Goal: Task Accomplishment & Management: Complete application form

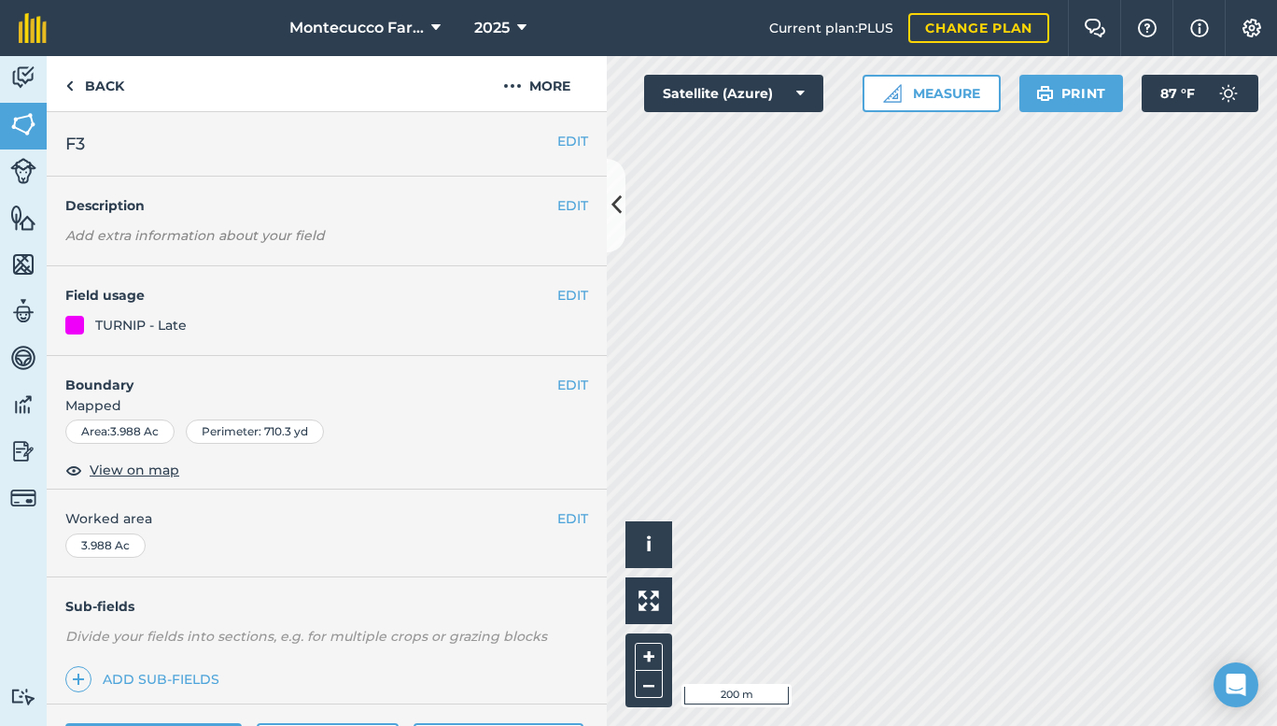
click at [282, 230] on div "Activity Fields Livestock Features Maps Team Vehicles Data Reporting Billing Tu…" at bounding box center [638, 390] width 1277 height 669
click at [1276, 725] on html "Montecucco Farms 2025 Current plan : PLUS Change plan Farm Chat Help Info Setti…" at bounding box center [638, 363] width 1277 height 726
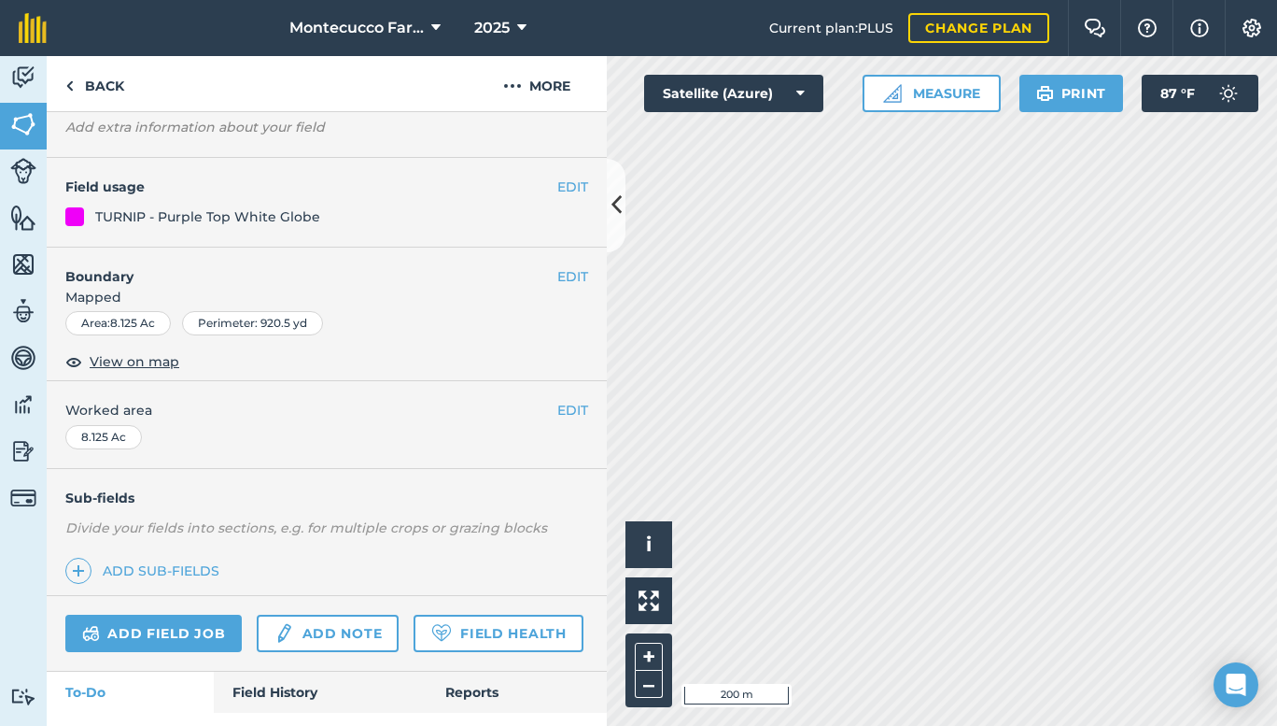
scroll to position [142, 0]
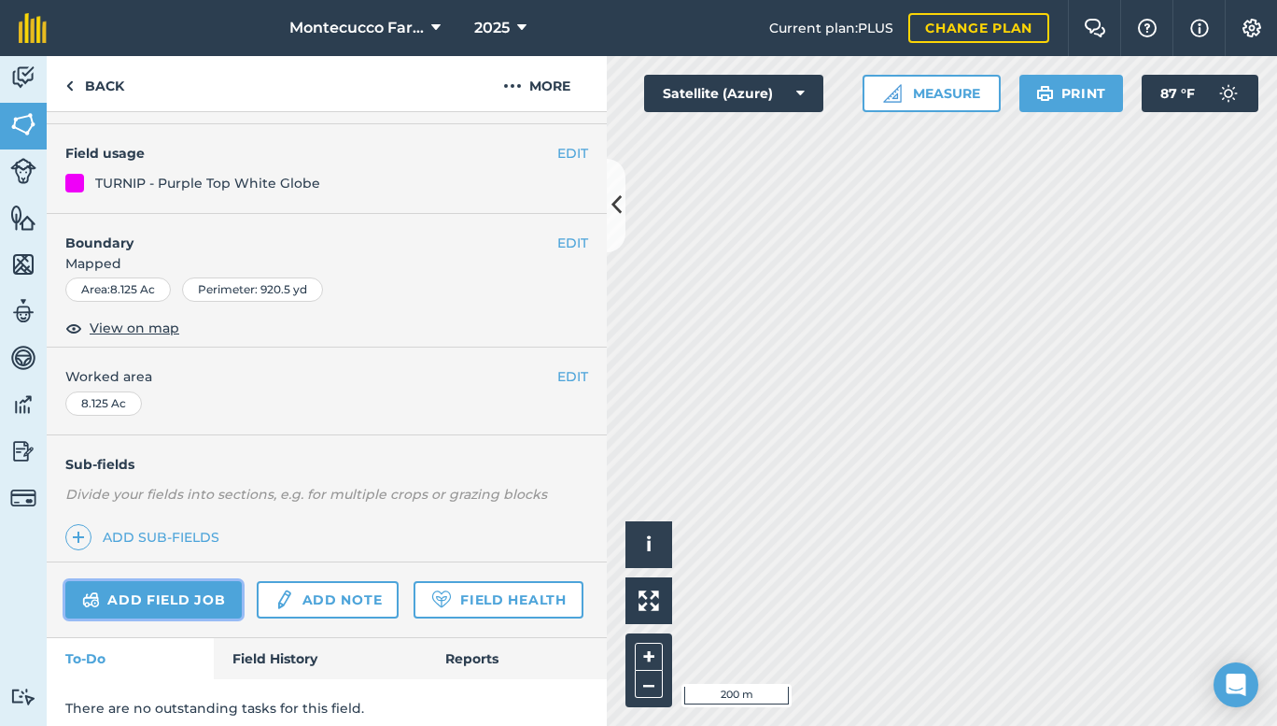
click at [113, 596] on link "Add field job" at bounding box center [153, 599] width 176 height 37
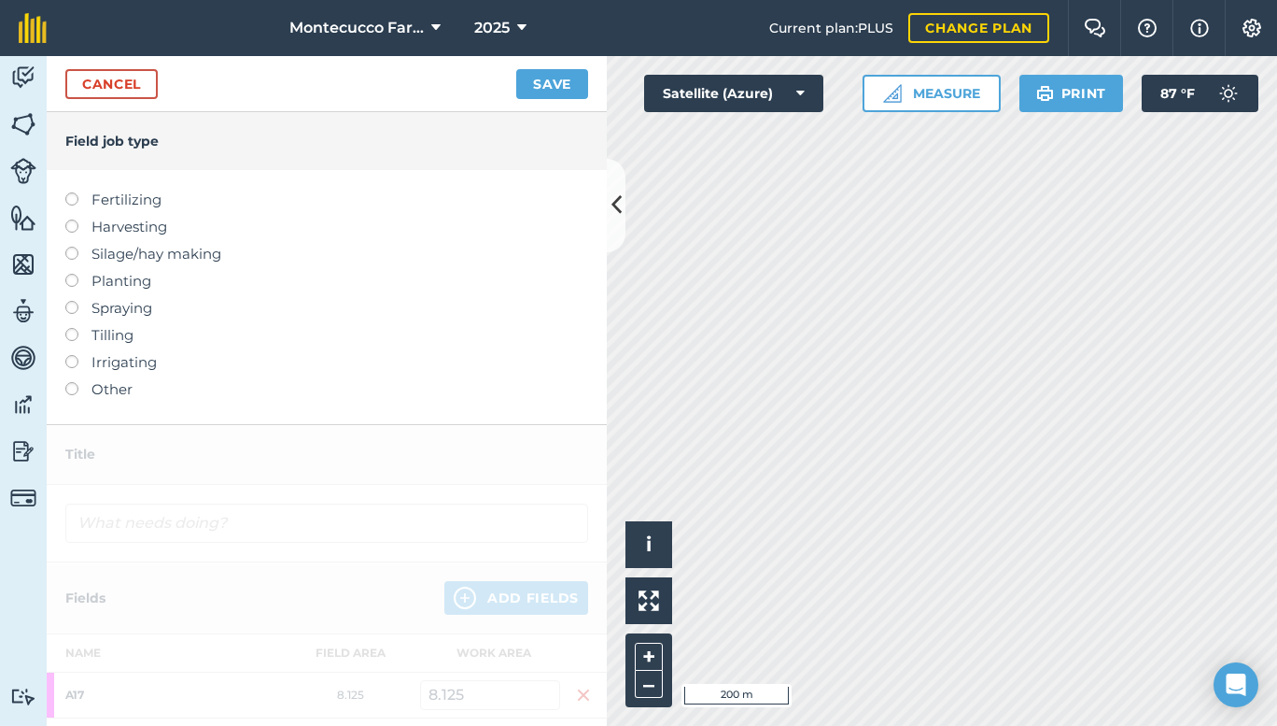
click at [71, 301] on label at bounding box center [78, 301] width 26 height 0
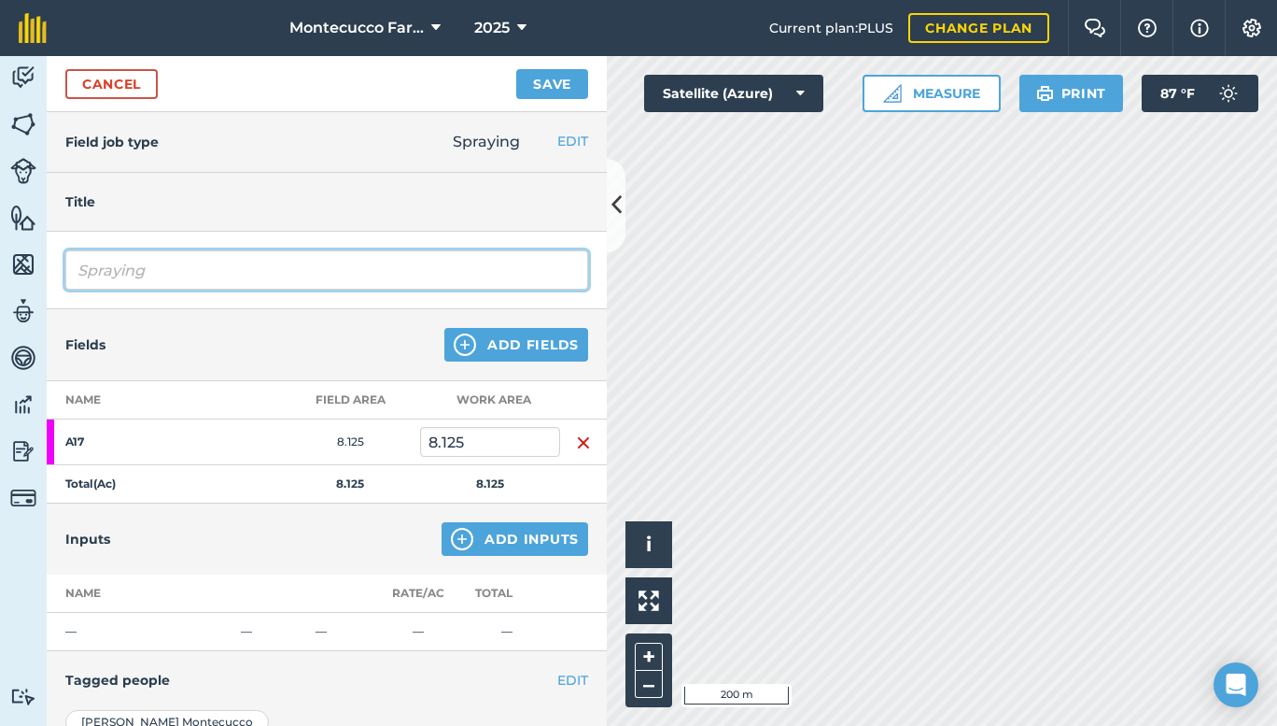
click at [156, 269] on input "Spraying" at bounding box center [326, 269] width 523 height 39
type input "Spraying [DEMOGRAPHIC_DATA][PERSON_NAME] [PERSON_NAME]"
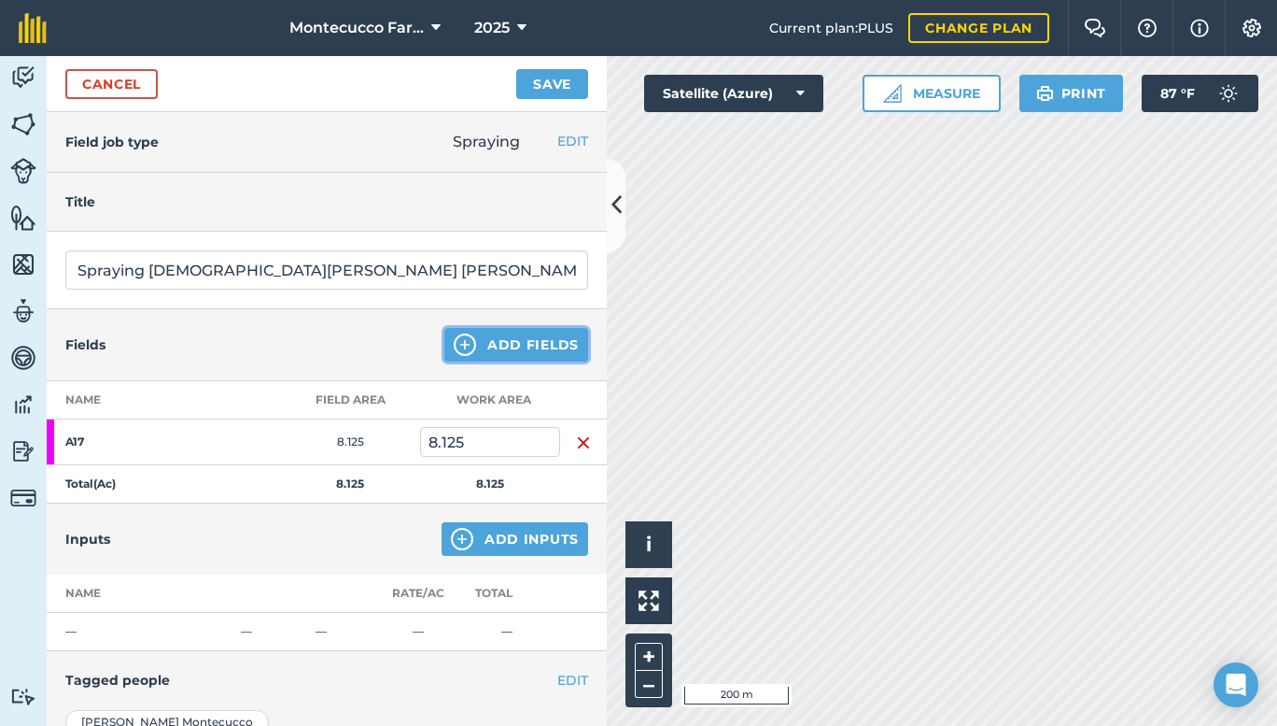
click at [501, 344] on button "Add Fields" at bounding box center [516, 345] width 144 height 34
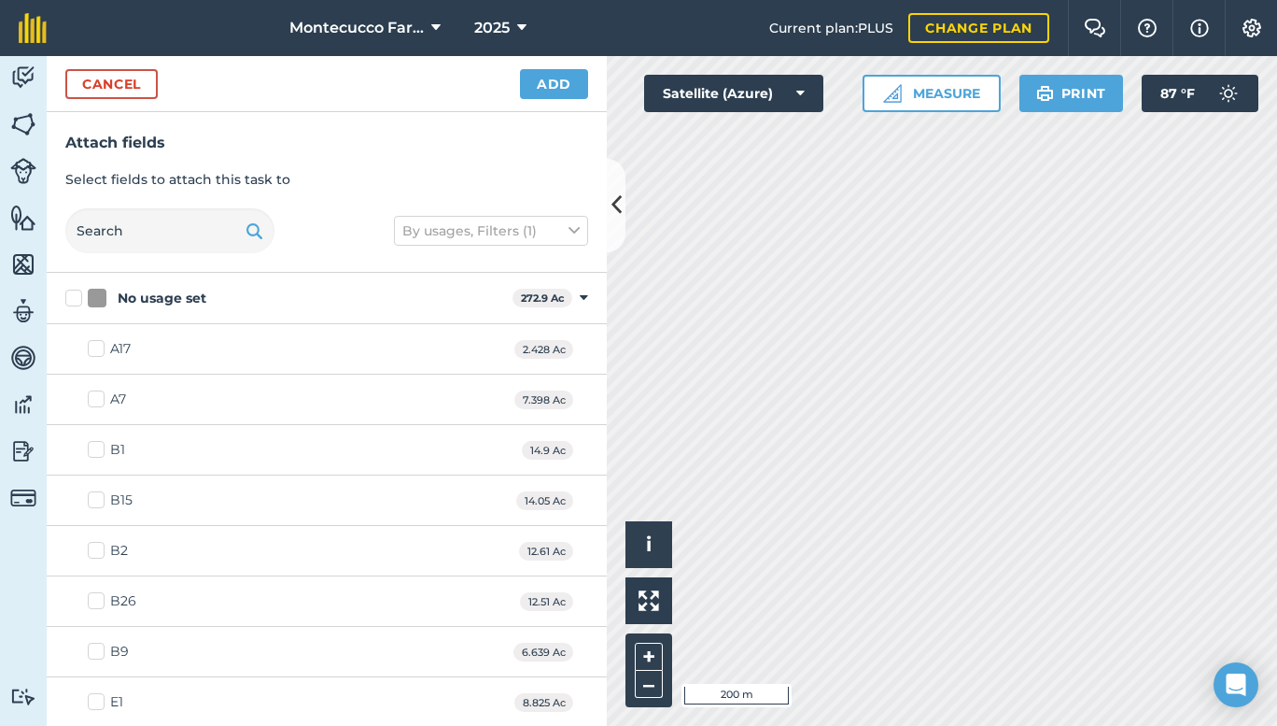
checkbox input "true"
click at [546, 84] on button "Add" at bounding box center [554, 84] width 68 height 30
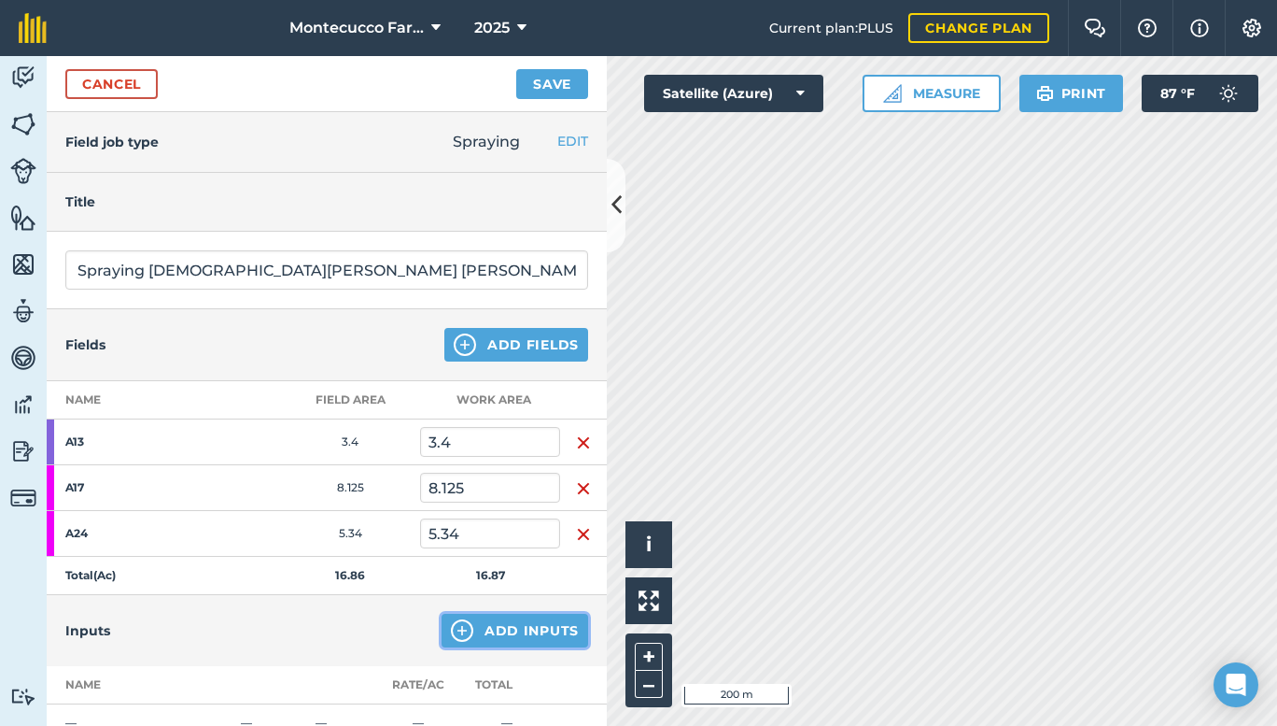
click at [502, 628] on button "Add Inputs" at bounding box center [515, 630] width 147 height 34
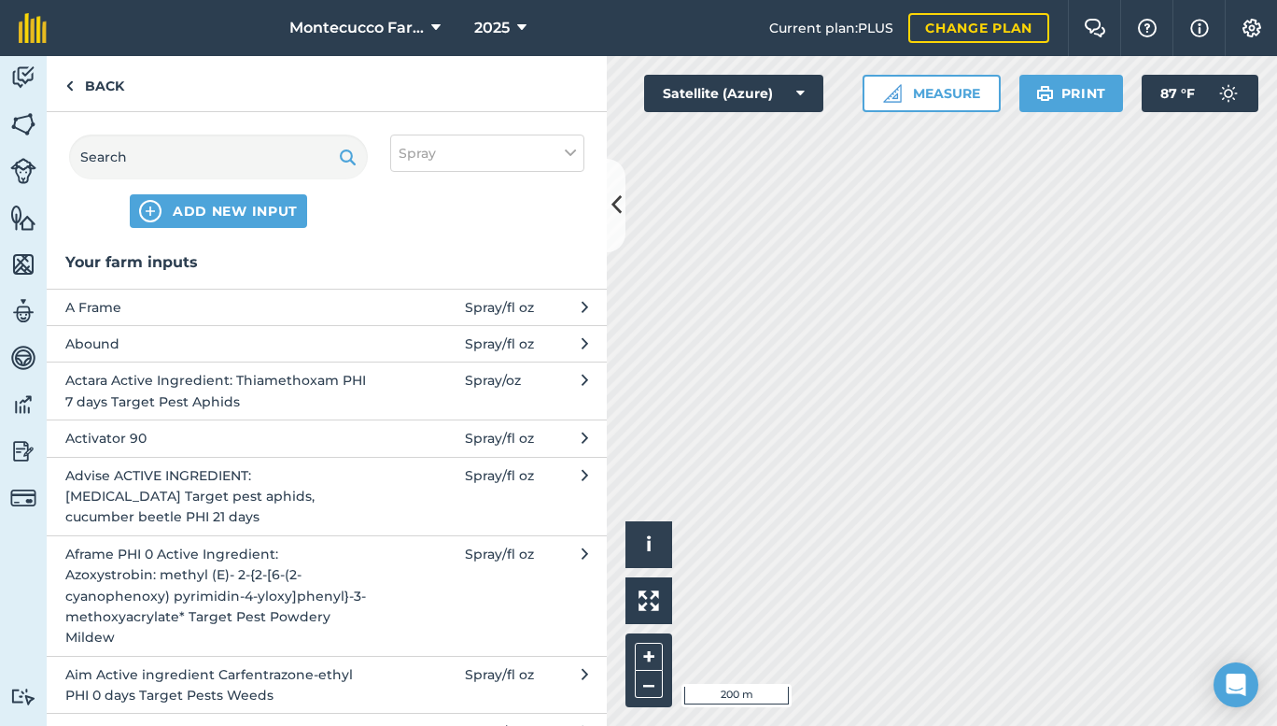
click at [363, 384] on button "Actara Active Ingredient: Thiamethoxam PHI 7 days Target Pest Aphids Spray / oz" at bounding box center [327, 390] width 560 height 58
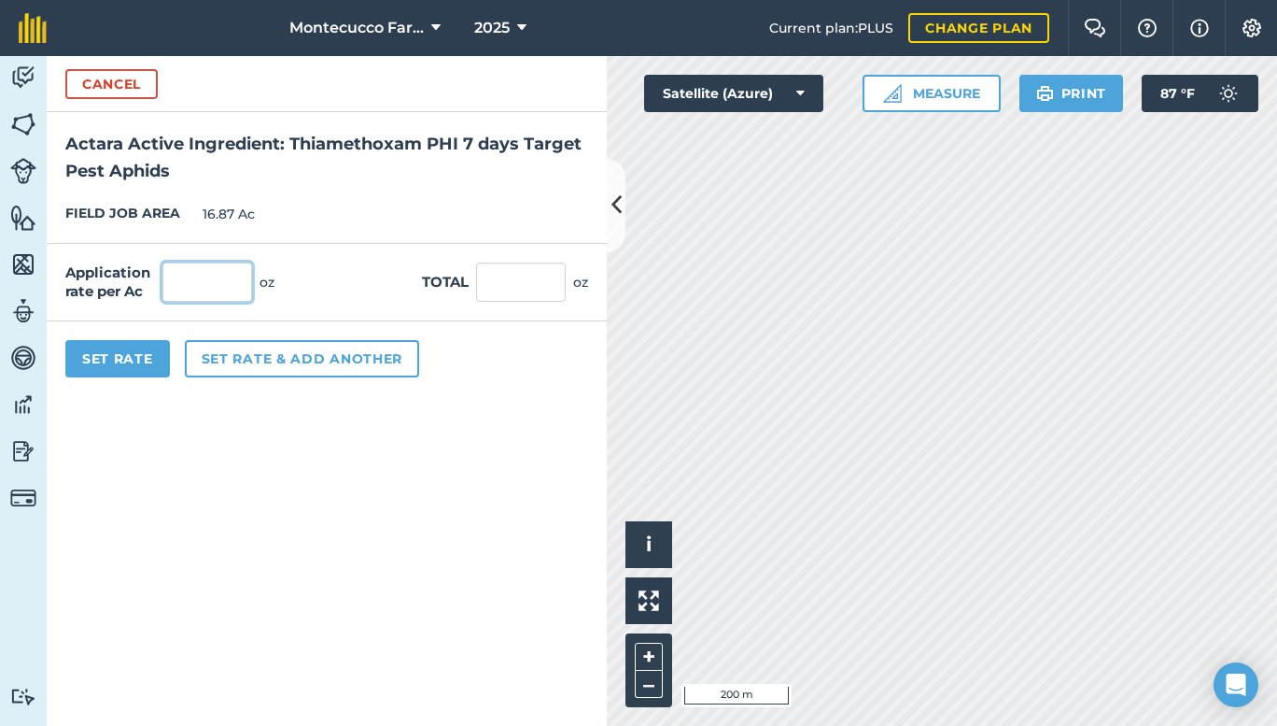
click at [194, 262] on input "text" at bounding box center [207, 281] width 90 height 39
type input "4"
type input "67.48"
click at [251, 355] on button "Set rate & add another" at bounding box center [302, 358] width 234 height 37
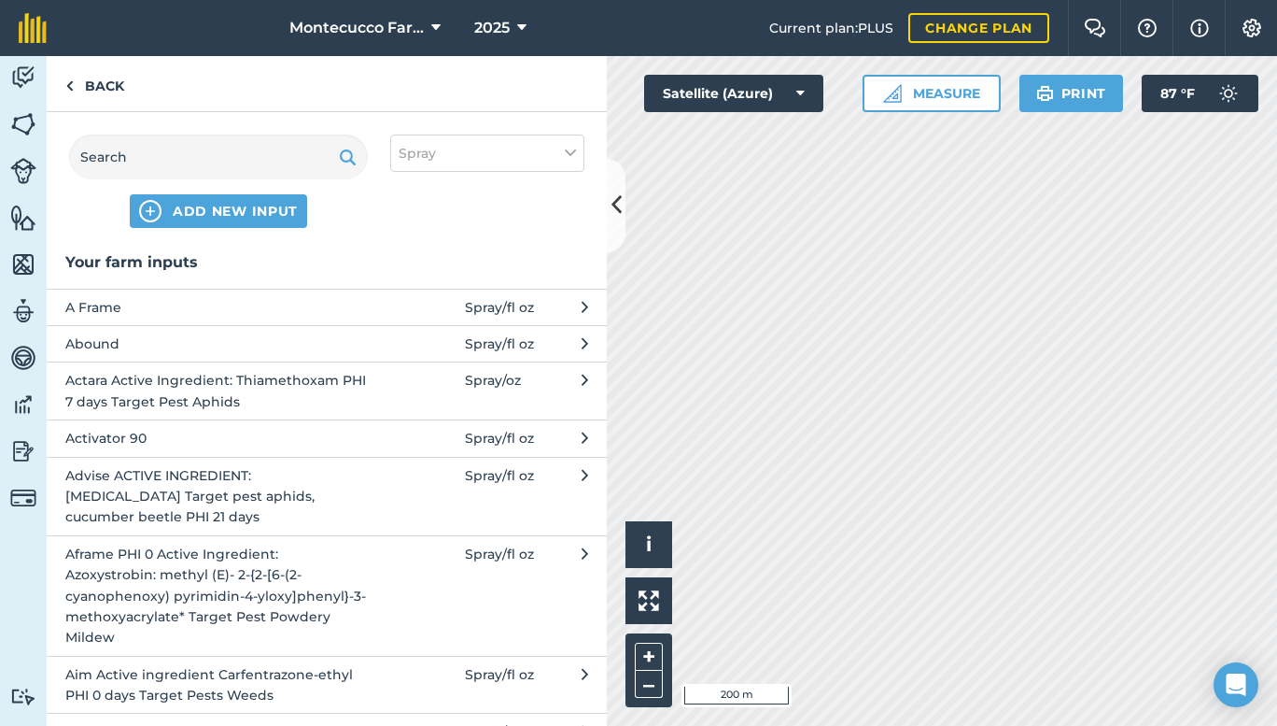
scroll to position [416, 0]
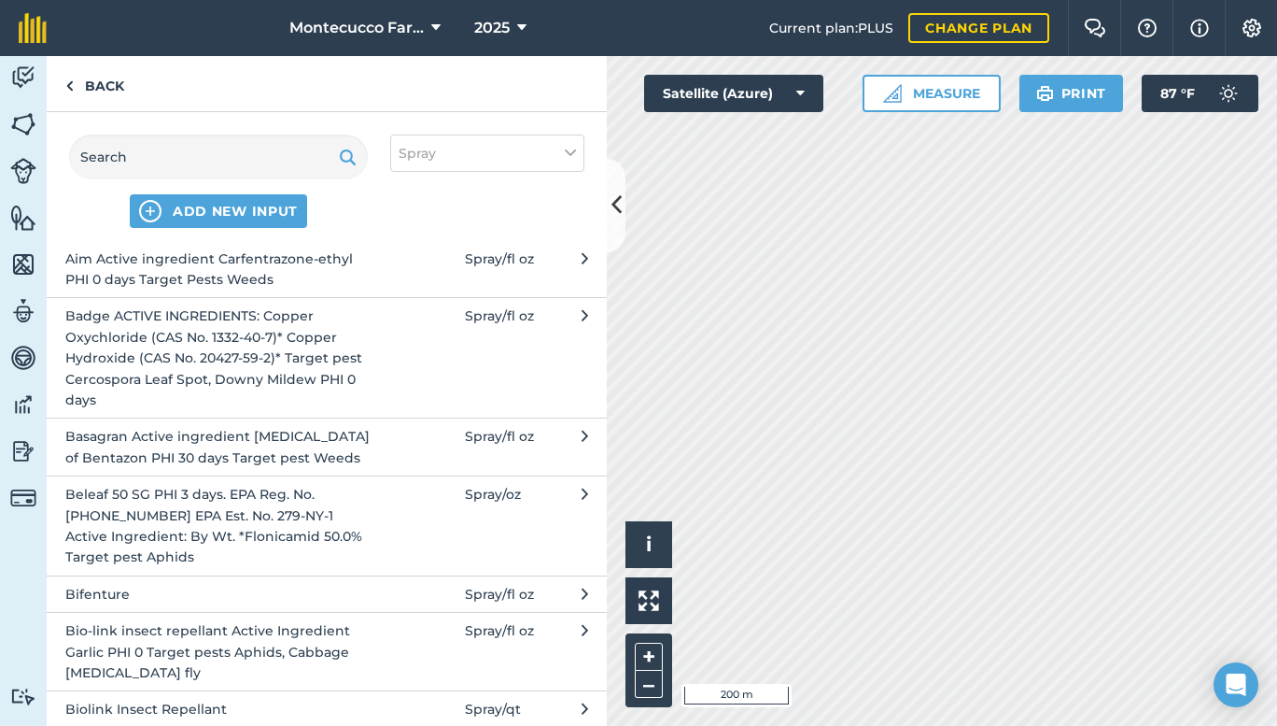
click at [399, 648] on button "Bio-link insect repellant Active Ingredient Garlic PHI 0 Target pests Aphids, C…" at bounding box center [327, 651] width 560 height 78
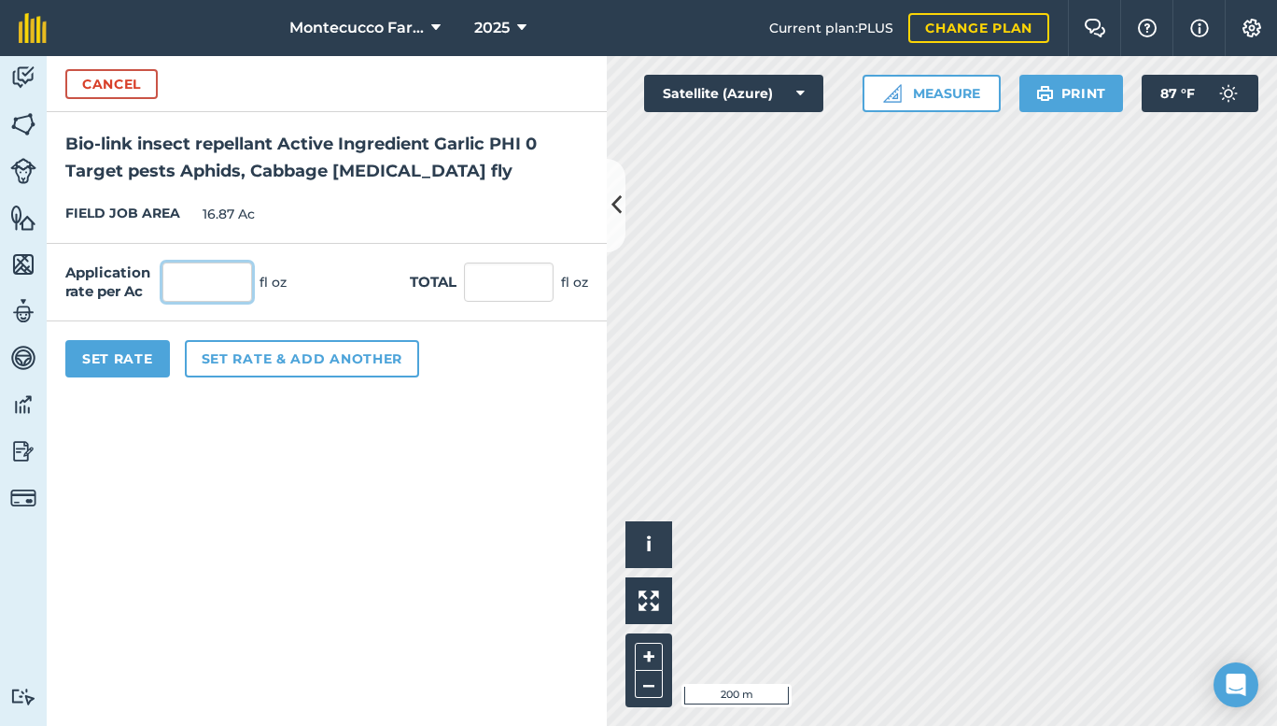
click at [187, 274] on input "text" at bounding box center [207, 281] width 90 height 39
type input "32"
type input "539.84"
click at [268, 353] on button "Set rate & add another" at bounding box center [302, 358] width 234 height 37
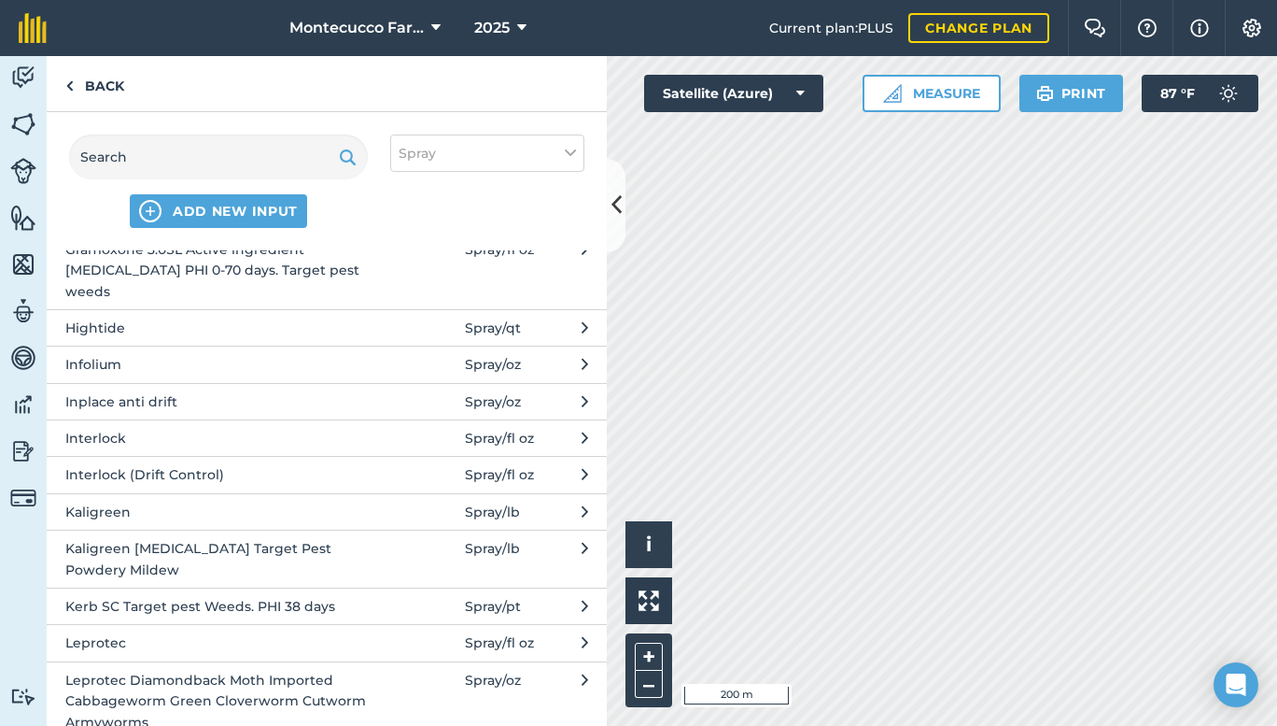
scroll to position [2910, 0]
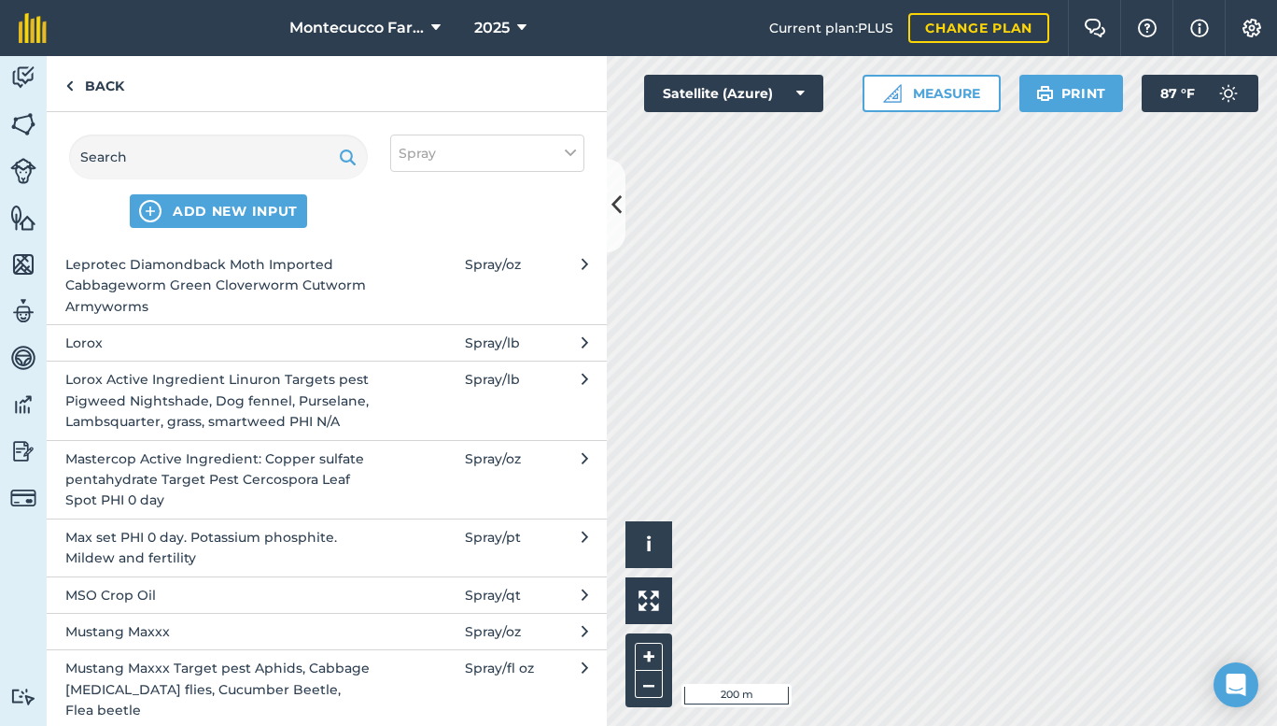
click at [355, 499] on span "Mastercop Active Ingredient: Copper sulfate pentahydrate Target Pest Cercospora…" at bounding box center [217, 479] width 305 height 63
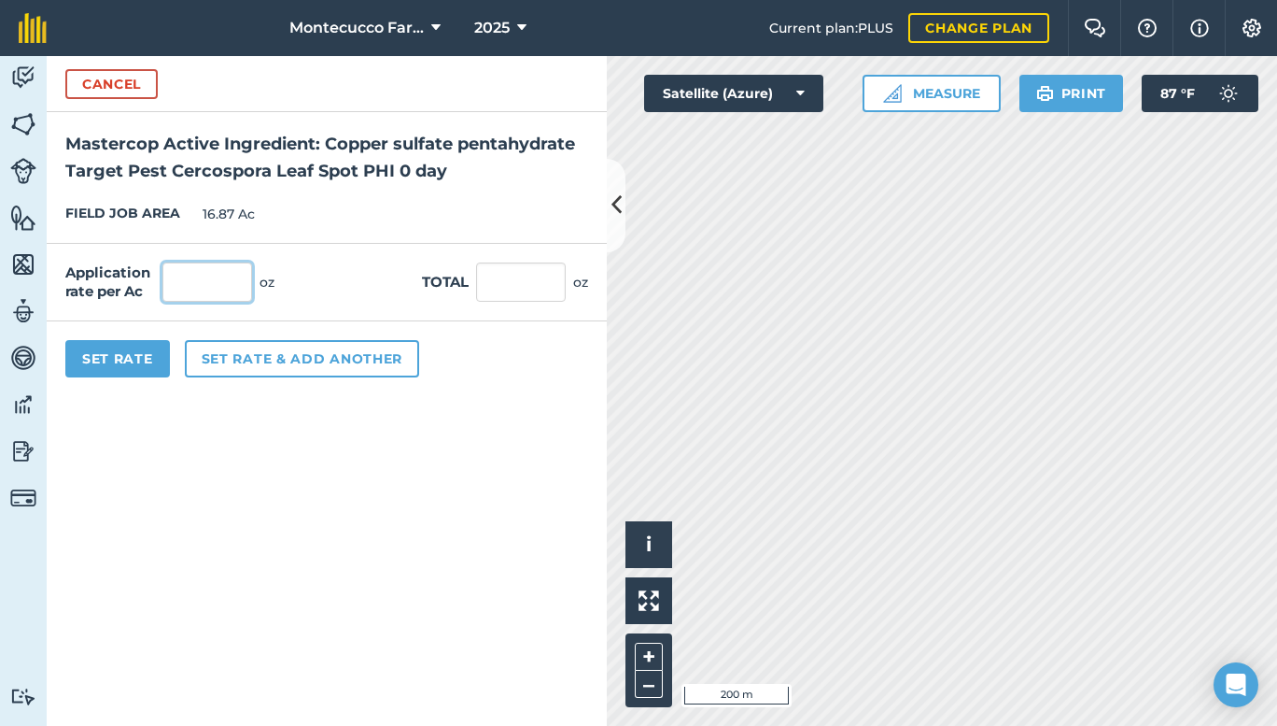
click at [184, 293] on input "text" at bounding box center [207, 281] width 90 height 39
type input "24"
type input "404.88"
click at [267, 351] on button "Set rate & add another" at bounding box center [302, 358] width 234 height 37
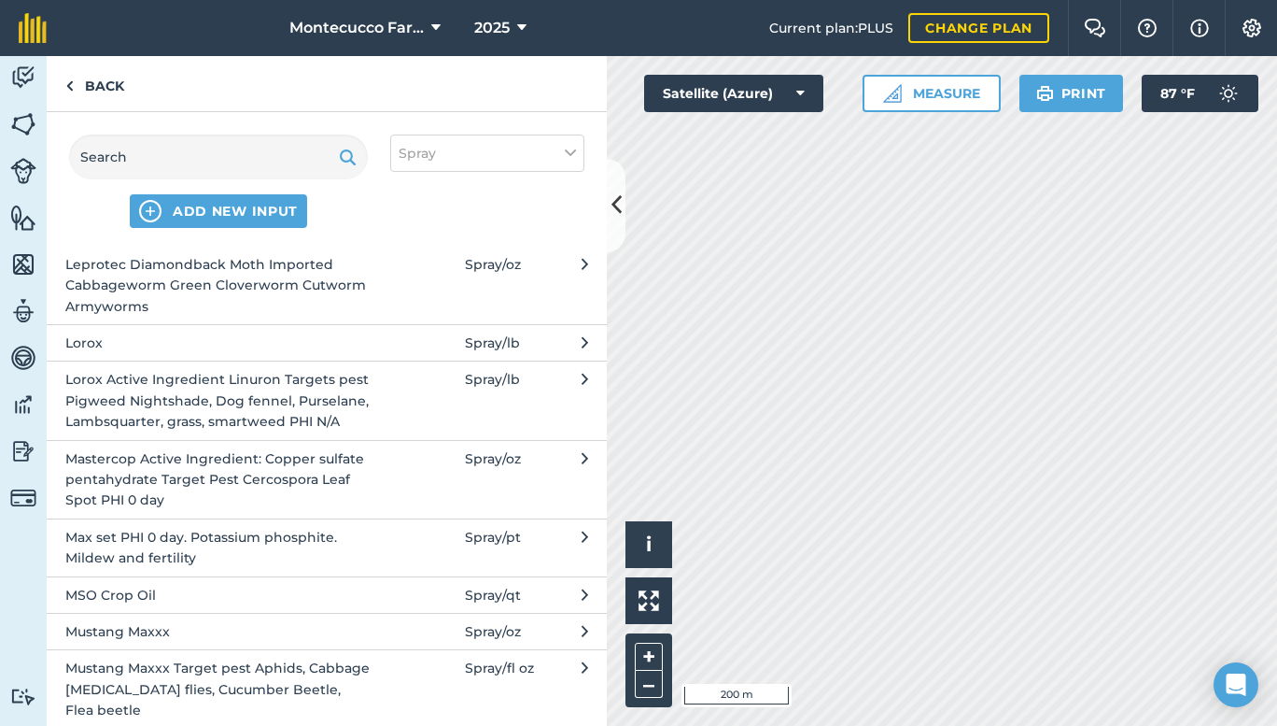
scroll to position [3327, 0]
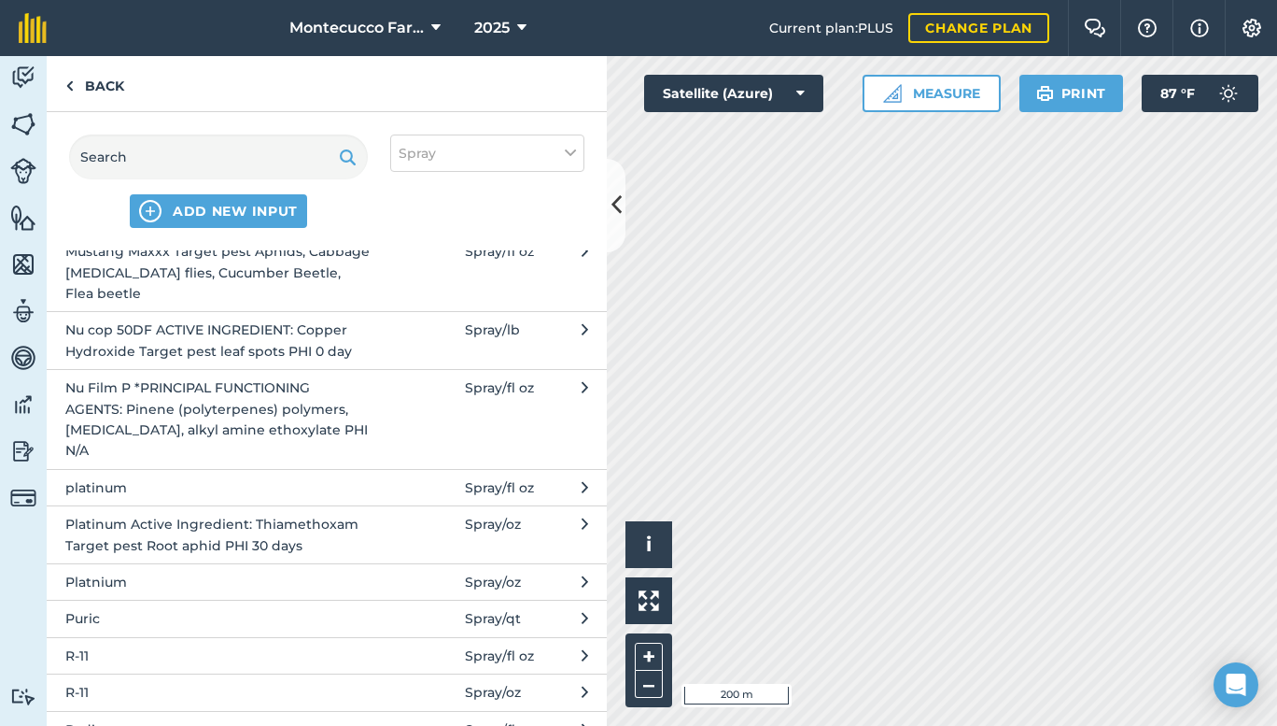
click at [251, 274] on span "Mustang Maxxx Target pest Aphids, Cabbage [MEDICAL_DATA] flies, Cucumber Beetle…" at bounding box center [217, 272] width 305 height 63
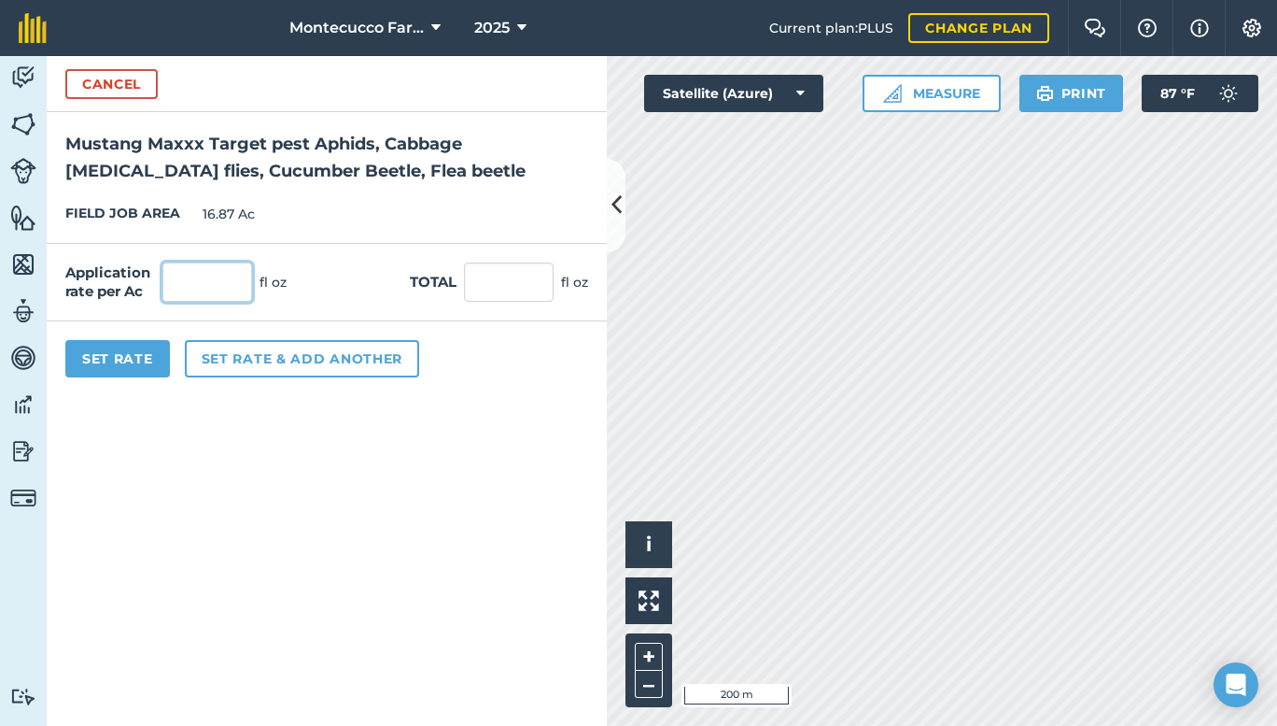
click at [232, 300] on input "text" at bounding box center [207, 281] width 90 height 39
type input "4"
type input "67.48"
click at [256, 364] on button "Set rate & add another" at bounding box center [302, 358] width 234 height 37
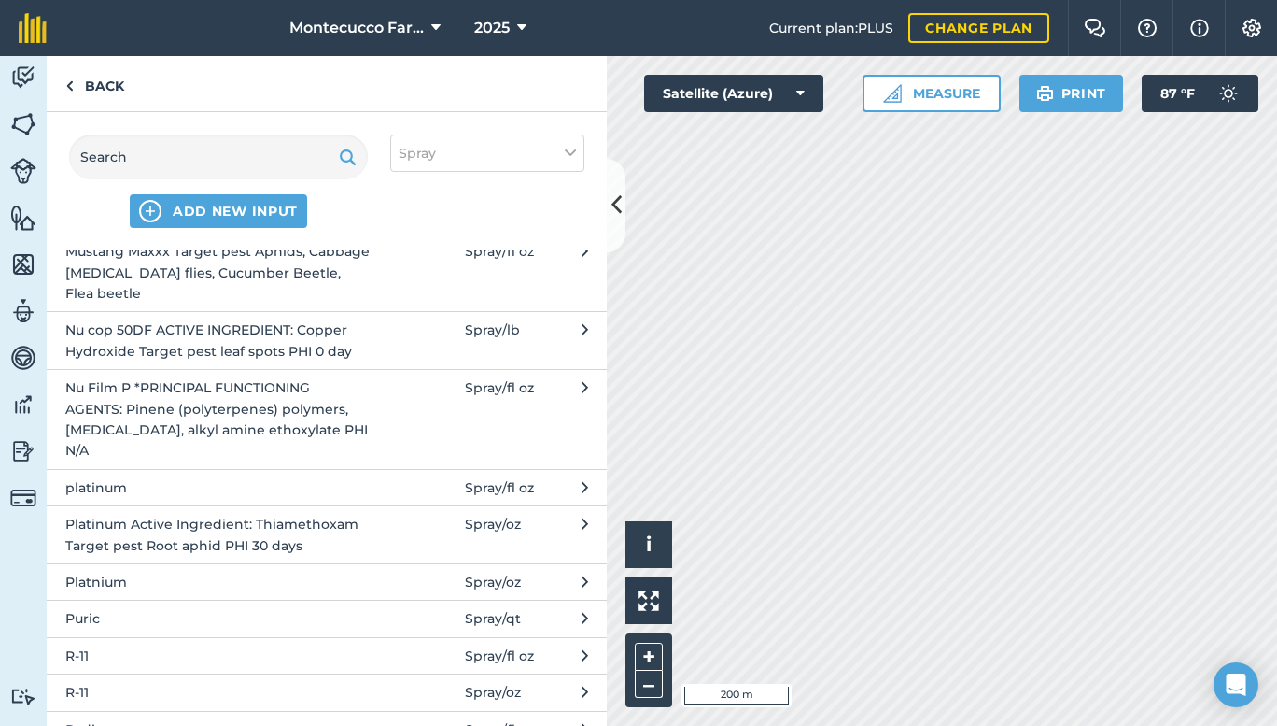
scroll to position [3742, 0]
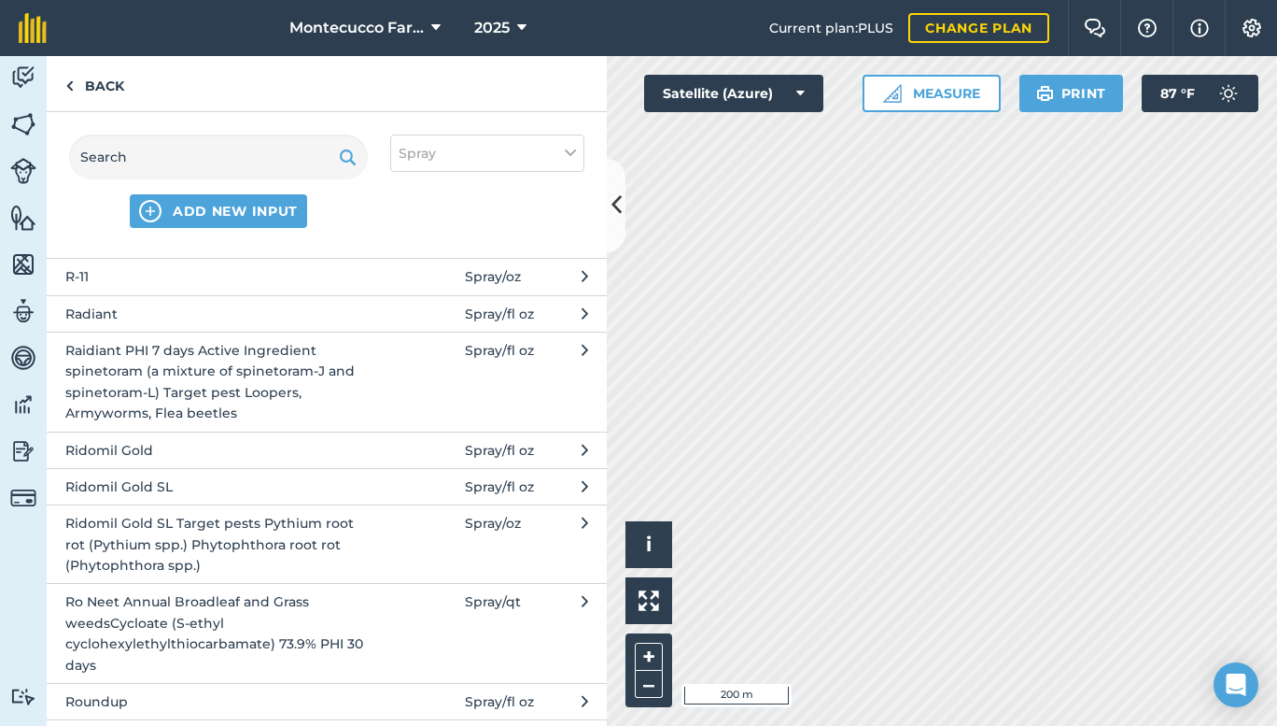
click at [262, 353] on span "Raidiant PHI 7 days Active Ingredient spinetoram (a mixture of spinetoram-J and…" at bounding box center [217, 382] width 305 height 84
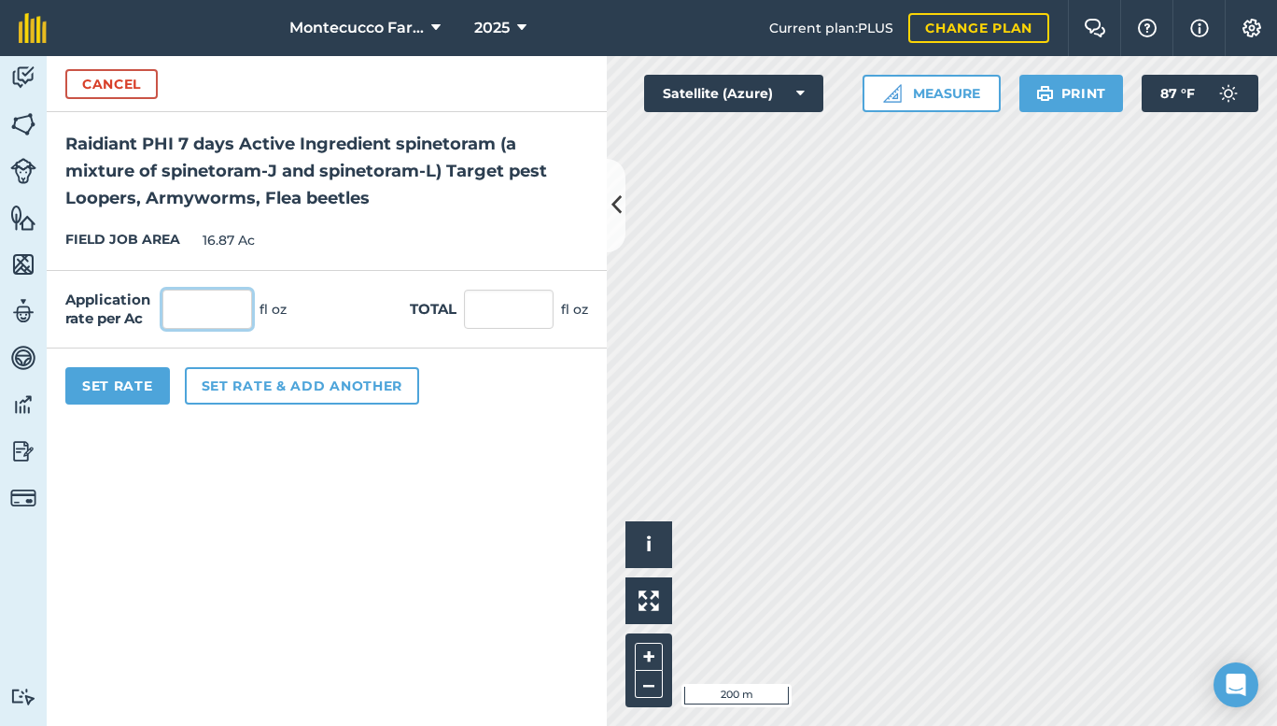
click at [219, 313] on input "text" at bounding box center [207, 308] width 90 height 39
type input "8"
type input "134.96"
click at [268, 378] on button "Set rate & add another" at bounding box center [302, 385] width 234 height 37
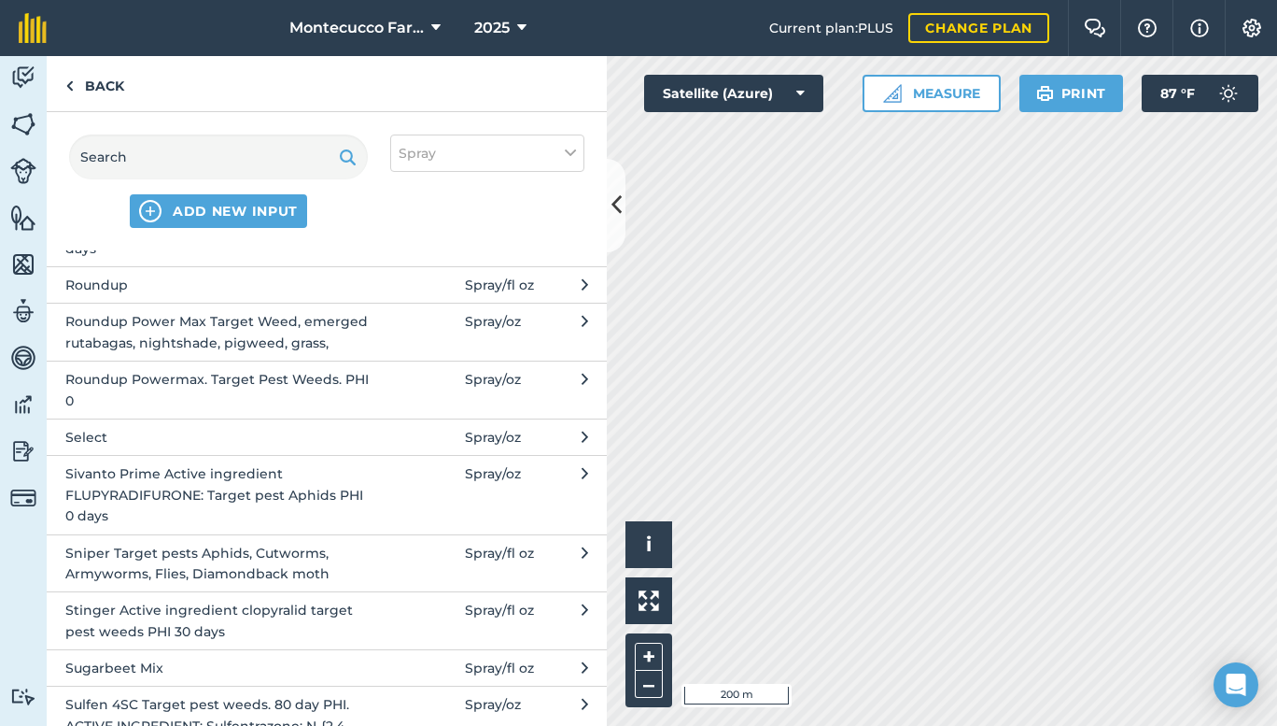
scroll to position [4574, 0]
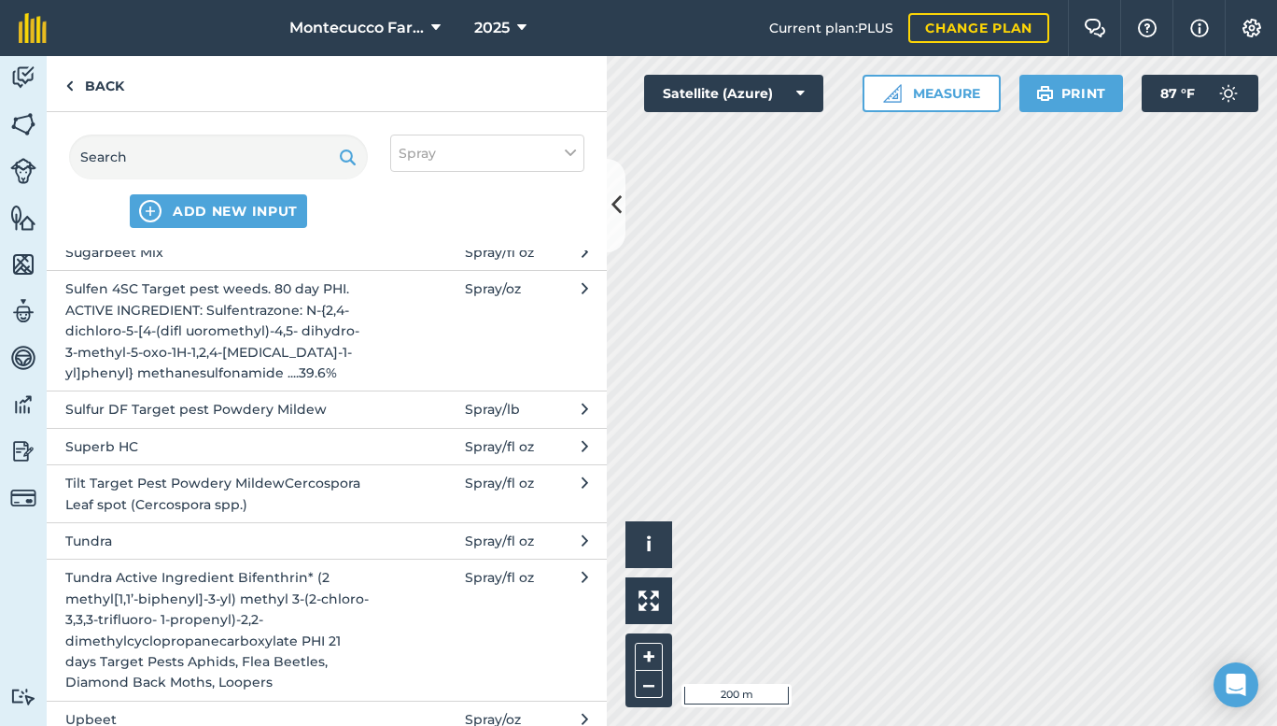
click at [276, 472] on span "Tilt Target Pest Powdery MildewCercospora Leaf spot (Cercospora spp.)" at bounding box center [217, 493] width 305 height 42
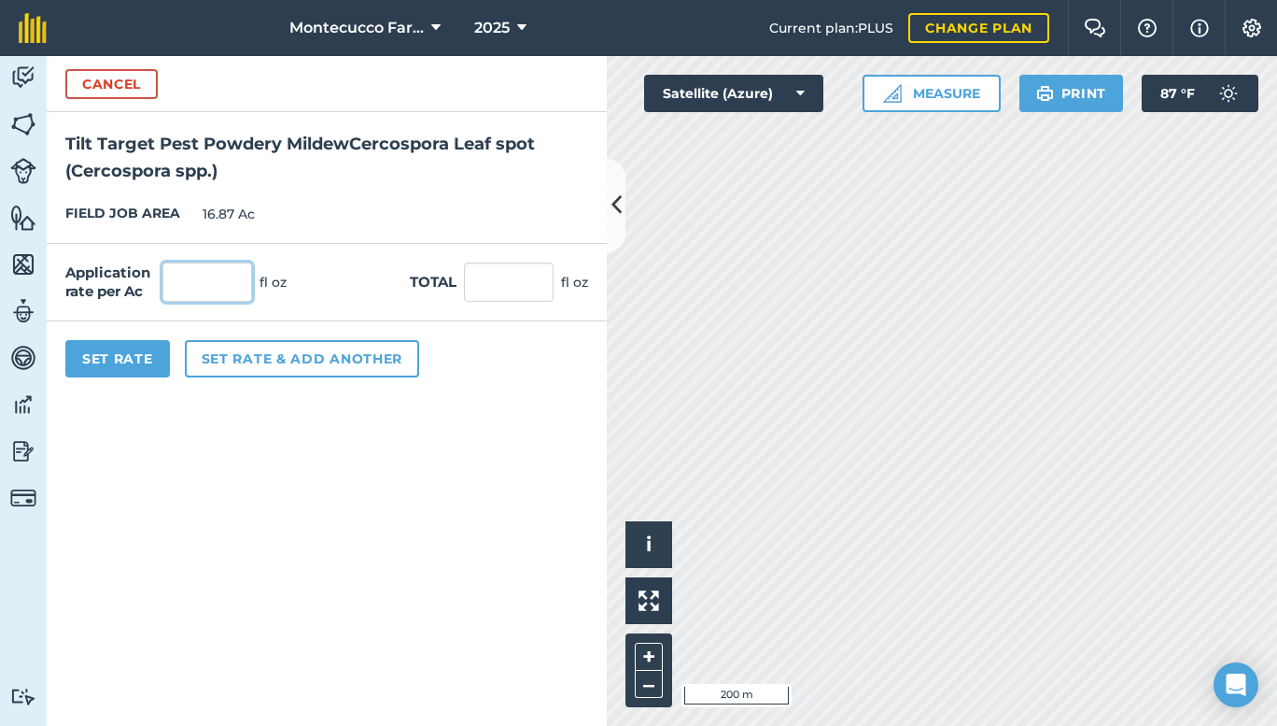
click at [185, 275] on input "text" at bounding box center [207, 281] width 90 height 39
type input "4"
type input "67.48"
click at [127, 361] on button "Set Rate" at bounding box center [117, 358] width 105 height 37
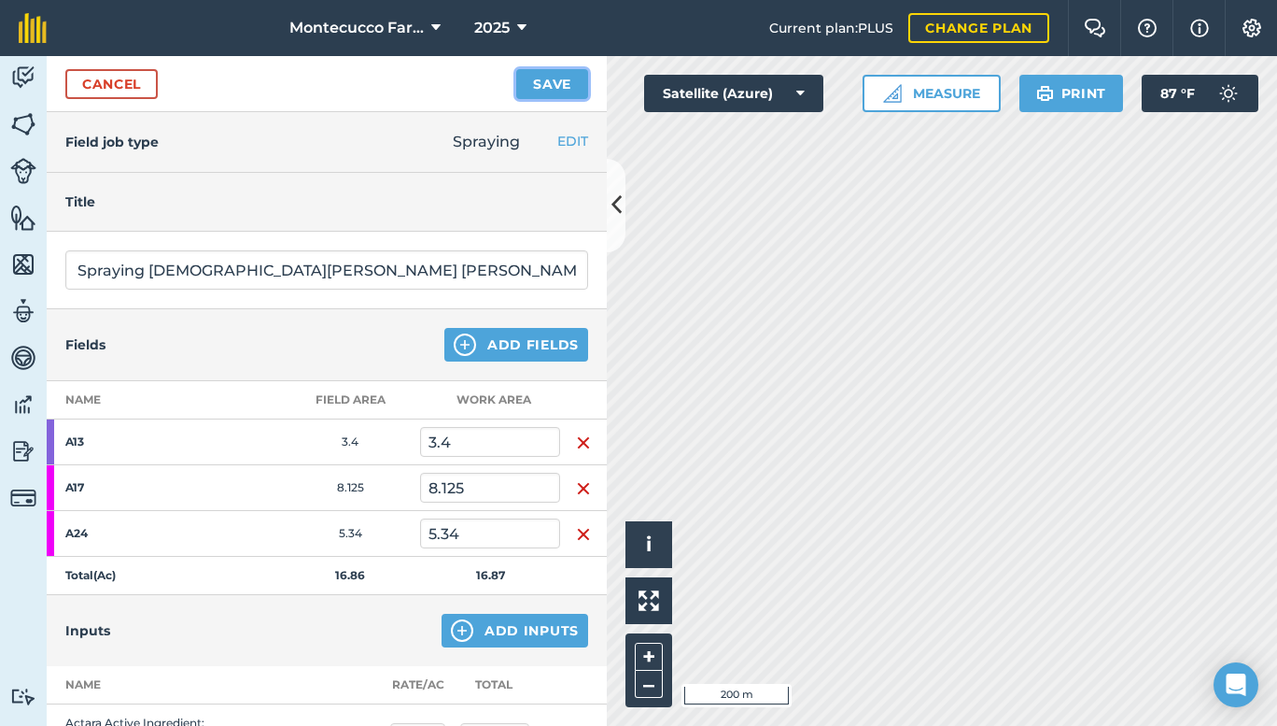
click at [548, 77] on button "Save" at bounding box center [552, 84] width 72 height 30
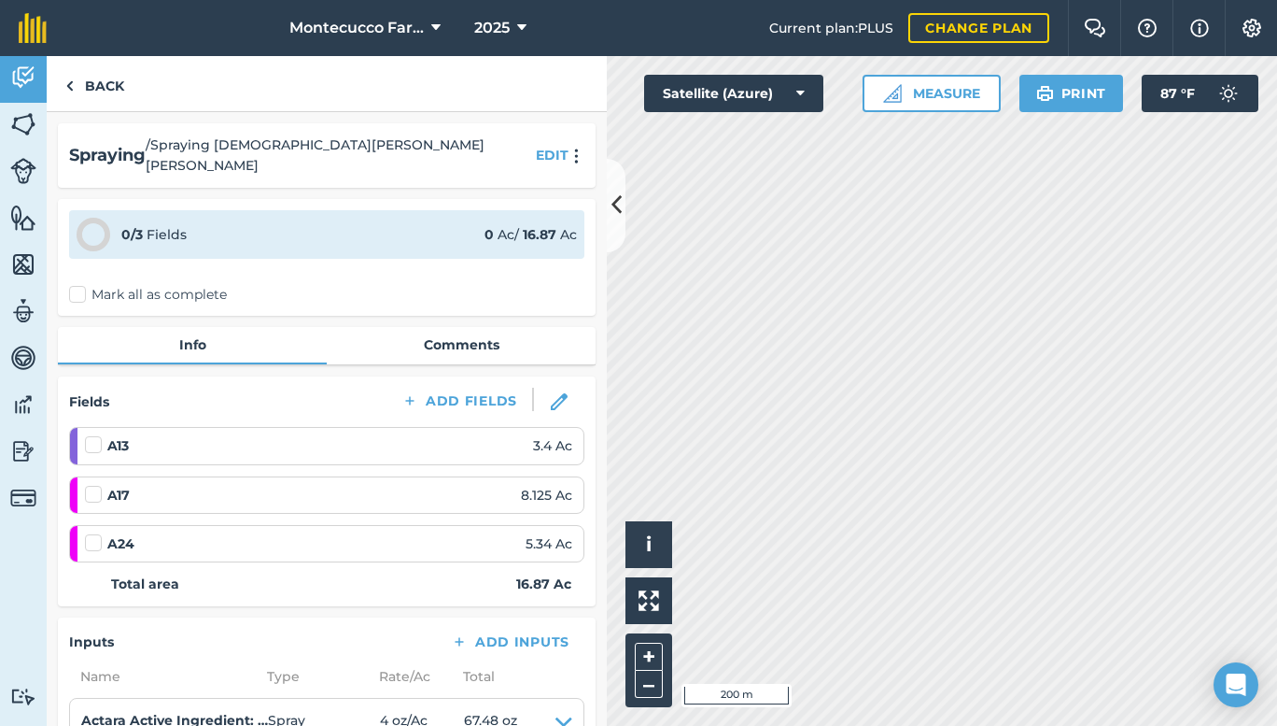
click at [80, 285] on label "Mark all as complete" at bounding box center [148, 295] width 158 height 20
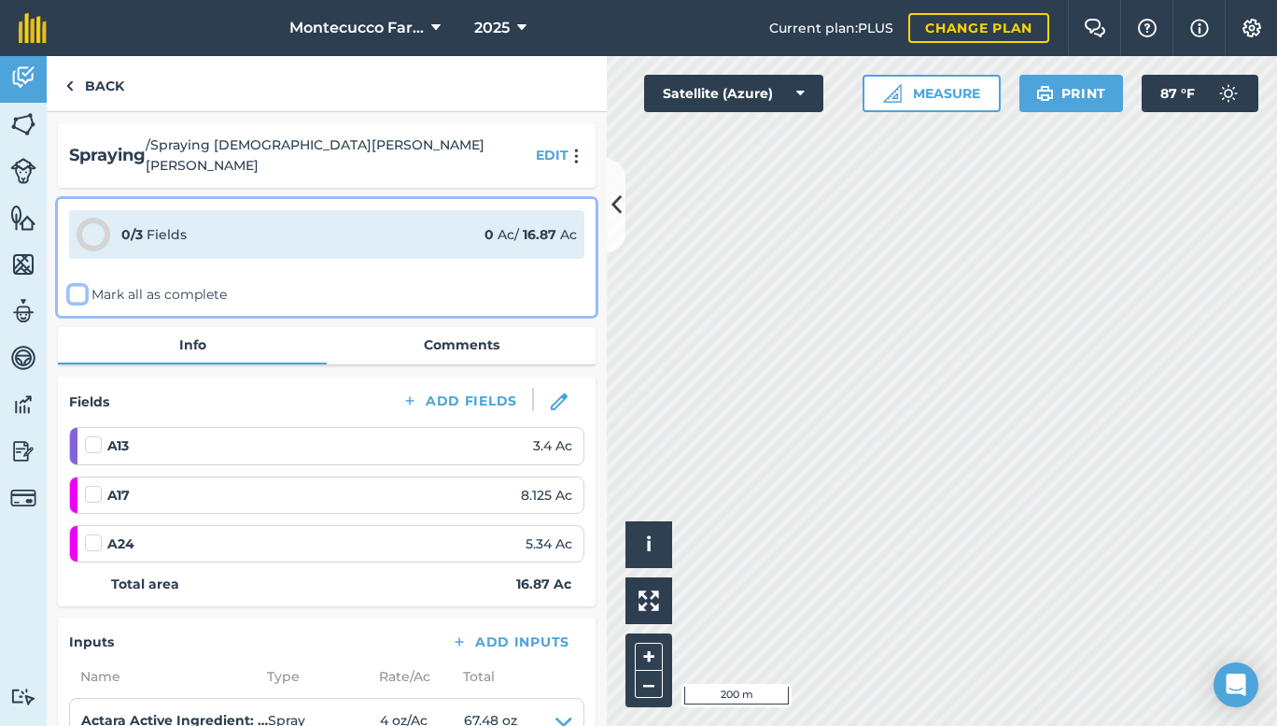
click at [80, 285] on input "Mark all as complete" at bounding box center [75, 291] width 12 height 12
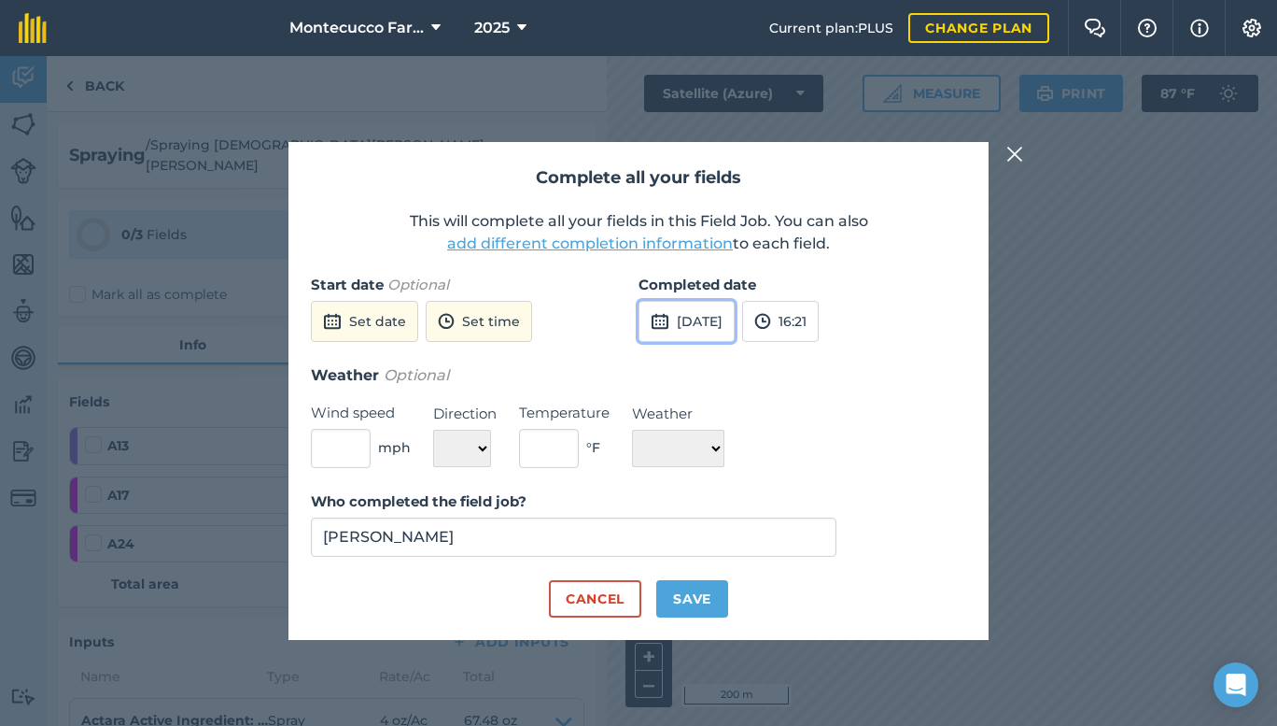
click at [735, 322] on button "[DATE]" at bounding box center [687, 321] width 96 height 41
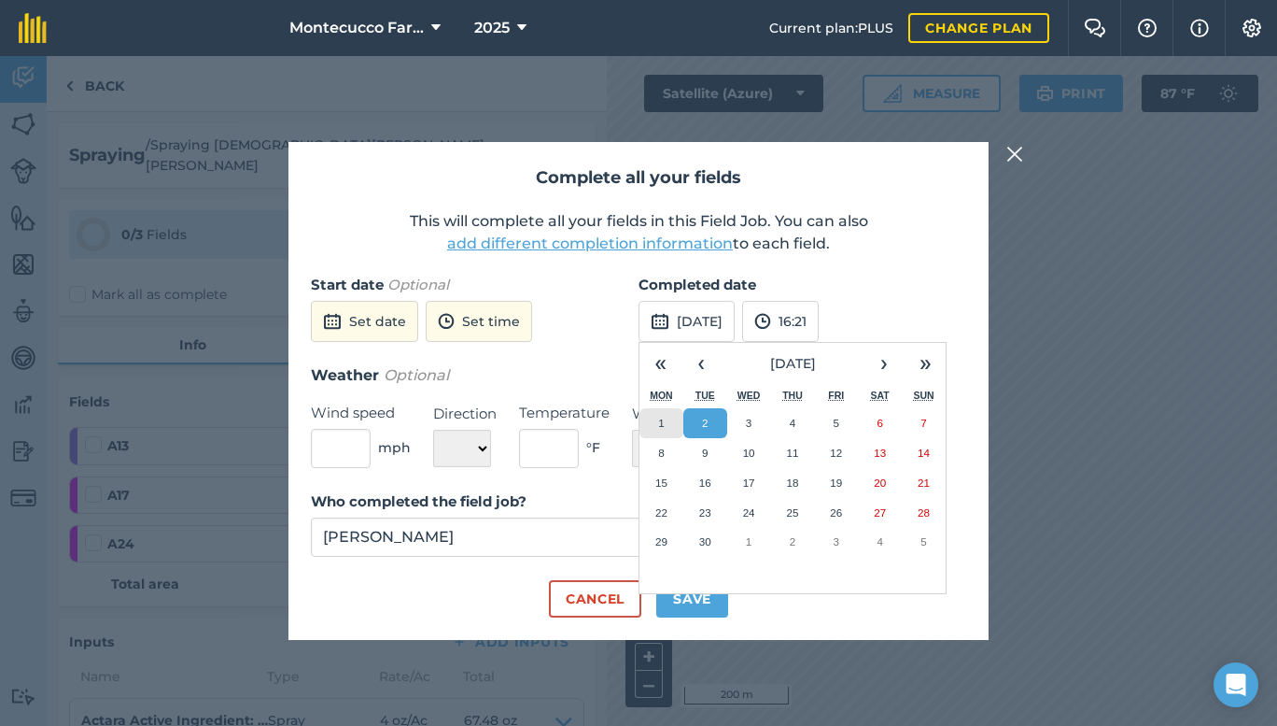
click at [665, 416] on button "1" at bounding box center [662, 423] width 44 height 30
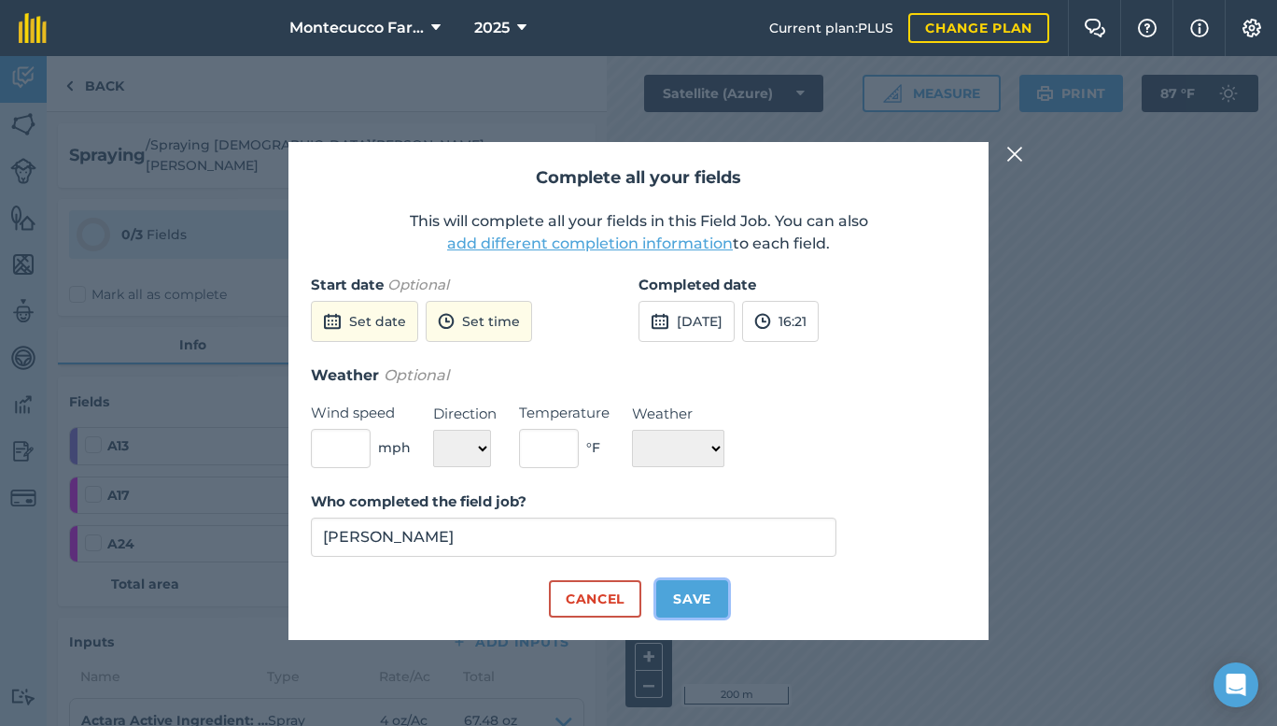
click at [708, 596] on button "Save" at bounding box center [692, 598] width 72 height 37
checkbox input "true"
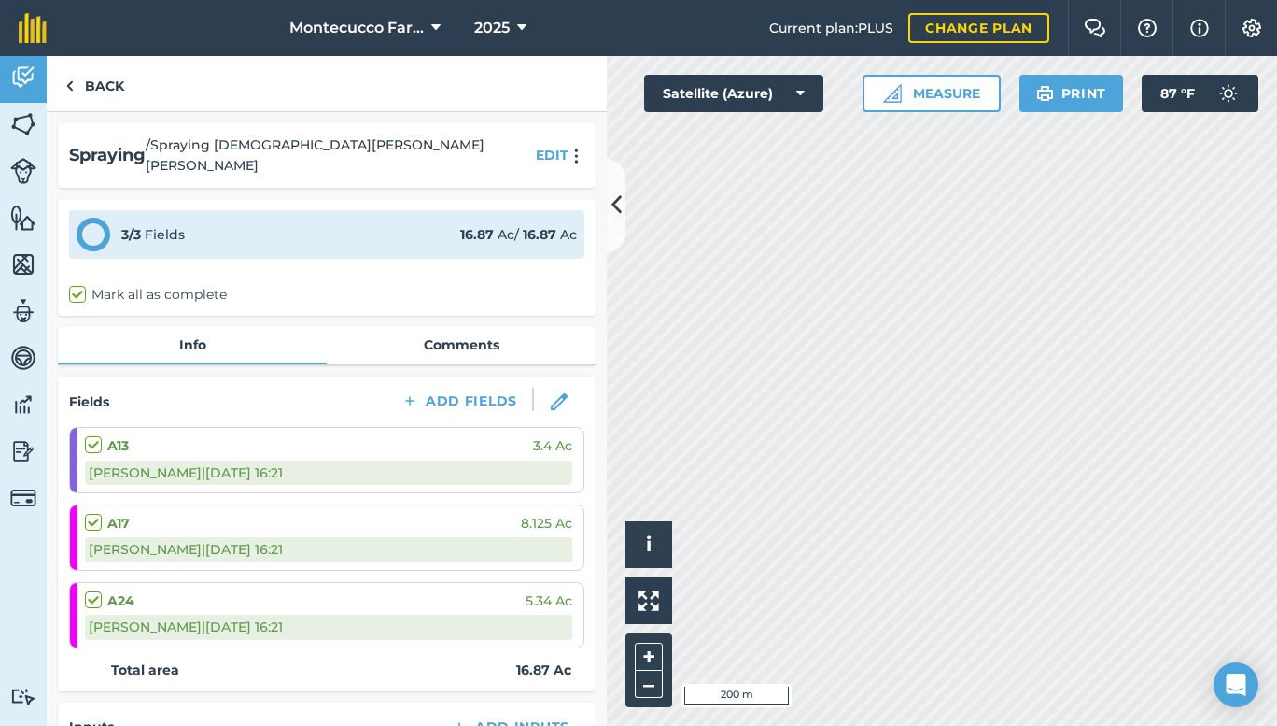
scroll to position [537, 0]
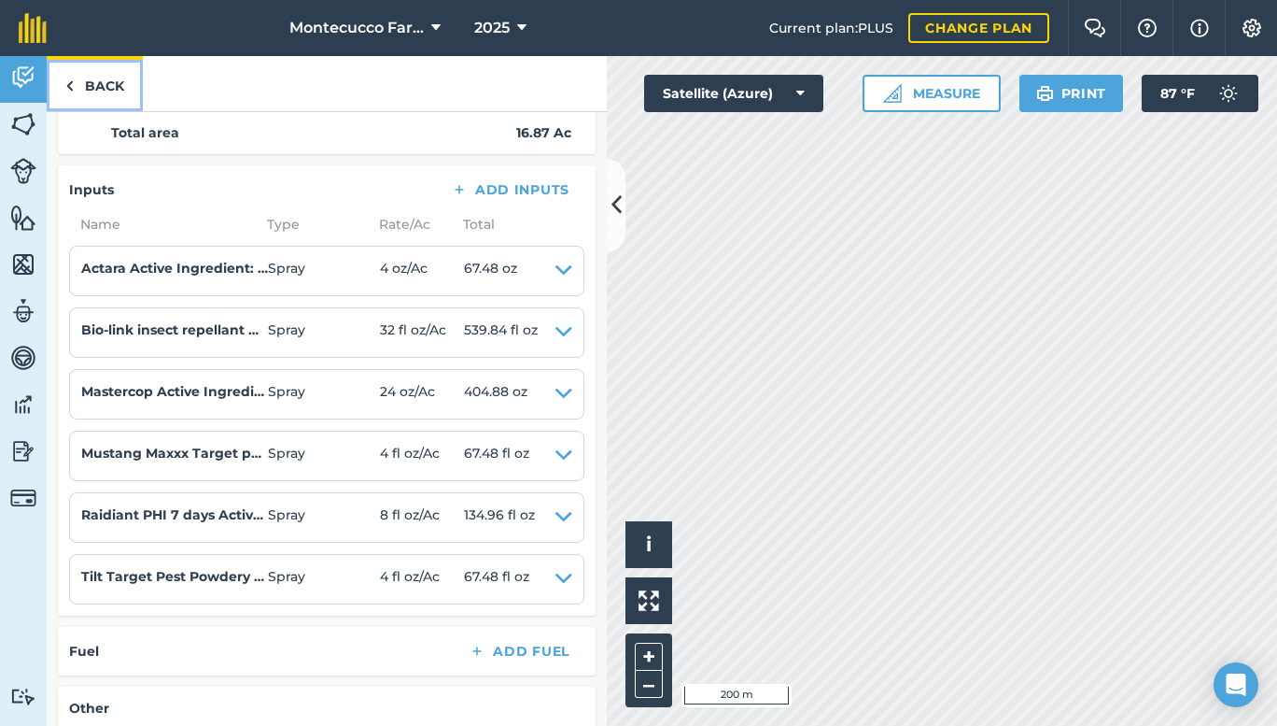
click at [94, 72] on link "Back" at bounding box center [95, 83] width 96 height 55
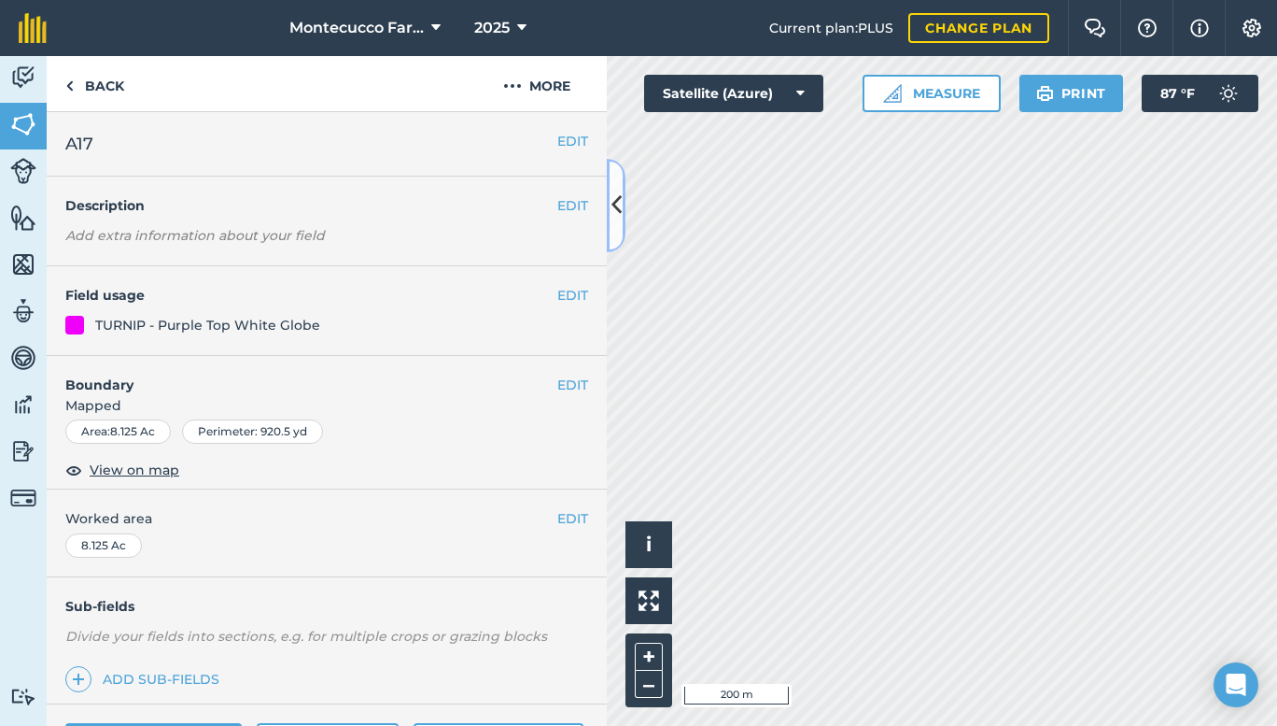
click at [613, 206] on icon at bounding box center [617, 205] width 10 height 33
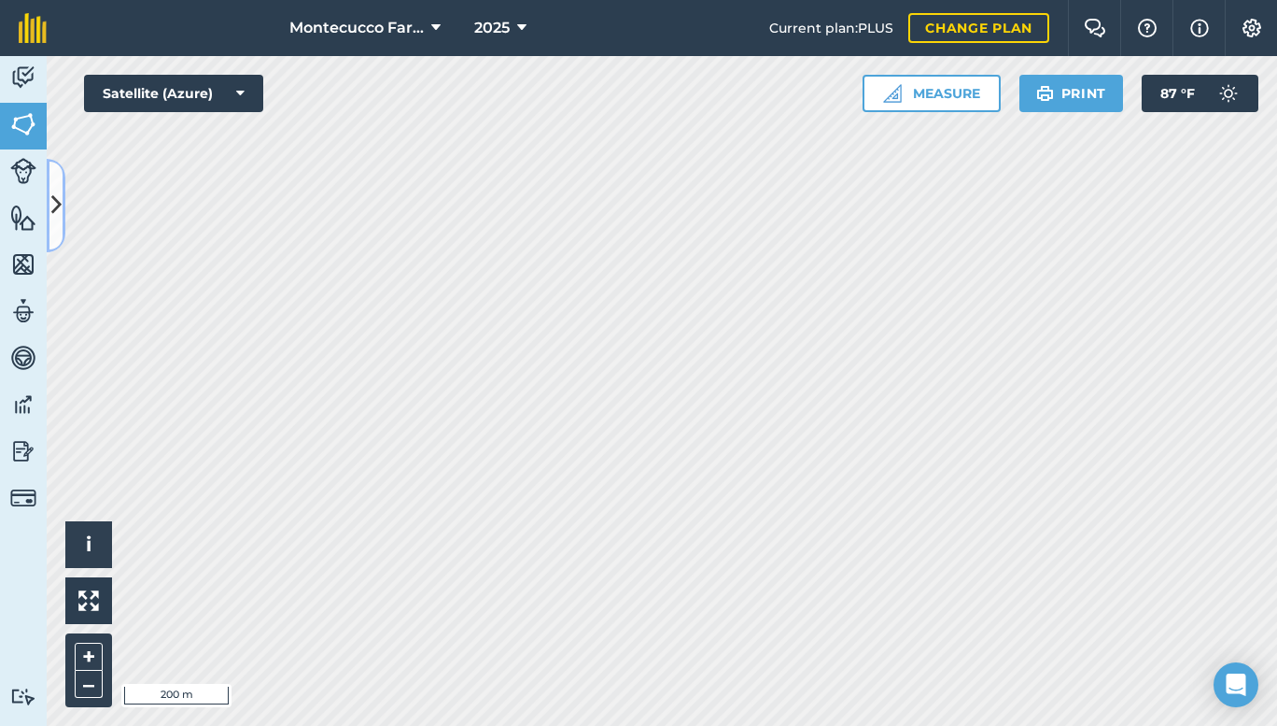
click at [55, 219] on icon at bounding box center [56, 205] width 10 height 33
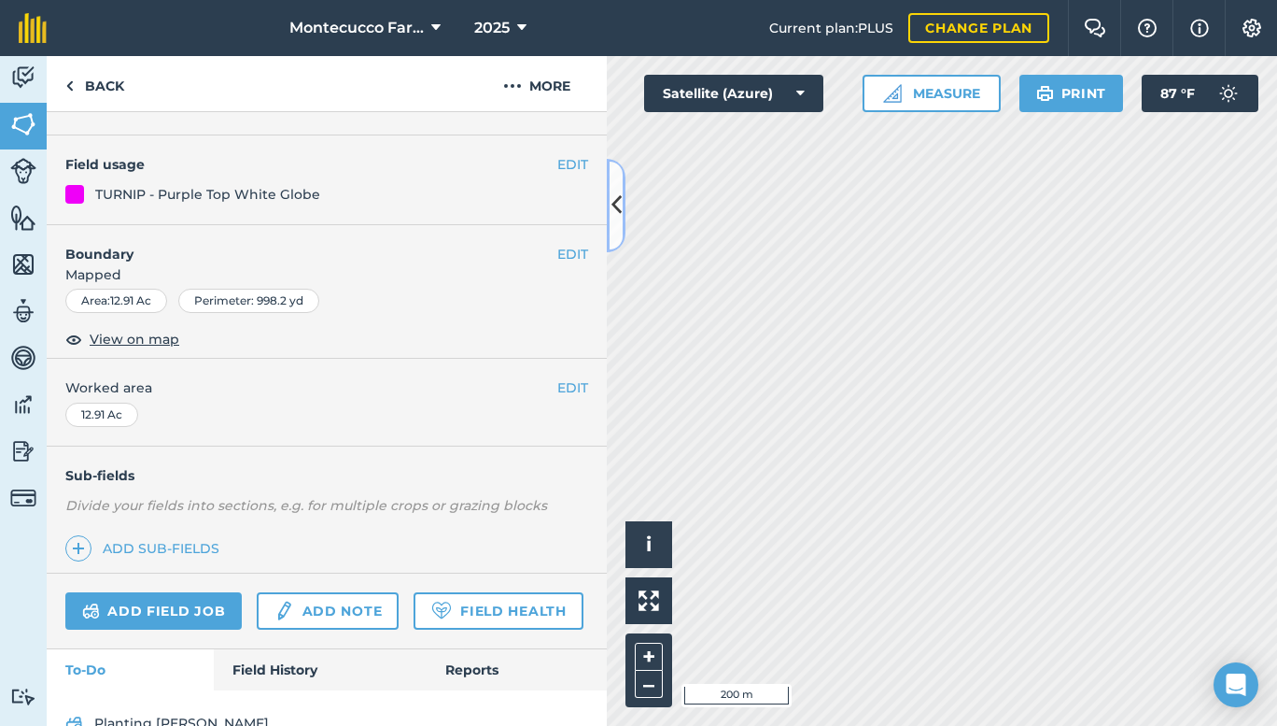
scroll to position [221, 0]
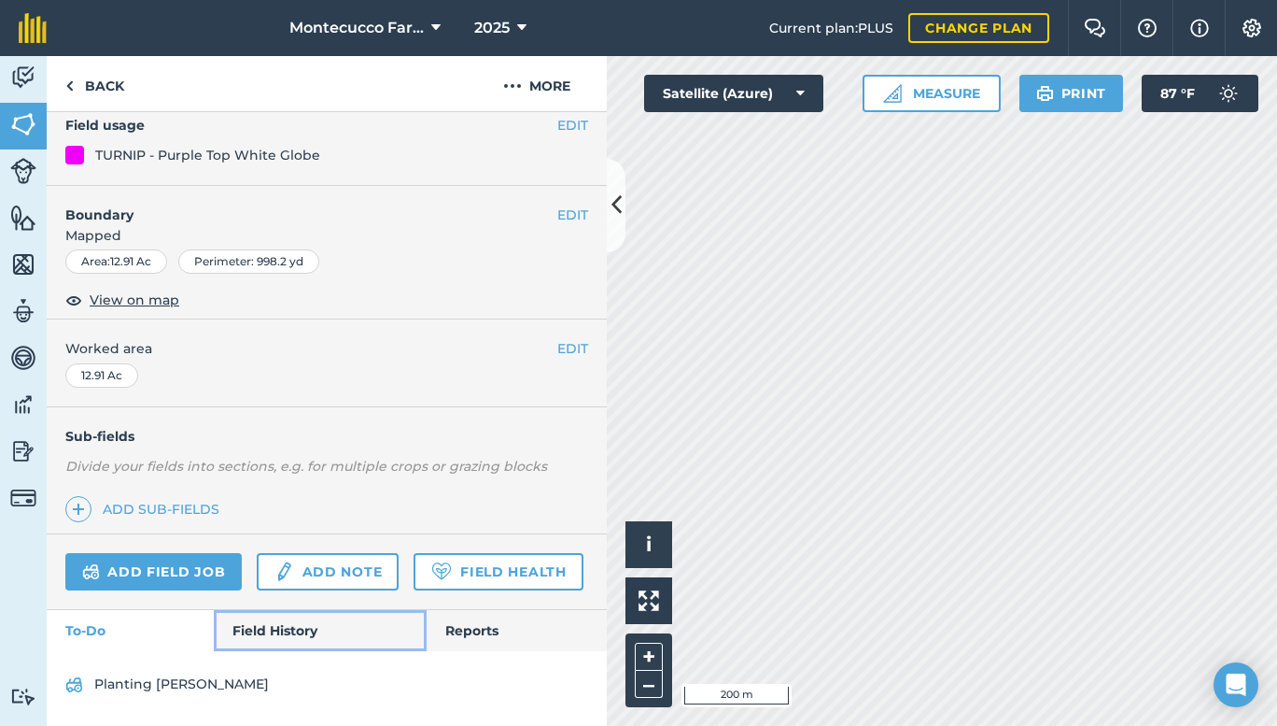
click at [271, 630] on link "Field History" at bounding box center [320, 630] width 212 height 41
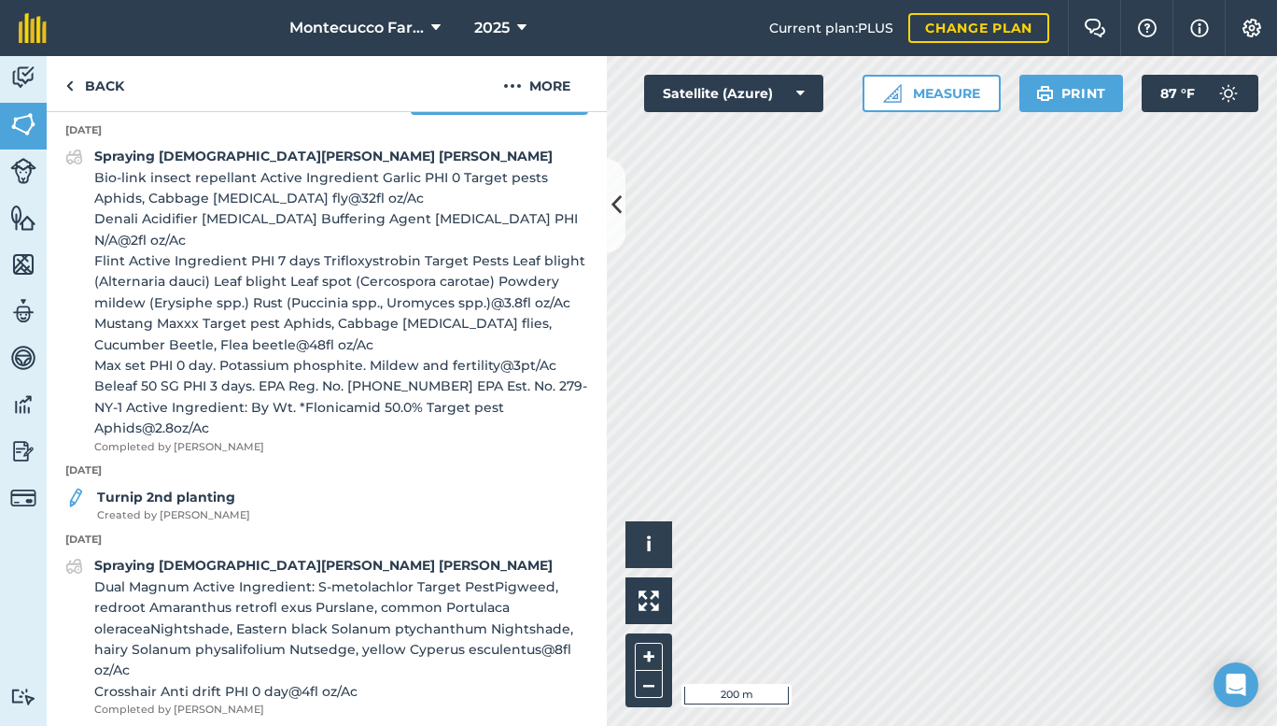
scroll to position [221, 0]
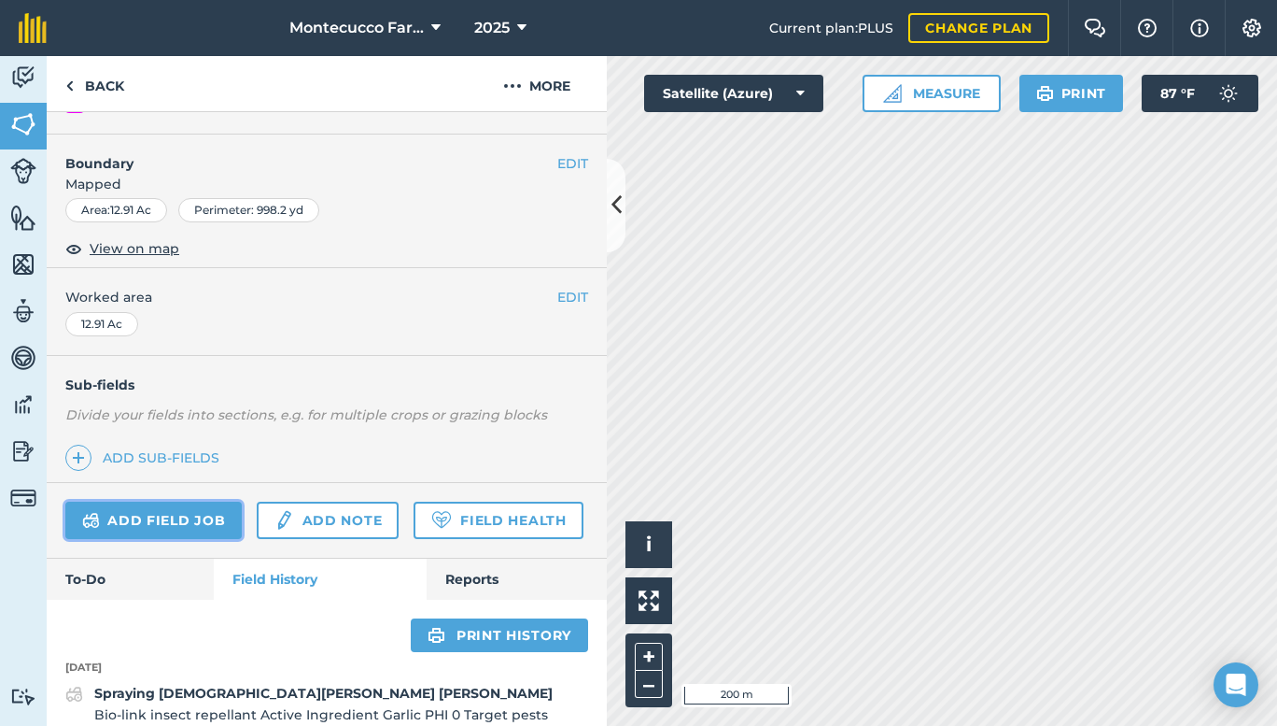
click at [143, 520] on link "Add field job" at bounding box center [153, 519] width 176 height 37
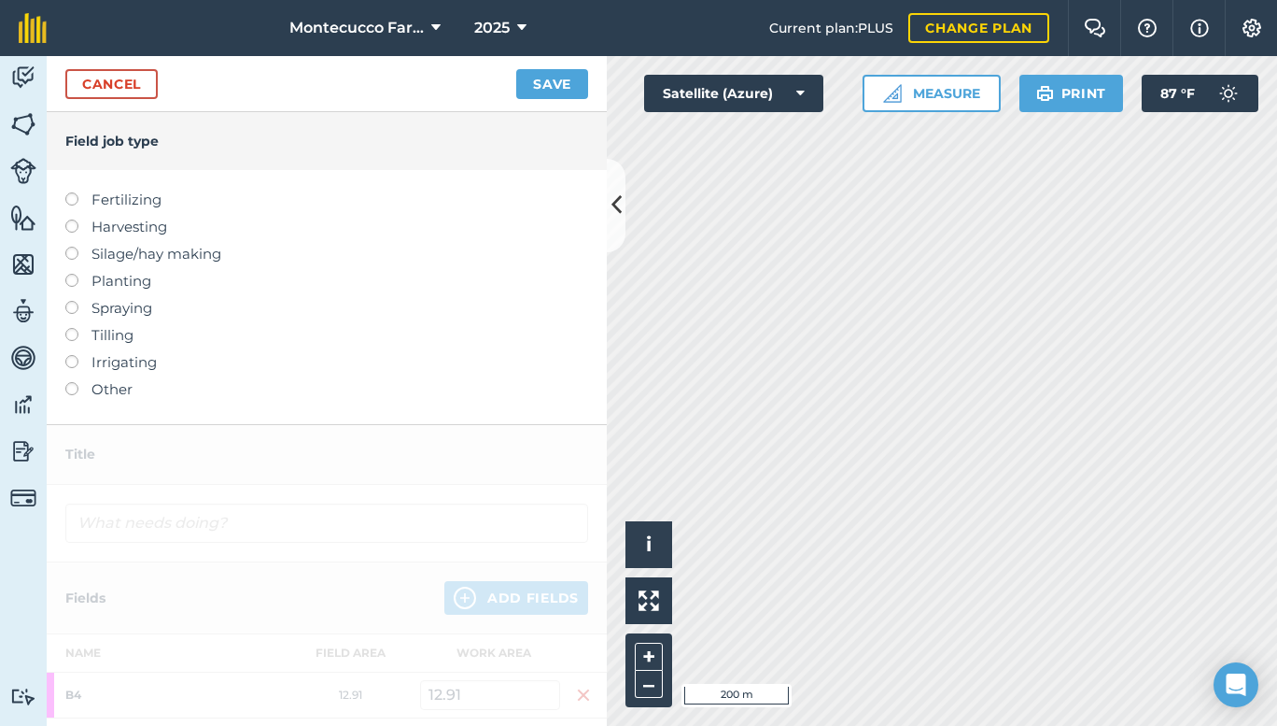
click at [70, 301] on label at bounding box center [78, 301] width 26 height 0
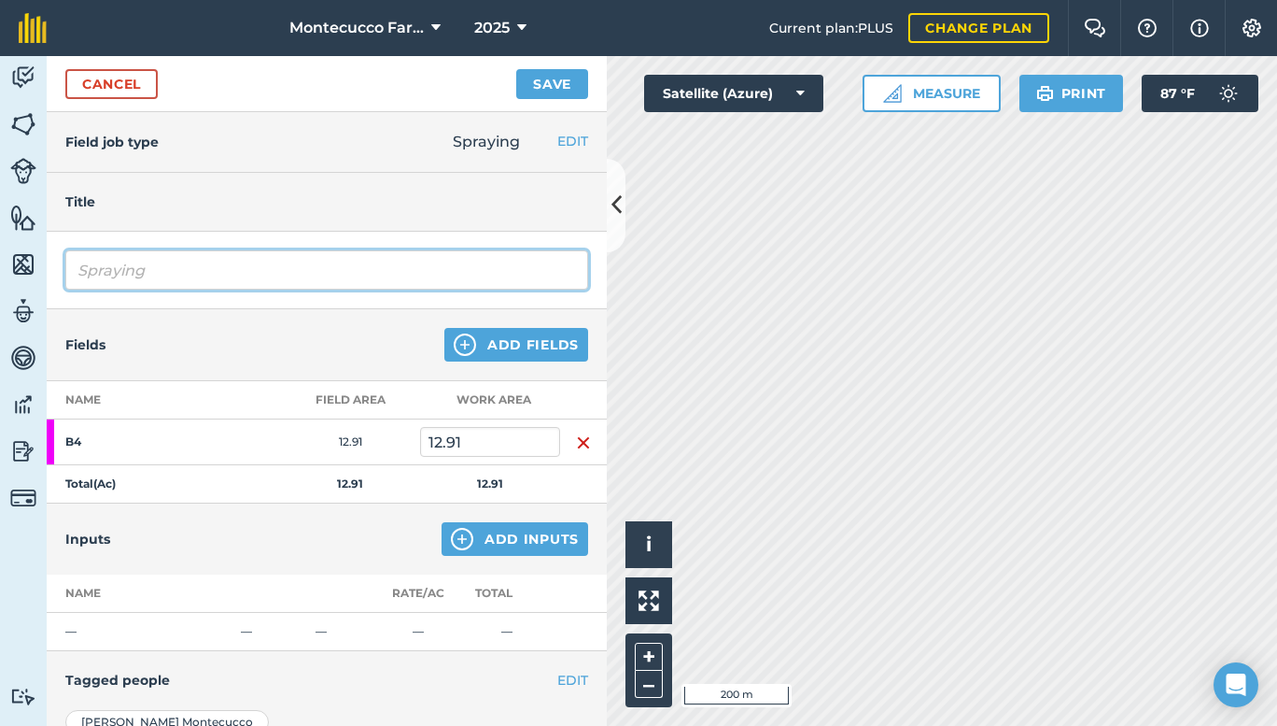
click at [171, 254] on input "Spraying" at bounding box center [326, 269] width 523 height 39
type input "Spraying [DEMOGRAPHIC_DATA][PERSON_NAME] [PERSON_NAME]"
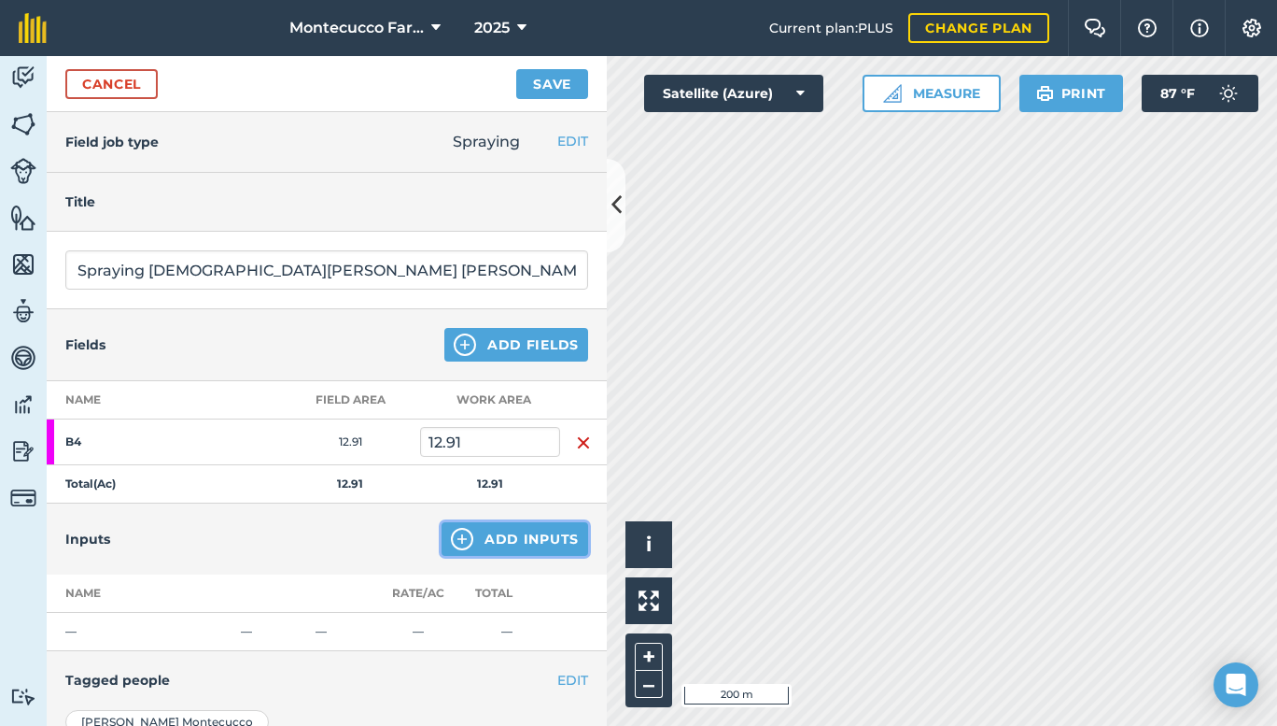
click at [503, 539] on button "Add Inputs" at bounding box center [515, 539] width 147 height 34
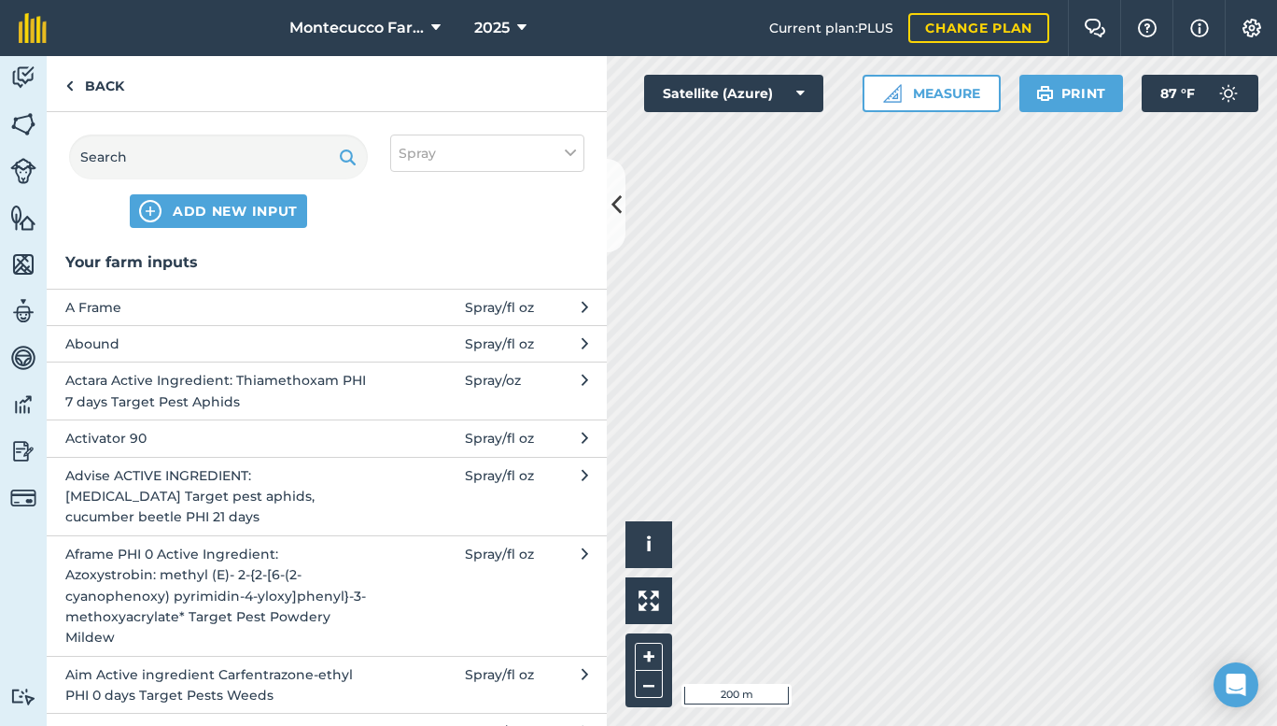
click at [214, 387] on span "Actara Active Ingredient: Thiamethoxam PHI 7 days Target Pest Aphids" at bounding box center [217, 391] width 305 height 42
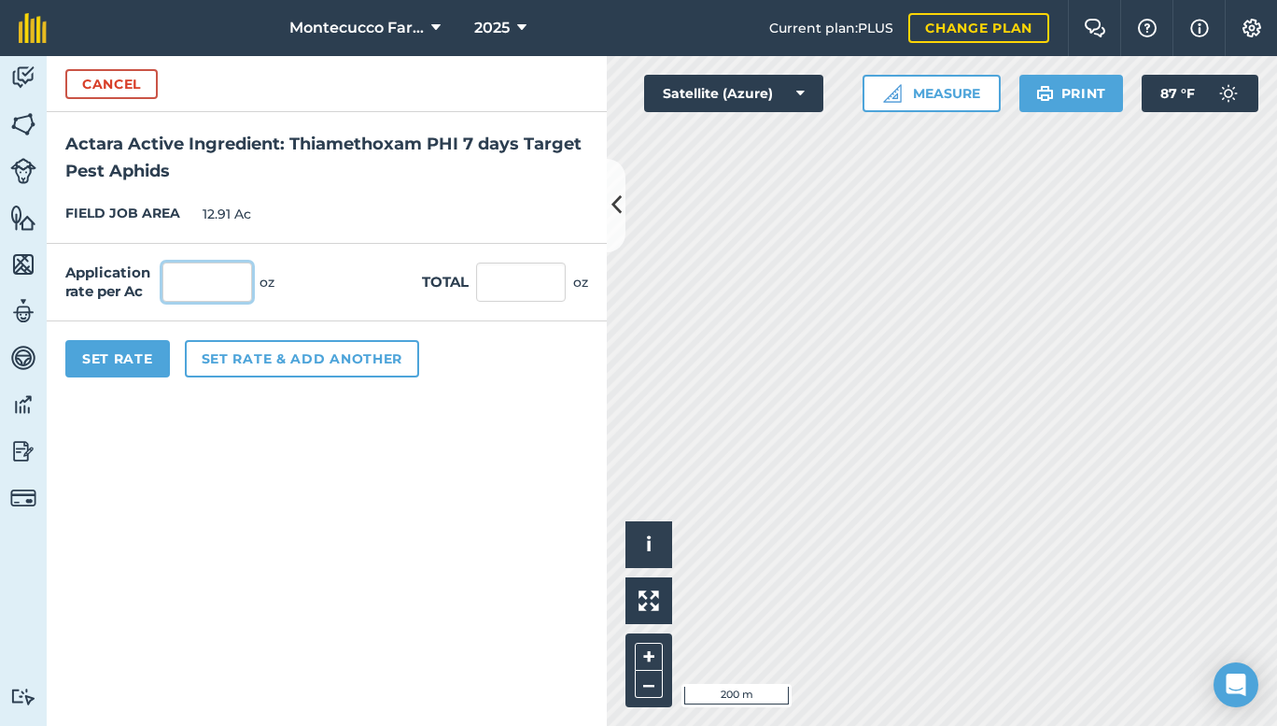
click at [213, 276] on input "text" at bounding box center [207, 281] width 90 height 39
type input "4"
type input "51.64"
click at [245, 361] on button "Set rate & add another" at bounding box center [302, 358] width 234 height 37
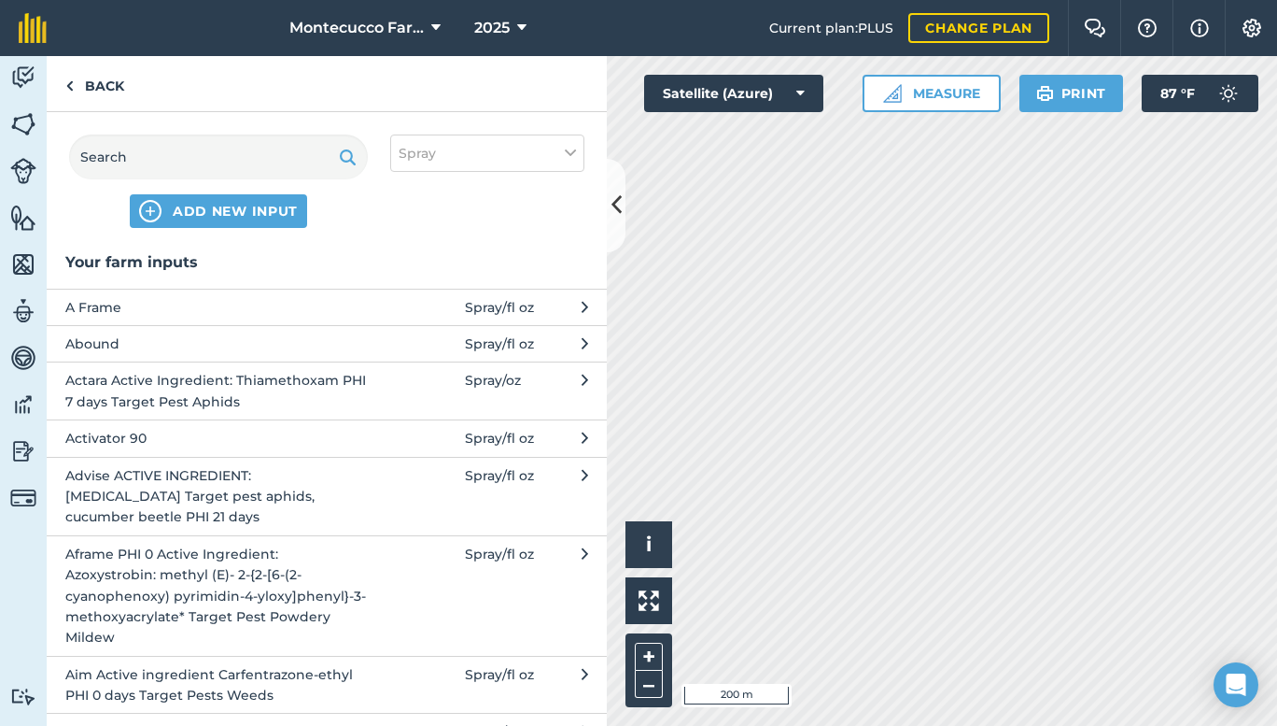
scroll to position [416, 0]
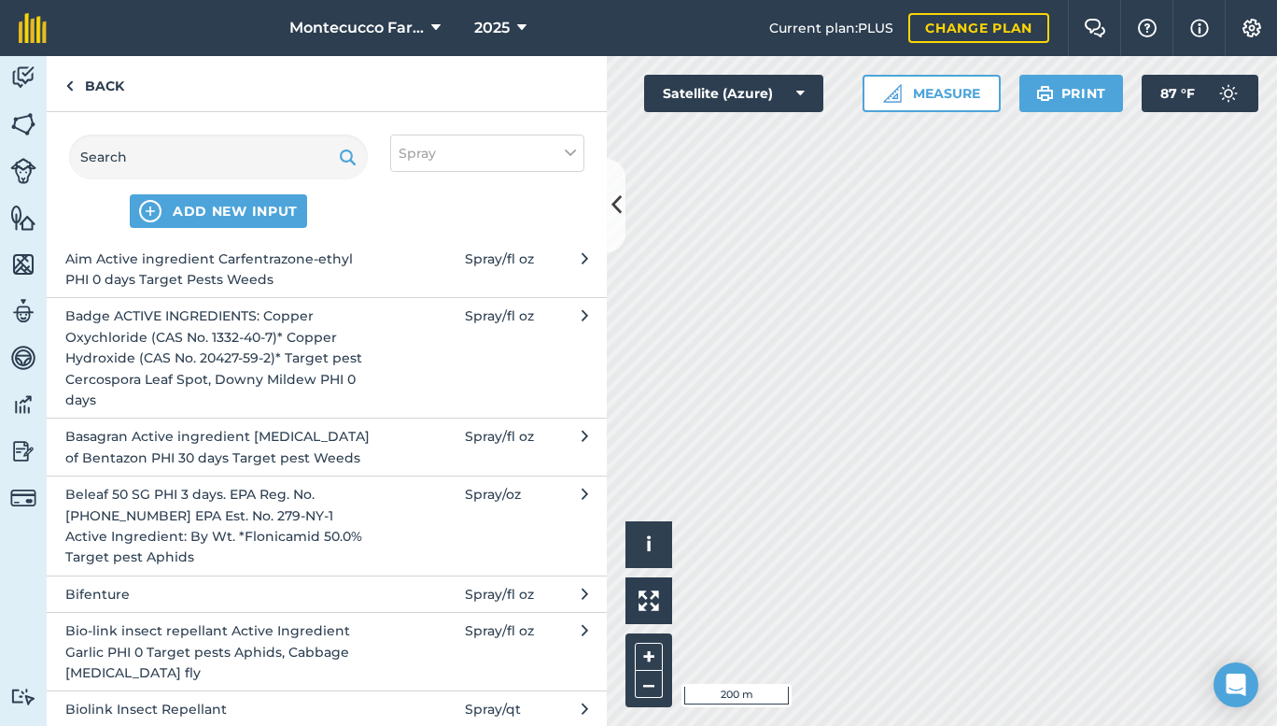
click at [312, 638] on span "Bio-link insect repellant Active Ingredient Garlic PHI 0 Target pests Aphids, C…" at bounding box center [217, 651] width 305 height 63
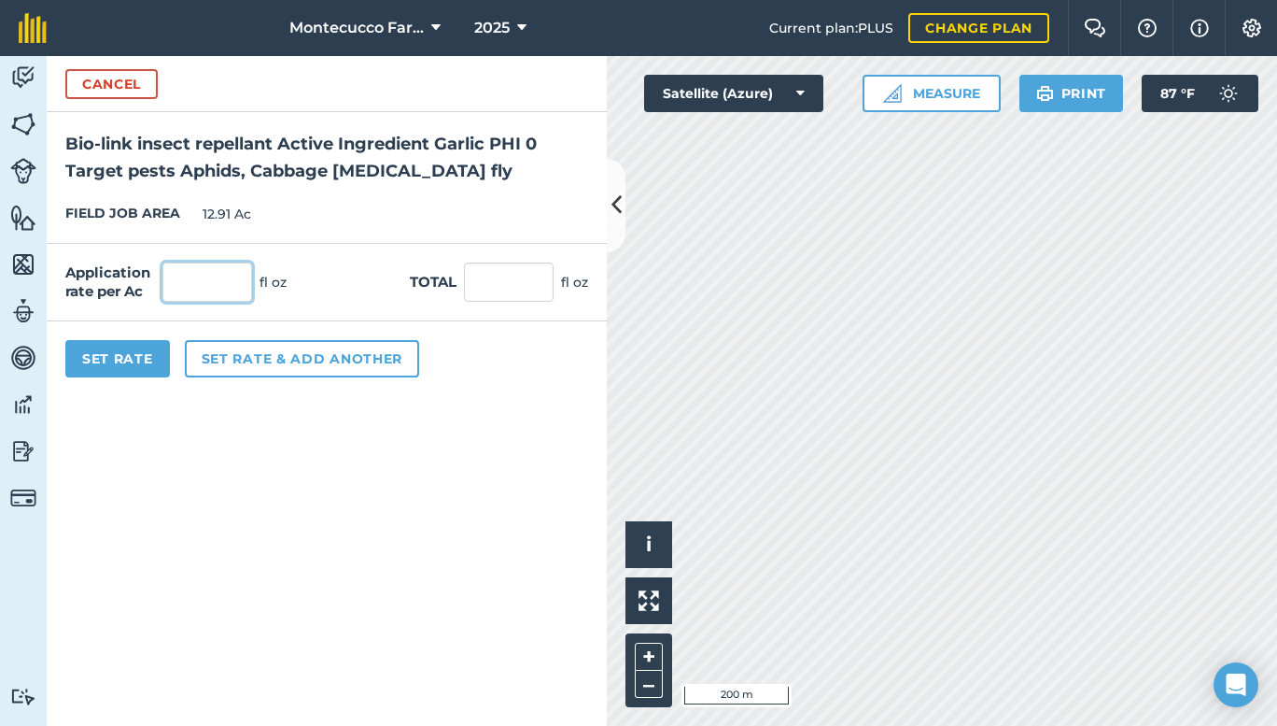
click at [197, 275] on input "text" at bounding box center [207, 281] width 90 height 39
type input "32"
type input "413.12"
click at [260, 344] on button "Set rate & add another" at bounding box center [302, 358] width 234 height 37
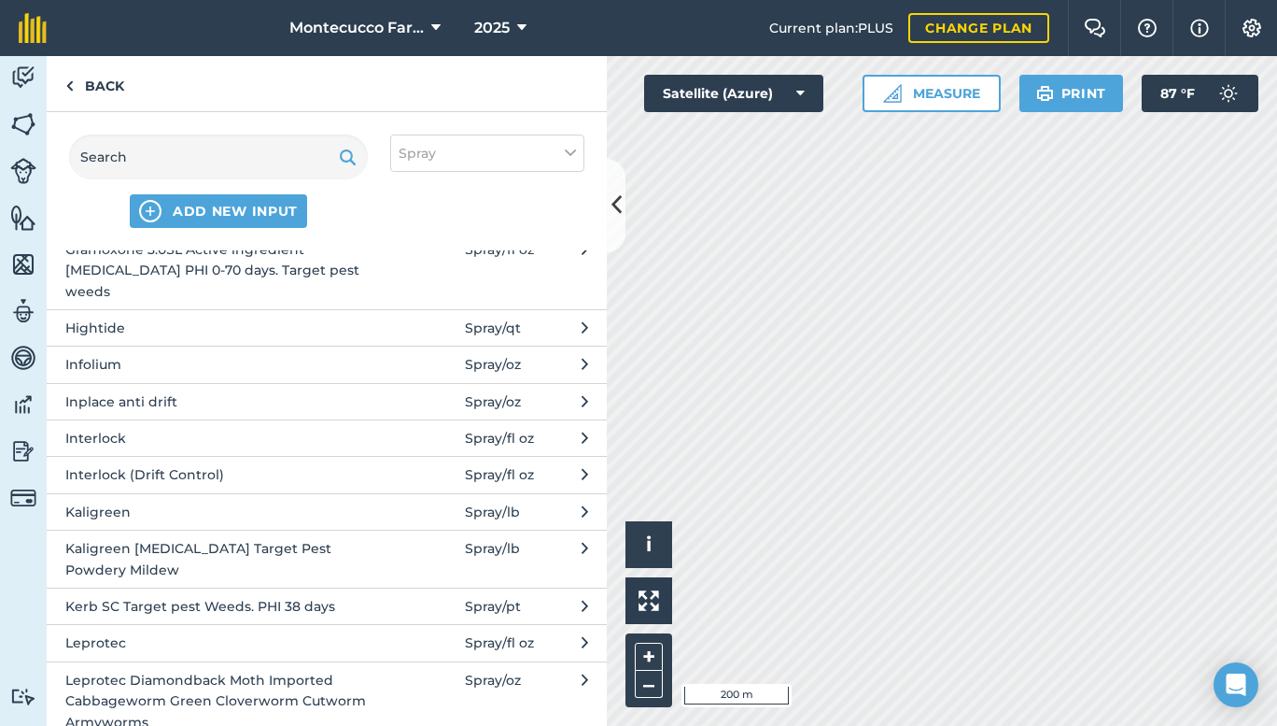
scroll to position [2910, 0]
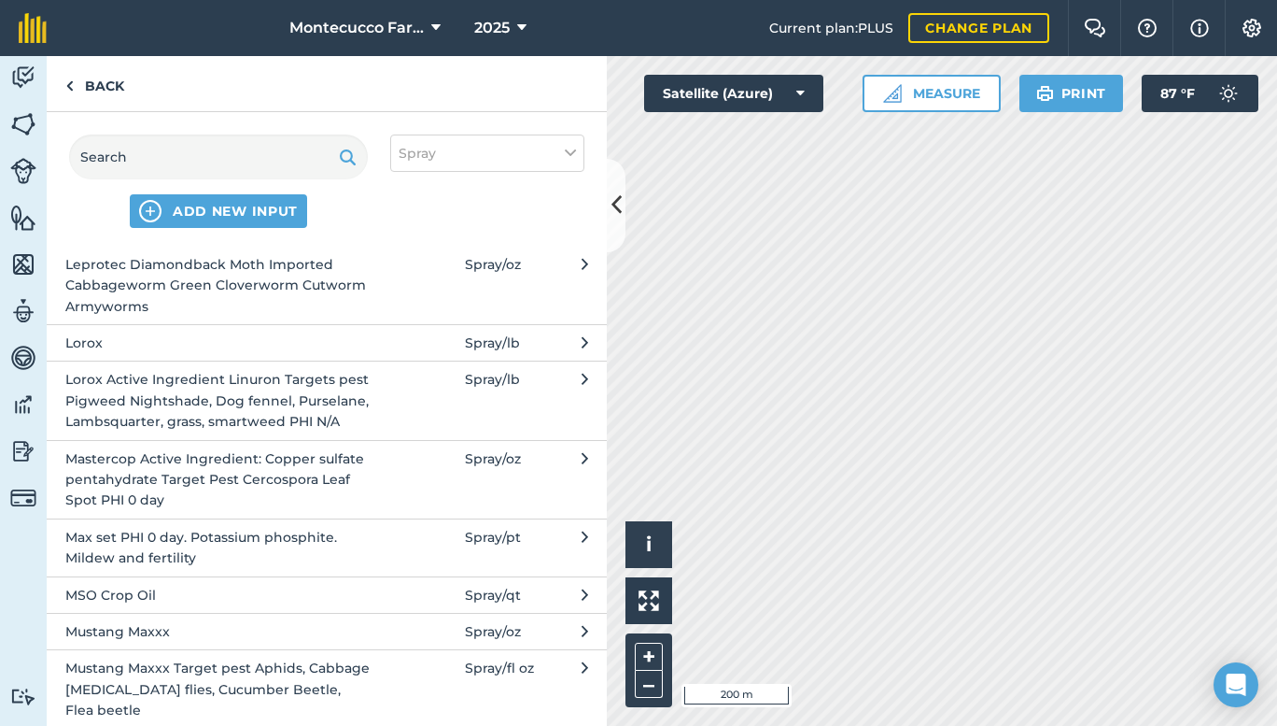
click at [274, 687] on span "Mustang Maxxx Target pest Aphids, Cabbage [MEDICAL_DATA] flies, Cucumber Beetle…" at bounding box center [217, 688] width 305 height 63
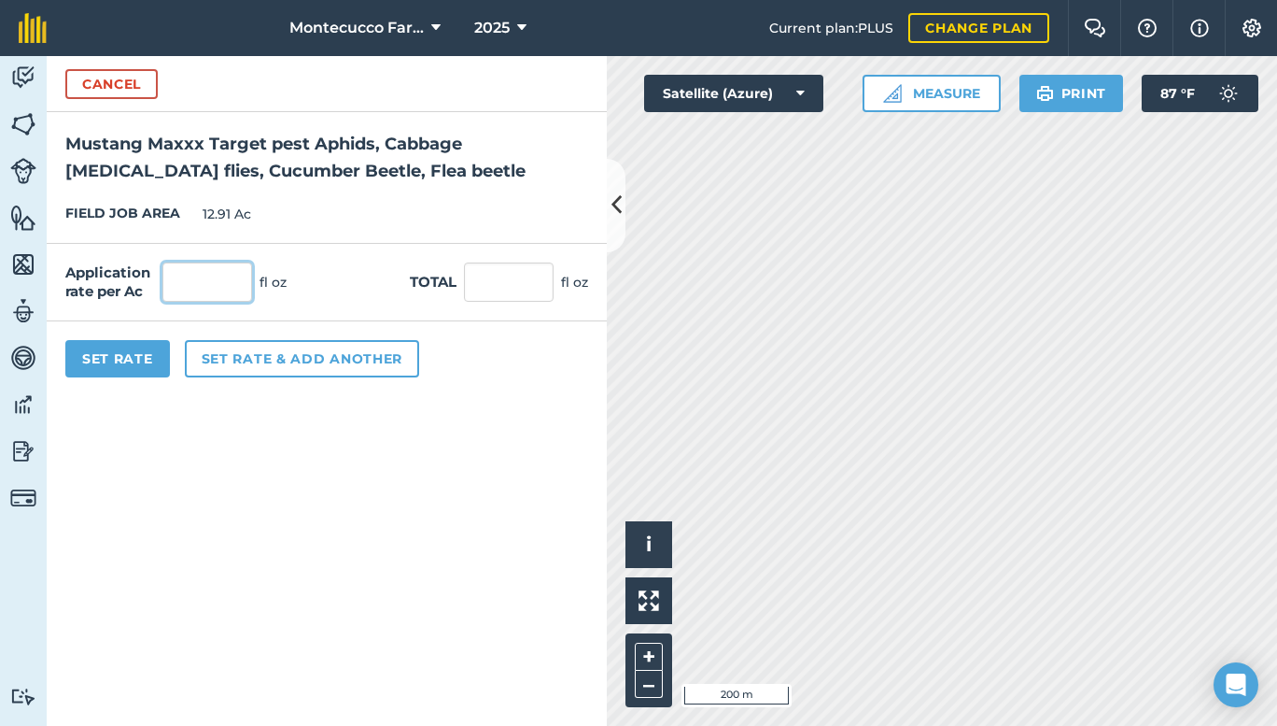
click at [221, 285] on input "text" at bounding box center [207, 281] width 90 height 39
type input "4"
type input "51.64"
click at [247, 350] on button "Set rate & add another" at bounding box center [302, 358] width 234 height 37
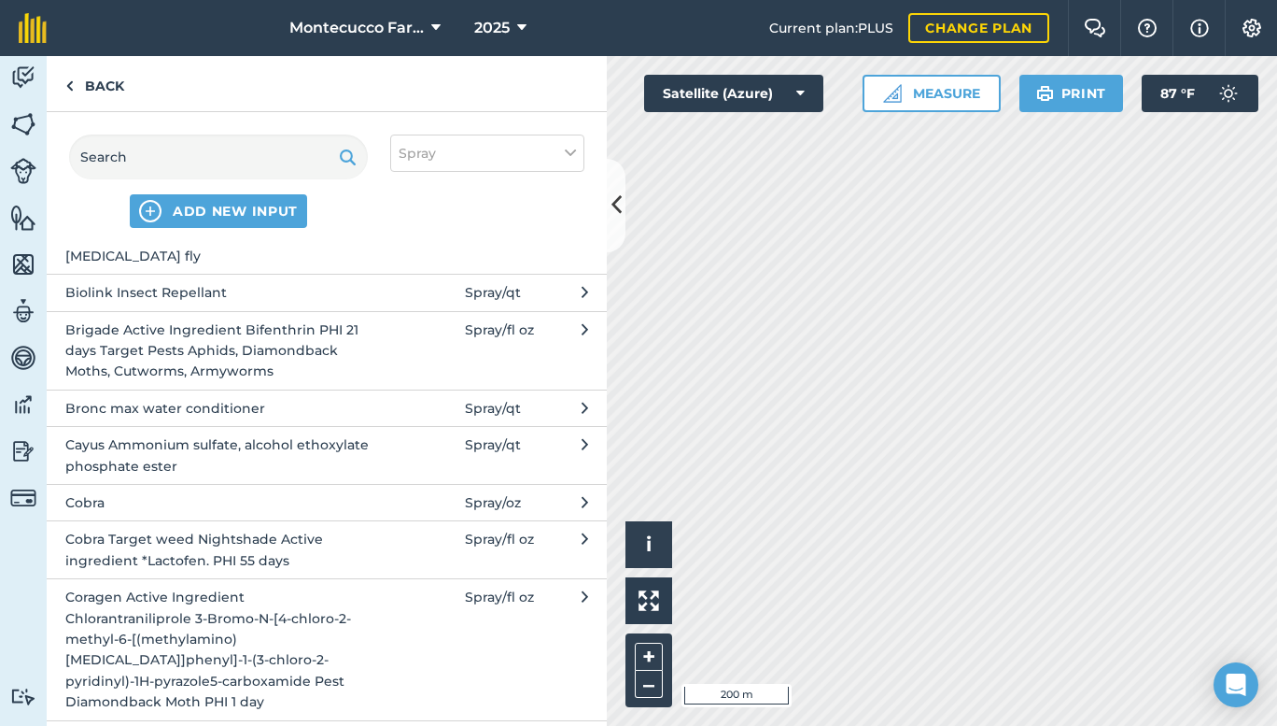
scroll to position [1247, 0]
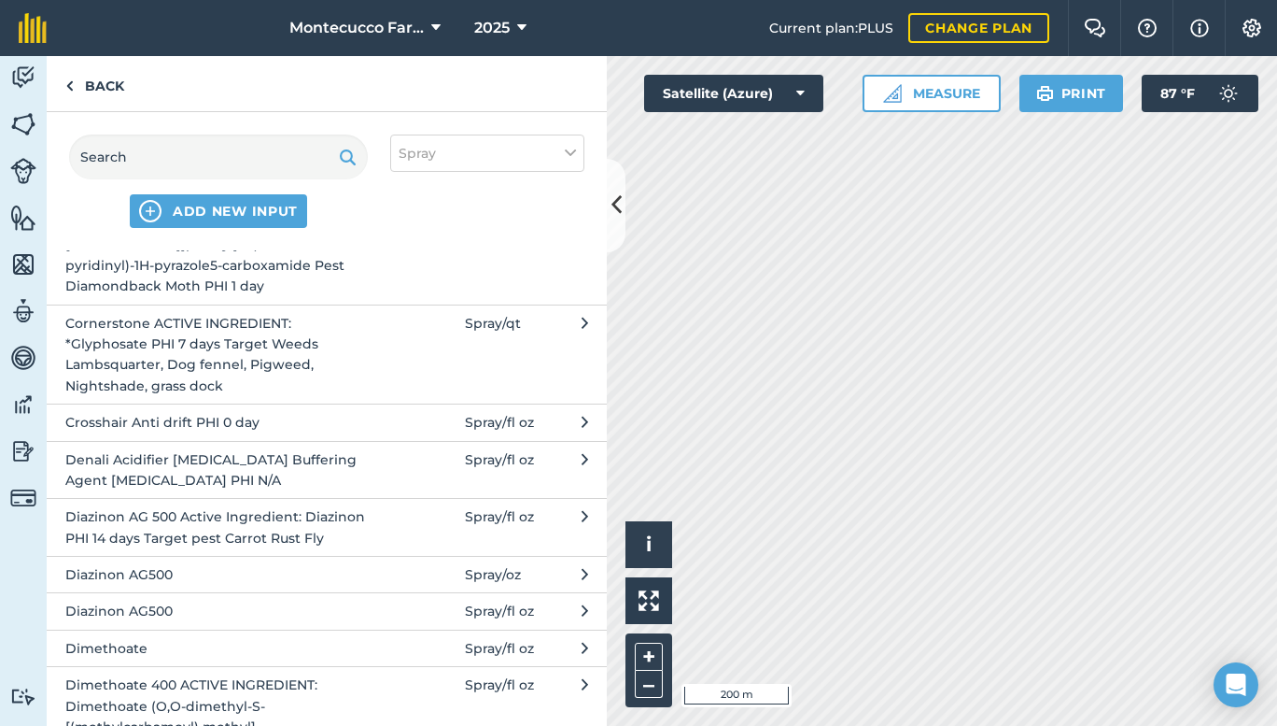
click at [353, 468] on span "Denali Acidifier [MEDICAL_DATA] Buffering Agent [MEDICAL_DATA] PHI N/A" at bounding box center [217, 470] width 305 height 42
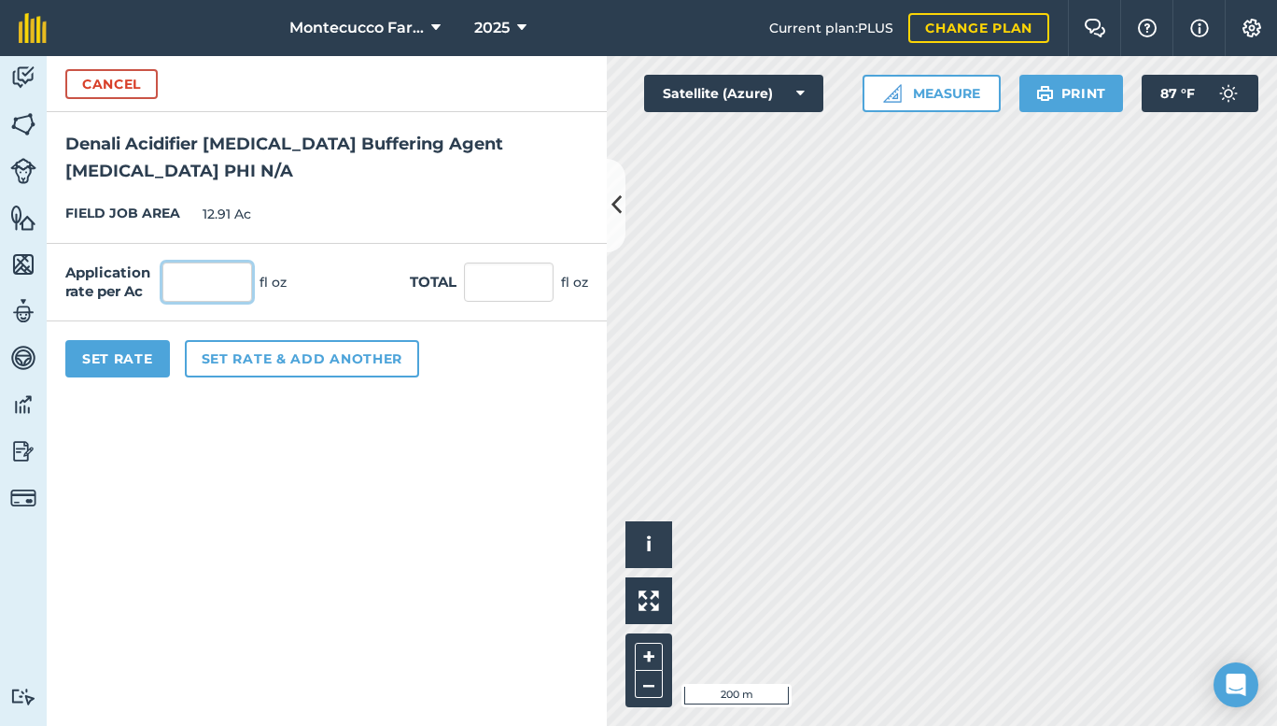
click at [204, 290] on input "text" at bounding box center [207, 281] width 90 height 39
type input "4"
type input "51.64"
click at [257, 355] on button "Set rate & add another" at bounding box center [302, 358] width 234 height 37
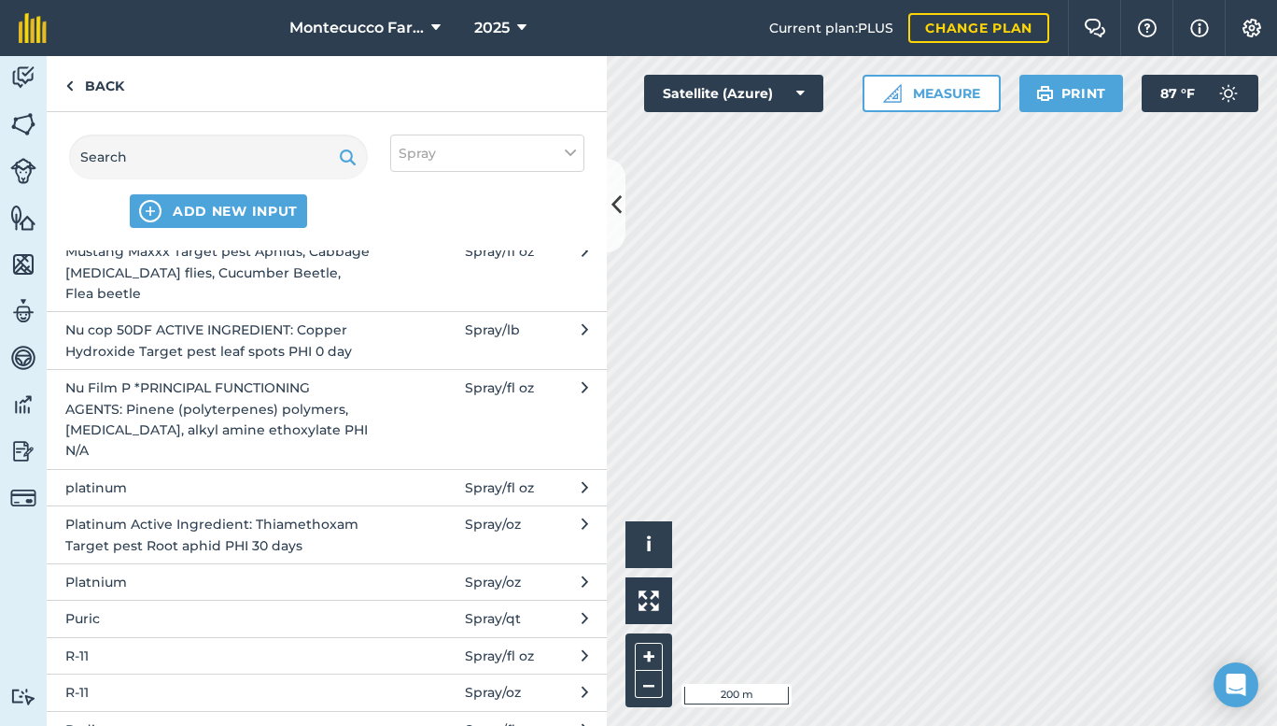
scroll to position [3742, 0]
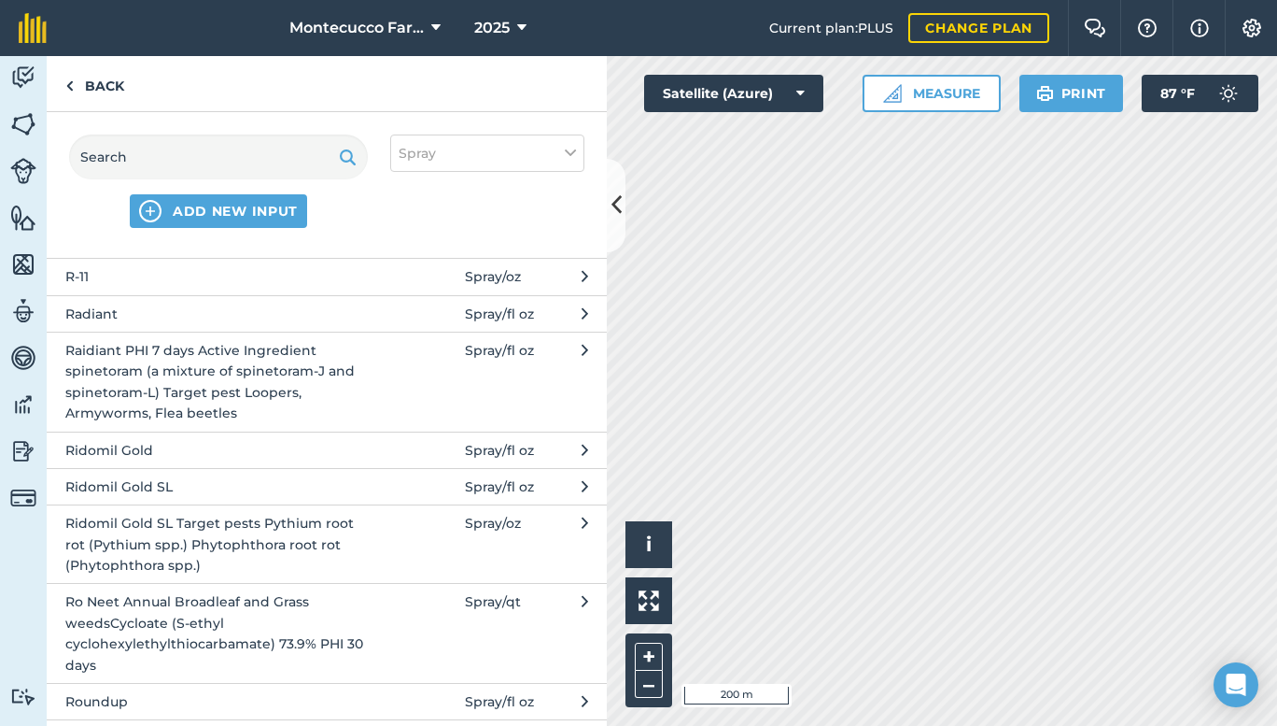
click at [245, 357] on span "Raidiant PHI 7 days Active Ingredient spinetoram (a mixture of spinetoram-J and…" at bounding box center [217, 382] width 305 height 84
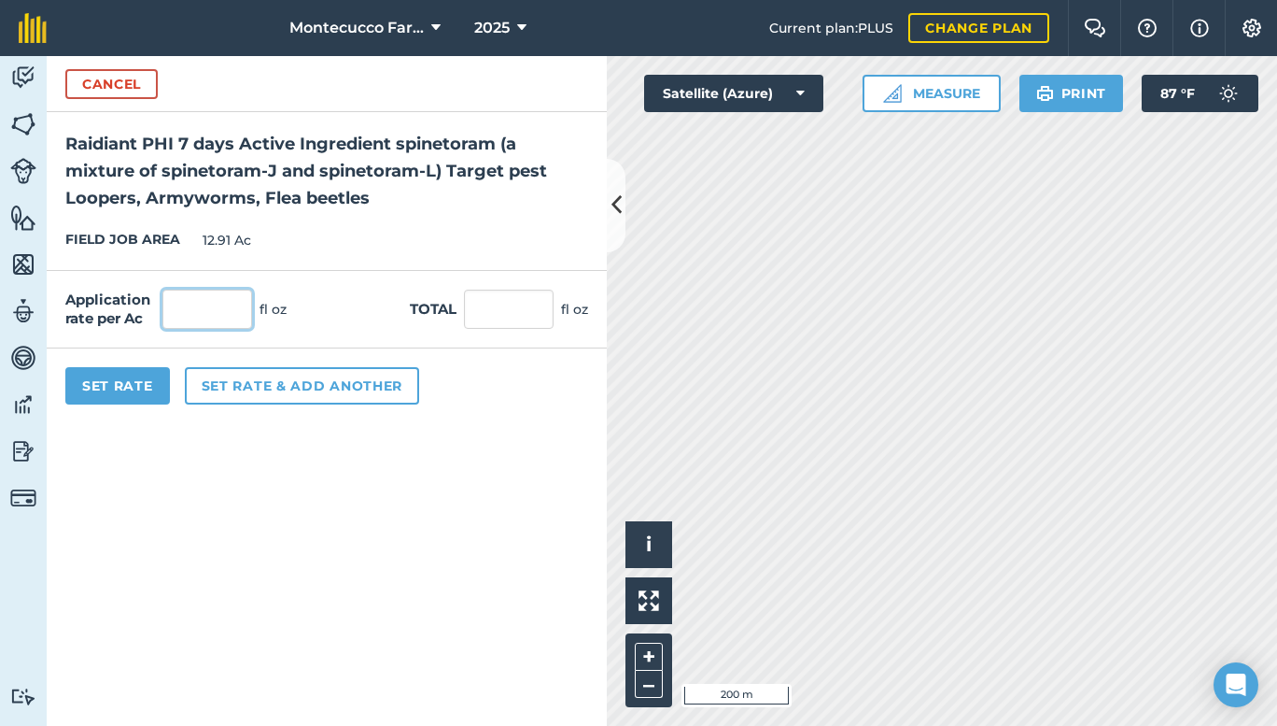
click at [205, 302] on input "text" at bounding box center [207, 308] width 90 height 39
type input "8"
type input "103.28"
click at [106, 386] on button "Set Rate" at bounding box center [117, 385] width 105 height 37
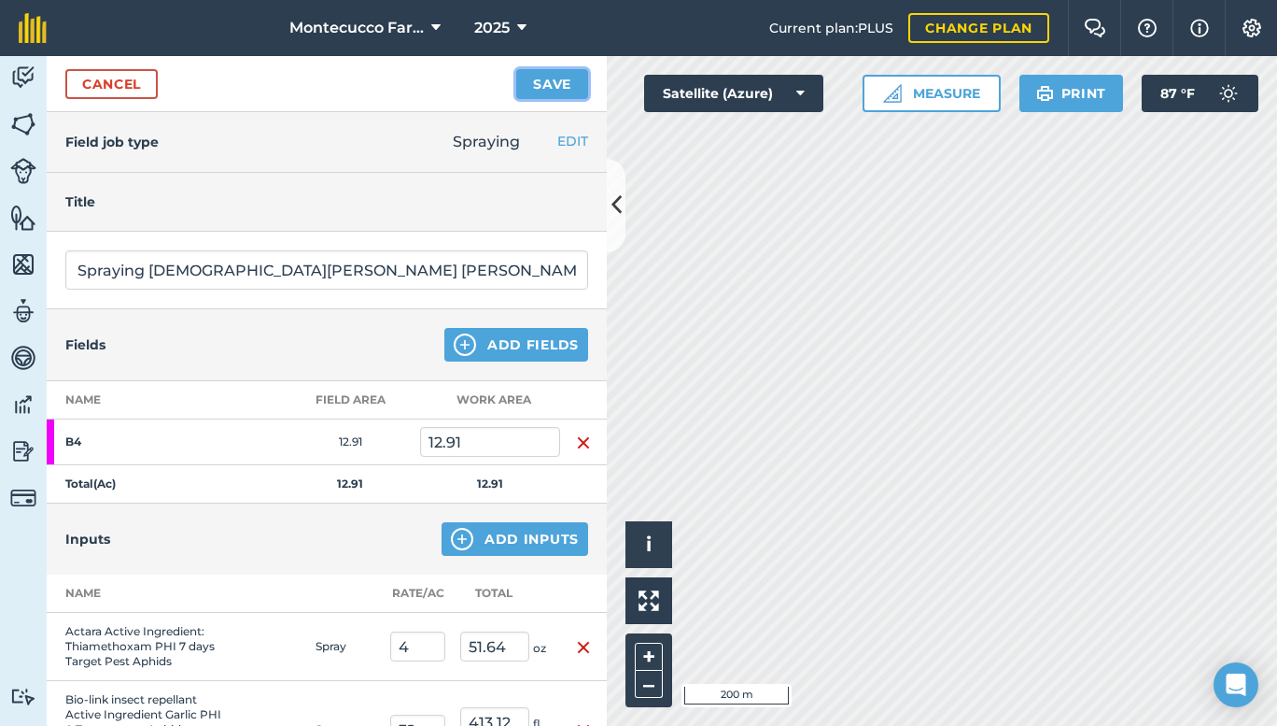
click at [541, 80] on button "Save" at bounding box center [552, 84] width 72 height 30
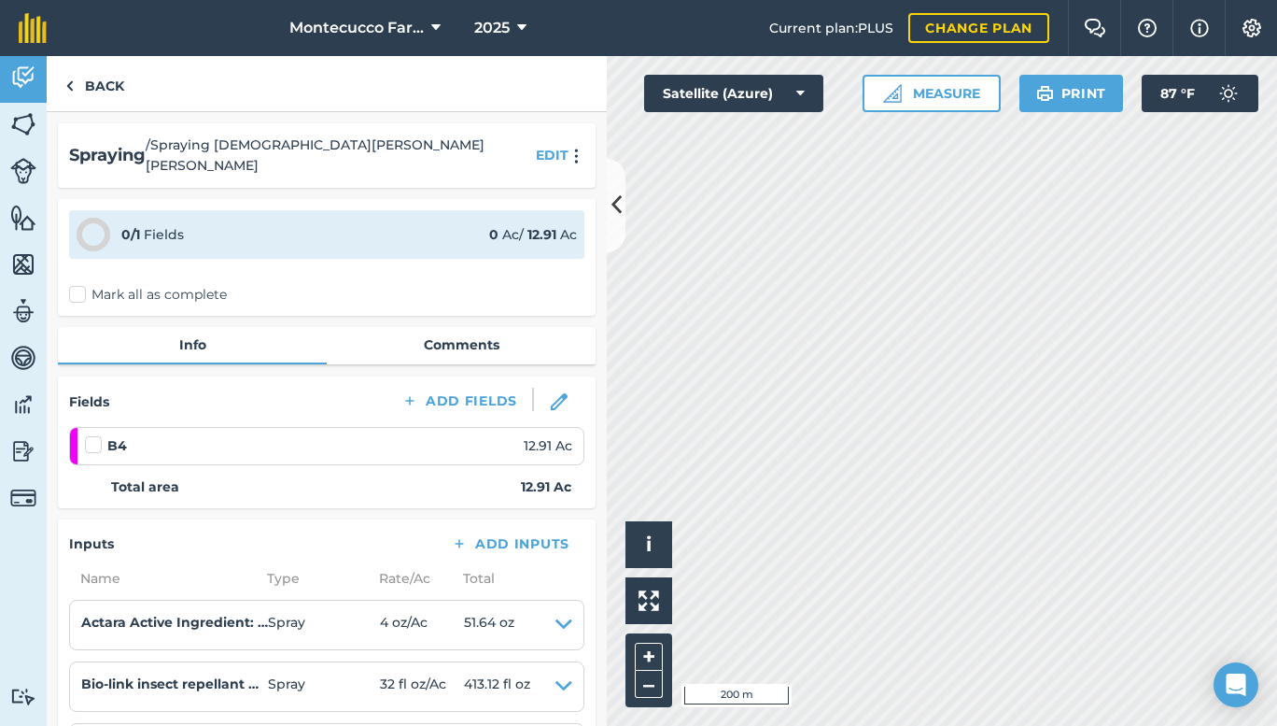
click at [77, 285] on label "Mark all as complete" at bounding box center [148, 295] width 158 height 20
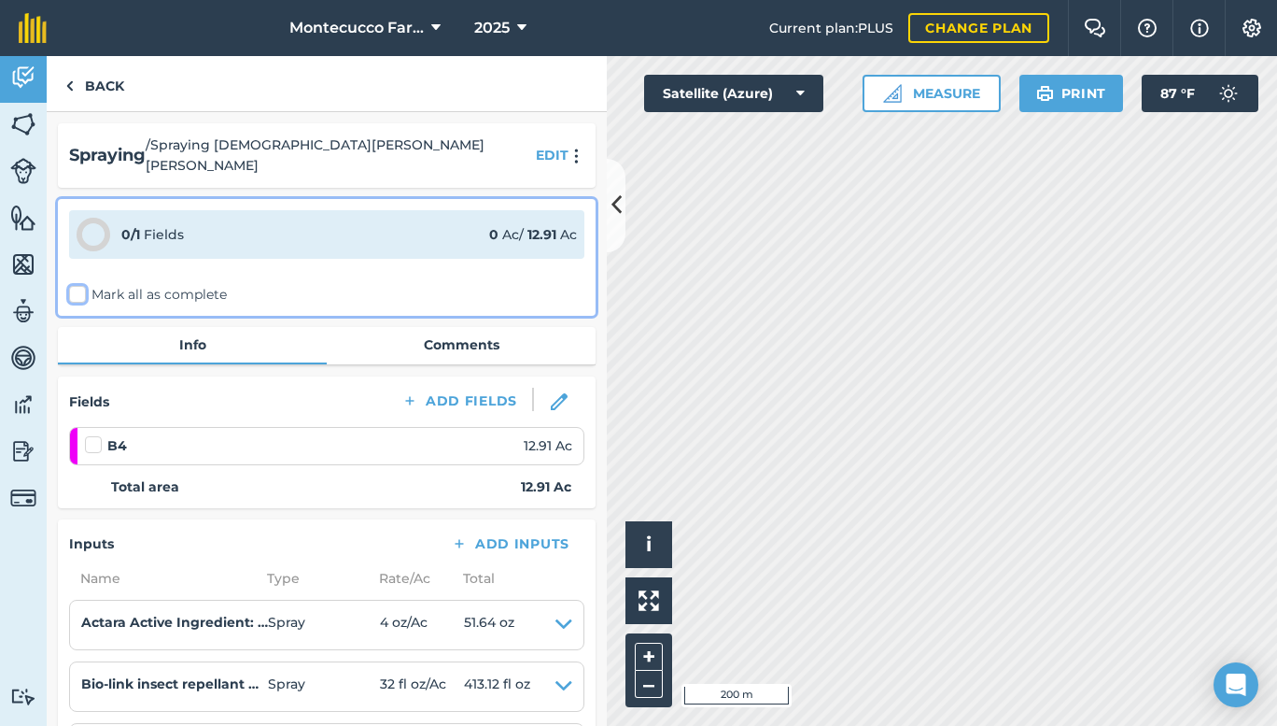
click at [77, 285] on input "Mark all as complete" at bounding box center [75, 291] width 12 height 12
checkbox input "false"
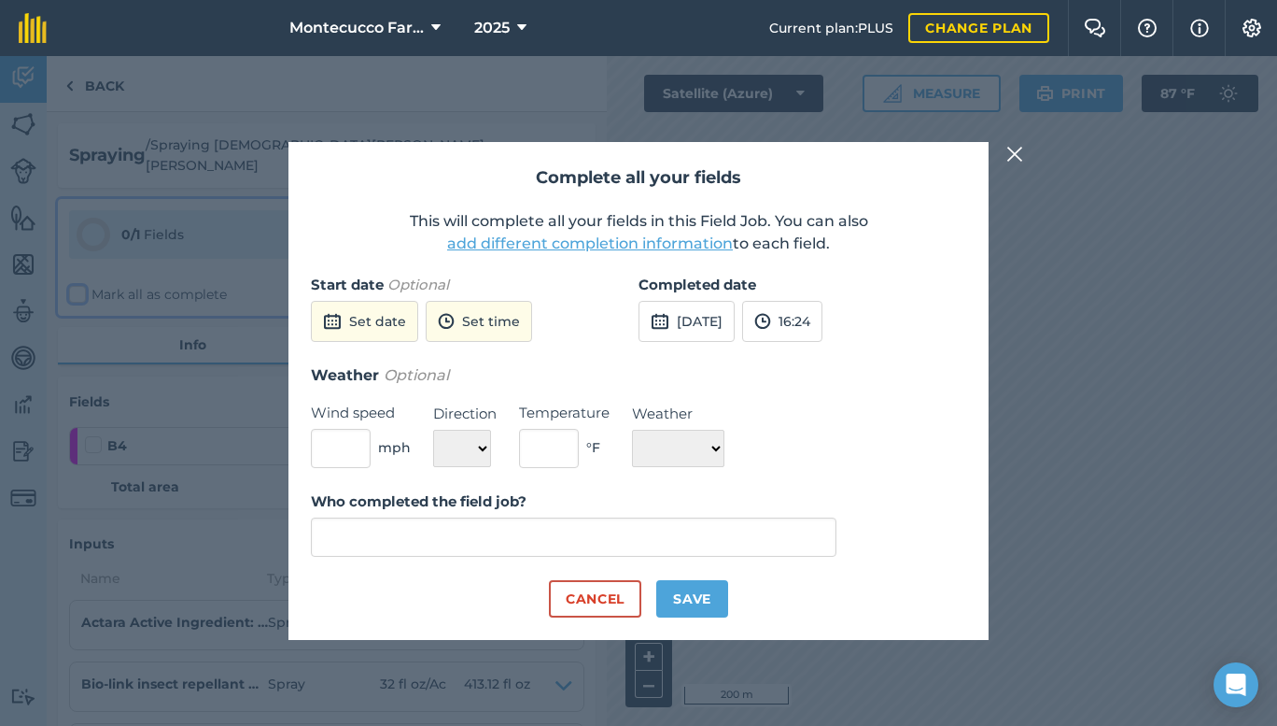
type input "[PERSON_NAME]"
click at [706, 596] on button "Save" at bounding box center [692, 598] width 72 height 37
checkbox input "true"
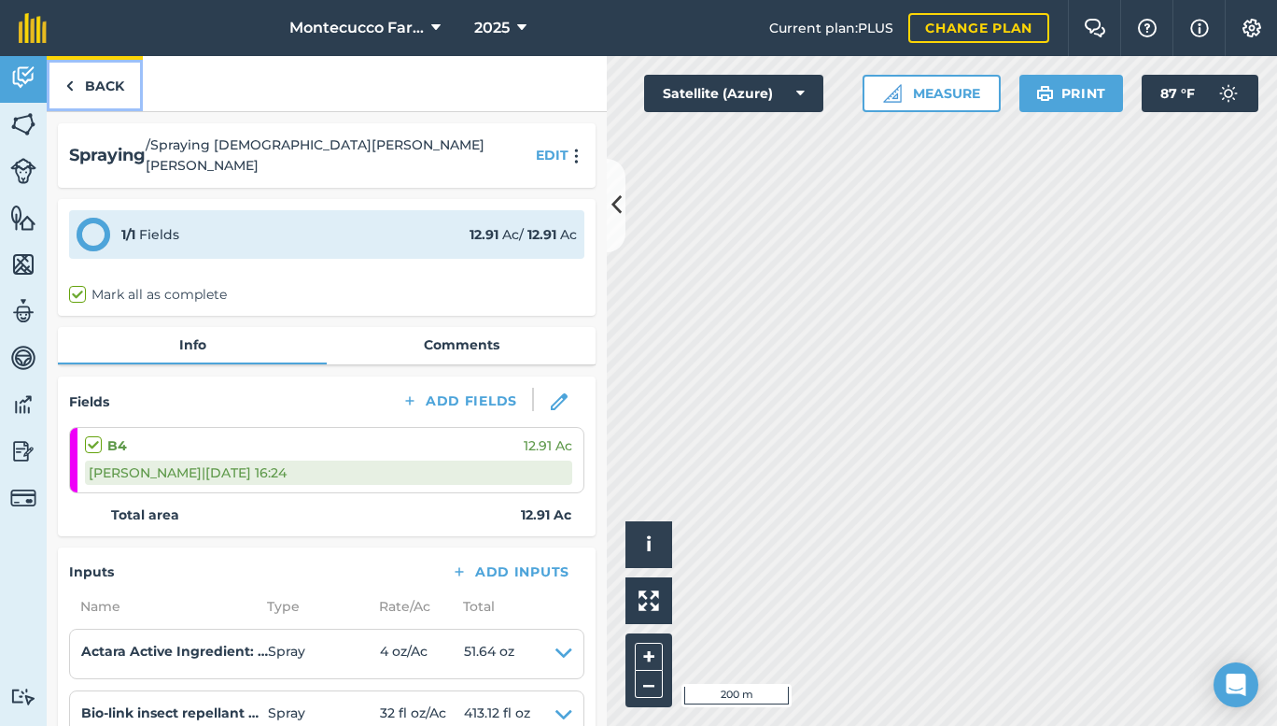
click at [89, 79] on link "Back" at bounding box center [95, 83] width 96 height 55
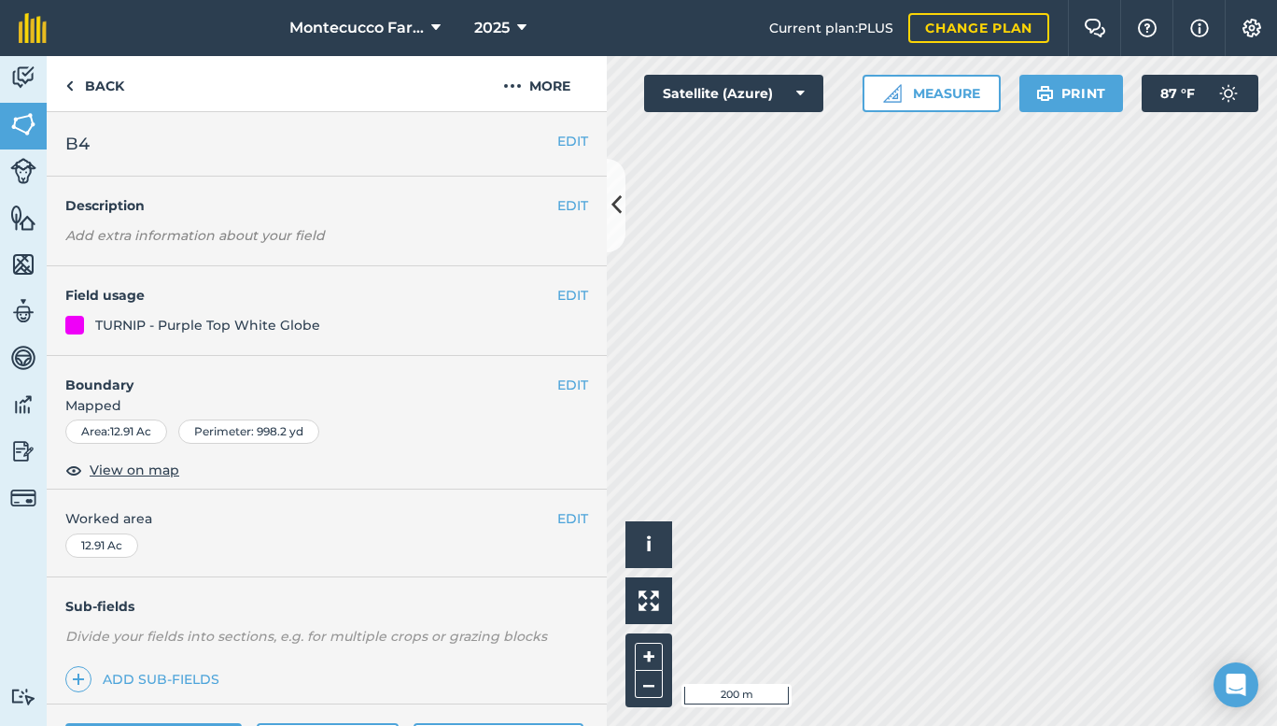
scroll to position [537, 0]
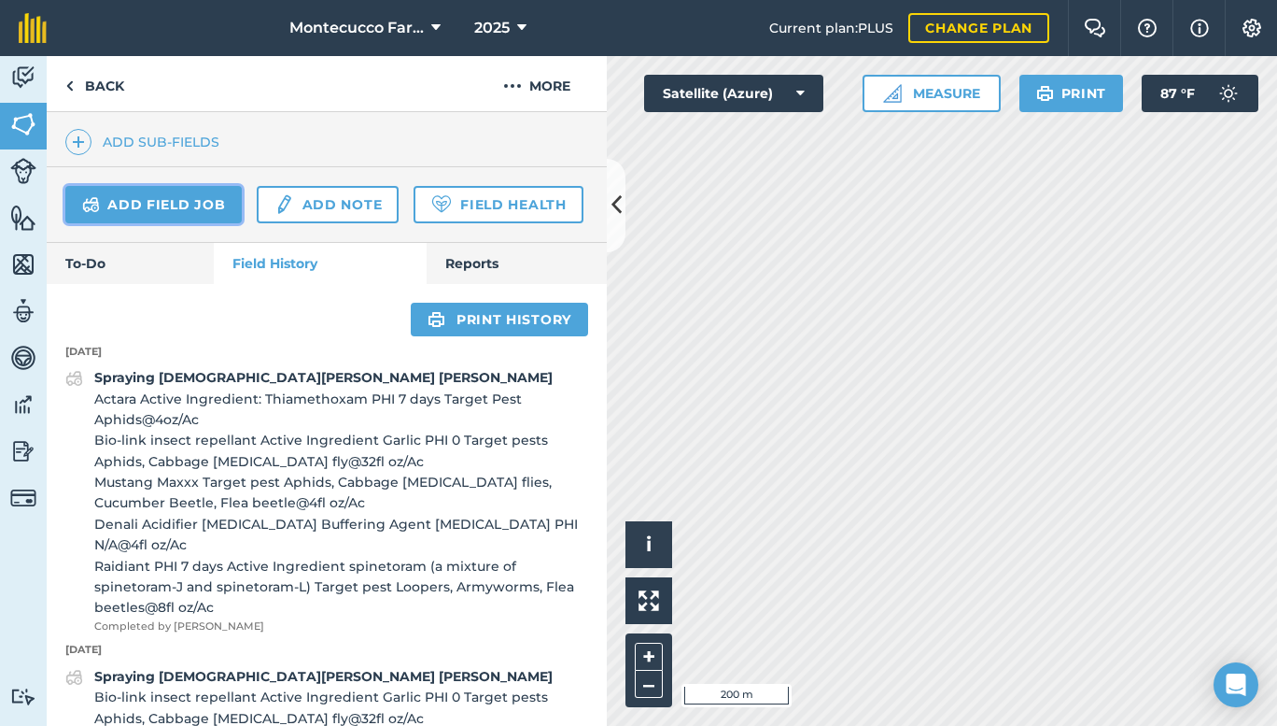
click at [165, 212] on link "Add field job" at bounding box center [153, 204] width 176 height 37
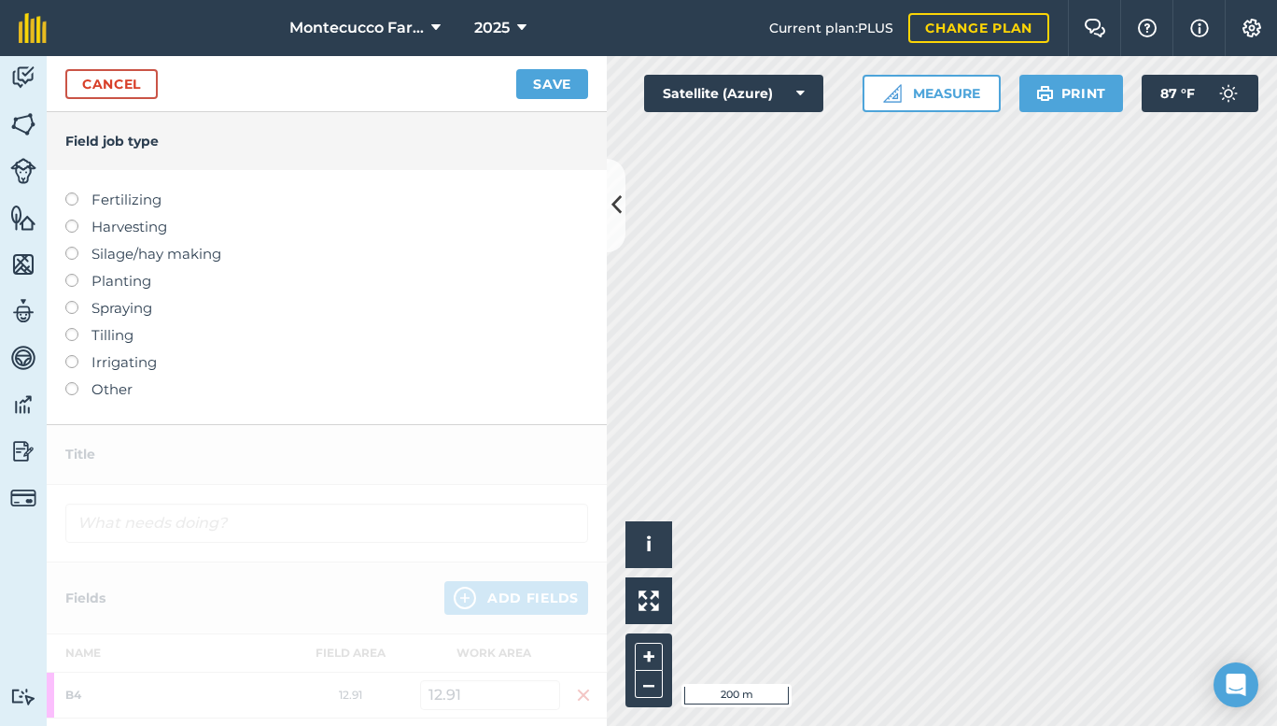
drag, startPoint x: 71, startPoint y: 309, endPoint x: 227, endPoint y: 265, distance: 162.0
click at [227, 265] on label "Silage/hay making" at bounding box center [326, 254] width 523 height 22
type input "Silage/hay making"
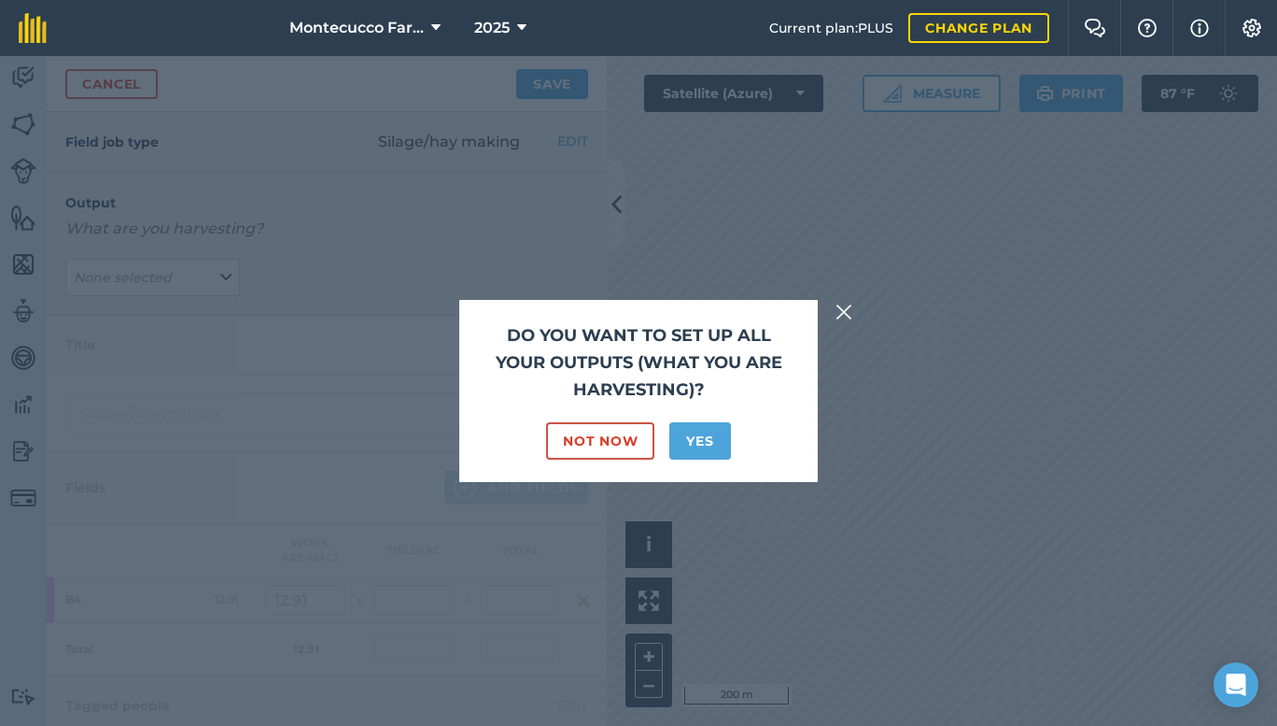
click at [839, 304] on img at bounding box center [844, 312] width 17 height 22
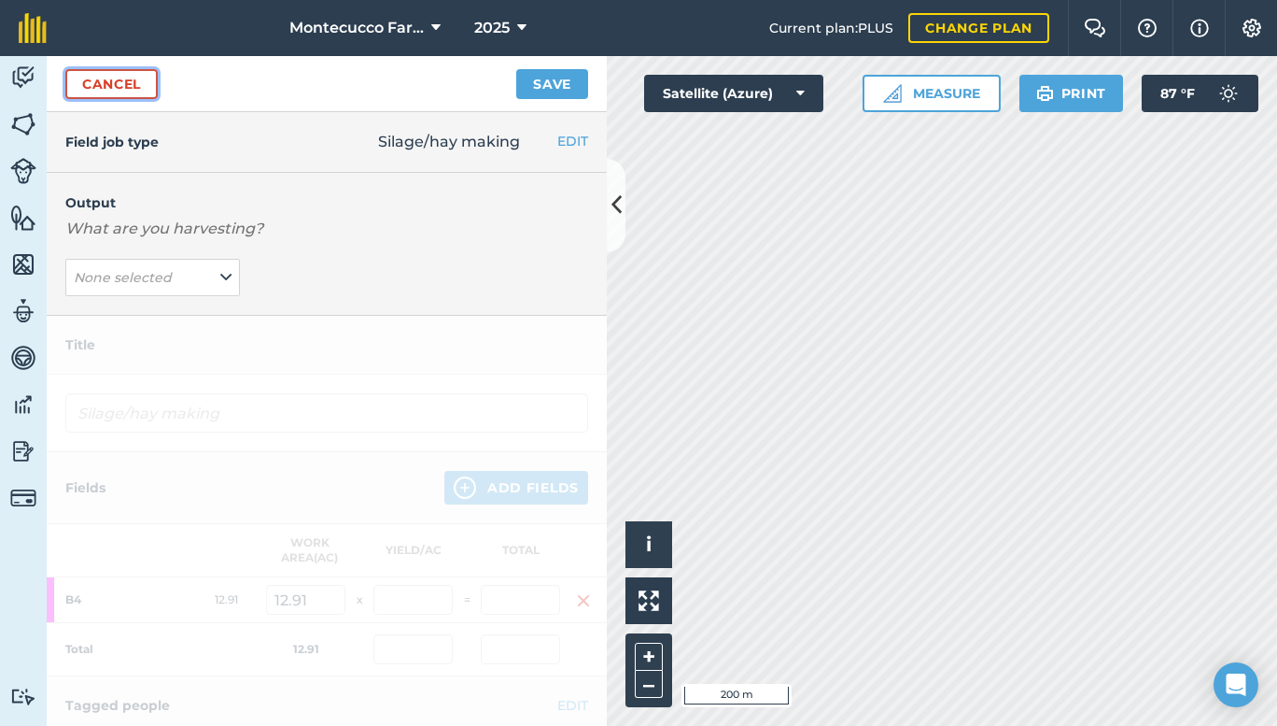
click at [95, 82] on link "Cancel" at bounding box center [111, 84] width 92 height 30
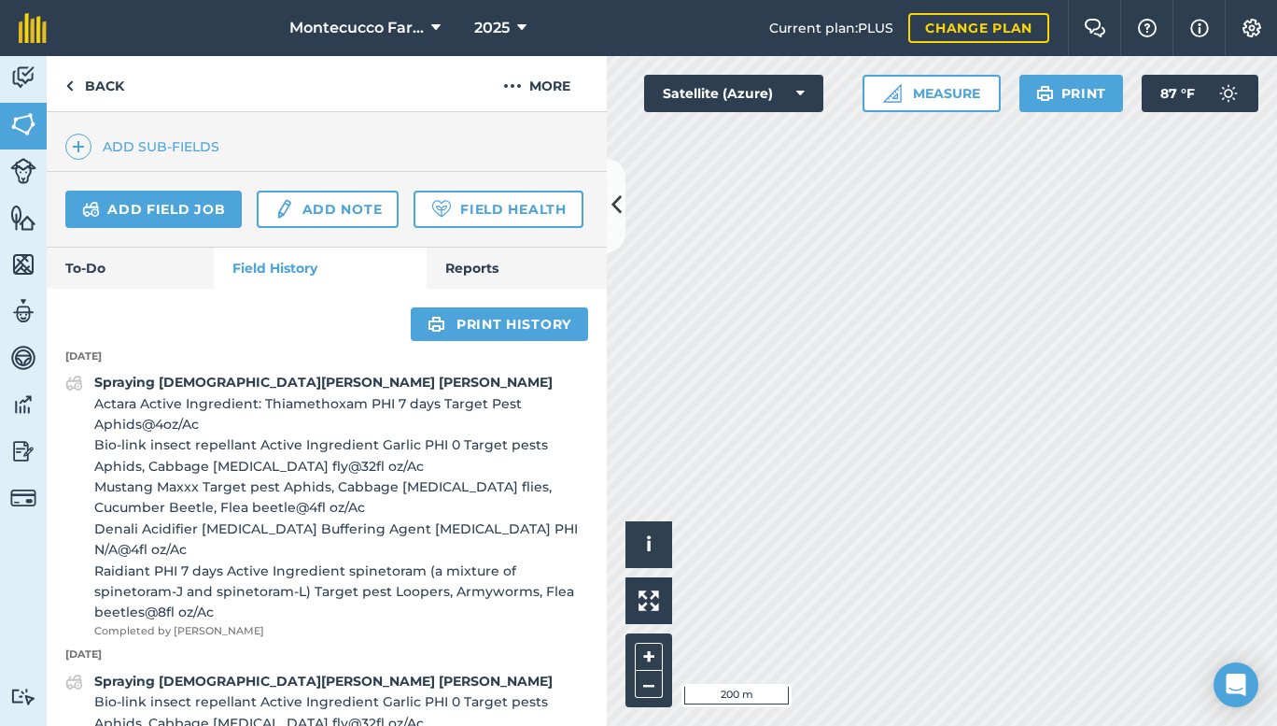
scroll to position [537, 0]
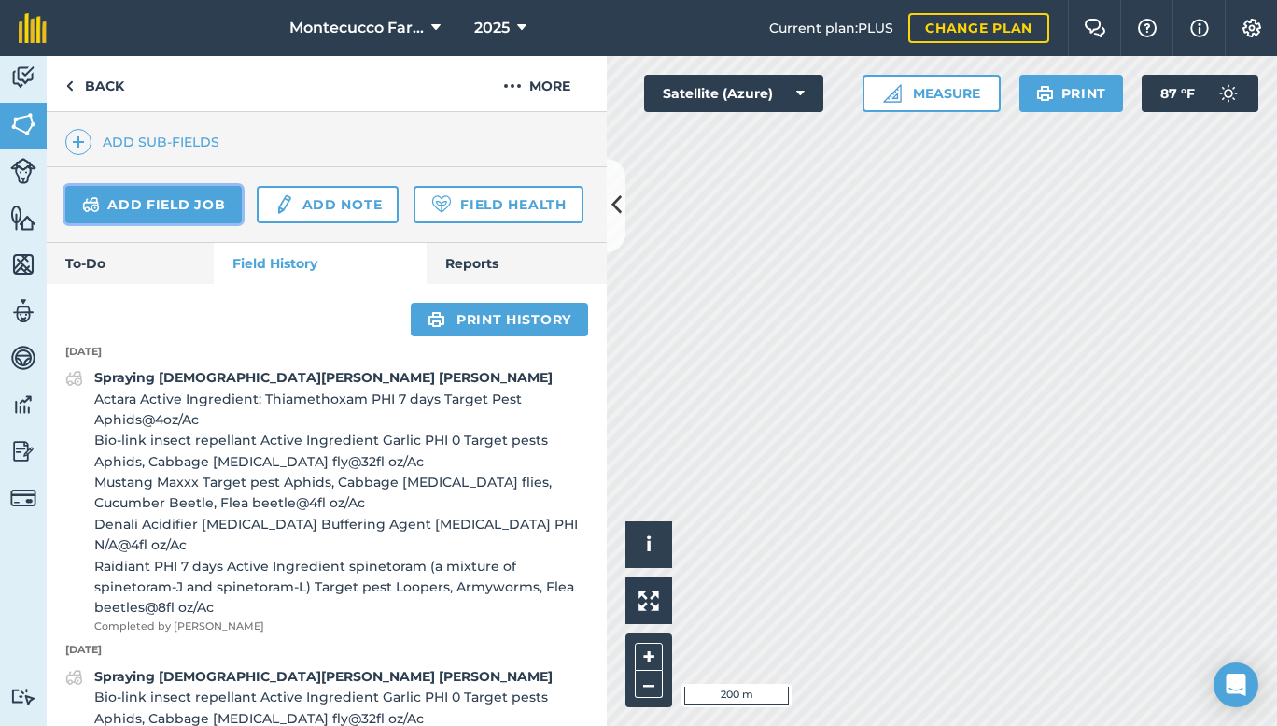
click at [158, 204] on link "Add field job" at bounding box center [153, 204] width 176 height 37
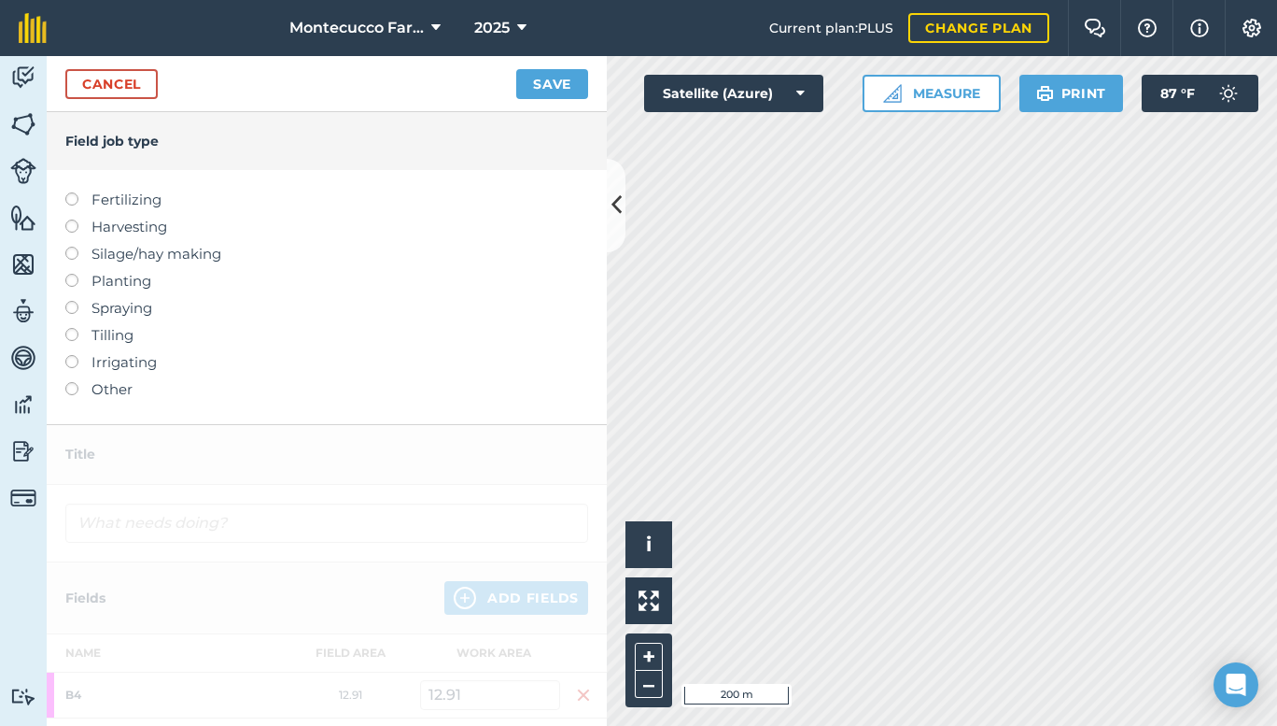
click at [69, 301] on label at bounding box center [78, 301] width 26 height 0
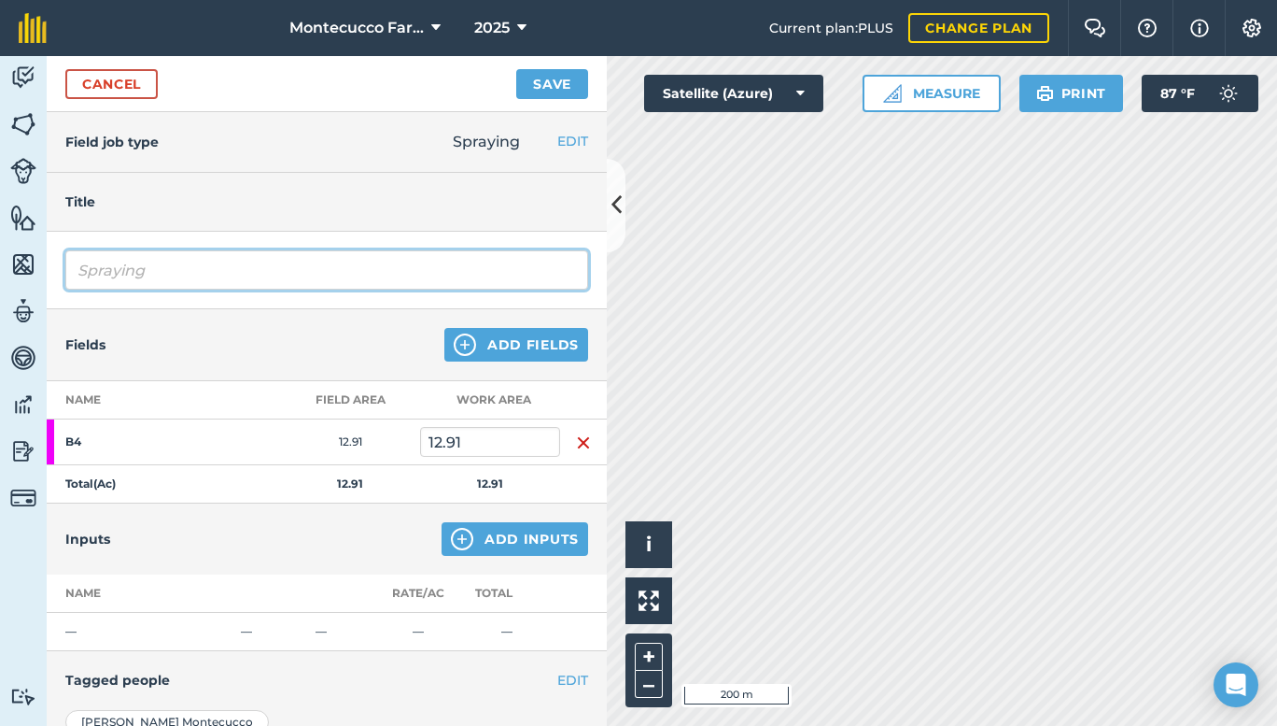
click at [180, 274] on input "Spraying" at bounding box center [326, 269] width 523 height 39
type input "Spraying [DEMOGRAPHIC_DATA][PERSON_NAME] [PERSON_NAME]"
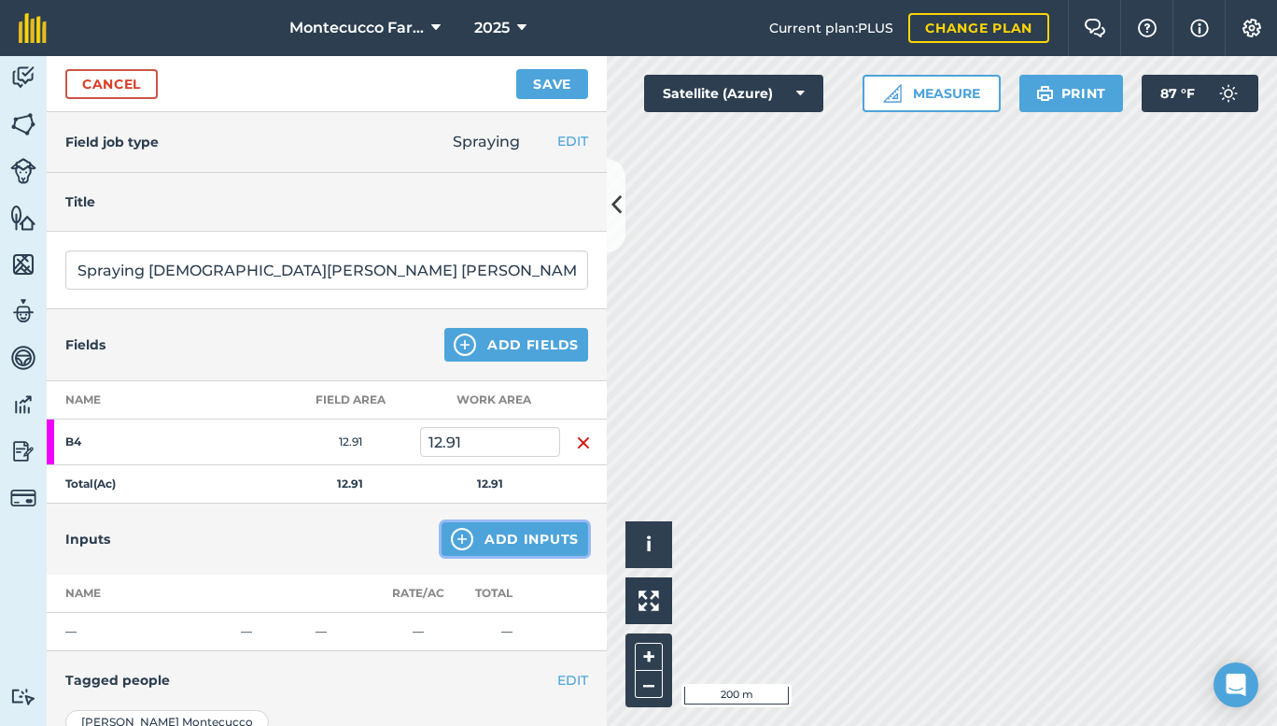
click at [483, 531] on button "Add Inputs" at bounding box center [515, 539] width 147 height 34
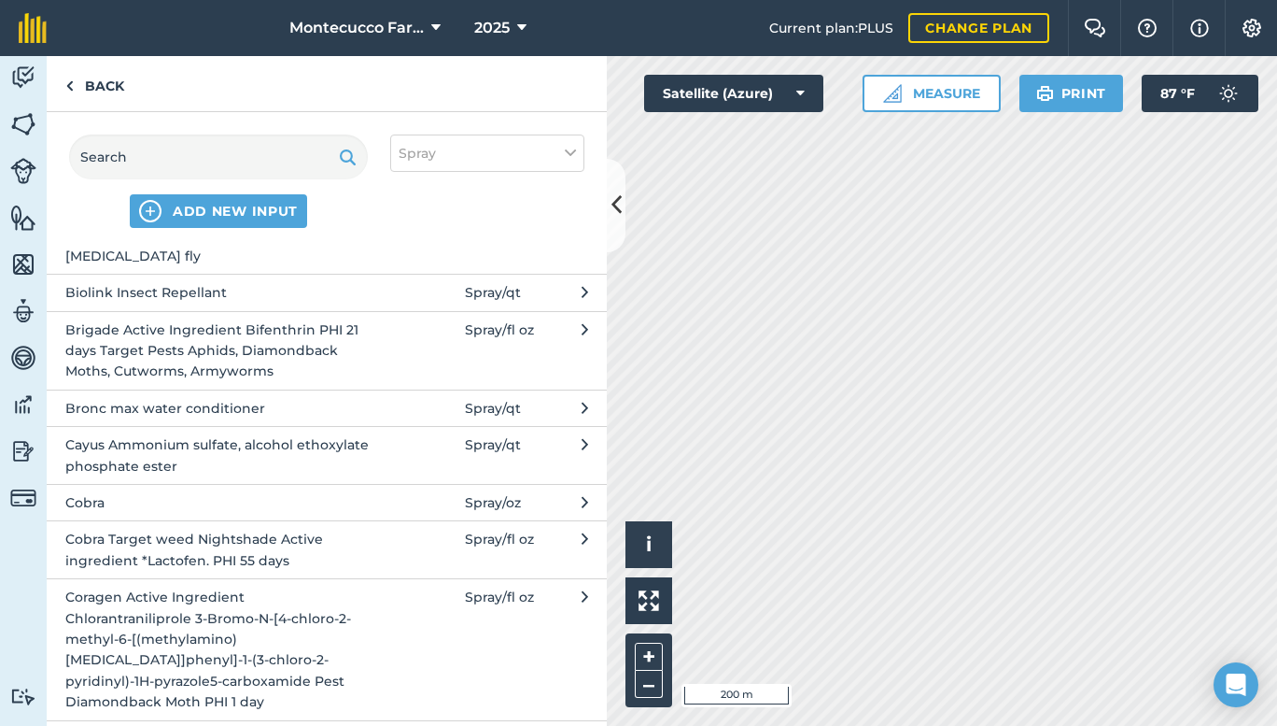
scroll to position [795, 0]
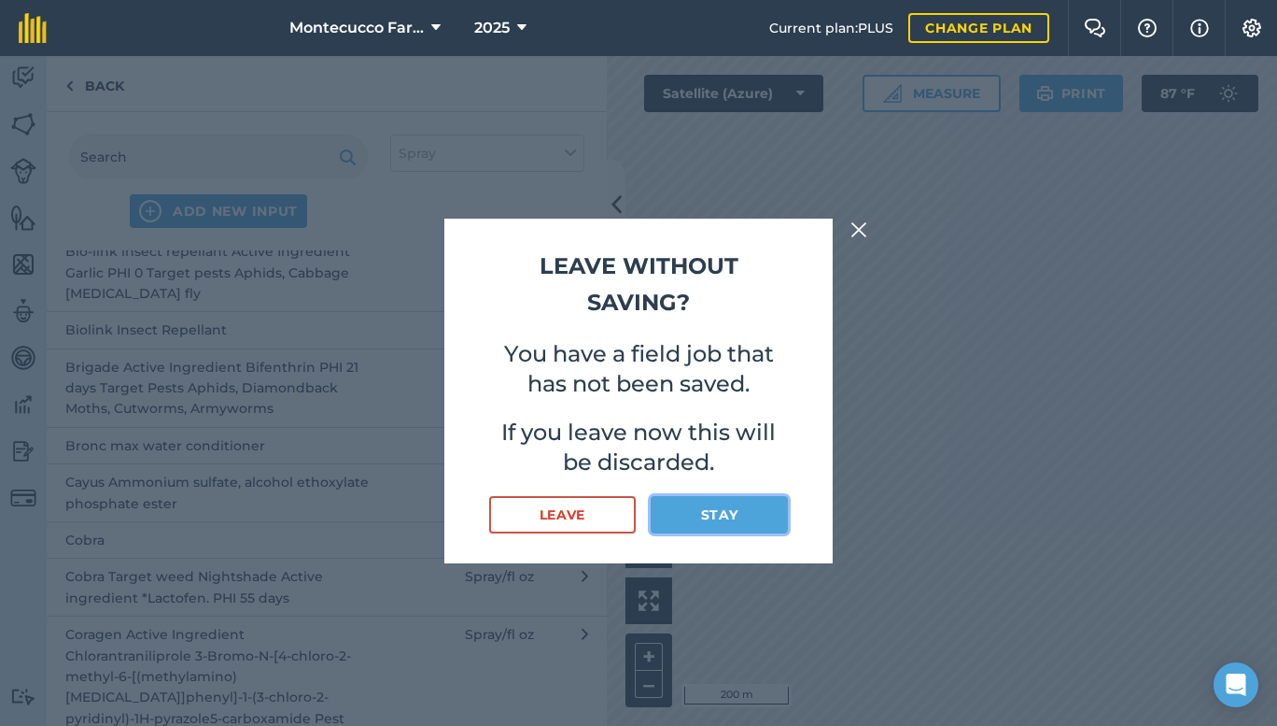
click at [703, 508] on button "Stay" at bounding box center [719, 514] width 137 height 37
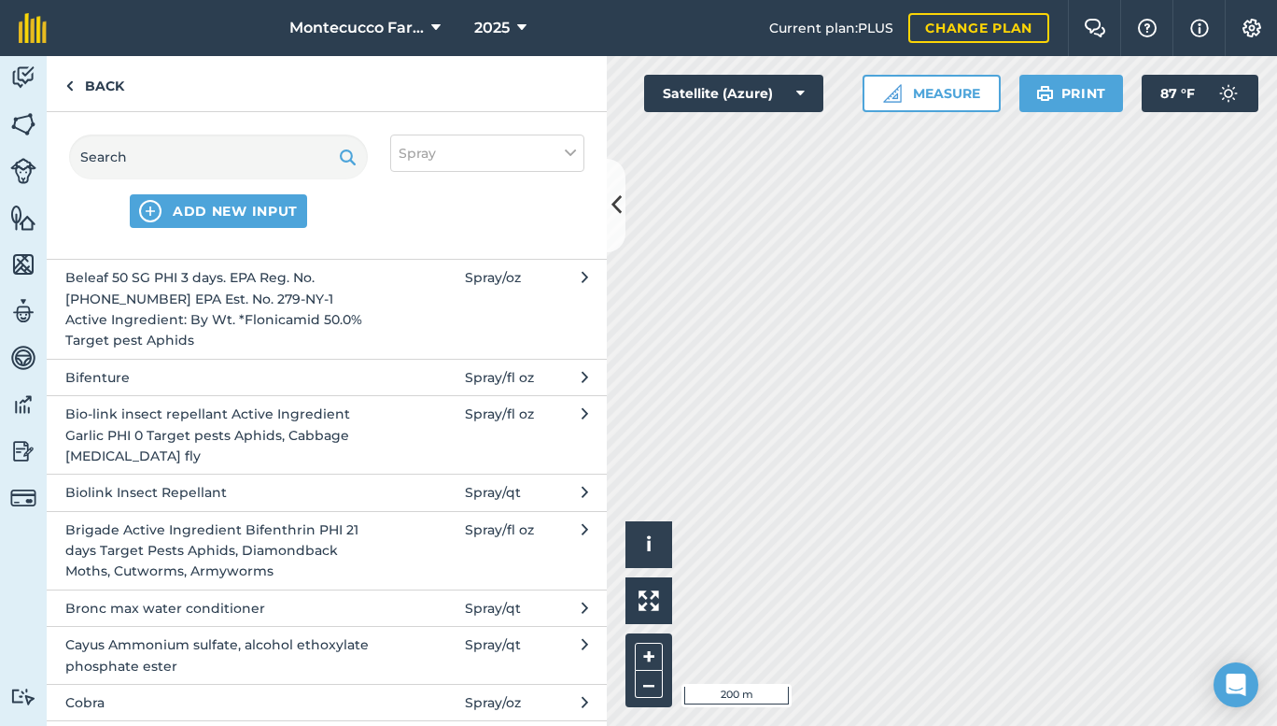
scroll to position [583, 0]
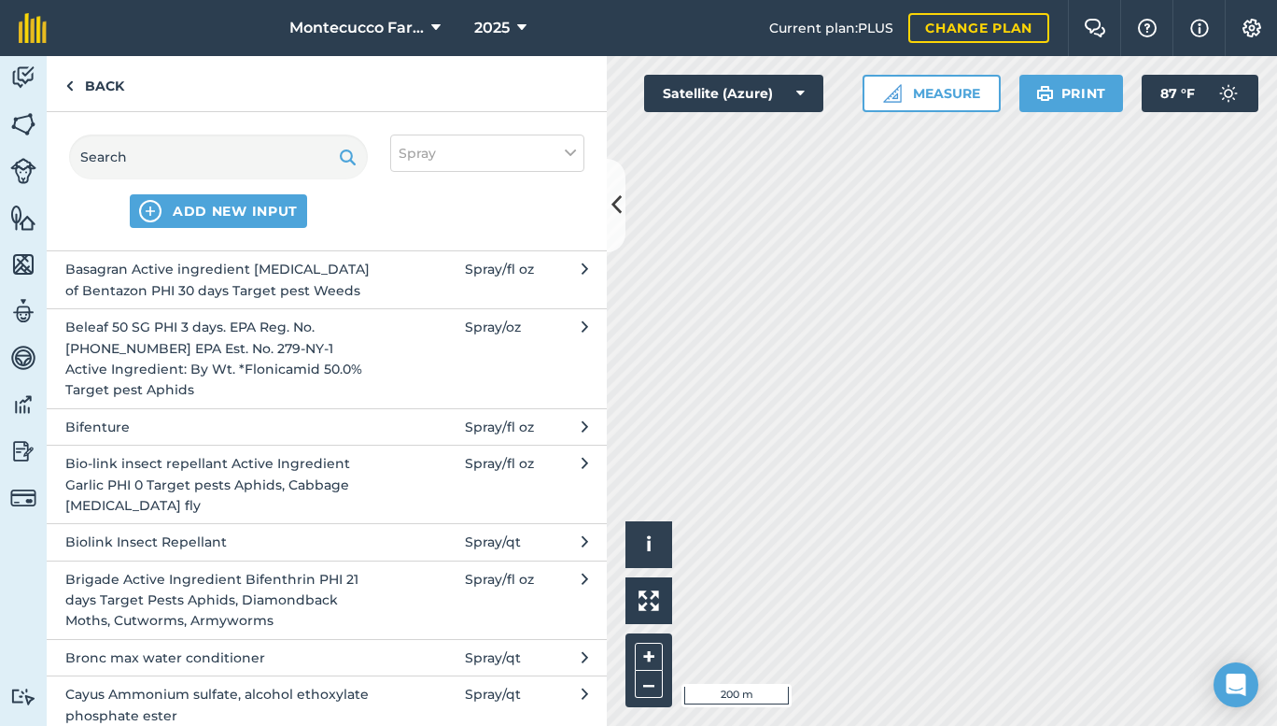
click at [104, 430] on span "Bifenture" at bounding box center [217, 426] width 305 height 21
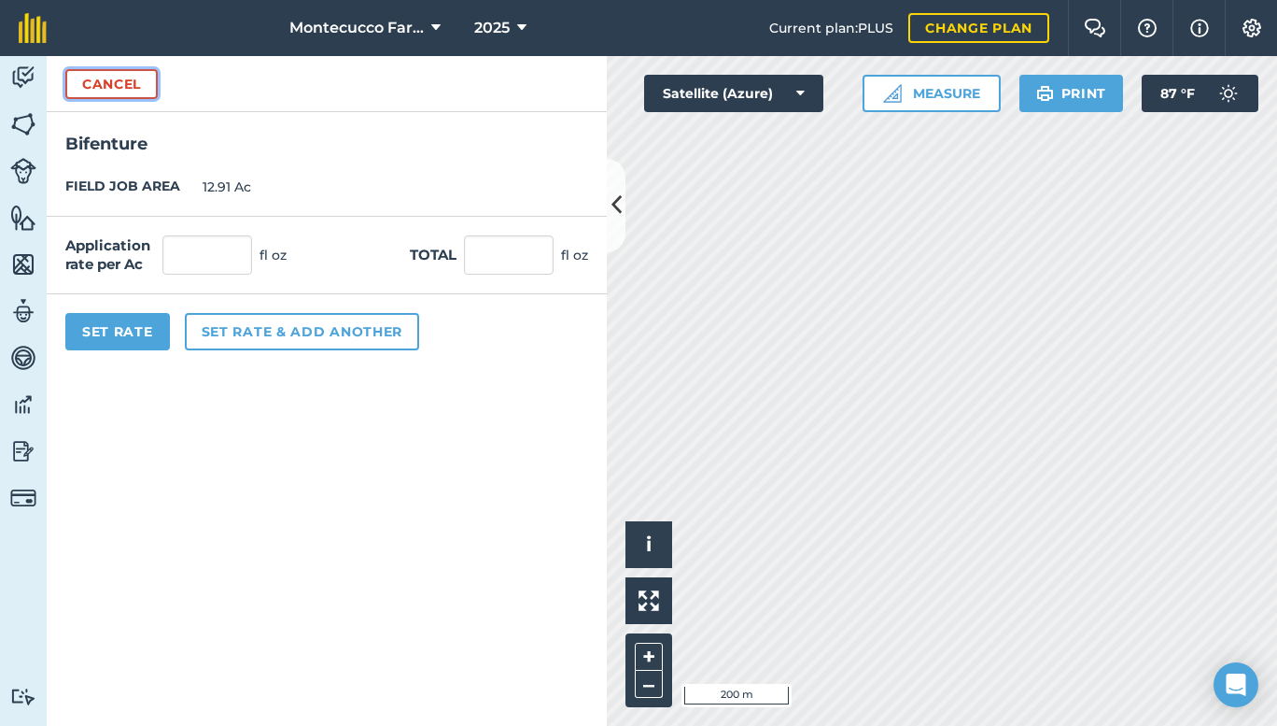
click at [113, 78] on button "Cancel" at bounding box center [111, 84] width 92 height 30
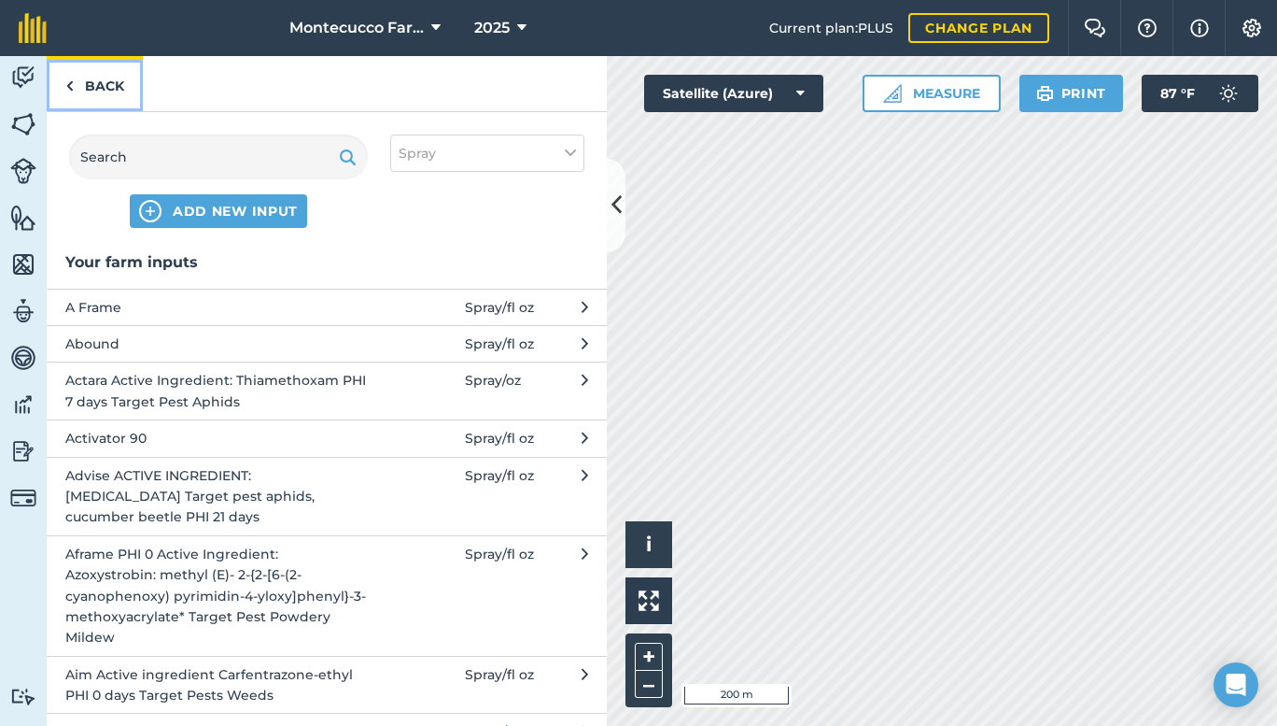
click at [114, 84] on link "Back" at bounding box center [95, 83] width 96 height 55
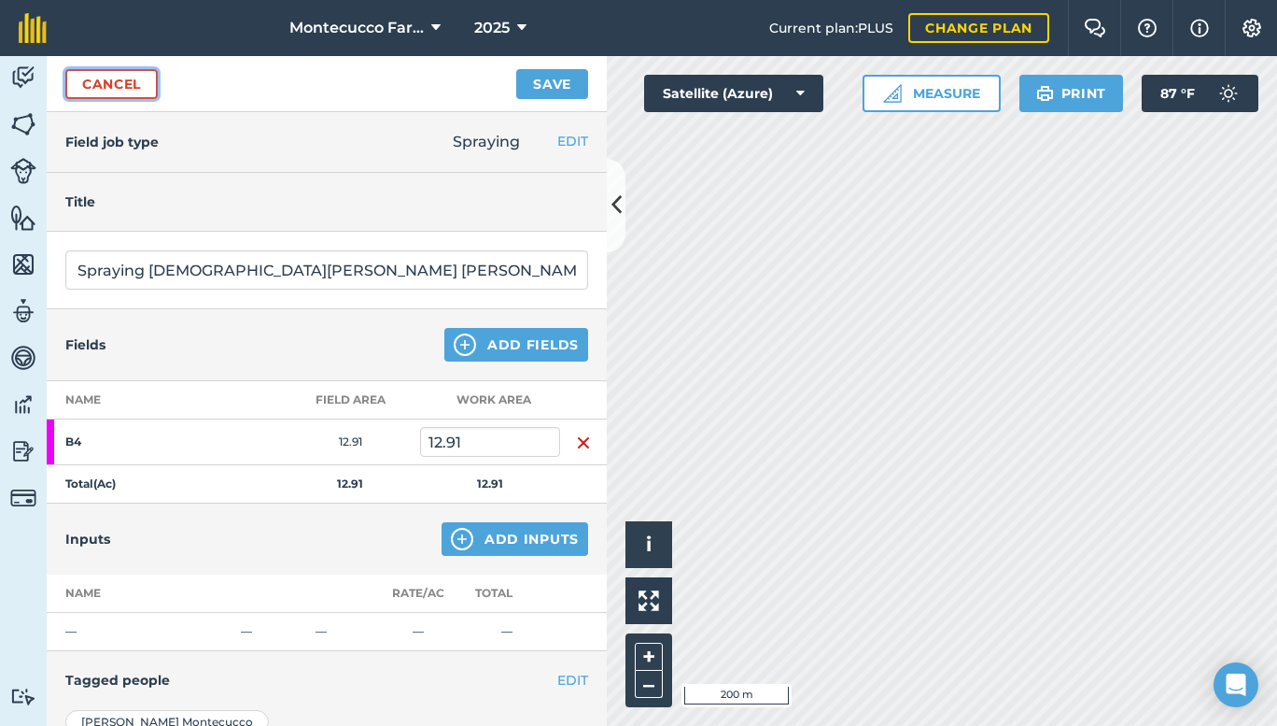
click at [114, 87] on link "Cancel" at bounding box center [111, 84] width 92 height 30
click at [112, 85] on link "Cancel" at bounding box center [111, 84] width 92 height 30
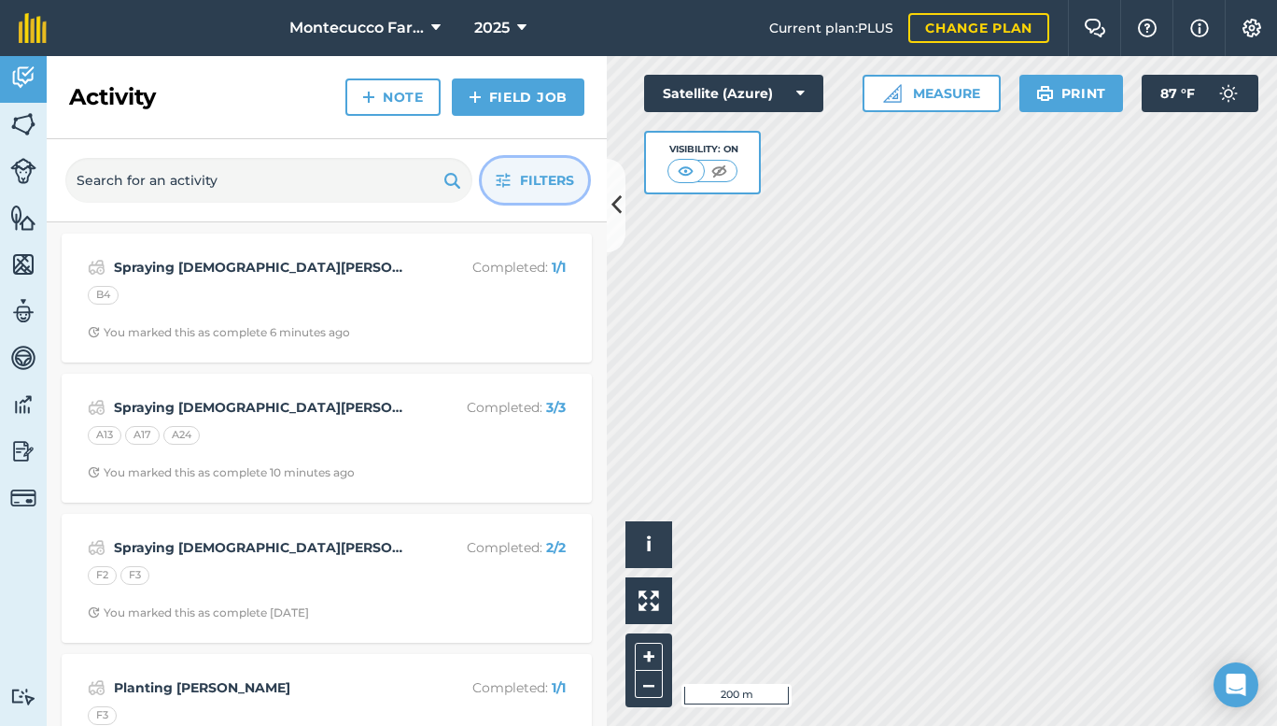
click at [542, 177] on span "Filters" at bounding box center [547, 180] width 54 height 21
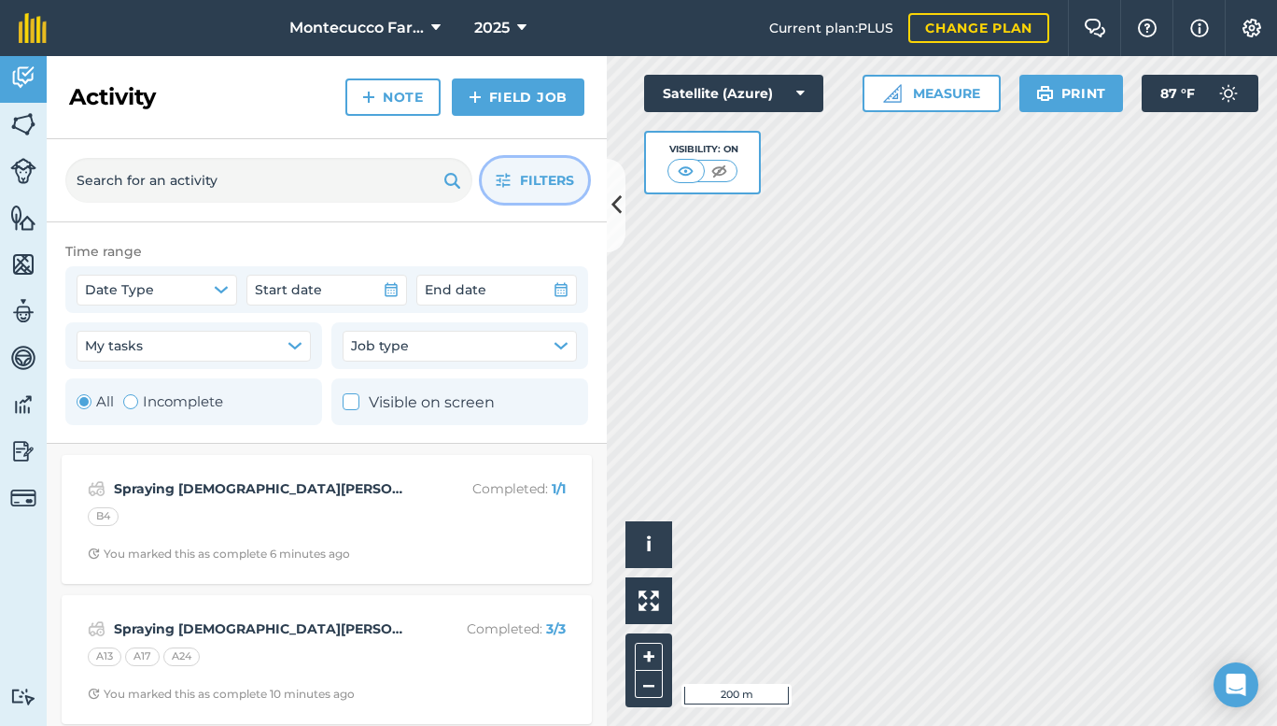
click at [513, 189] on button "Filters" at bounding box center [535, 180] width 106 height 45
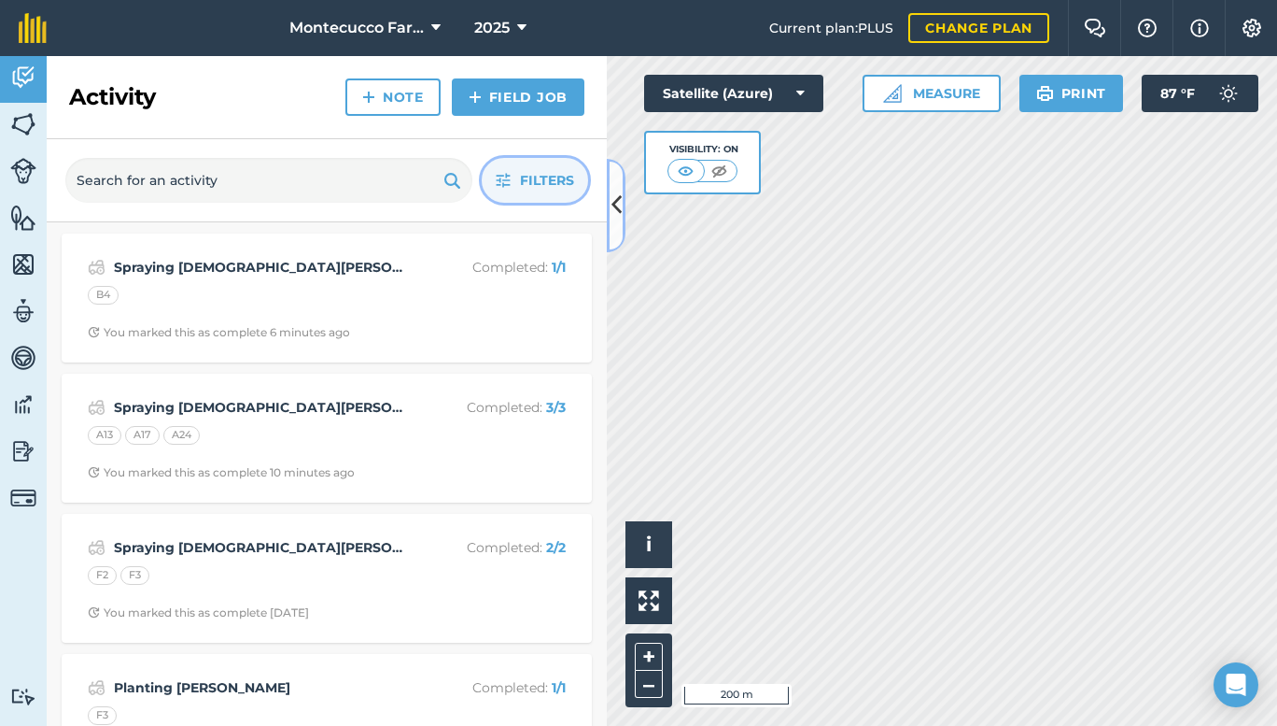
click at [621, 197] on icon at bounding box center [617, 205] width 10 height 33
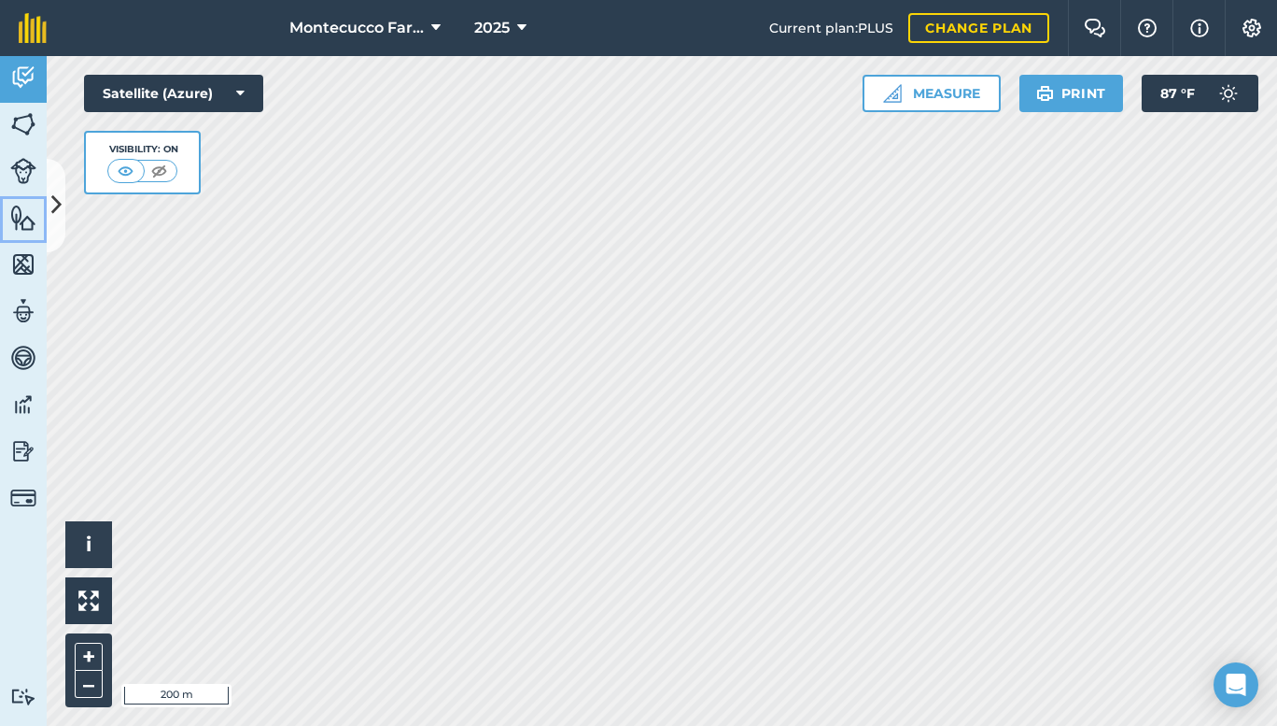
click at [21, 215] on img at bounding box center [23, 218] width 26 height 28
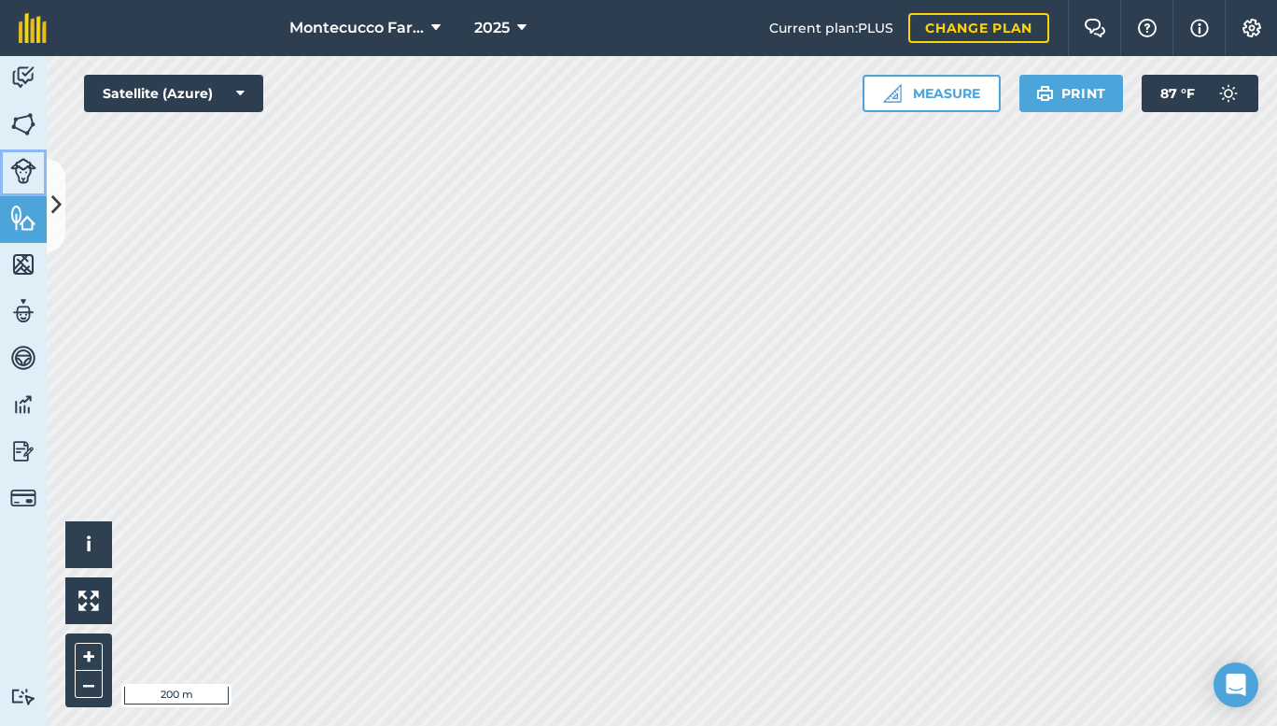
click at [24, 168] on img at bounding box center [23, 171] width 26 height 26
click at [21, 64] on img at bounding box center [23, 77] width 26 height 28
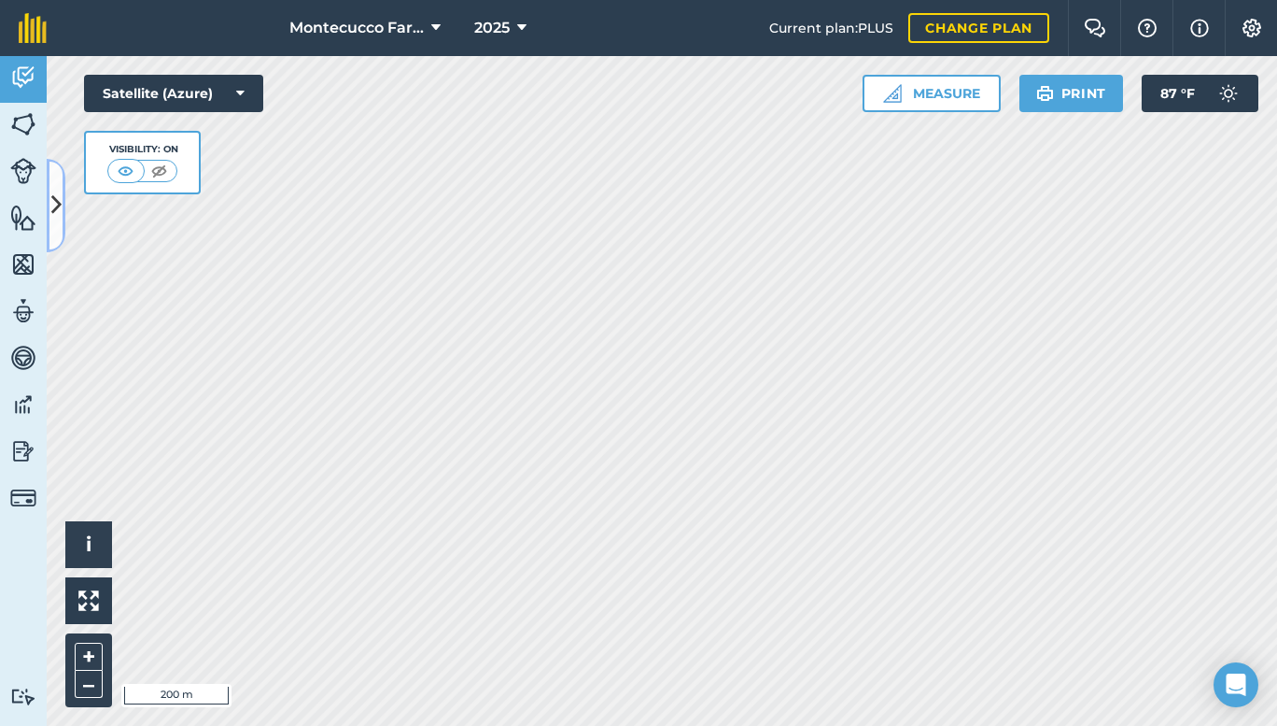
click at [58, 180] on button at bounding box center [56, 205] width 19 height 93
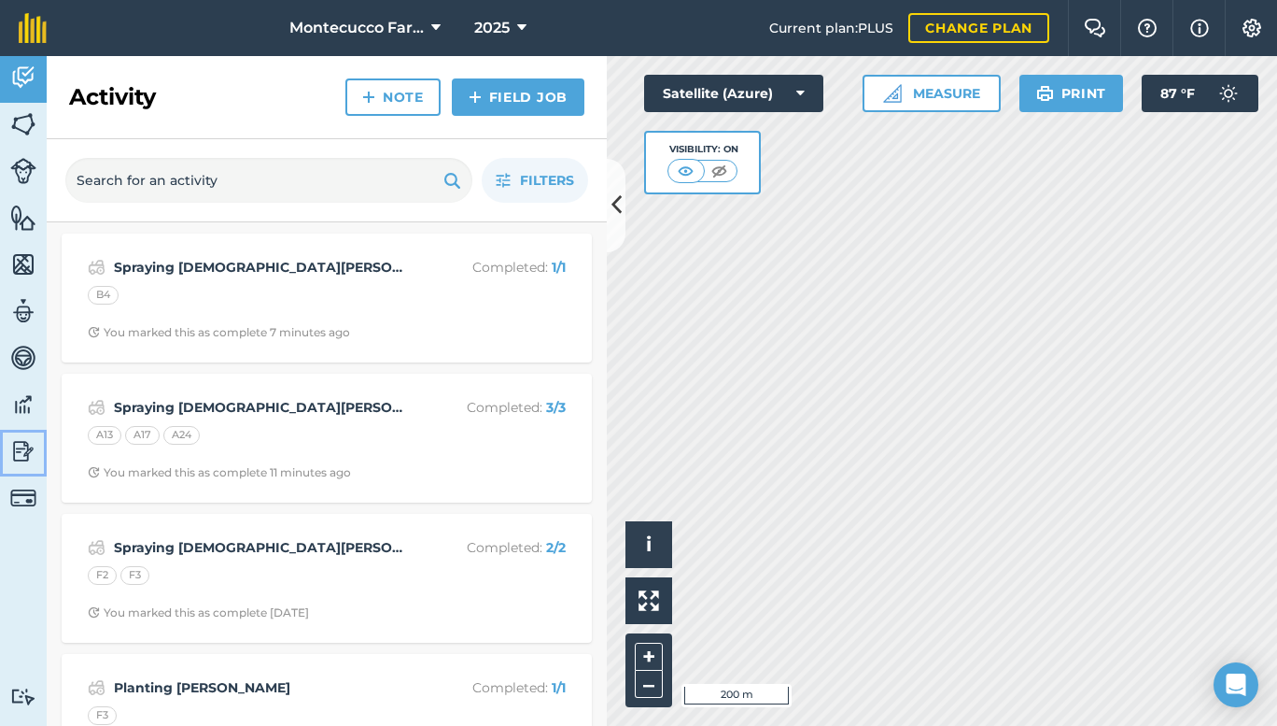
click at [17, 446] on img at bounding box center [23, 451] width 26 height 28
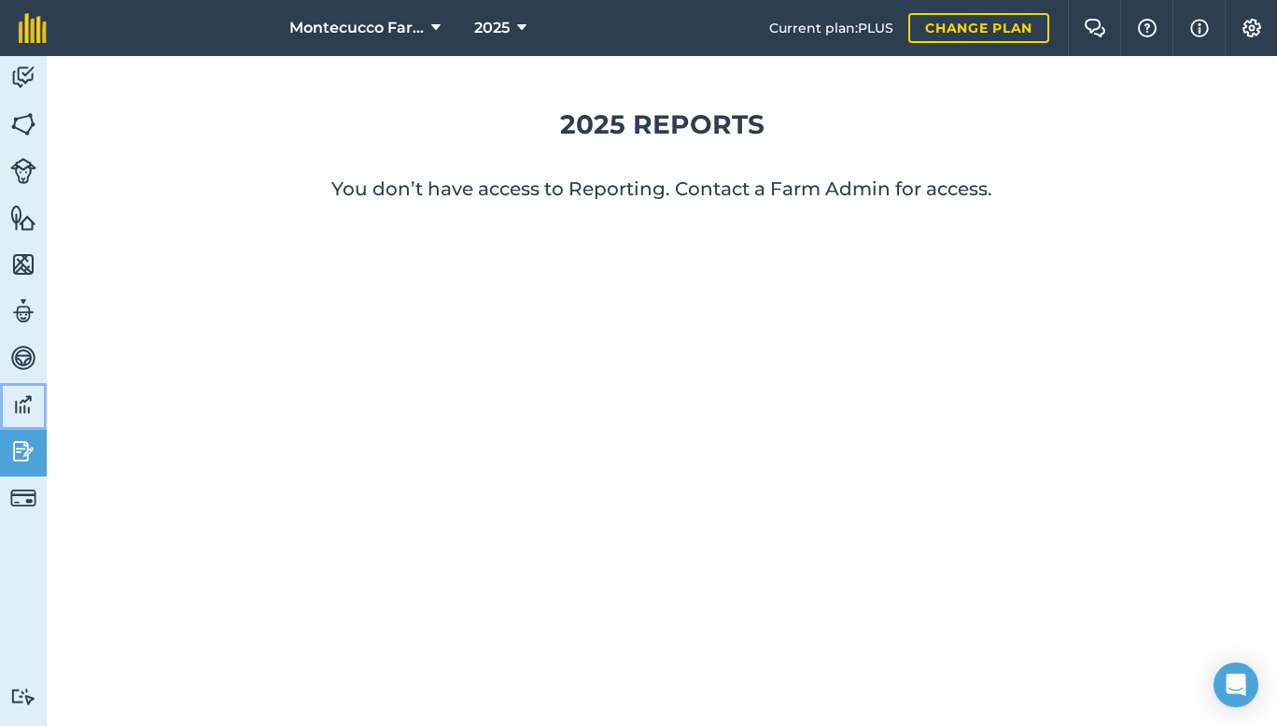
click at [19, 402] on img at bounding box center [23, 404] width 26 height 28
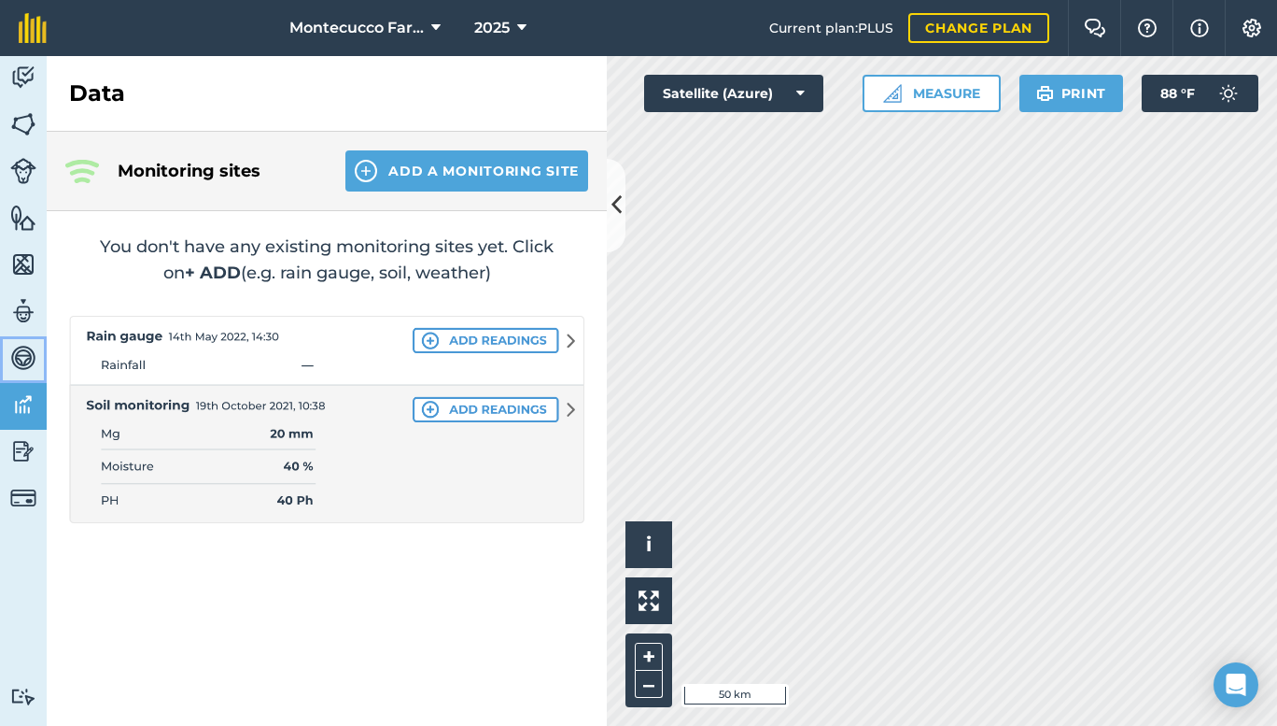
click at [18, 354] on img at bounding box center [23, 358] width 26 height 28
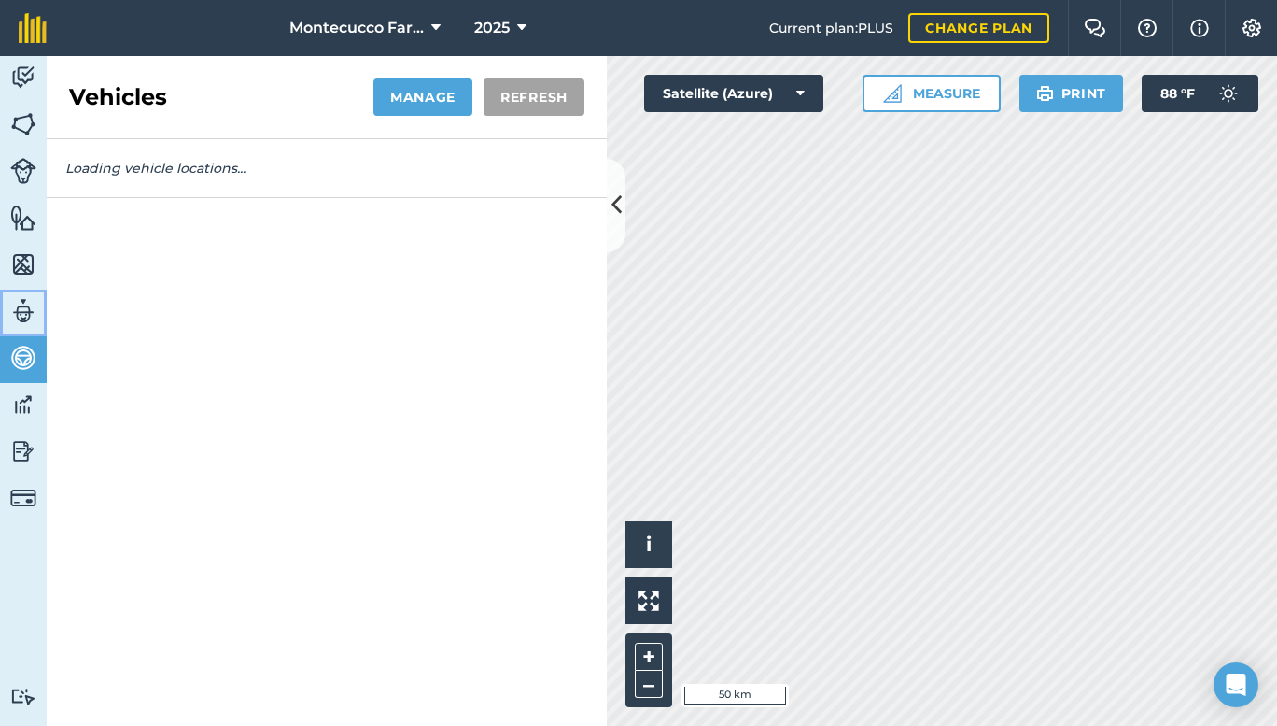
click at [21, 299] on img at bounding box center [23, 311] width 26 height 28
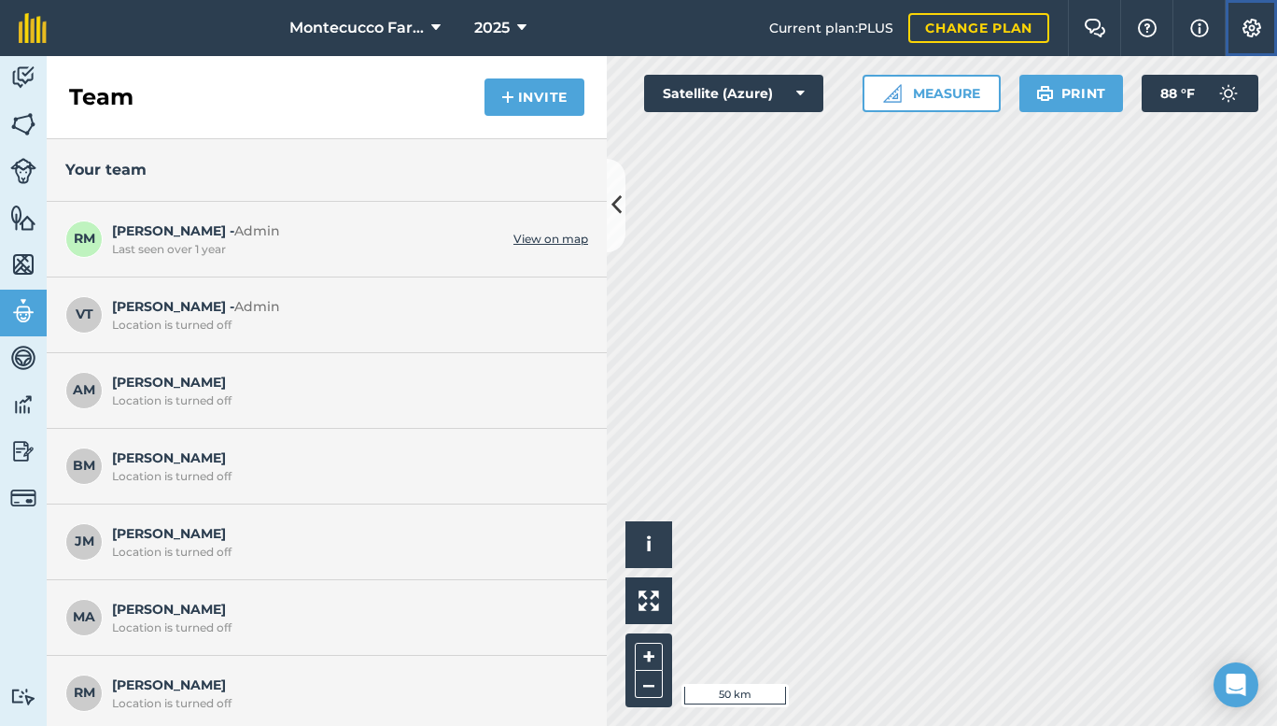
click at [1253, 23] on img at bounding box center [1252, 28] width 22 height 19
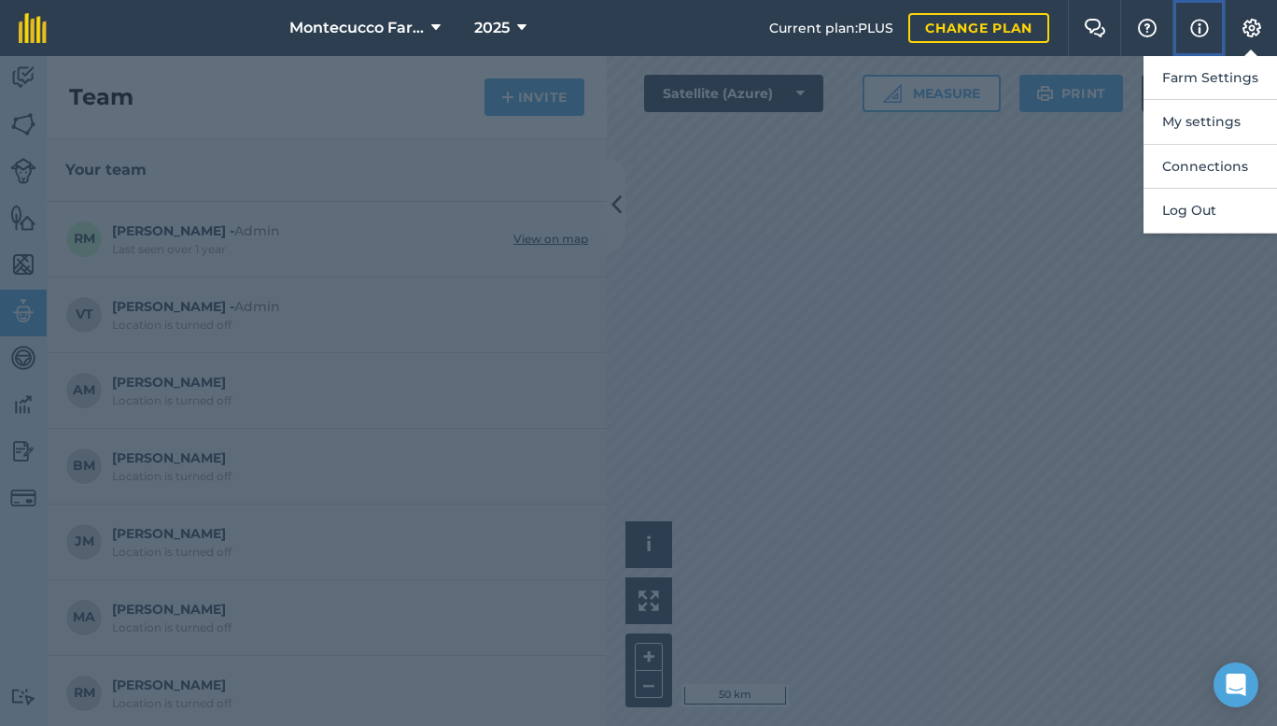
click at [1205, 21] on img at bounding box center [1200, 28] width 19 height 22
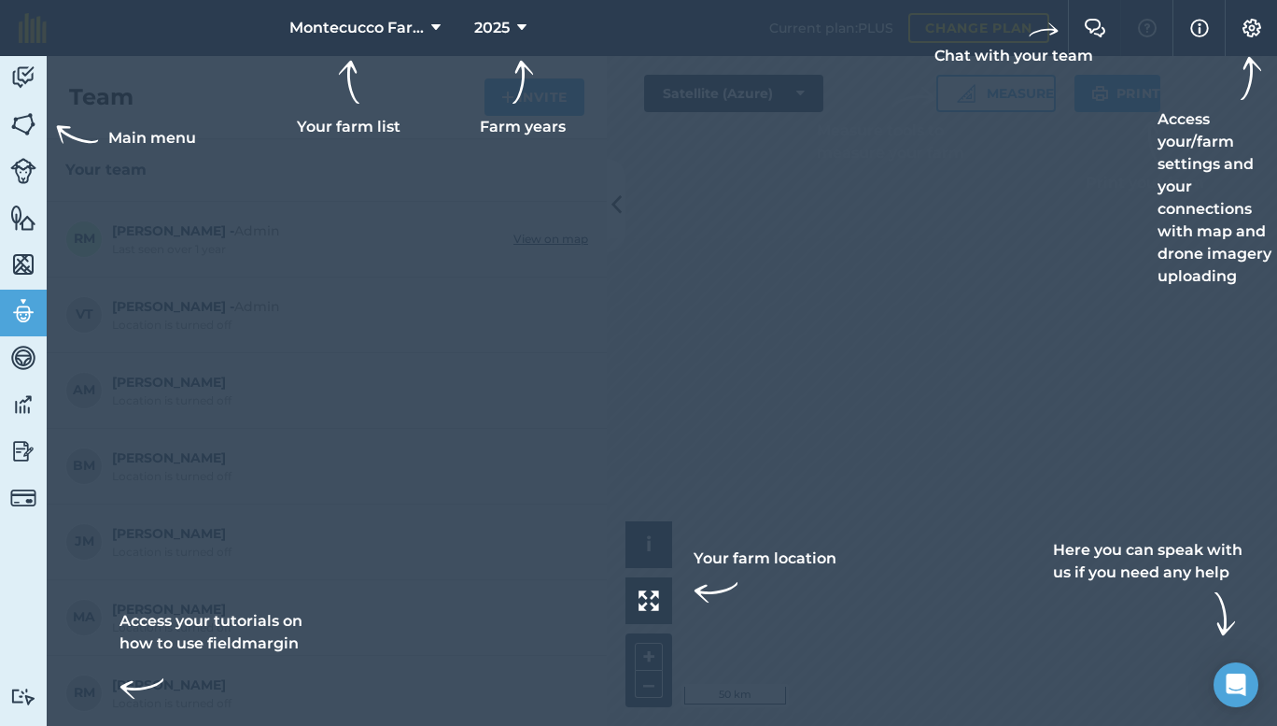
click at [1146, 38] on div at bounding box center [638, 28] width 1277 height 56
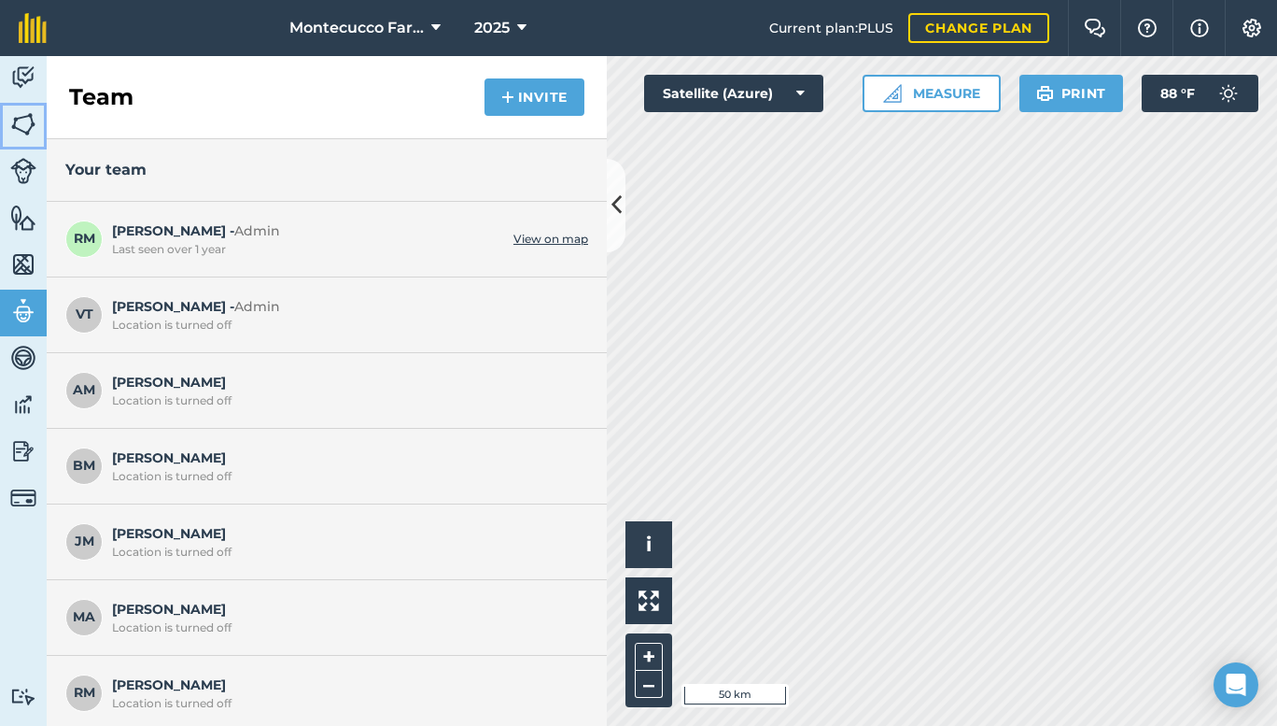
click at [21, 119] on img at bounding box center [23, 124] width 26 height 28
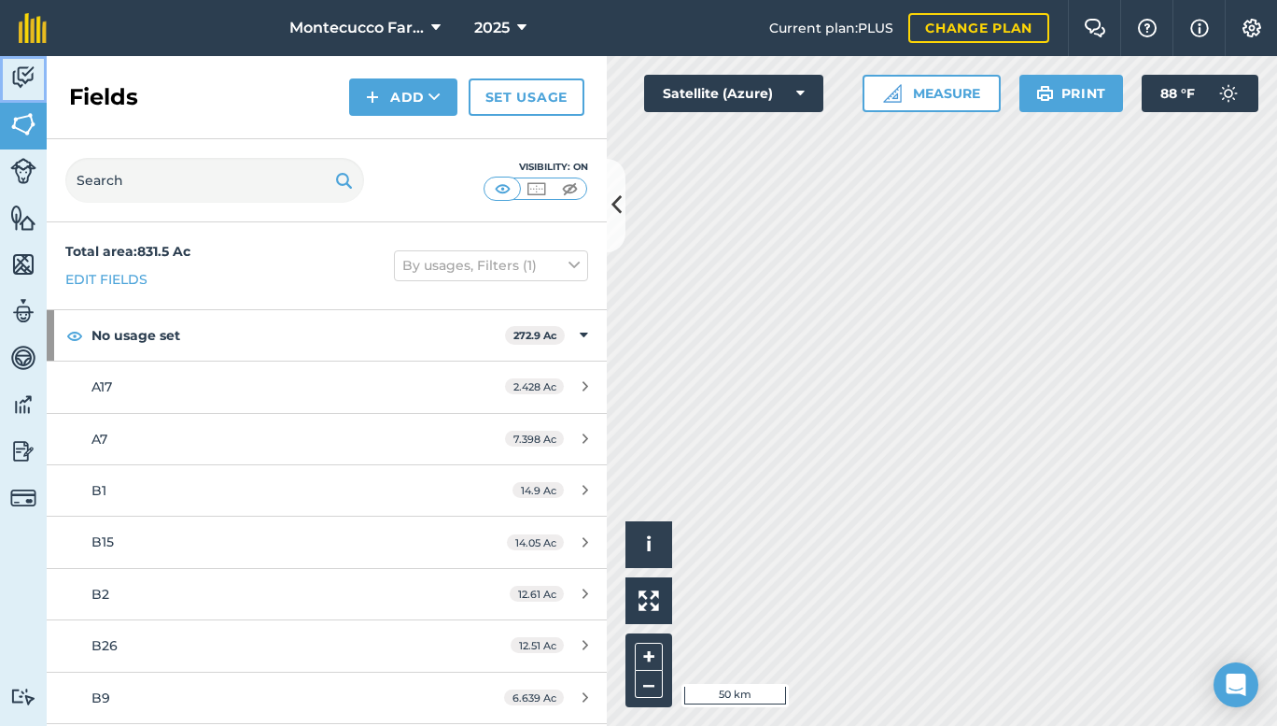
click at [20, 74] on img at bounding box center [23, 77] width 26 height 28
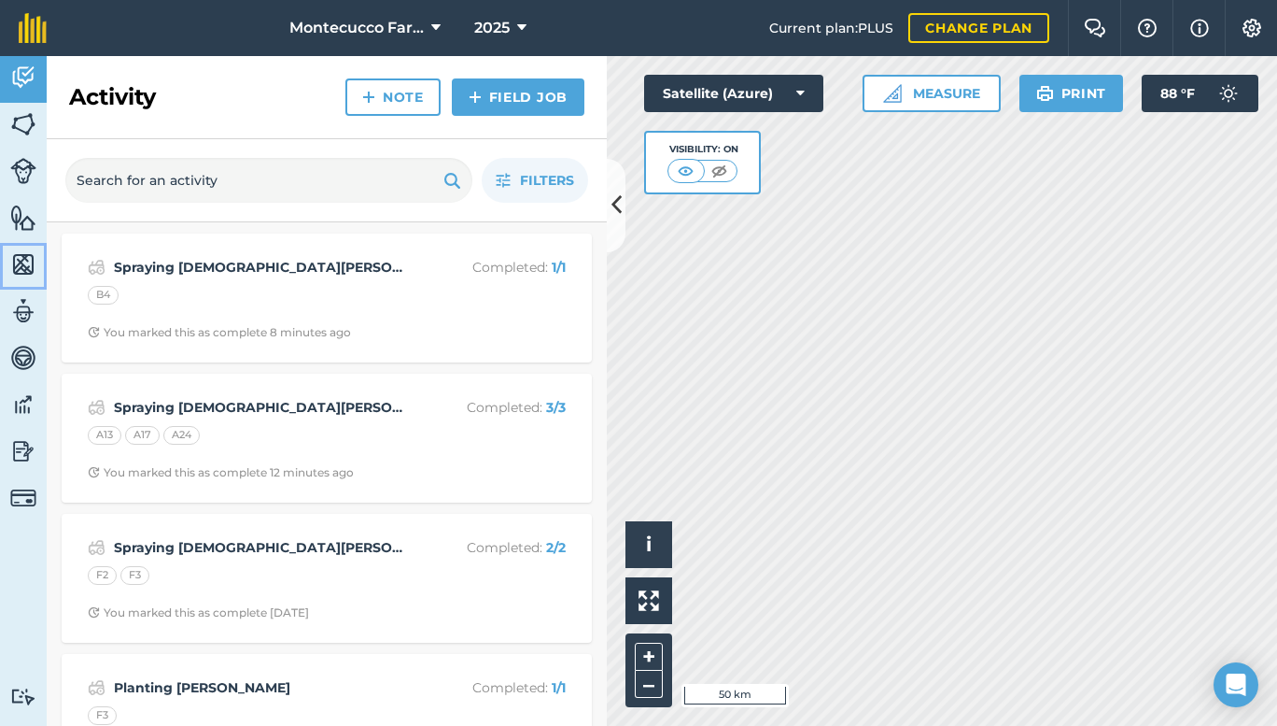
click at [21, 271] on img at bounding box center [23, 264] width 26 height 28
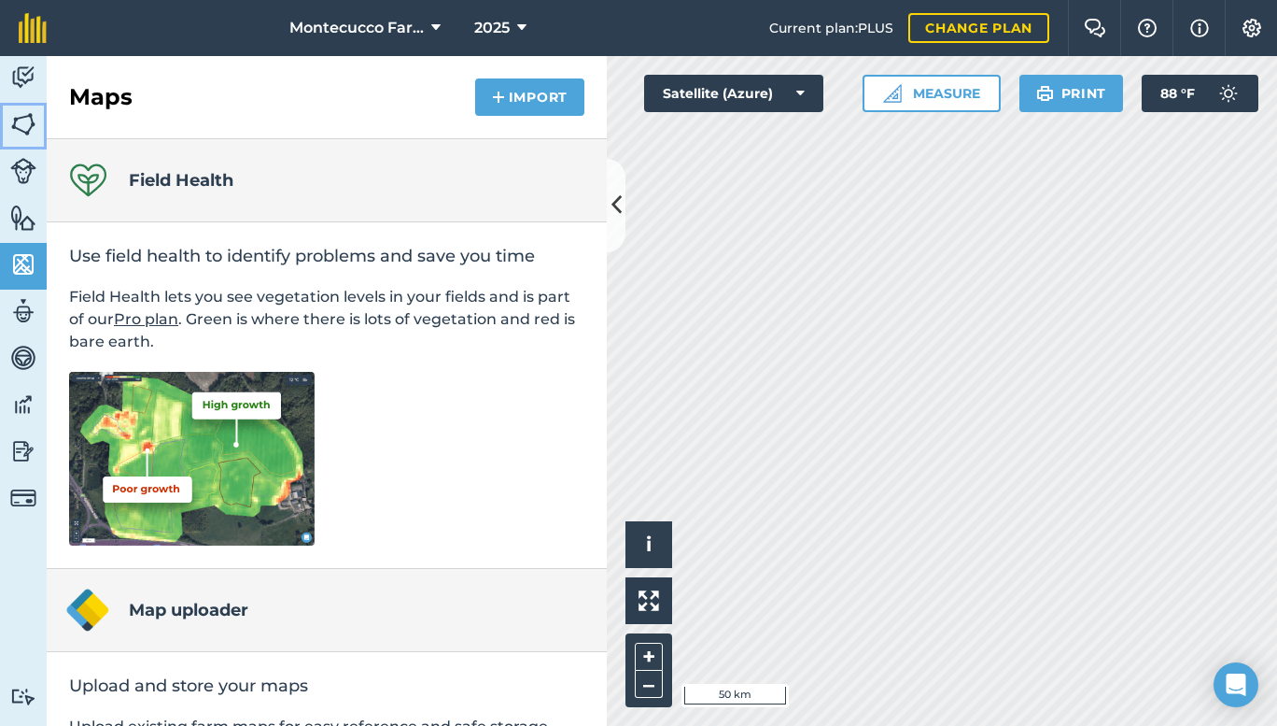
click at [20, 121] on img at bounding box center [23, 124] width 26 height 28
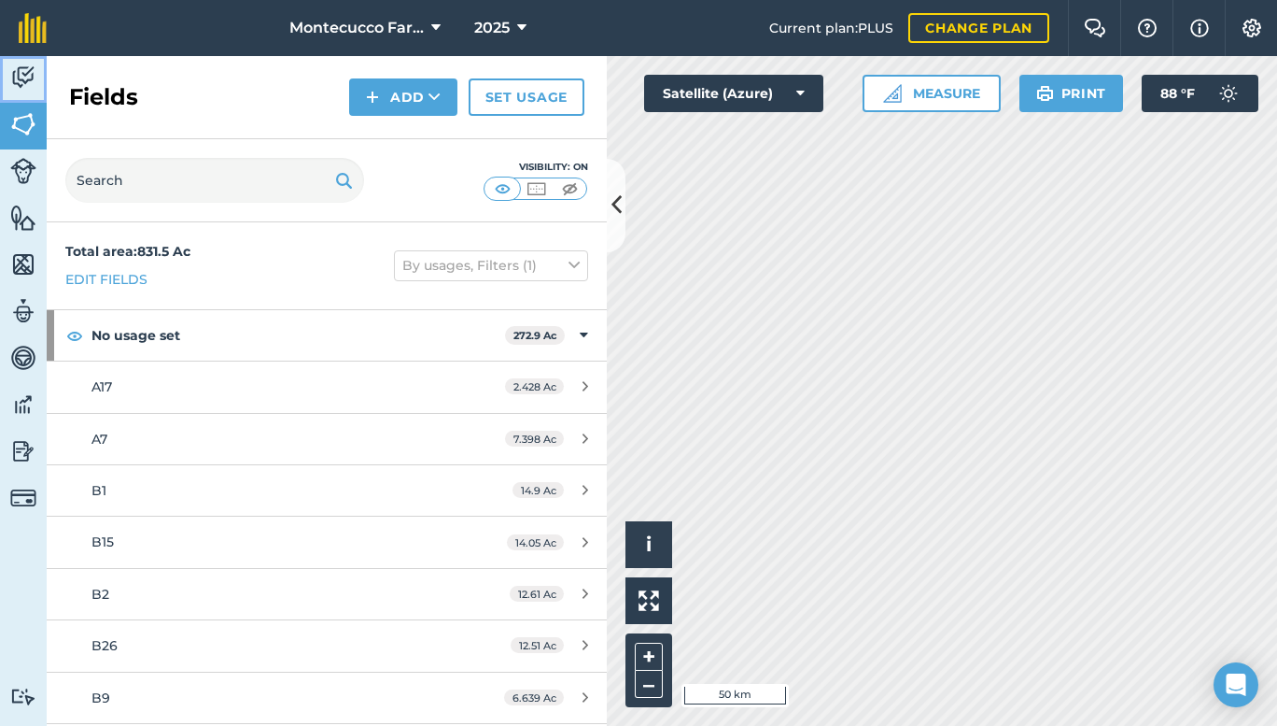
click at [19, 83] on img at bounding box center [23, 77] width 26 height 28
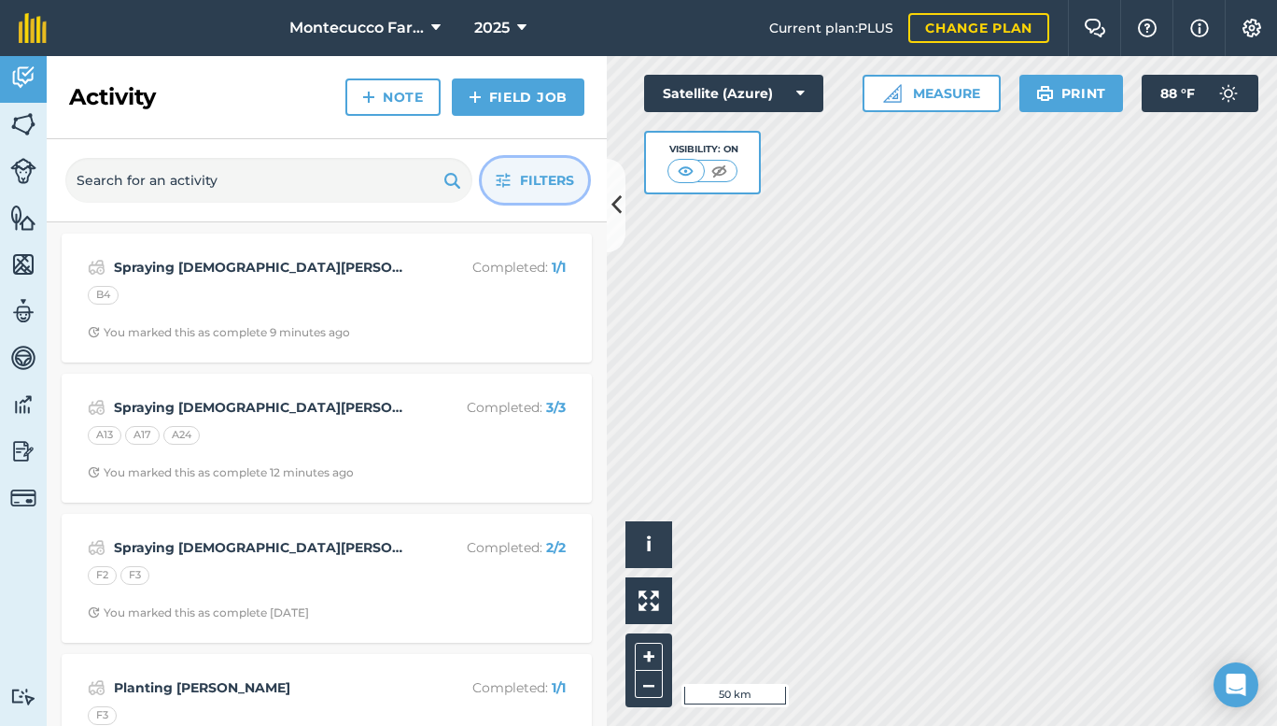
click at [539, 185] on span "Filters" at bounding box center [547, 180] width 54 height 21
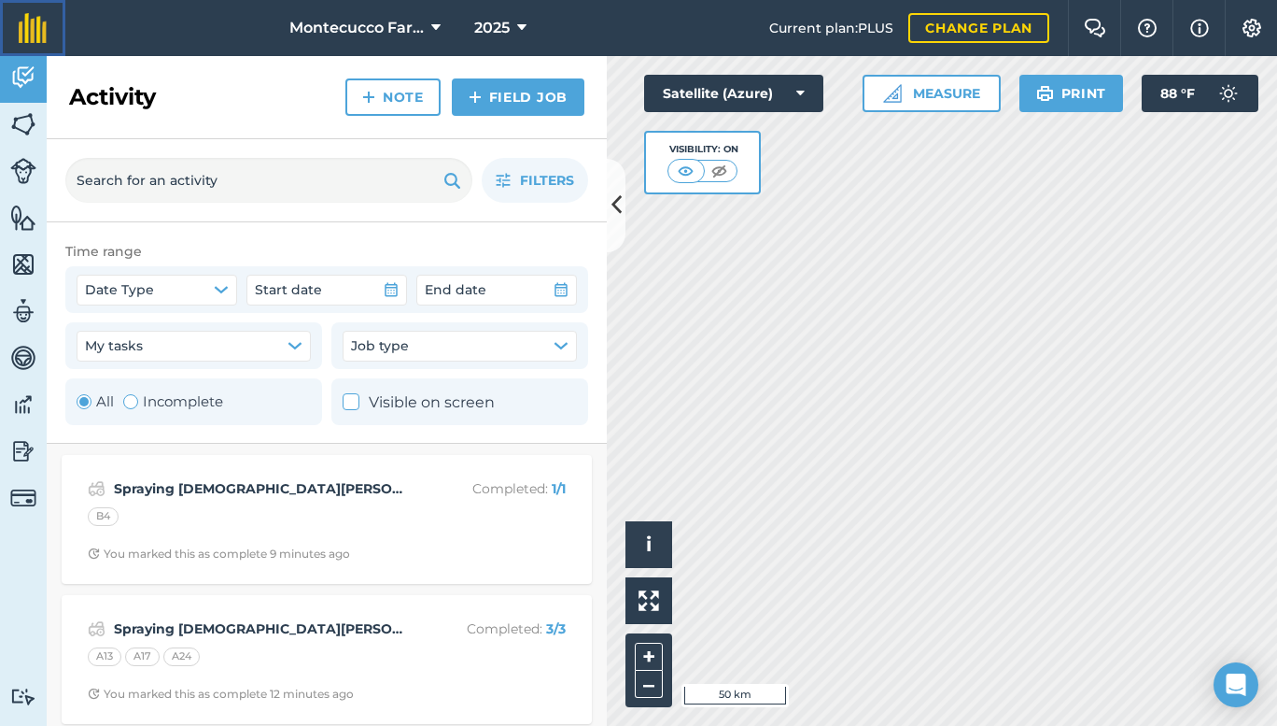
click at [32, 28] on img at bounding box center [33, 28] width 28 height 30
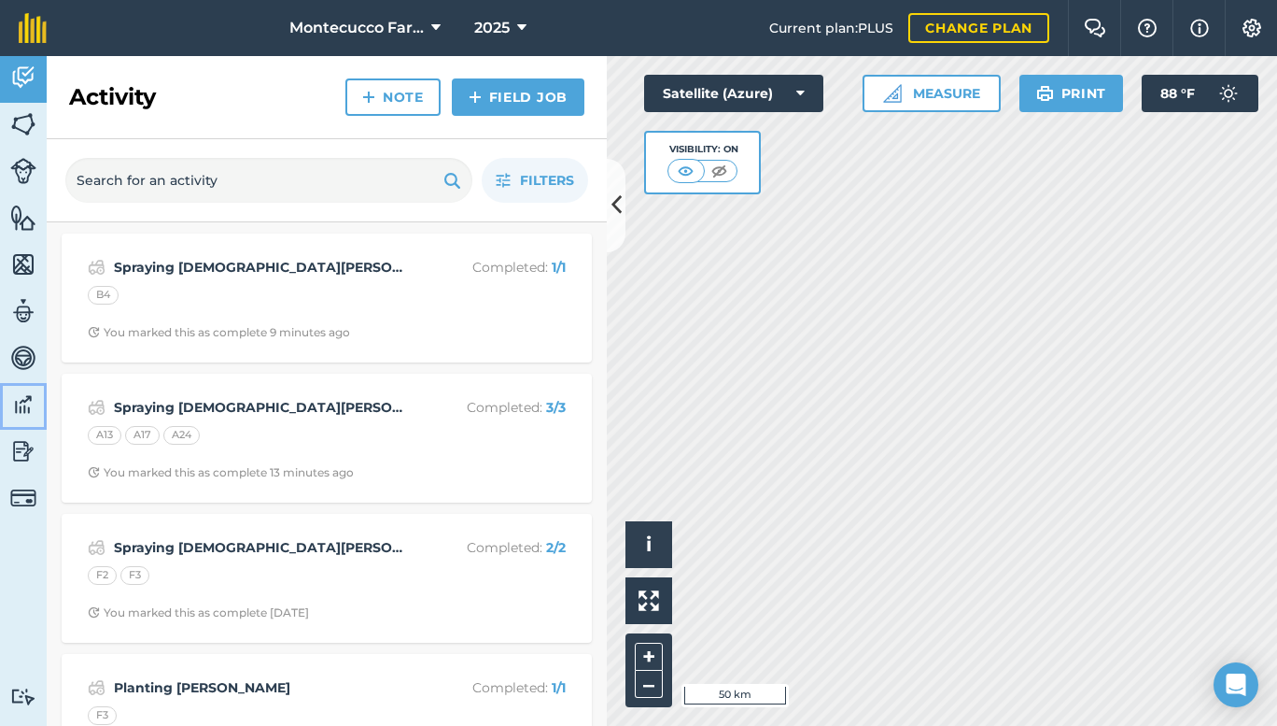
click at [19, 411] on img at bounding box center [23, 404] width 26 height 28
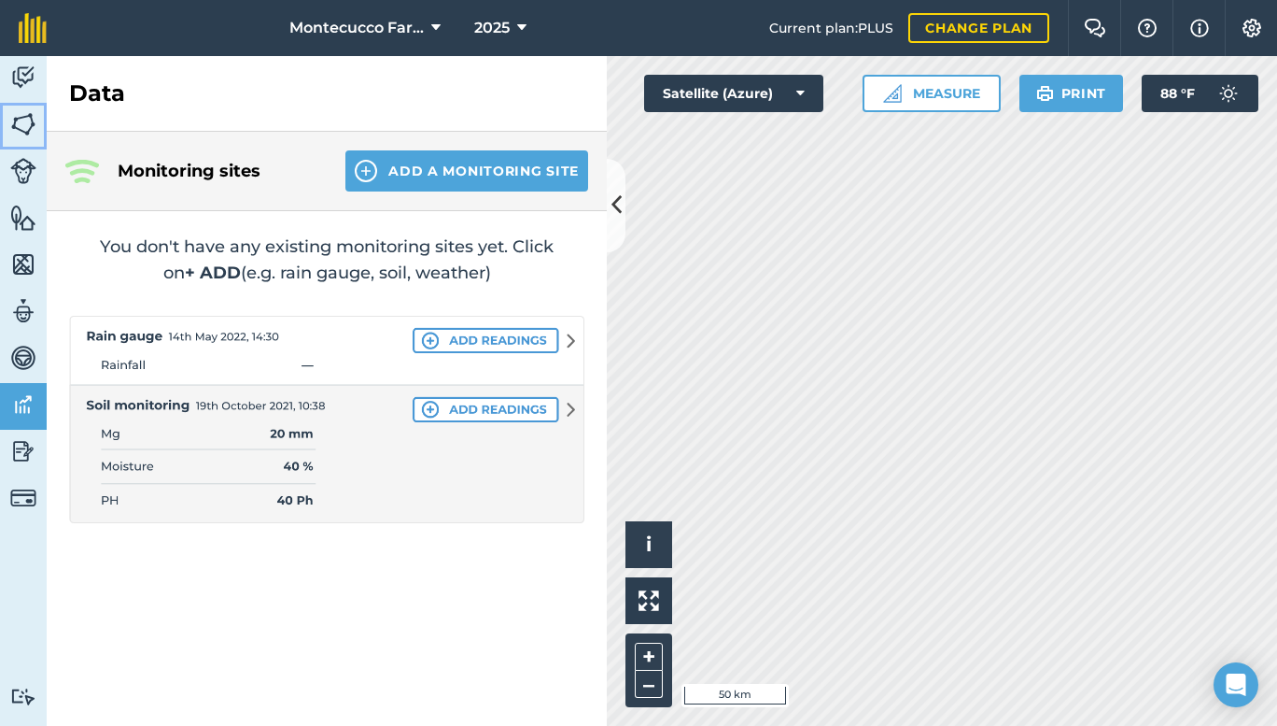
click at [27, 122] on img at bounding box center [23, 124] width 26 height 28
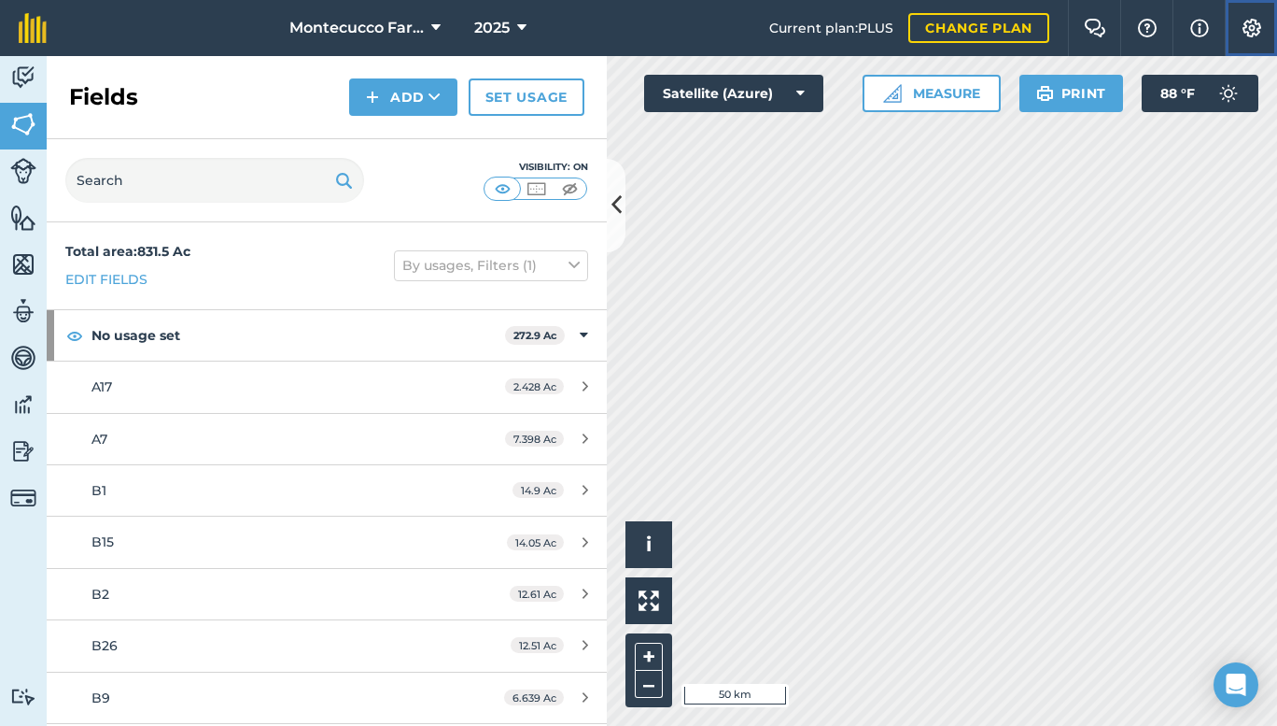
click at [1250, 28] on img at bounding box center [1252, 28] width 22 height 19
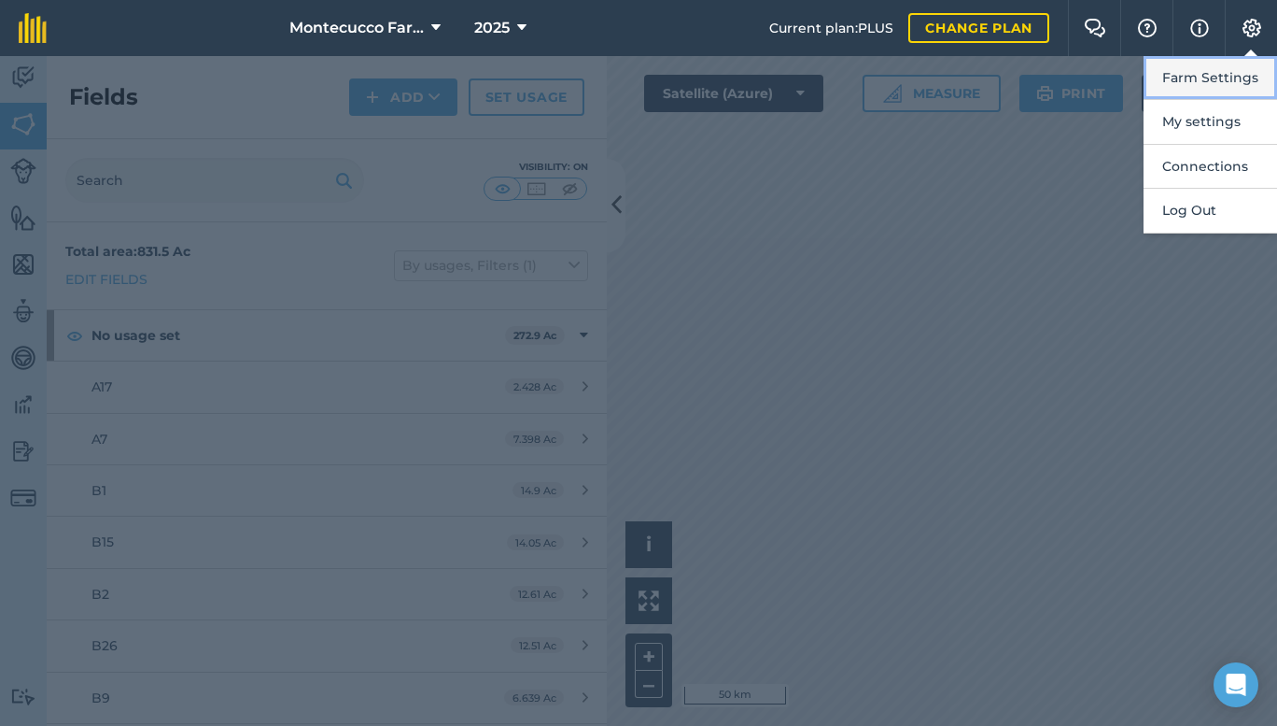
click at [1203, 77] on button "Farm Settings" at bounding box center [1211, 78] width 134 height 44
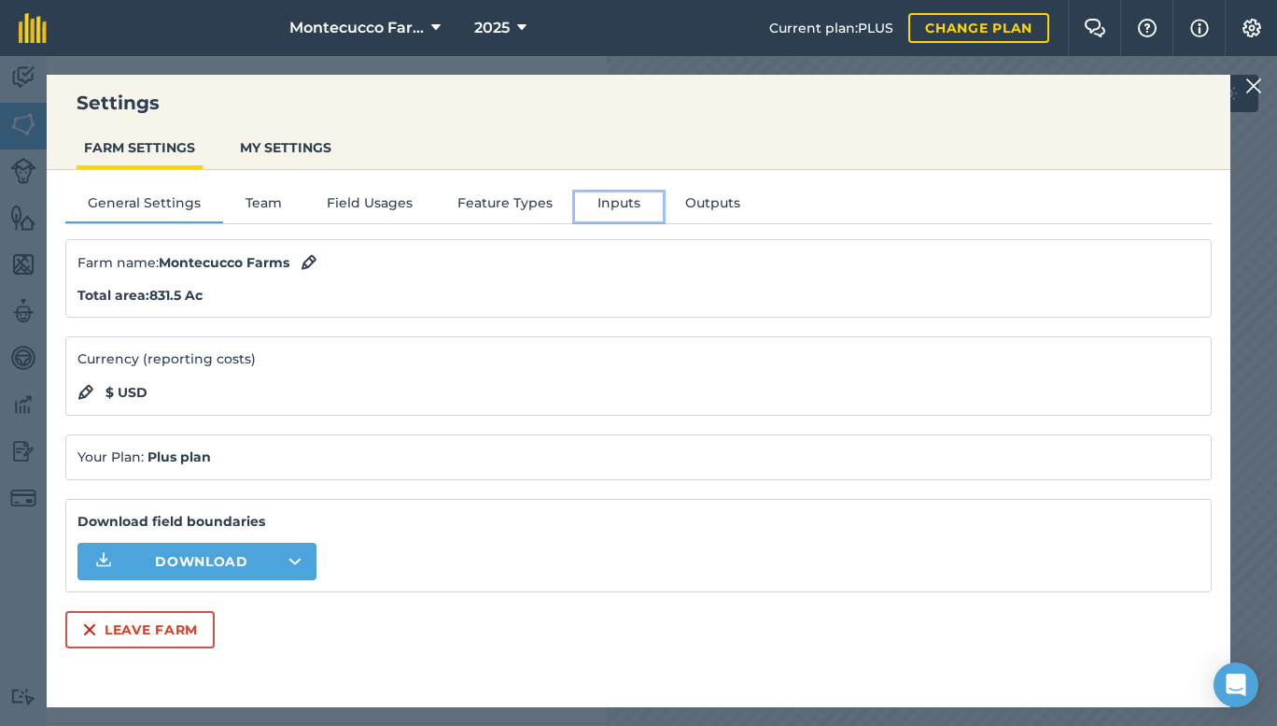
click at [609, 204] on button "Inputs" at bounding box center [619, 206] width 88 height 28
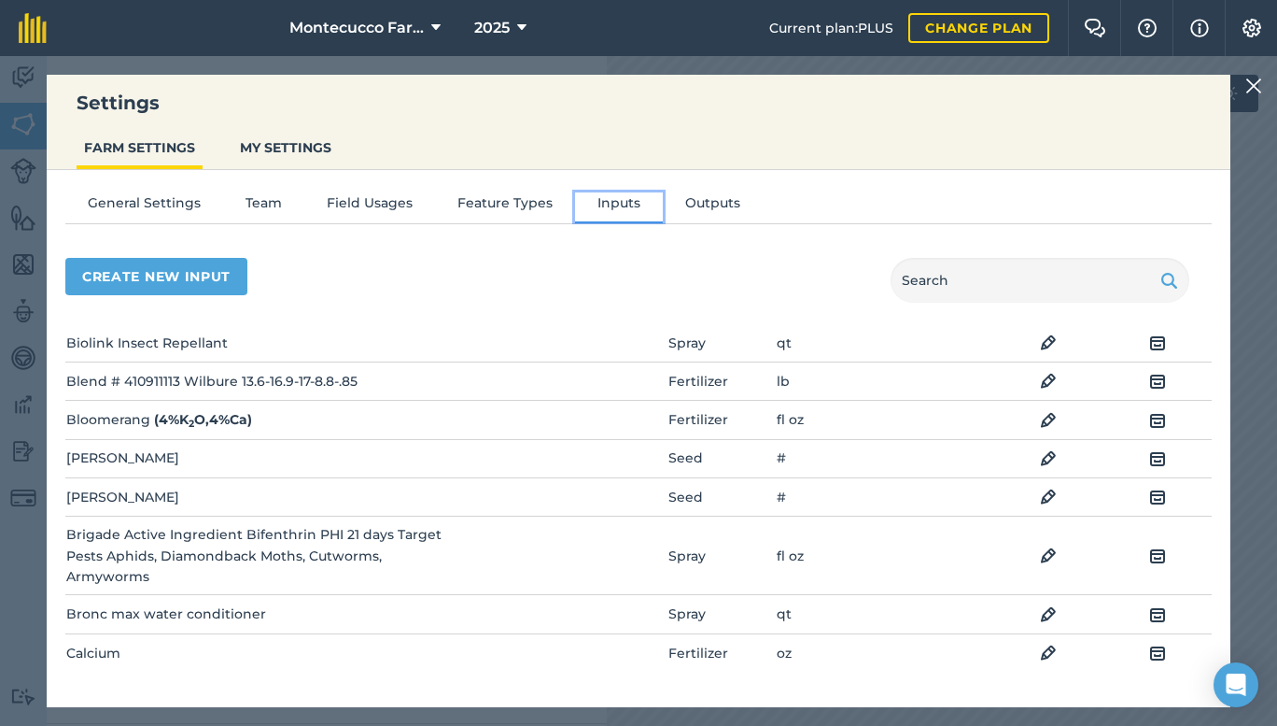
scroll to position [3576, 0]
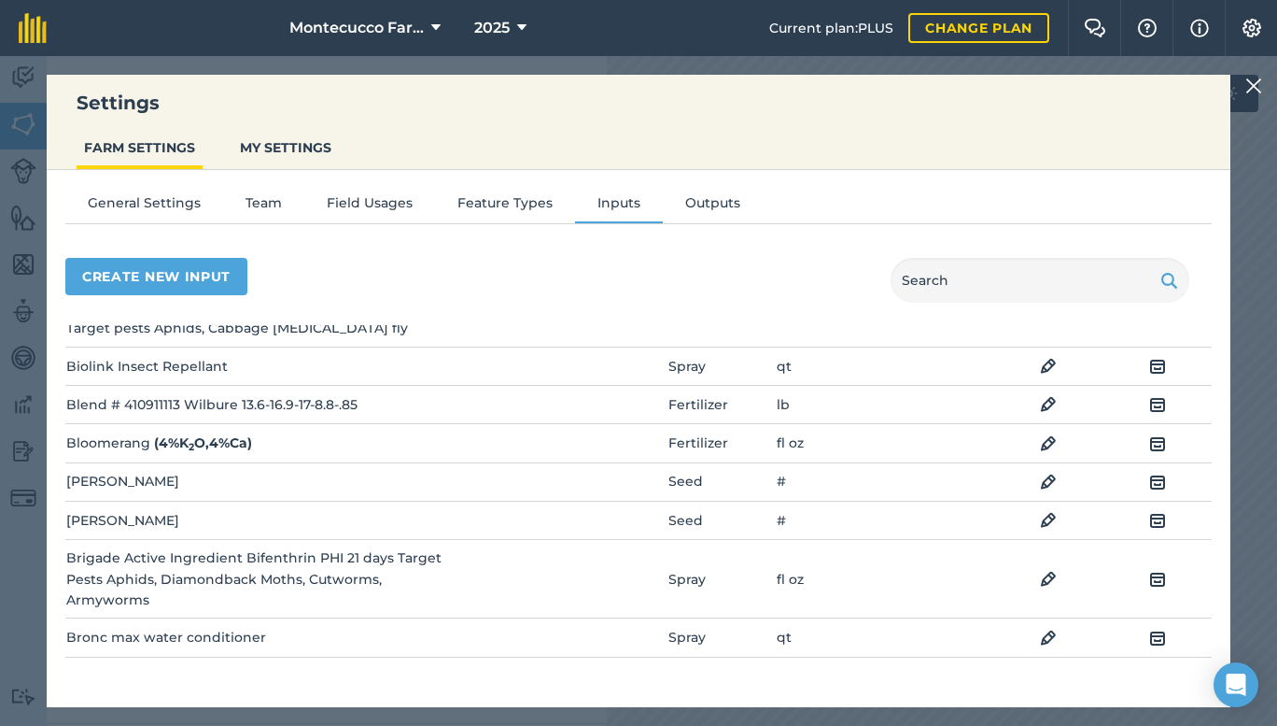
click at [1040, 281] on img at bounding box center [1048, 270] width 17 height 22
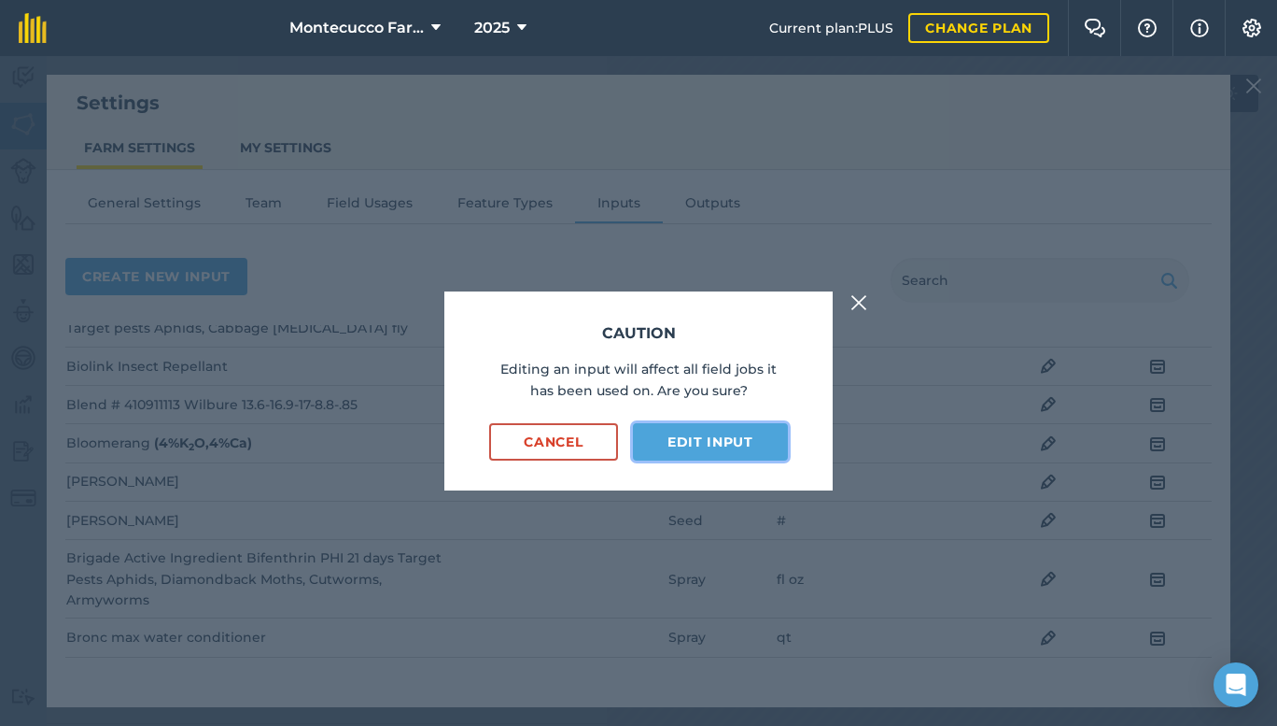
click at [727, 444] on button "Edit input" at bounding box center [710, 441] width 155 height 37
select select "FLUID_OUNCES"
select select "SPRAY"
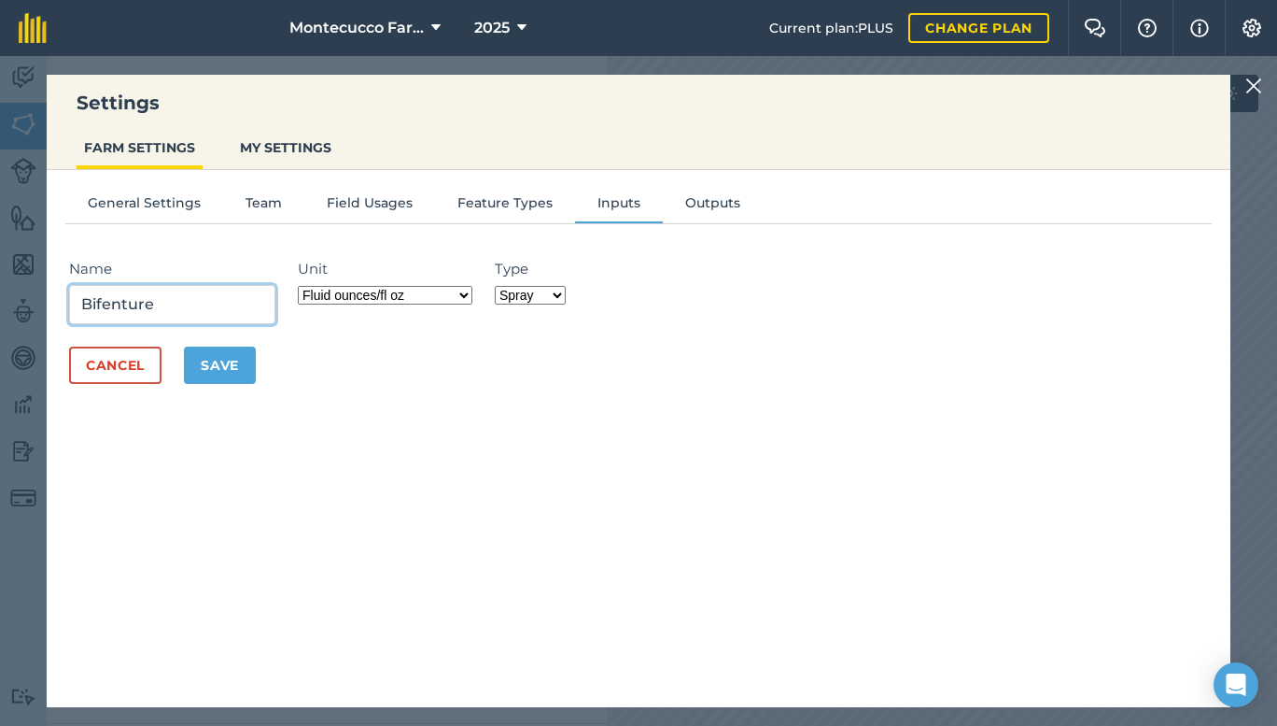
click at [194, 306] on input "Bifenture" at bounding box center [172, 304] width 206 height 39
click at [191, 307] on input "Bifenture" at bounding box center [172, 304] width 206 height 39
paste input "Bifenthrin* (2 methyl[1,1'-biphenyl]-3-yl) methyl 3-(2-chloro-3,3,3-trifluoro-1…"
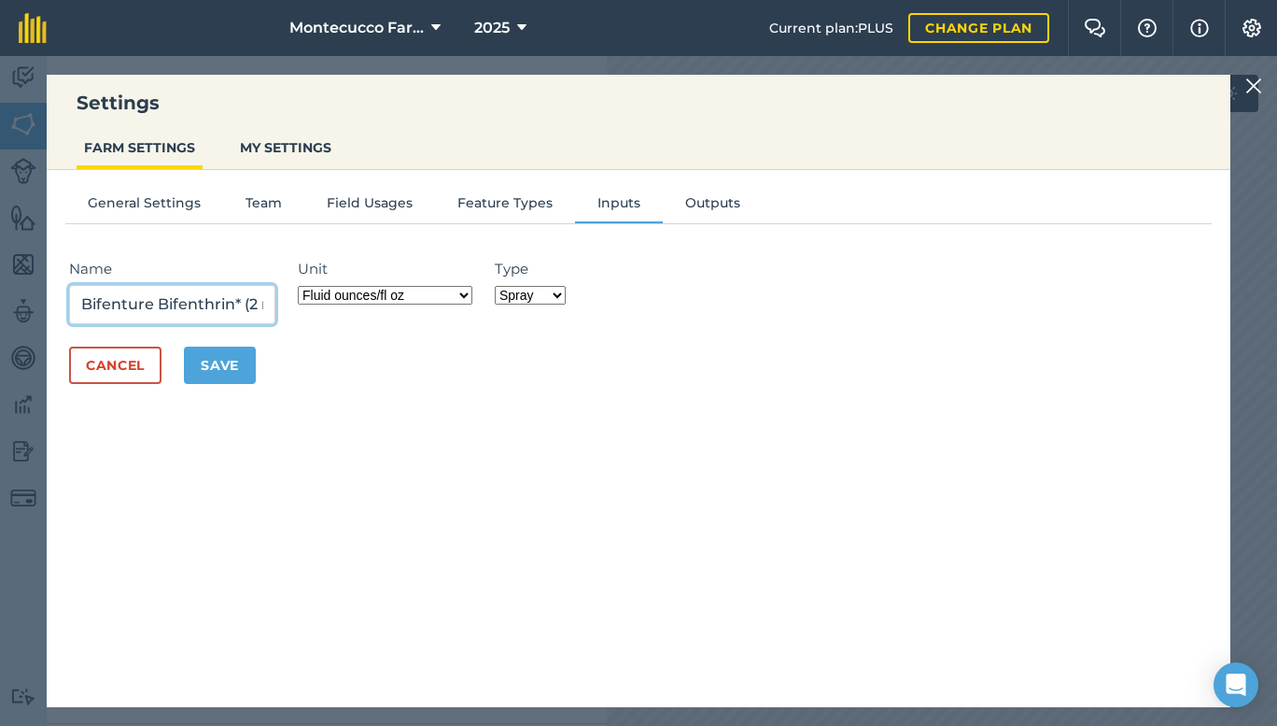
click at [205, 304] on input "Bifenture Bifenthrin* (2 methyl[1,1'-biphenyl]-3-yl) methyl 3-(2-chloro-3,3,3-t…" at bounding box center [172, 304] width 206 height 39
paste input "Aphids Beet Armyworm Celery Leaf Tier Corn Earworm Cross-striped Cabbageworm Cu…"
click at [217, 352] on button "Save" at bounding box center [220, 364] width 72 height 37
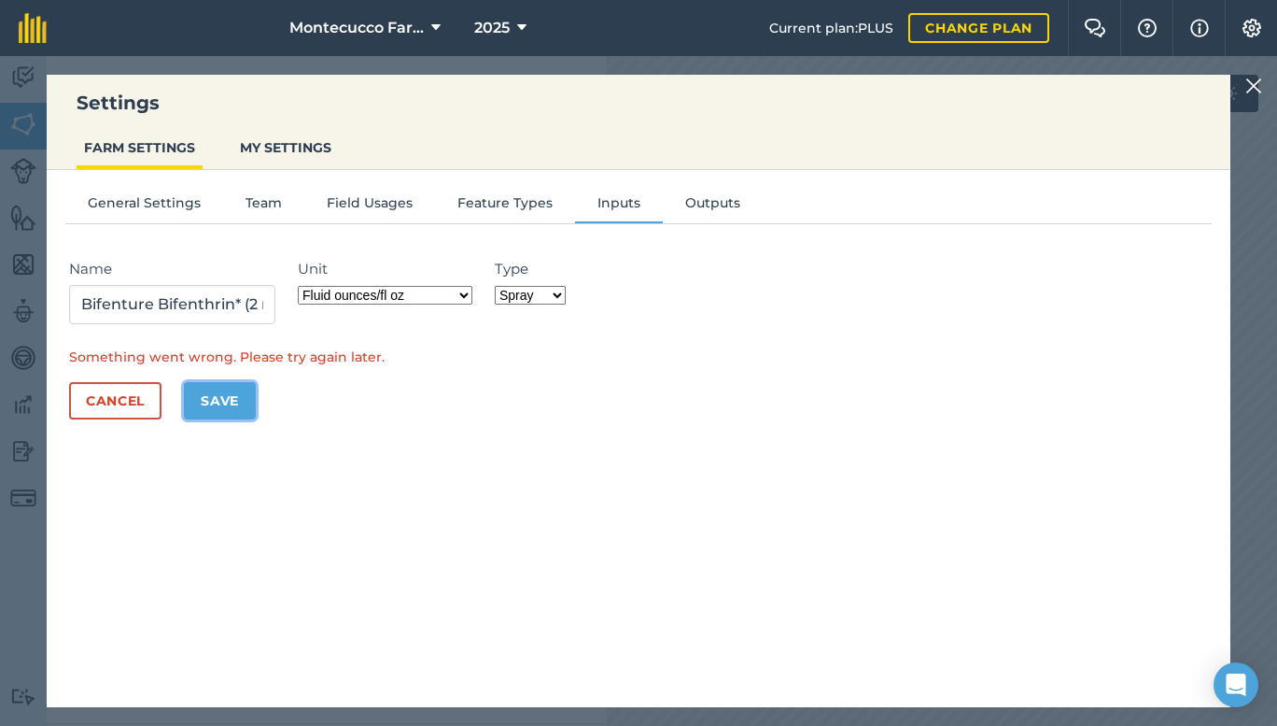
click at [229, 397] on button "Save" at bounding box center [220, 400] width 72 height 37
click at [274, 310] on input "Bifenture Bifenthrin* (2 methyl[1,1'-biphenyl]-3-yl) methyl 3-(2-chloro-3,3,3-t…" at bounding box center [172, 304] width 206 height 39
click at [244, 303] on input "Bifenture Bifenthrin* (2 methyl[1,1'-biphenyl]-3-yl) methyl 3-(2-chloro-3,3,3-t…" at bounding box center [172, 304] width 206 height 39
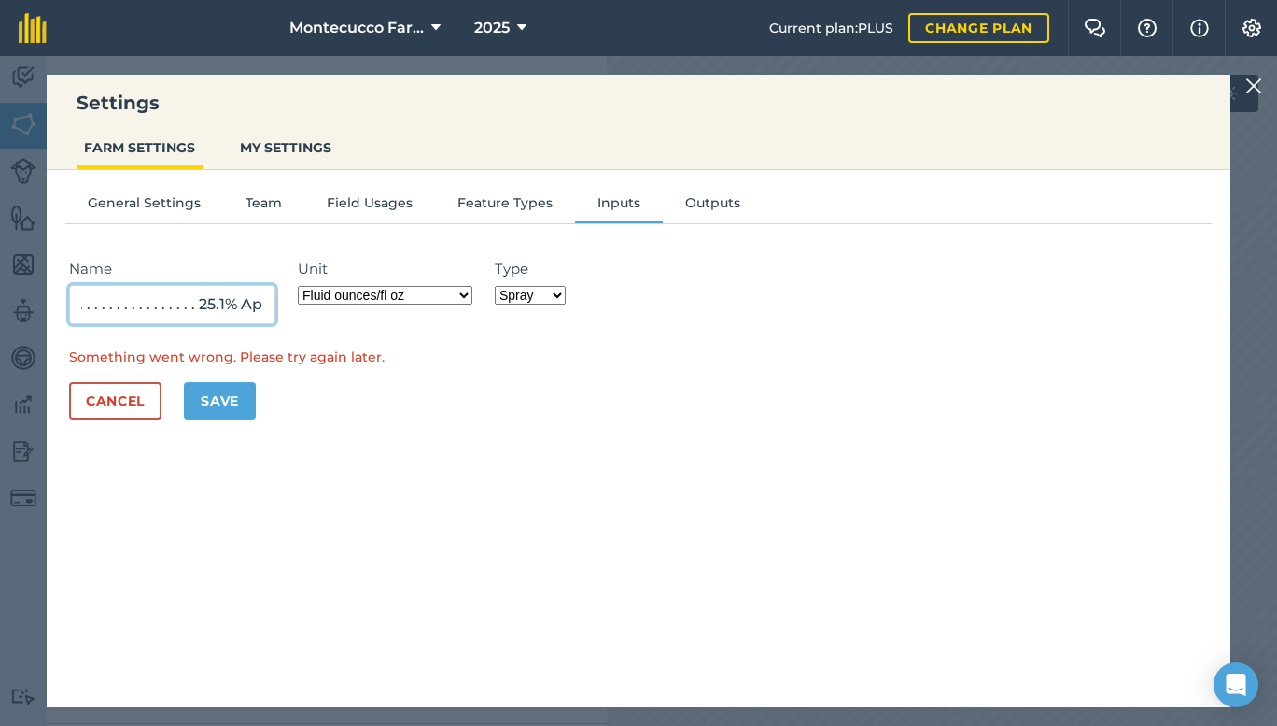
scroll to position [0, 1027]
click at [132, 308] on input "Bifenture Bifenthrin* (2 methyl[1,1'-biphenyl]-3-yl) methyl 3-(2-chloro-3,3,3-t…" at bounding box center [172, 304] width 206 height 39
type input "Bifenture Bifenthrin* (2 methyl[1,1'-biphenyl]-3-yl) methyl 3-(2-chloro-3,3,3-t…"
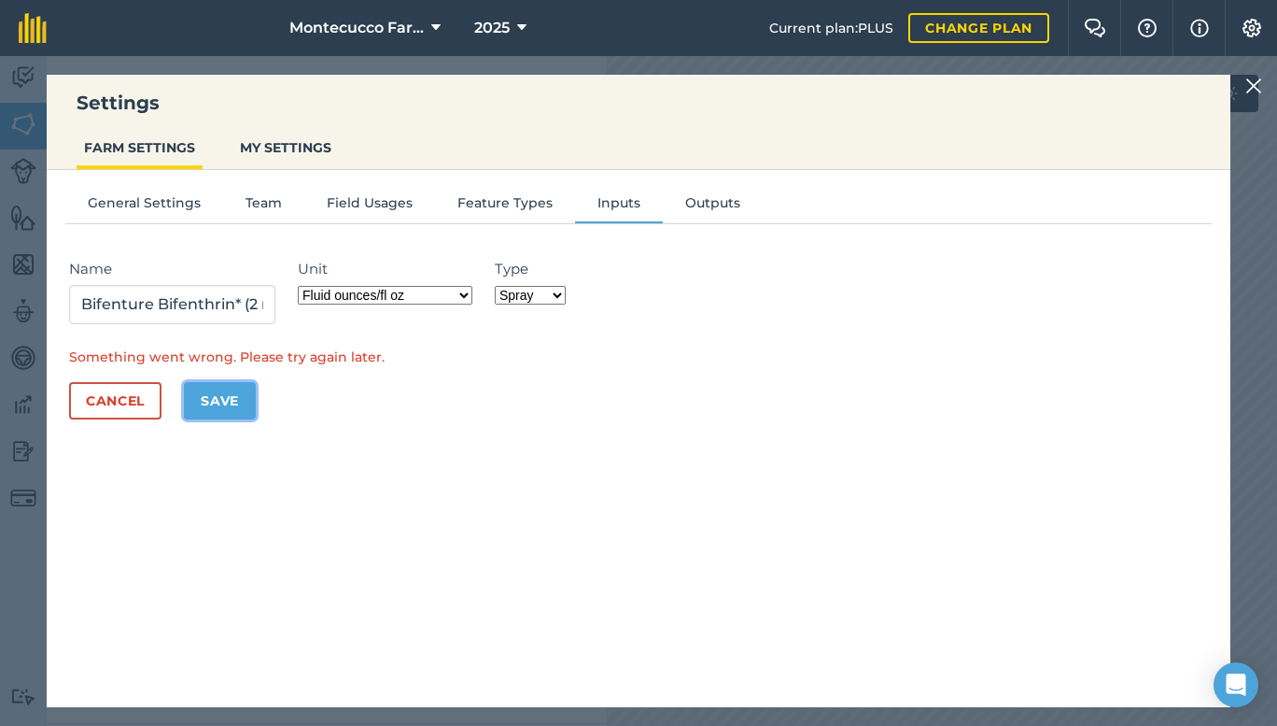
click at [233, 412] on button "Save" at bounding box center [220, 400] width 72 height 37
click at [213, 387] on button "Save" at bounding box center [220, 400] width 72 height 37
click at [469, 296] on select "Grams/g Kilograms/kg Metric tonnes/t Millilitres/ml Litres/L Ounces/oz Pounds/l…" at bounding box center [385, 295] width 175 height 19
click at [466, 298] on select "Grams/g Kilograms/kg Metric tonnes/t Millilitres/ml Litres/L Ounces/oz Pounds/l…" at bounding box center [385, 295] width 175 height 19
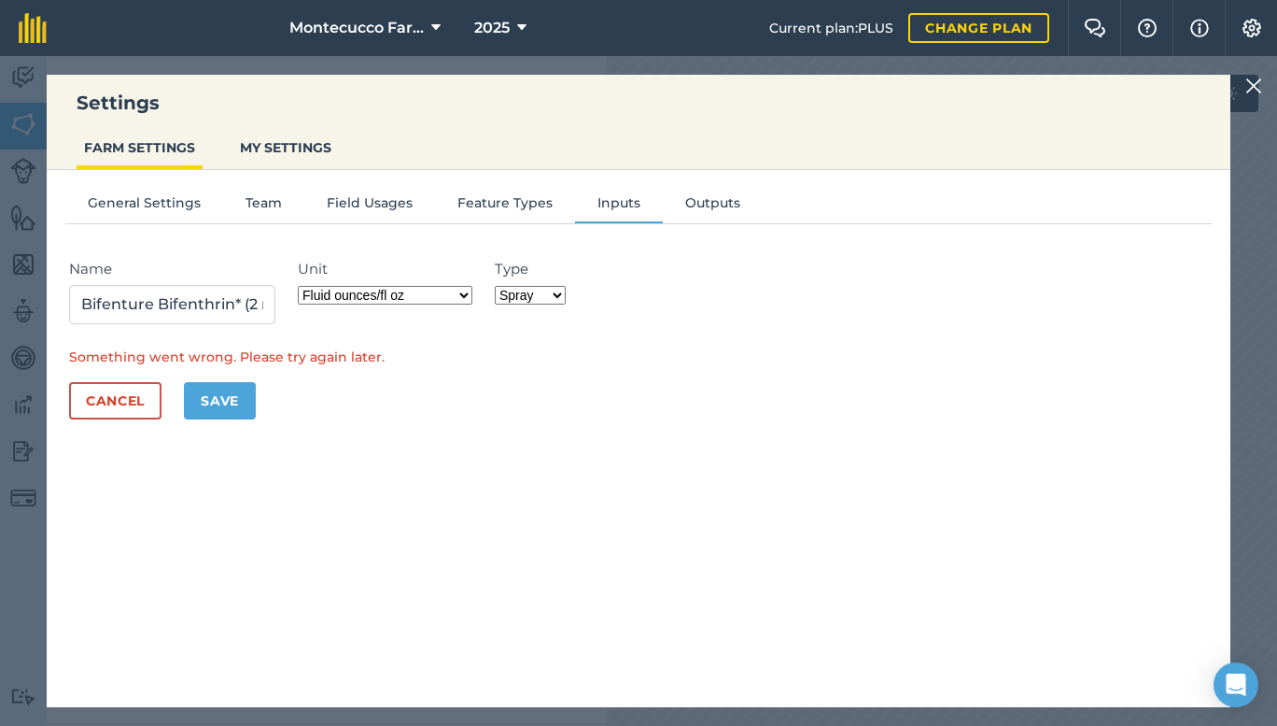
click at [541, 295] on select "Fertilizer Seed Spray Fuel Other" at bounding box center [530, 295] width 71 height 19
click at [502, 286] on select "Fertilizer Seed Spray Fuel Other" at bounding box center [530, 295] width 71 height 19
click at [222, 409] on button "Save" at bounding box center [220, 400] width 72 height 37
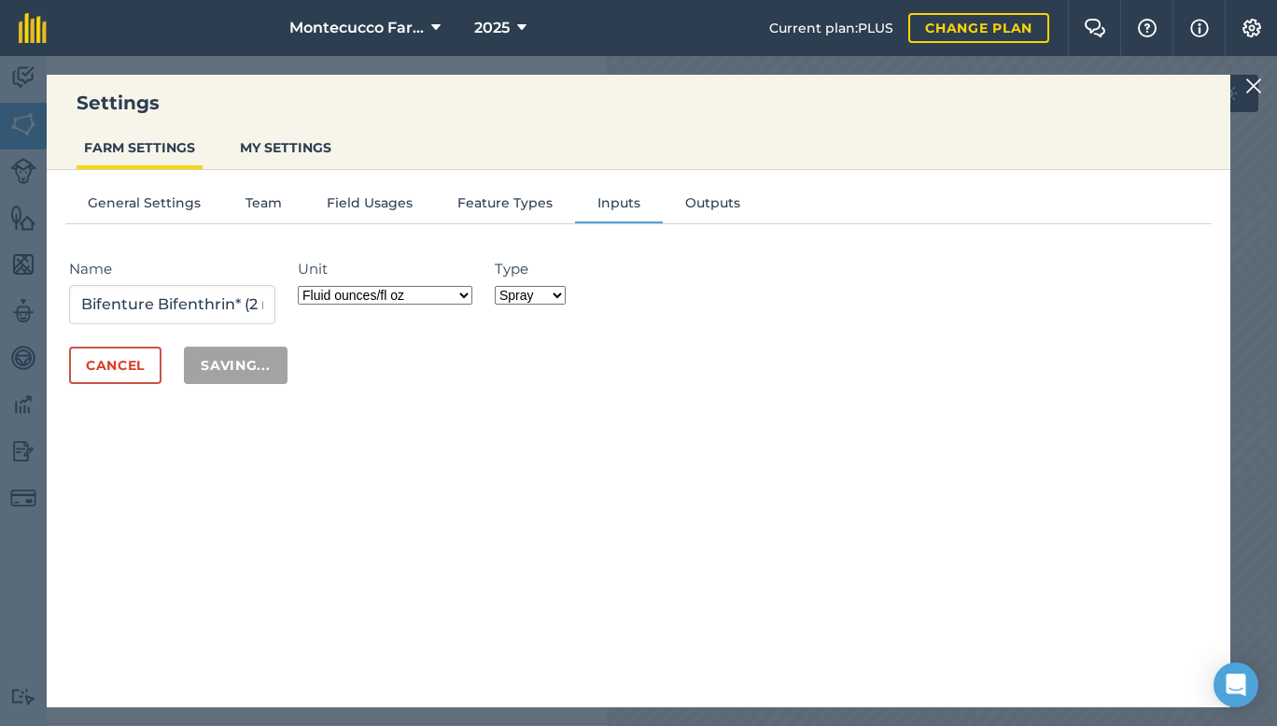
click at [222, 409] on div "General Settings Team Field Usages Feature Types Inputs Outputs Name Bifenture …" at bounding box center [639, 429] width 1184 height 518
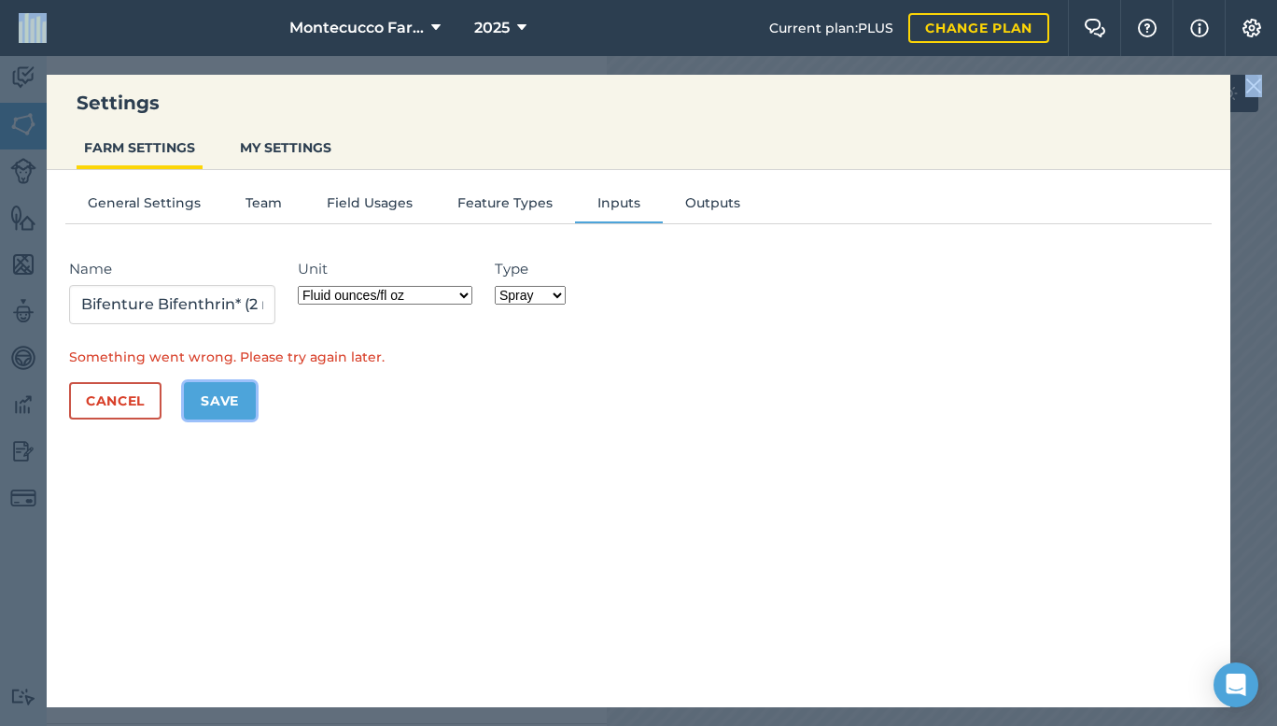
click at [222, 409] on button "Save" at bounding box center [220, 400] width 72 height 37
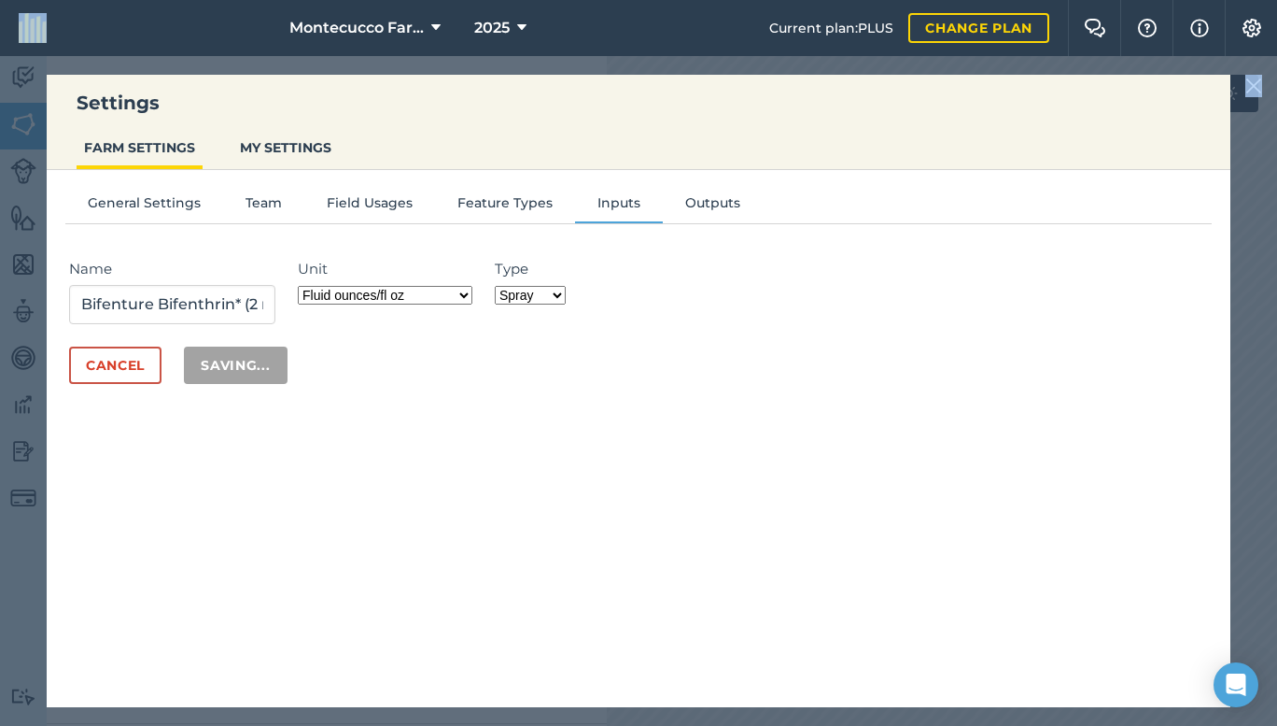
click at [222, 409] on div "General Settings Team Field Usages Feature Types Inputs Outputs Name Bifenture …" at bounding box center [639, 429] width 1184 height 518
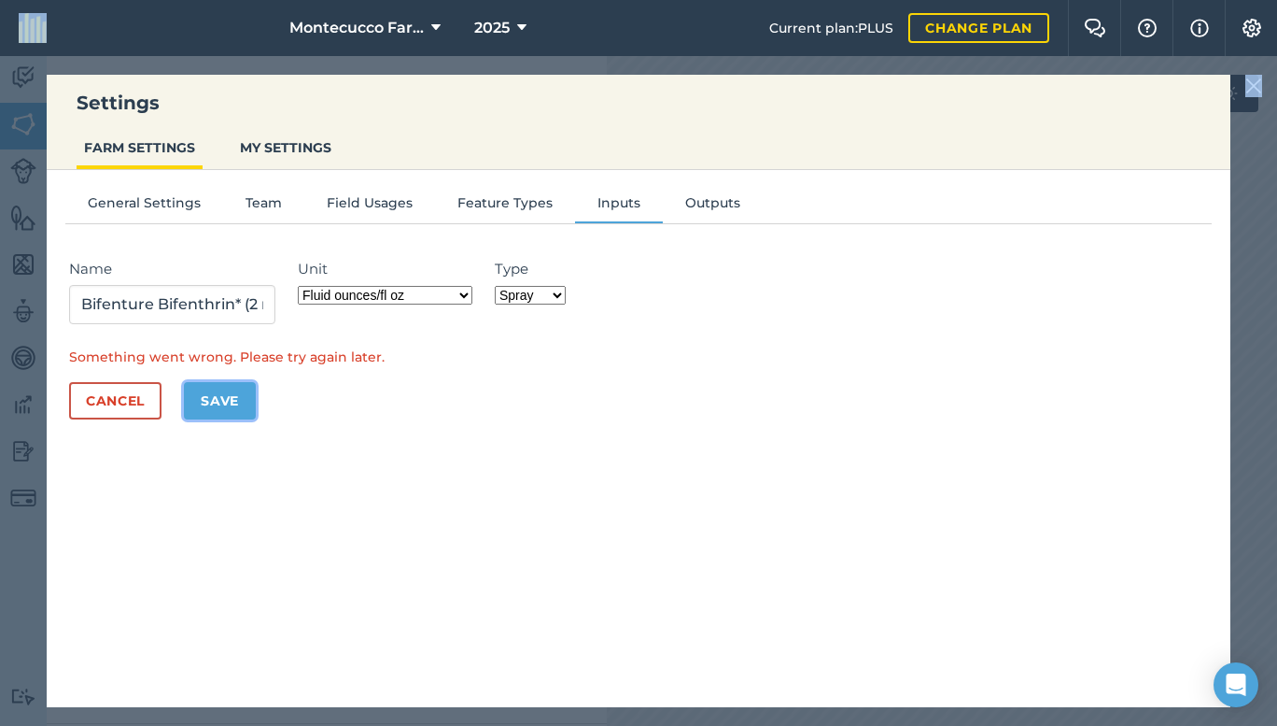
click at [222, 409] on button "Save" at bounding box center [220, 400] width 72 height 37
click at [222, 409] on div "General Settings Team Field Usages Feature Types Inputs Outputs Name Bifenture …" at bounding box center [639, 429] width 1184 height 518
click at [1264, 131] on div "Settings FARM SETTINGS MY SETTINGS General Settings Team Field Usages Feature T…" at bounding box center [638, 390] width 1277 height 669
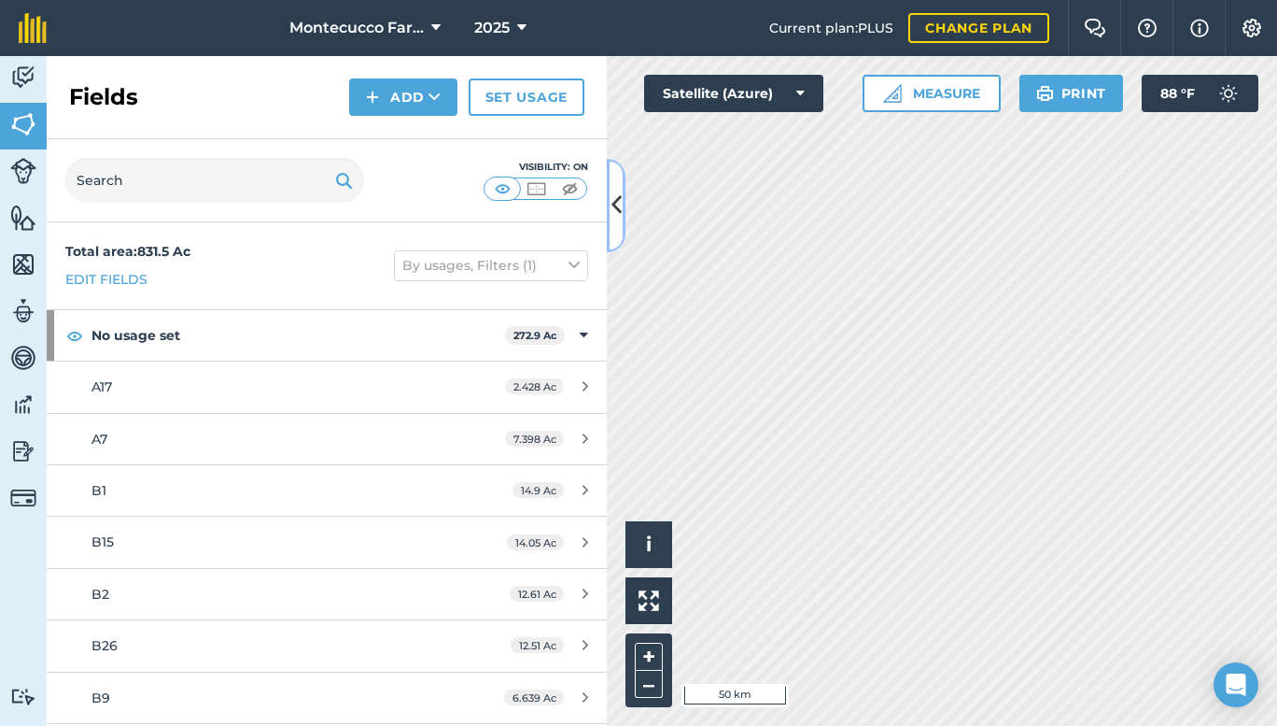
click at [618, 190] on icon at bounding box center [617, 205] width 10 height 33
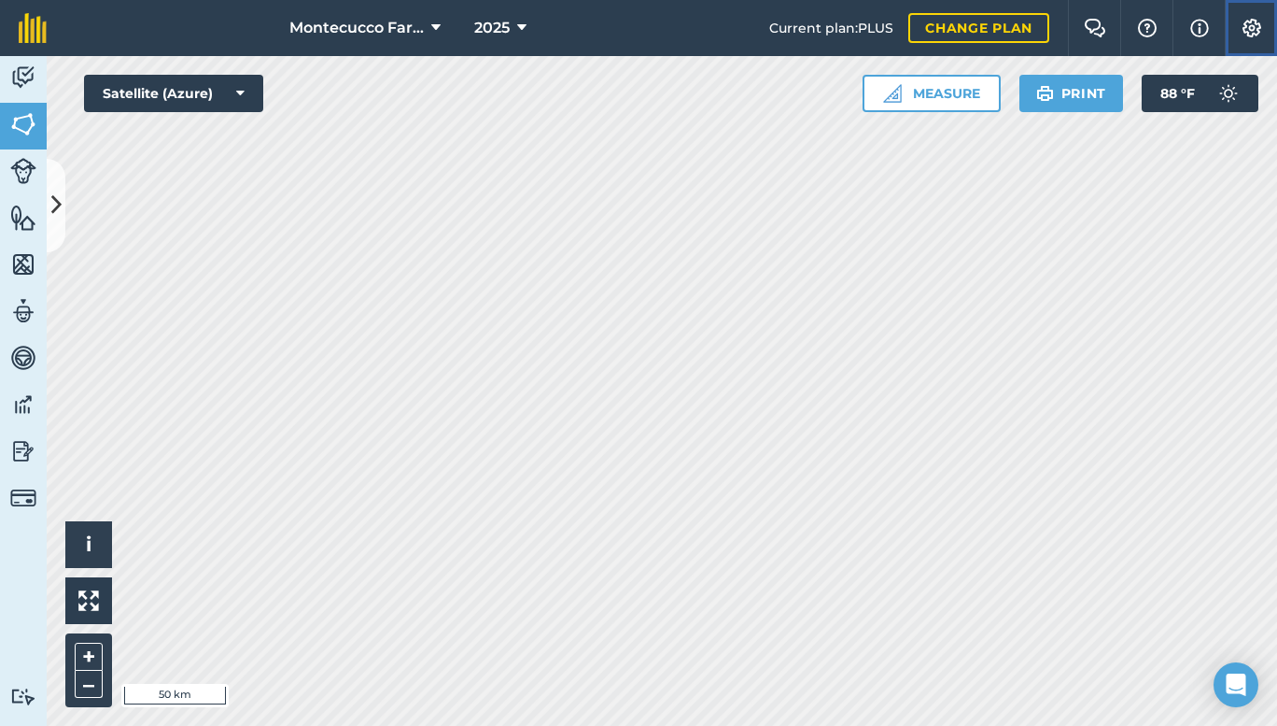
click at [1241, 20] on img at bounding box center [1252, 28] width 22 height 19
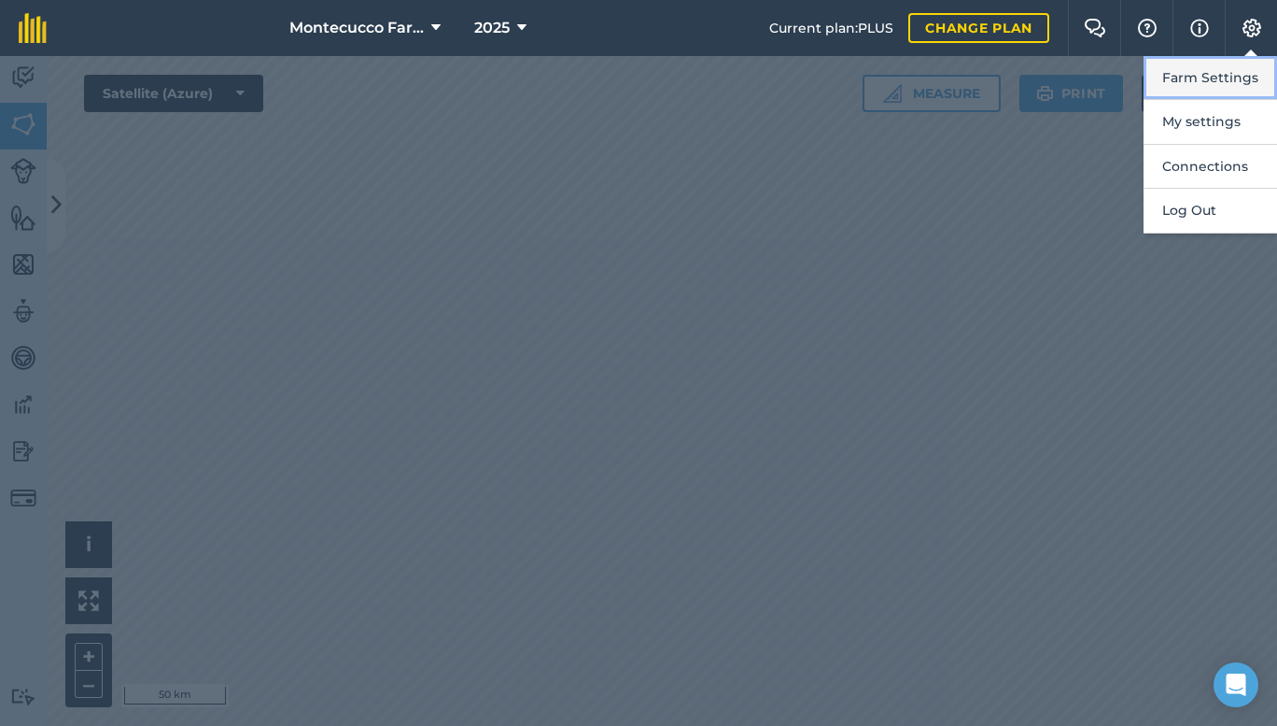
click at [1185, 72] on button "Farm Settings" at bounding box center [1211, 78] width 134 height 44
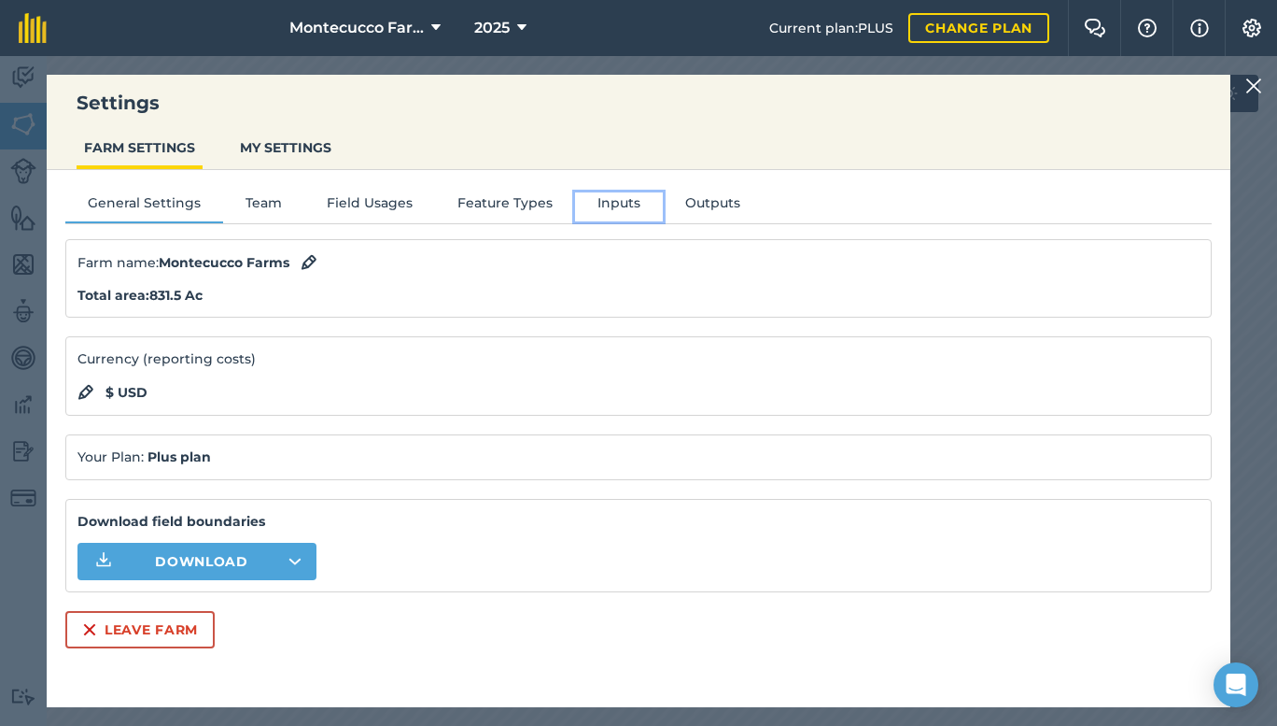
click at [609, 209] on button "Inputs" at bounding box center [619, 206] width 88 height 28
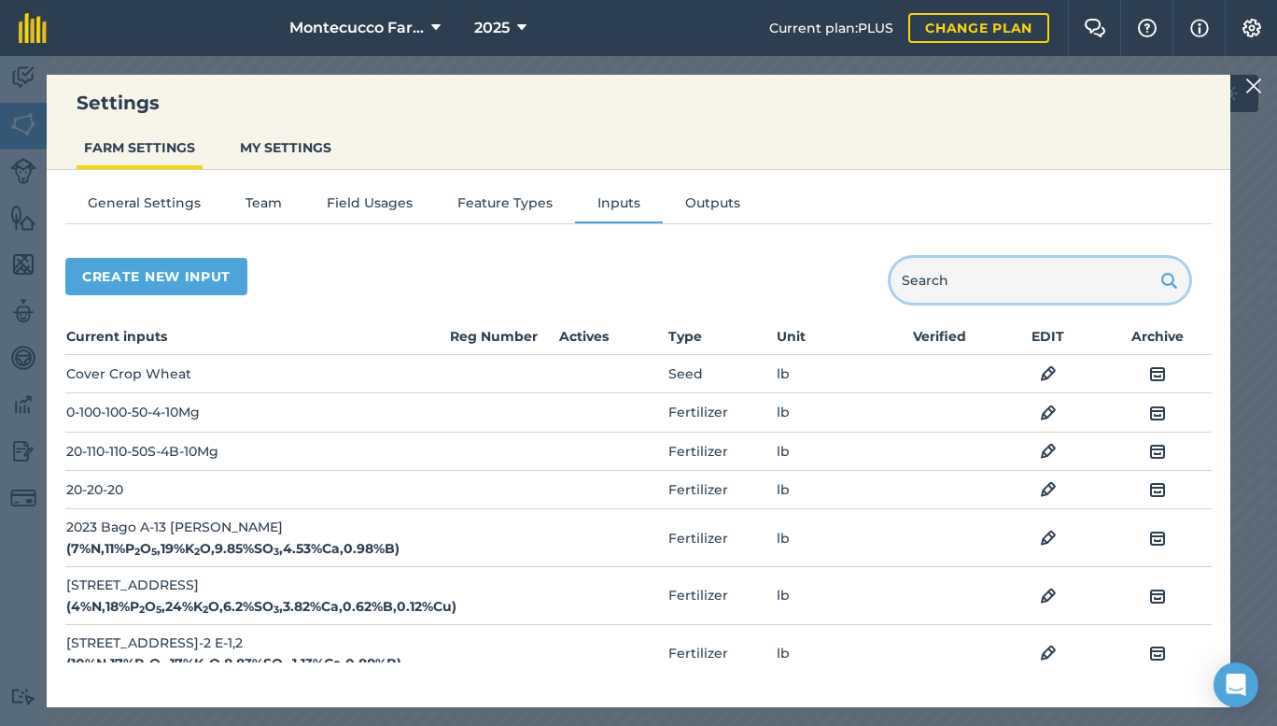
click at [1013, 292] on input "text" at bounding box center [1040, 280] width 299 height 45
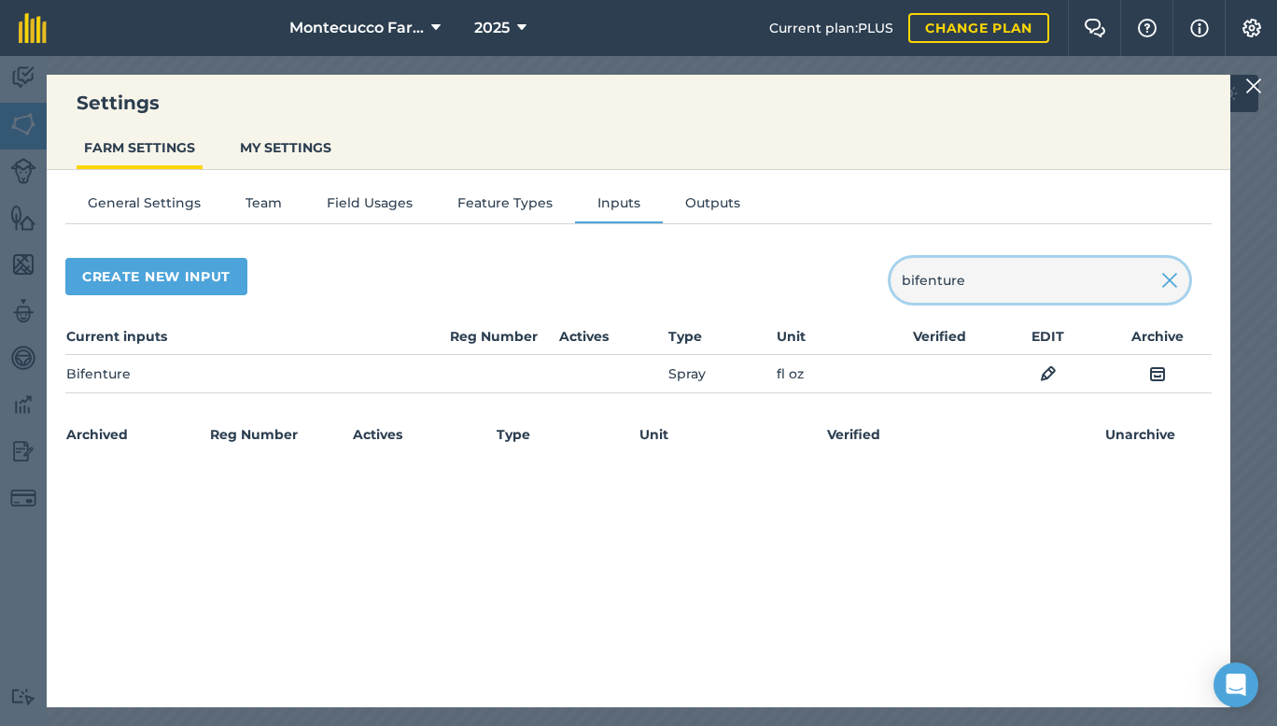
type input "bifenture"
click at [1056, 367] on img at bounding box center [1048, 373] width 17 height 22
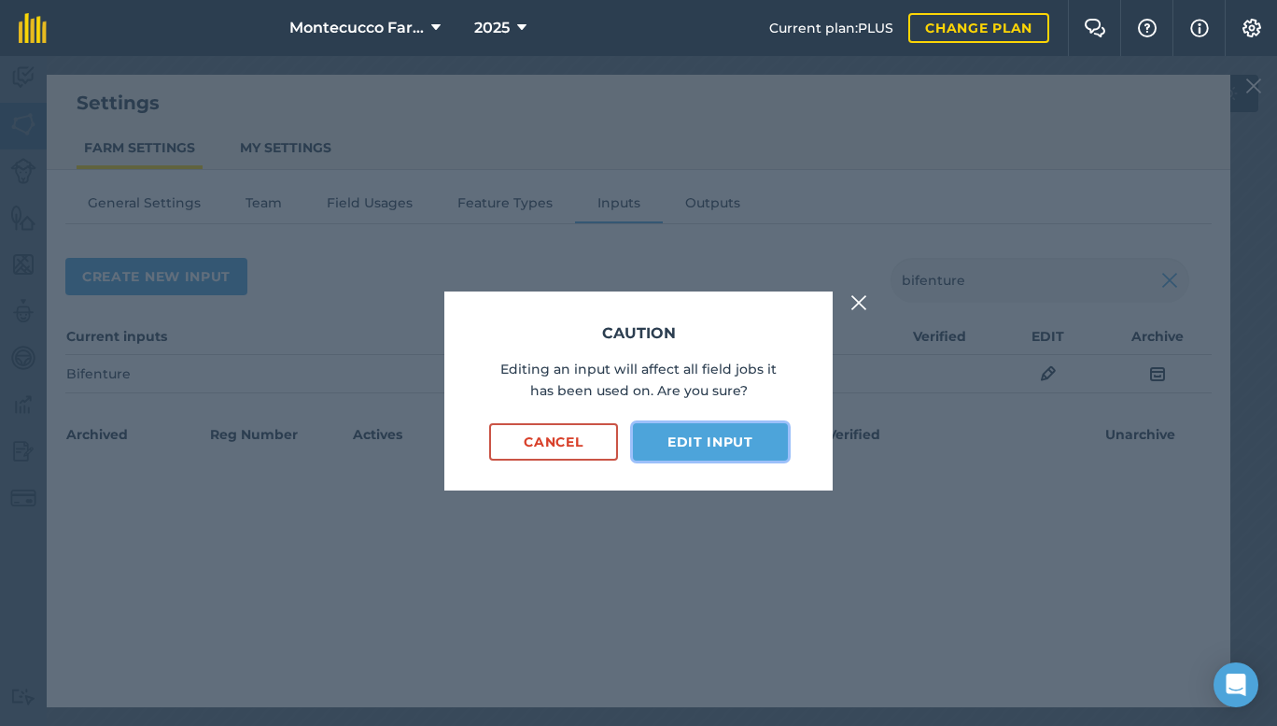
click at [699, 449] on button "Edit input" at bounding box center [710, 441] width 155 height 37
select select "FLUID_OUNCES"
select select "SPRAY"
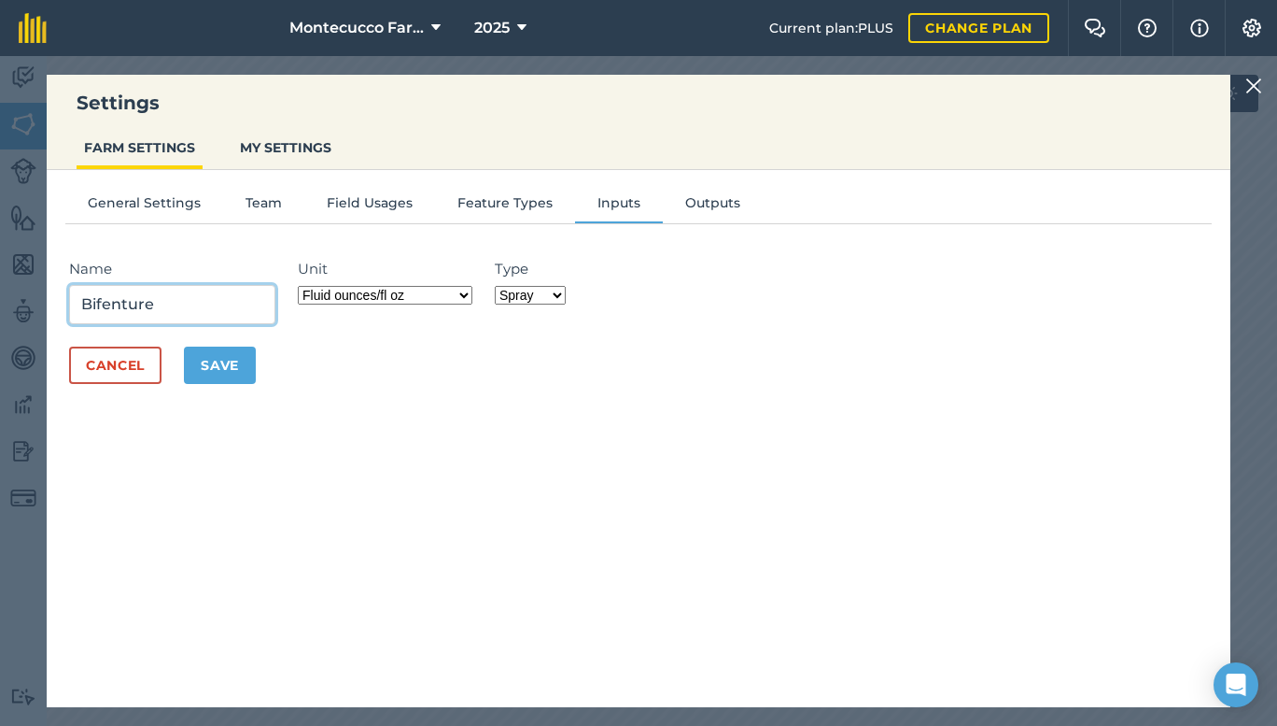
click at [221, 304] on input "Bifenture" at bounding box center [172, 304] width 206 height 39
click at [231, 318] on input "Bifenture" at bounding box center [172, 304] width 206 height 39
click at [275, 303] on input "Bifenture AI Bifenthrin Target Pests" at bounding box center [172, 304] width 206 height 39
paste input "Aphids Beet Armyworm Celery Leaf Tier Corn Earworm Cross-striped Cabbageworm Cu…"
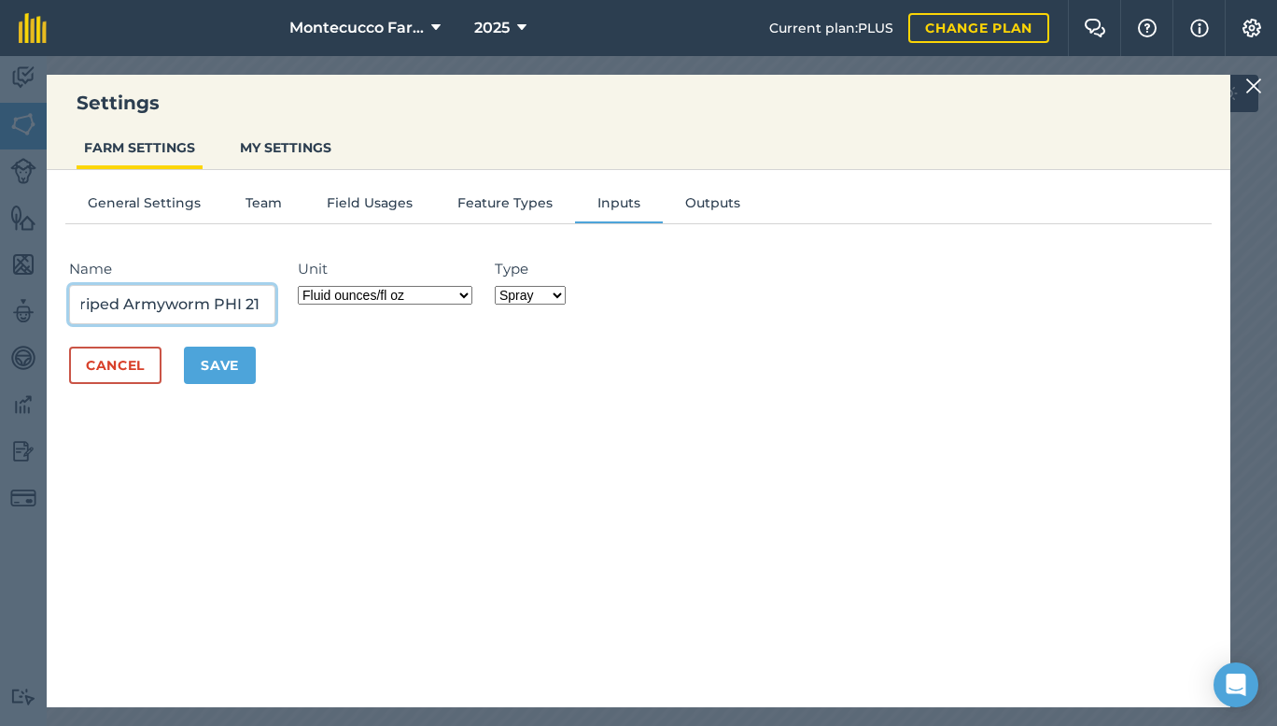
scroll to position [0, 2839]
type input "Bifenture AI Bifenthrin Target Pests Aphids Beet Armyworm Celery Leaf Tier Corn…"
click at [216, 366] on button "Save" at bounding box center [220, 364] width 72 height 37
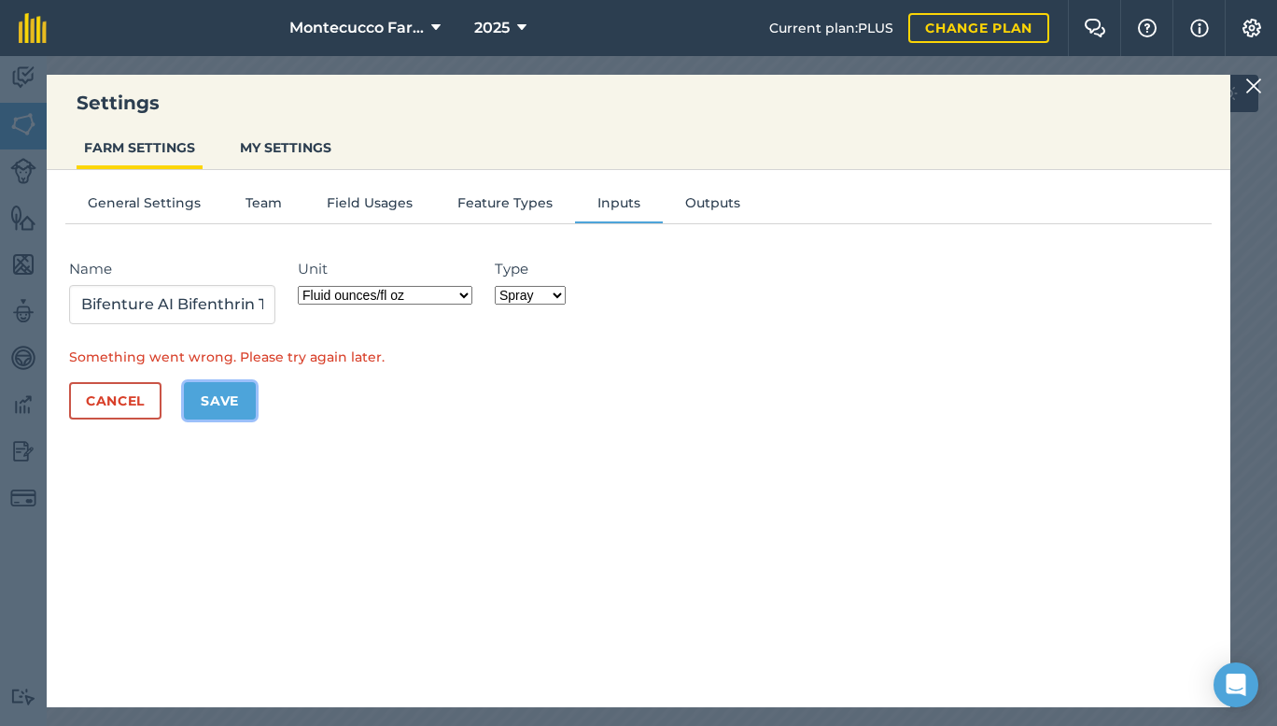
click at [210, 393] on button "Save" at bounding box center [220, 400] width 72 height 37
click at [1256, 134] on div "Settings FARM SETTINGS MY SETTINGS General Settings Team Field Usages Feature T…" at bounding box center [638, 390] width 1277 height 669
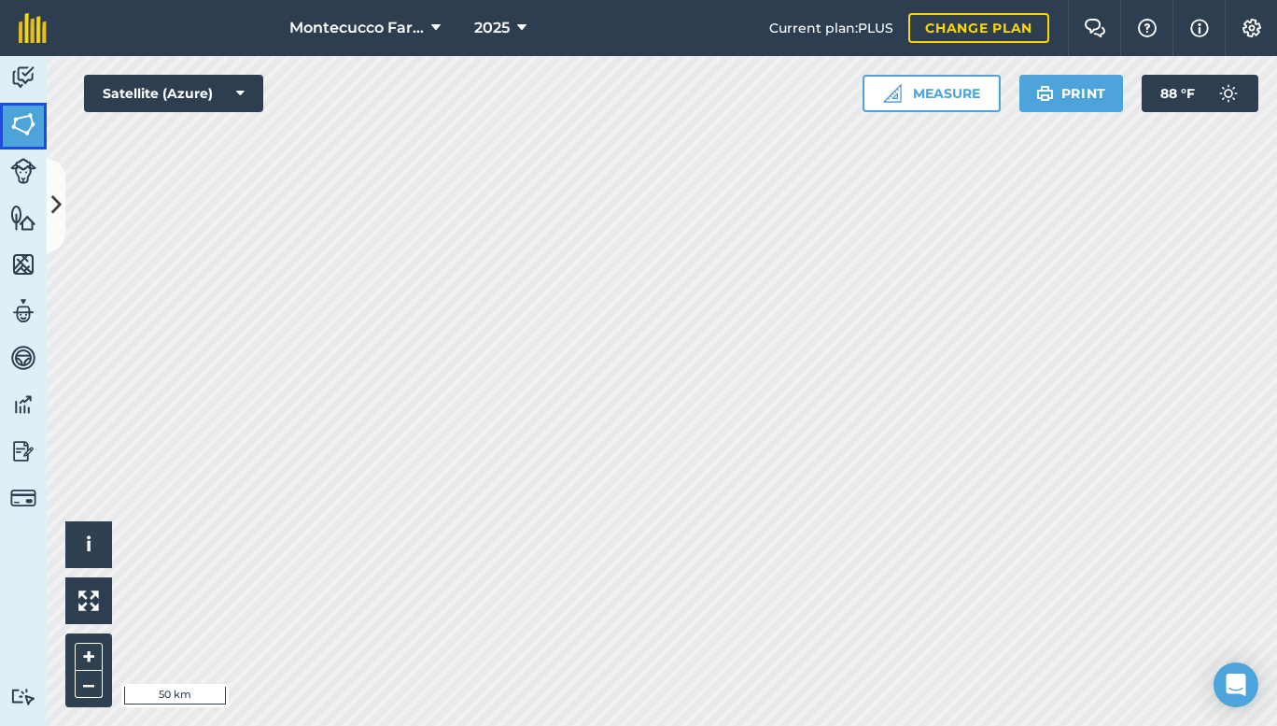
click at [26, 124] on img at bounding box center [23, 124] width 26 height 28
click at [19, 86] on img at bounding box center [23, 77] width 26 height 28
click at [24, 120] on img at bounding box center [23, 124] width 26 height 28
click at [19, 81] on img at bounding box center [23, 77] width 26 height 28
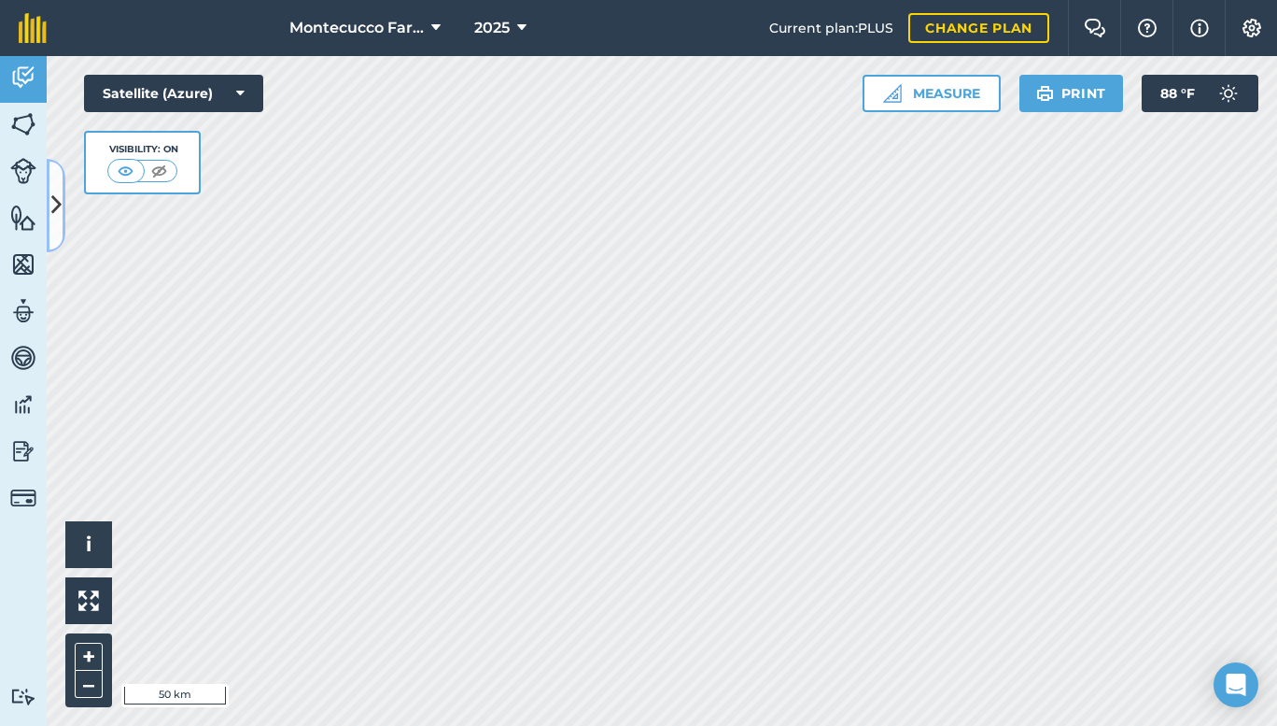
click at [62, 193] on button at bounding box center [56, 205] width 19 height 93
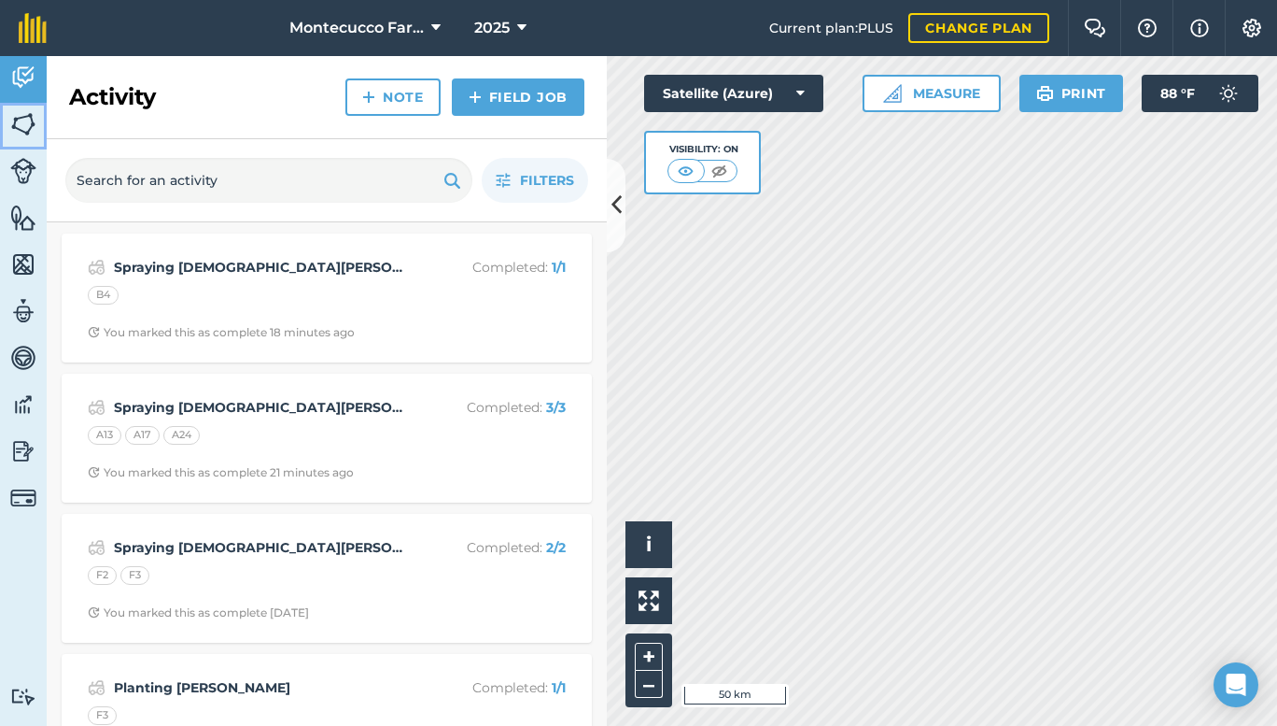
click at [25, 121] on img at bounding box center [23, 124] width 26 height 28
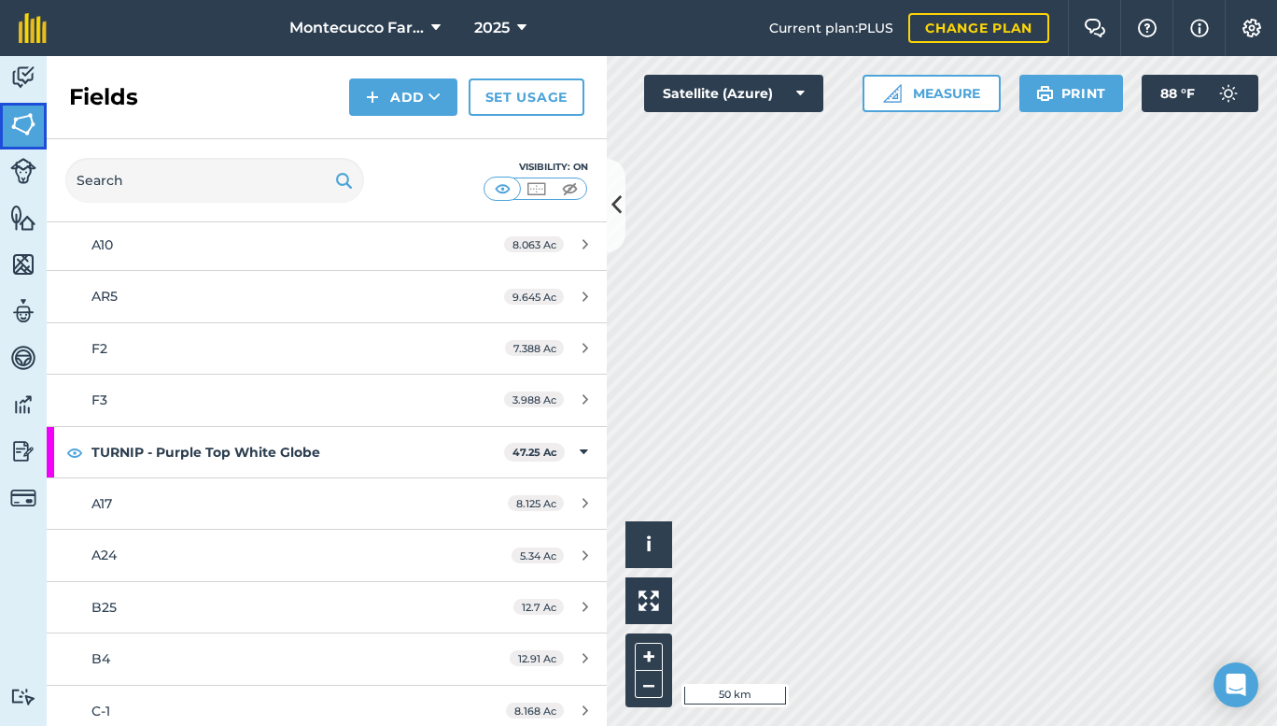
scroll to position [3925, 0]
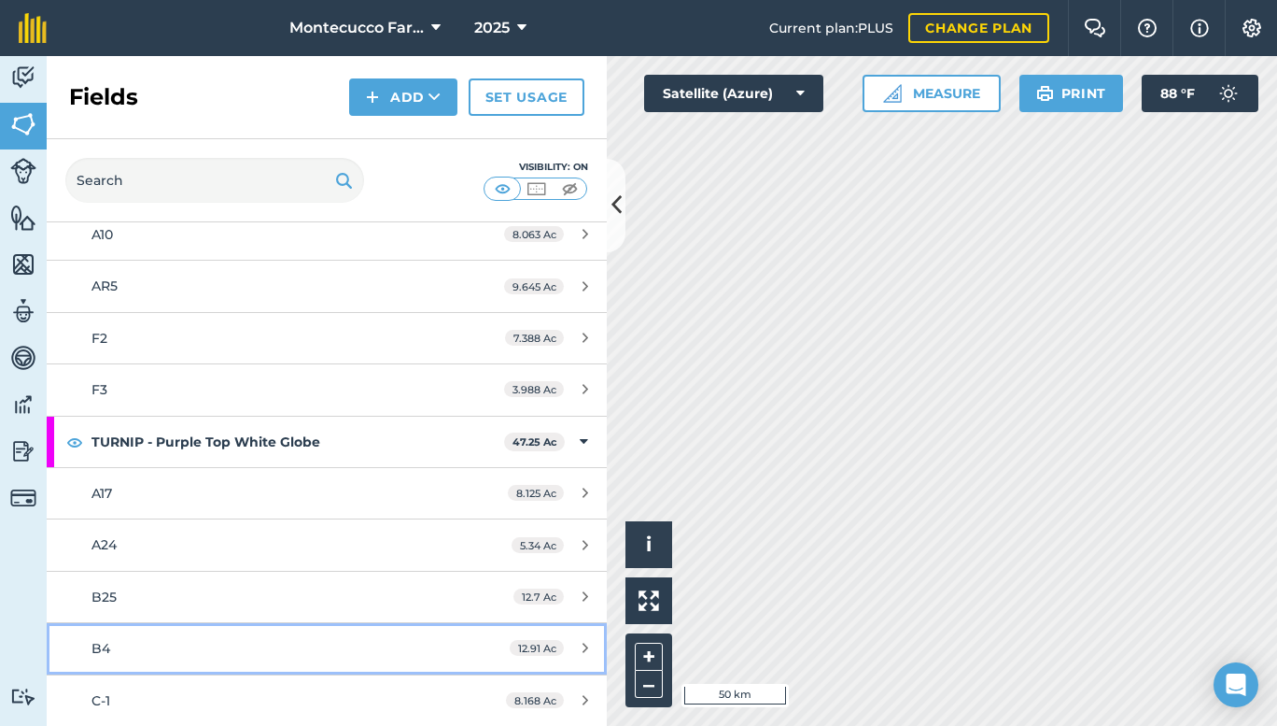
click at [399, 645] on div "B4" at bounding box center [267, 648] width 351 height 21
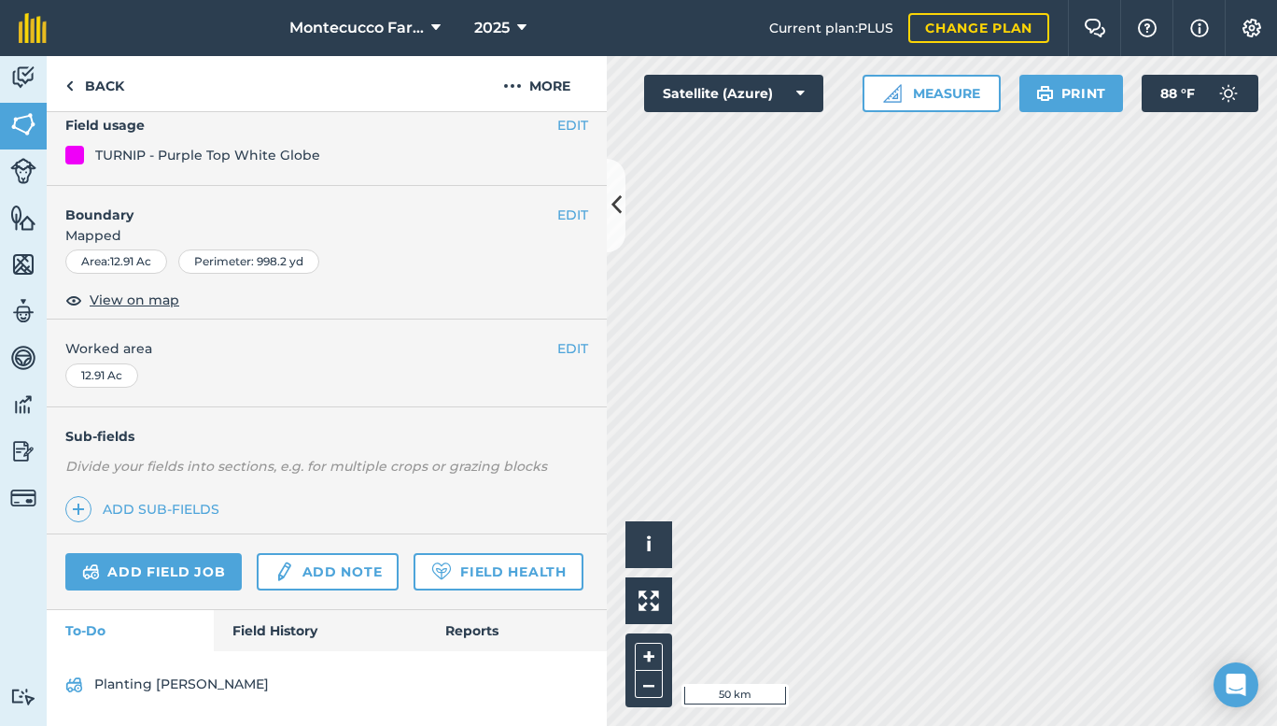
scroll to position [221, 0]
click at [267, 632] on link "Field History" at bounding box center [320, 630] width 212 height 41
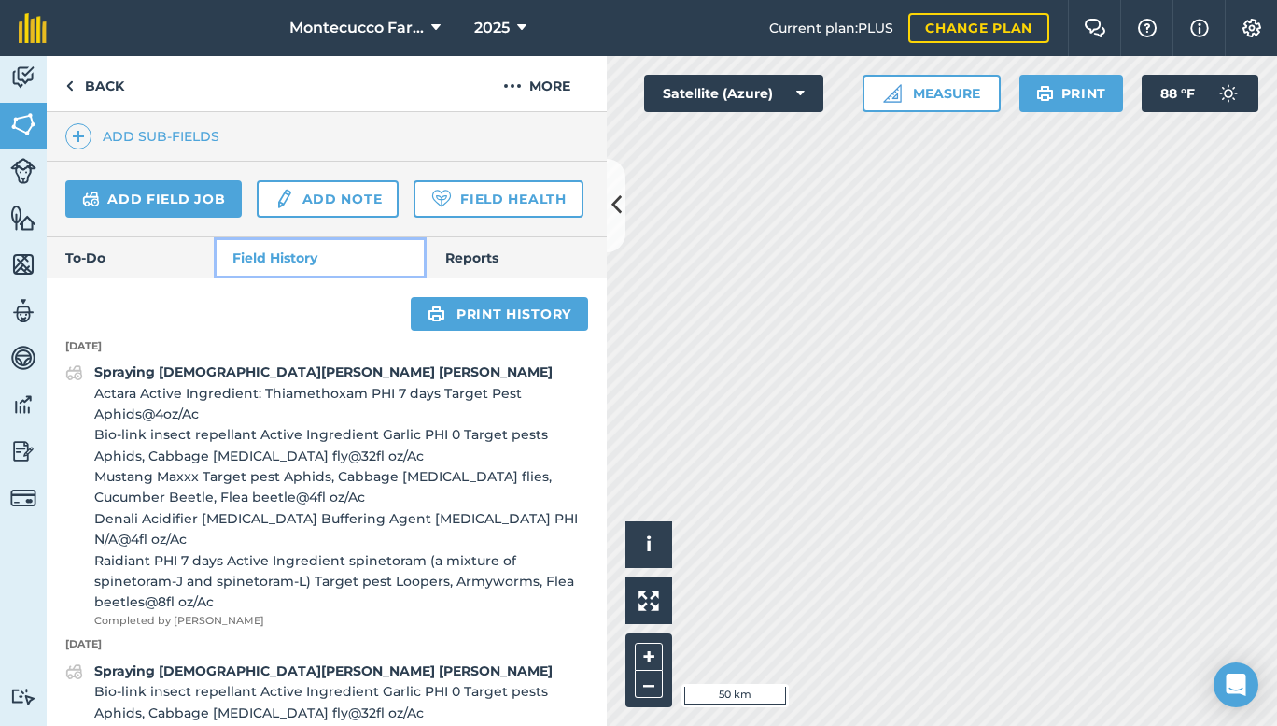
scroll to position [534, 0]
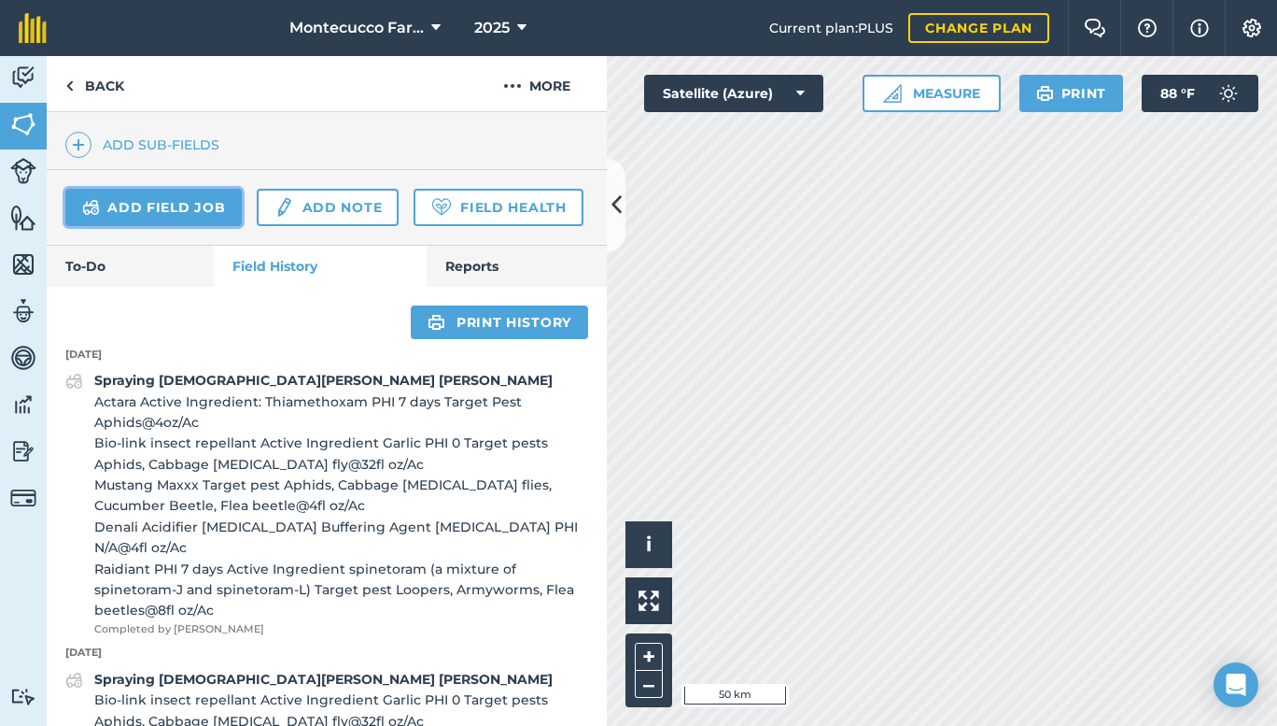
click at [141, 204] on link "Add field job" at bounding box center [153, 207] width 176 height 37
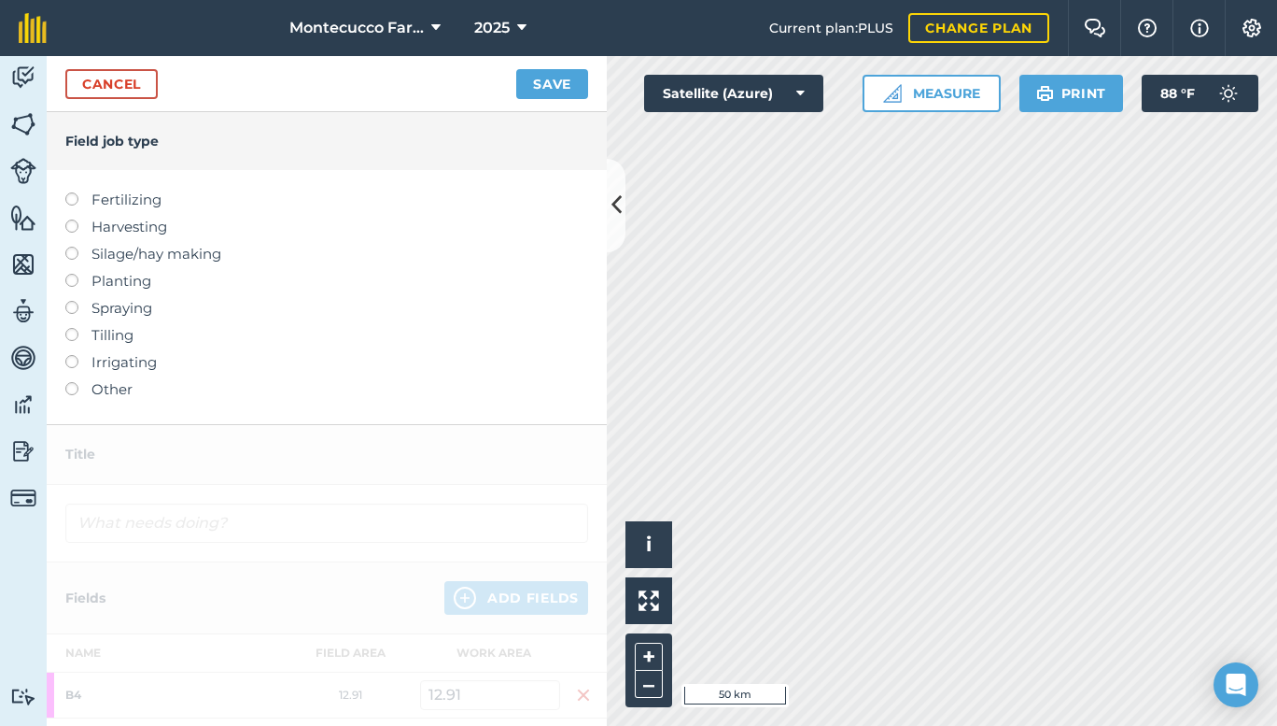
click at [70, 301] on label at bounding box center [78, 301] width 26 height 0
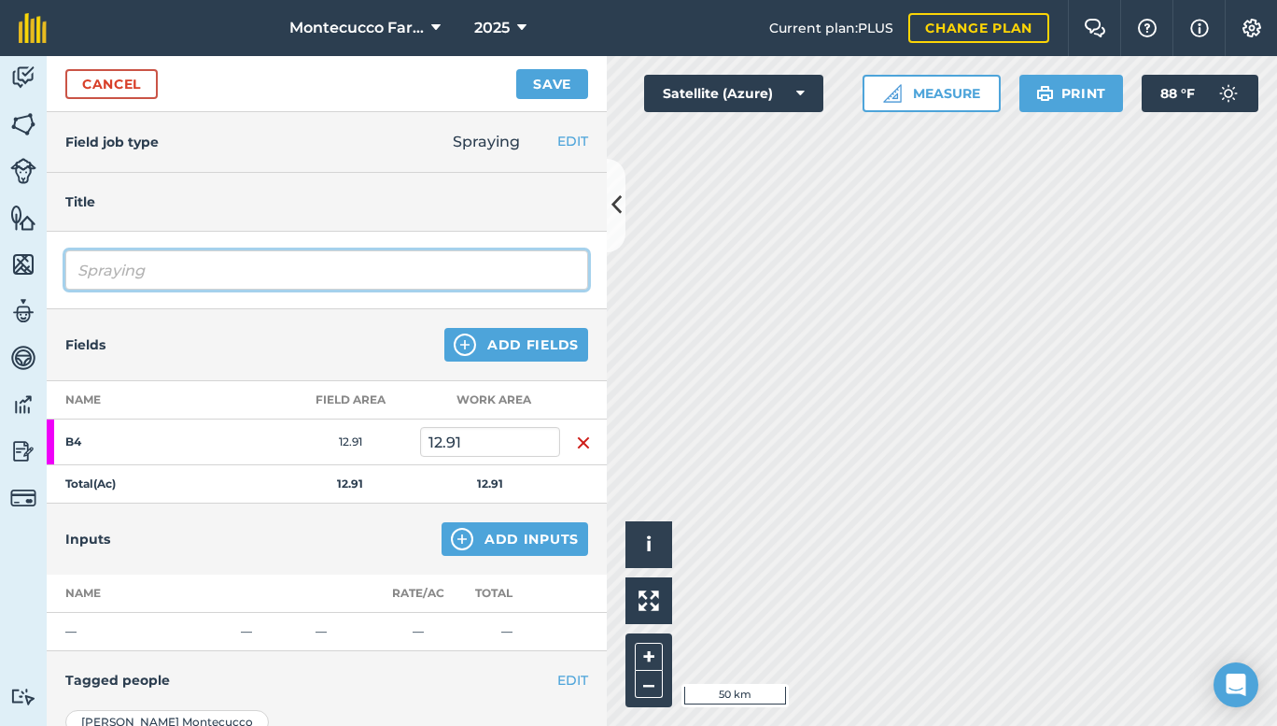
click at [169, 260] on input "Spraying" at bounding box center [326, 269] width 523 height 39
type input "Spraying [DEMOGRAPHIC_DATA][PERSON_NAME] [PERSON_NAME]"
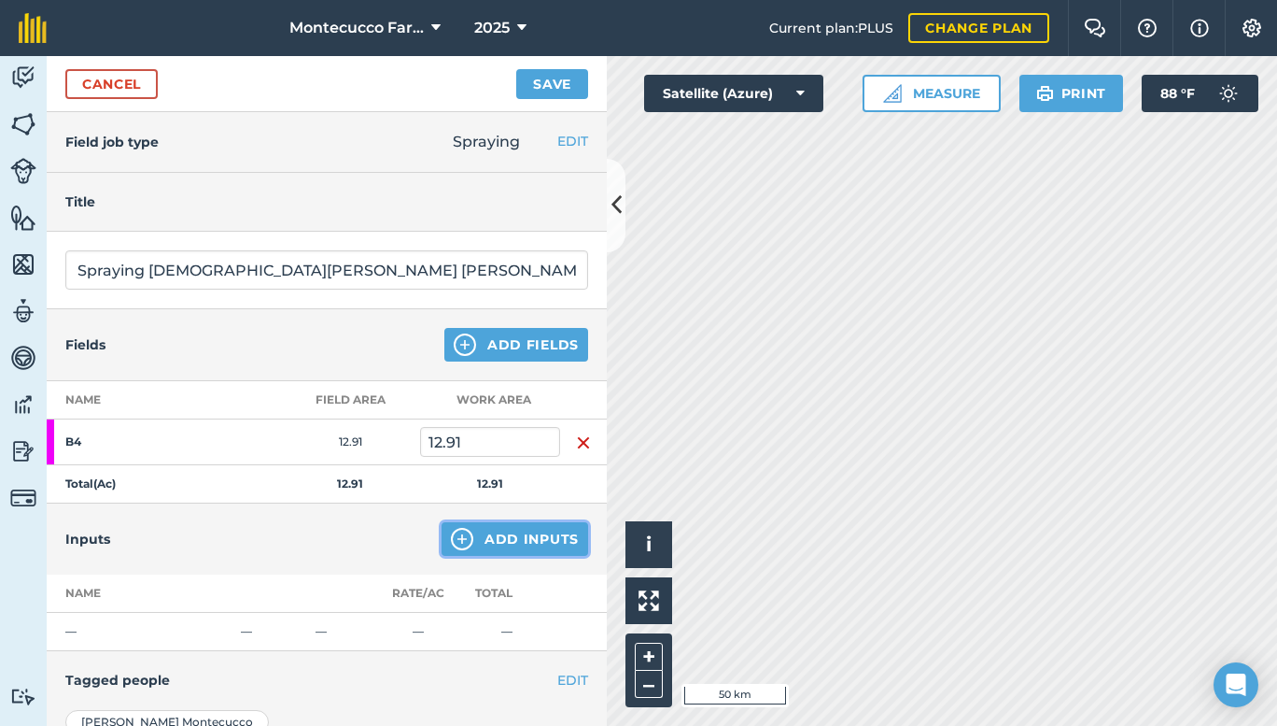
click at [509, 529] on button "Add Inputs" at bounding box center [515, 539] width 147 height 34
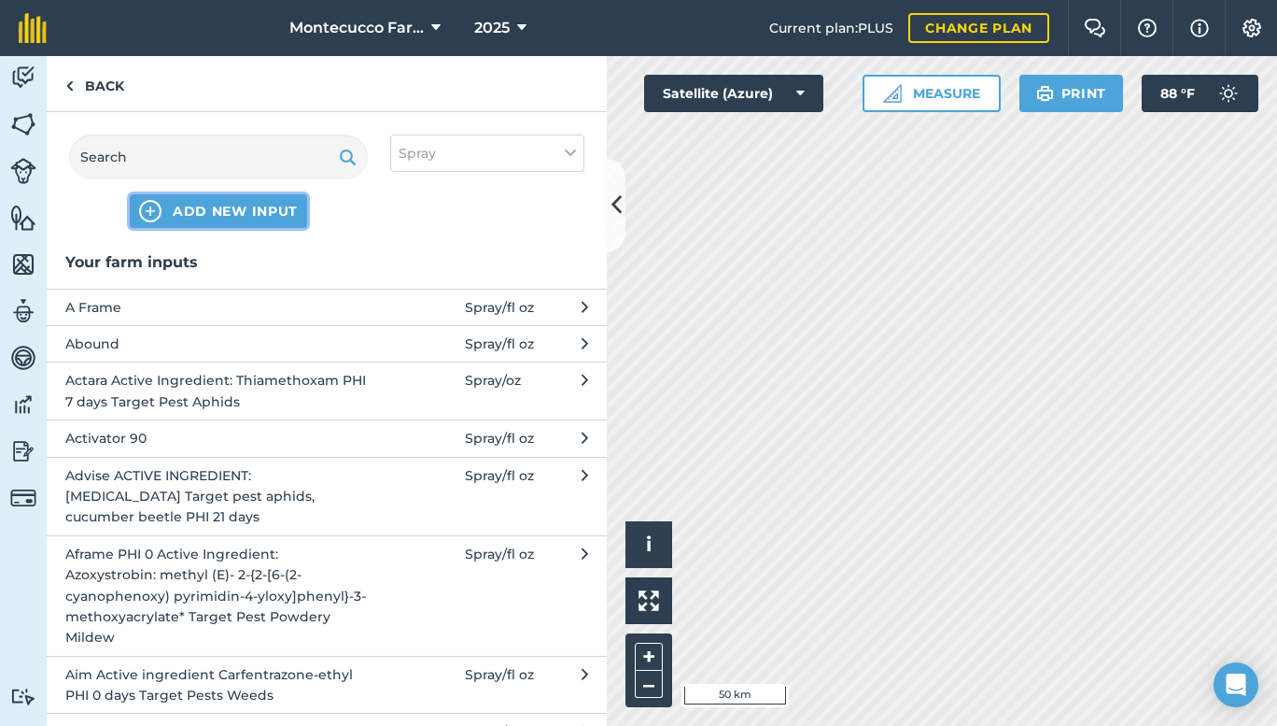
click at [238, 213] on span "ADD NEW INPUT" at bounding box center [235, 211] width 125 height 19
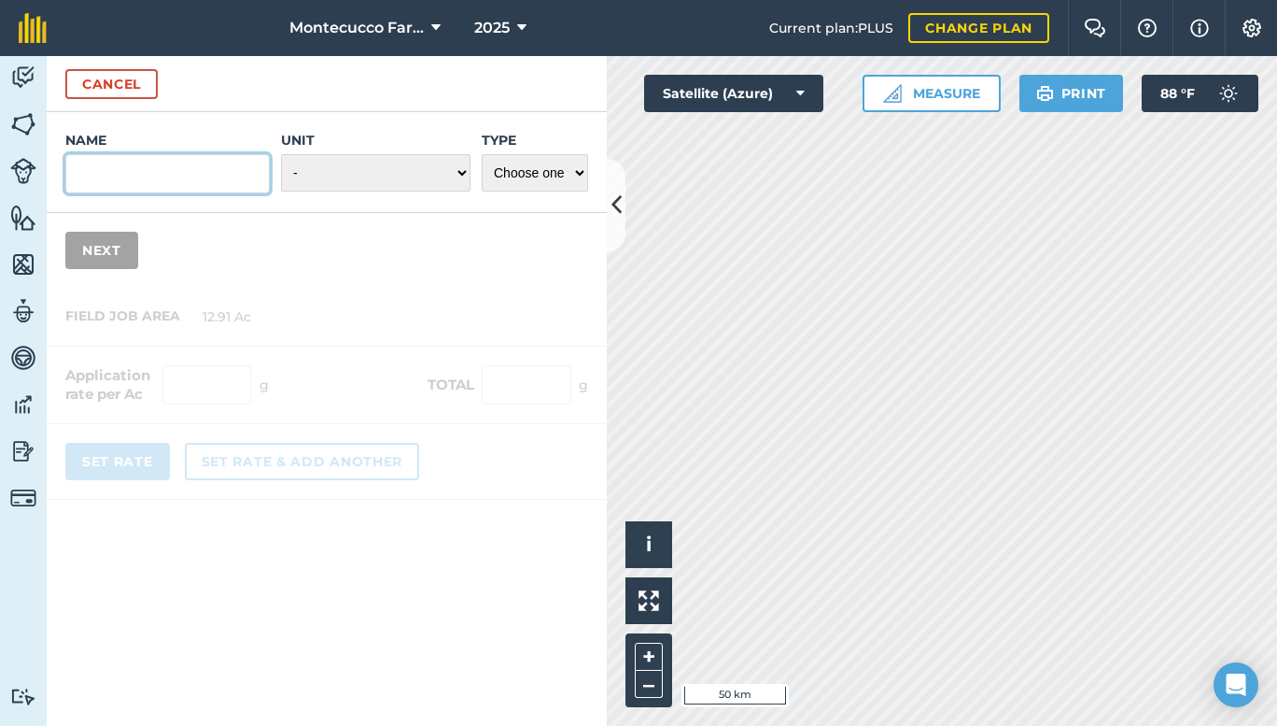
click at [207, 186] on input "Name" at bounding box center [167, 173] width 204 height 39
type input "Bifenture"
click at [457, 183] on select "- Grams/g Kilograms/kg Metric tonnes/t Millilitres/ml Litres/L Ounces/oz Pounds…" at bounding box center [376, 172] width 190 height 37
select select "FLUID_OUNCES"
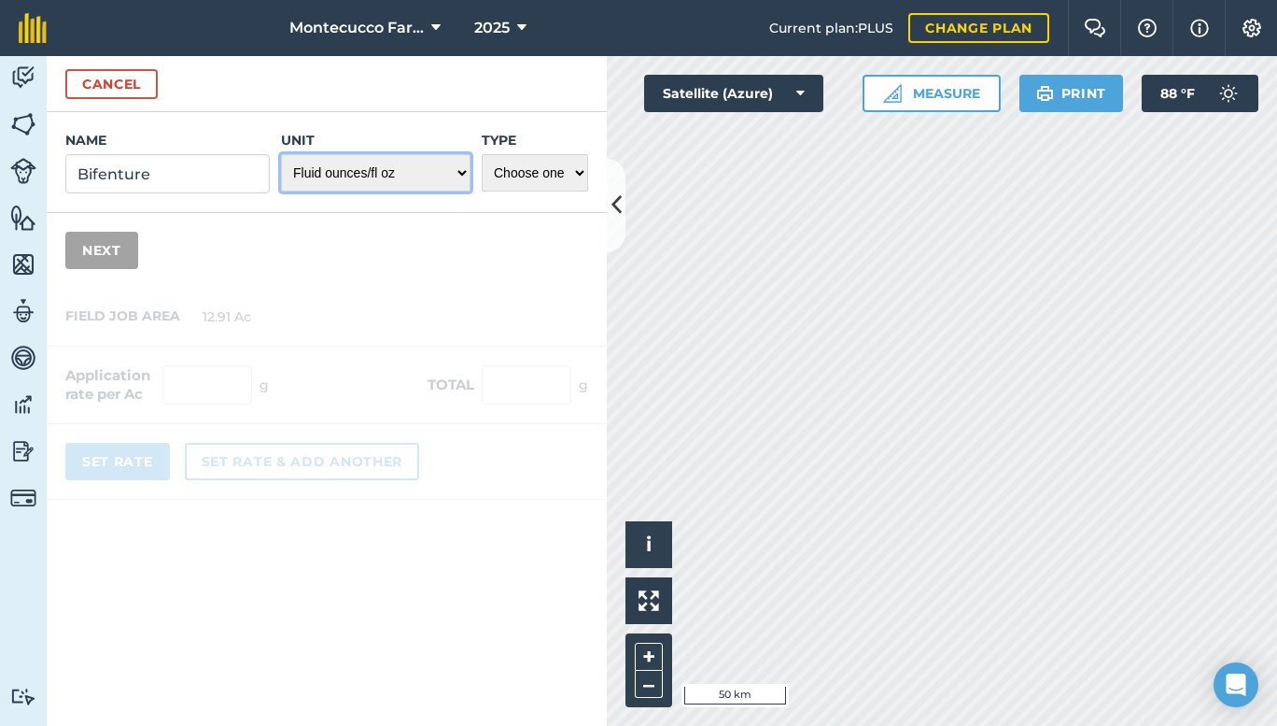
click at [281, 154] on select "- Grams/g Kilograms/kg Metric tonnes/t Millilitres/ml Litres/L Ounces/oz Pounds…" at bounding box center [376, 172] width 190 height 37
click at [553, 171] on select "Choose one Fertilizer Seed Spray Fuel Other" at bounding box center [535, 172] width 106 height 37
select select "SPRAY"
click at [482, 154] on select "Choose one Fertilizer Seed Spray Fuel Other" at bounding box center [535, 172] width 106 height 37
click at [113, 254] on button "Next" at bounding box center [101, 250] width 73 height 37
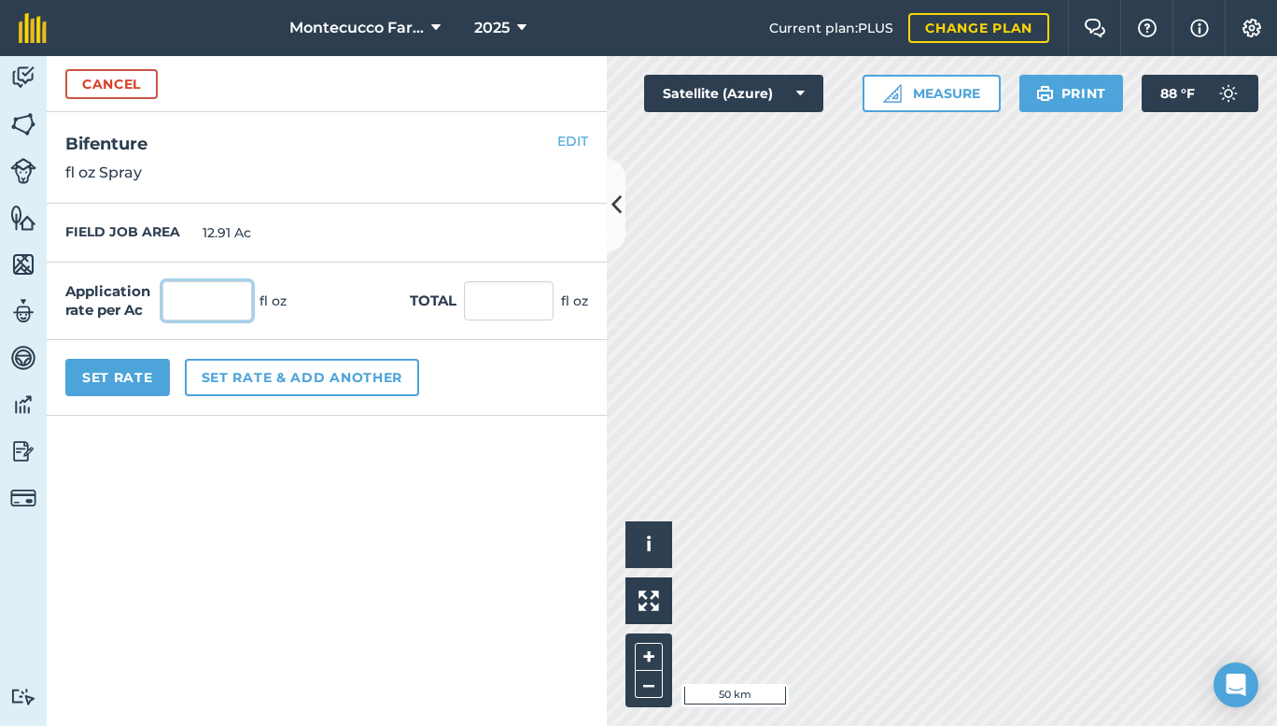
click at [208, 297] on input "text" at bounding box center [207, 300] width 90 height 39
click at [126, 80] on button "Cancel" at bounding box center [111, 84] width 92 height 30
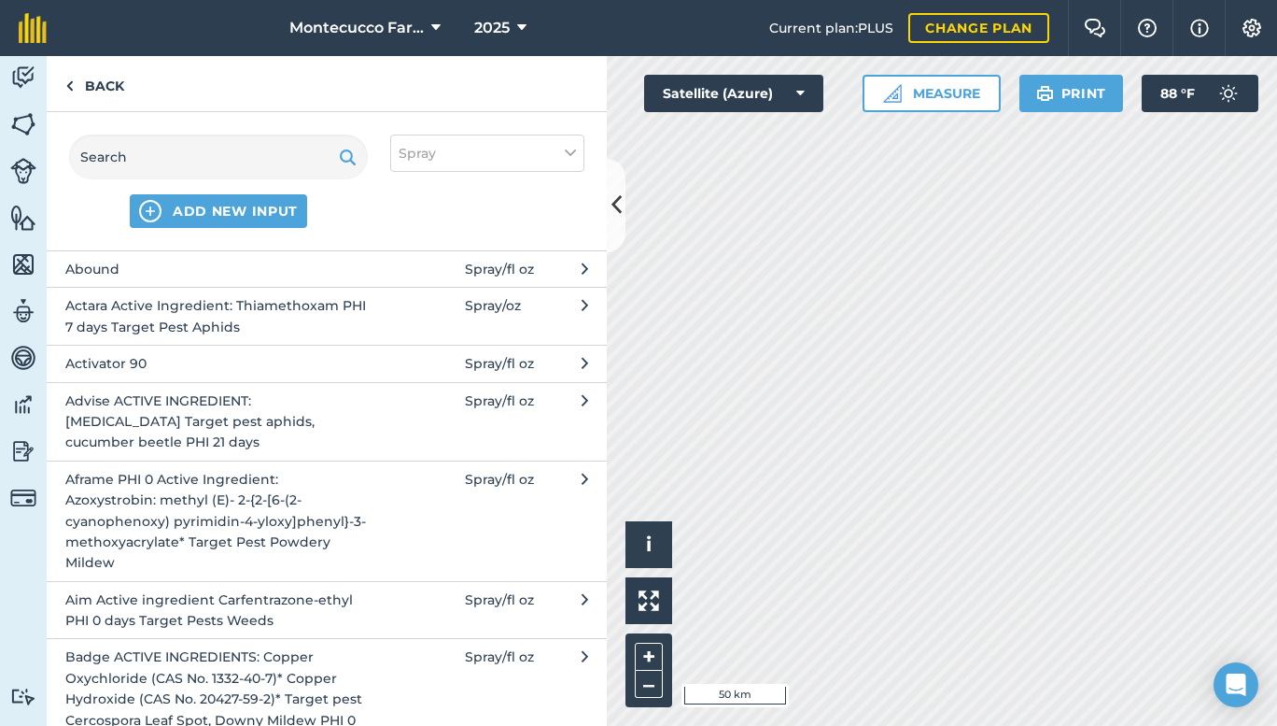
scroll to position [187, 0]
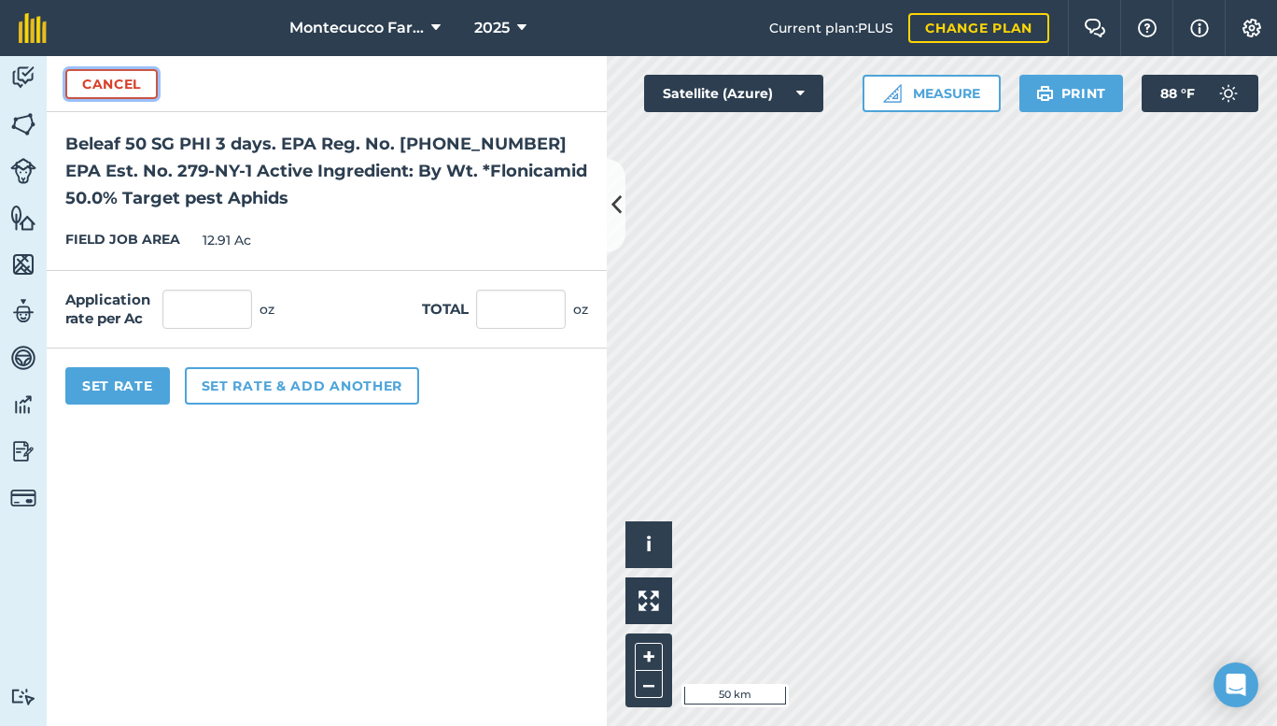
click at [117, 81] on button "Cancel" at bounding box center [111, 84] width 92 height 30
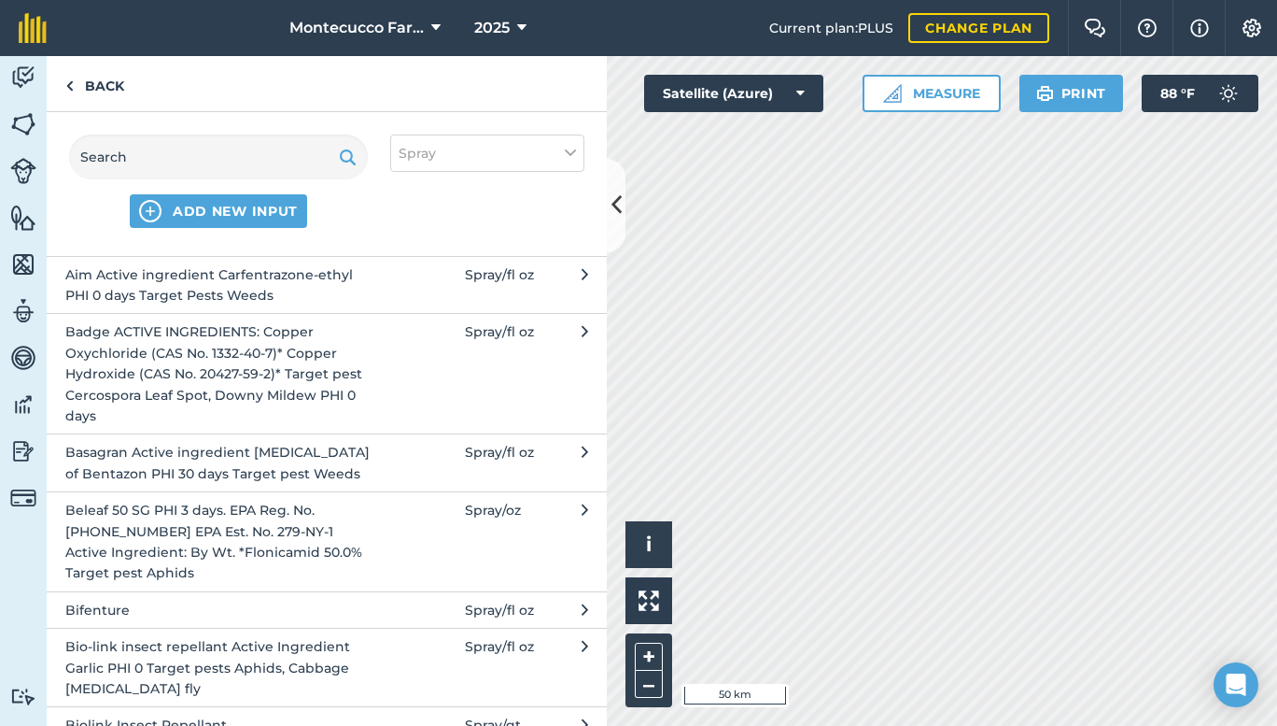
scroll to position [411, 0]
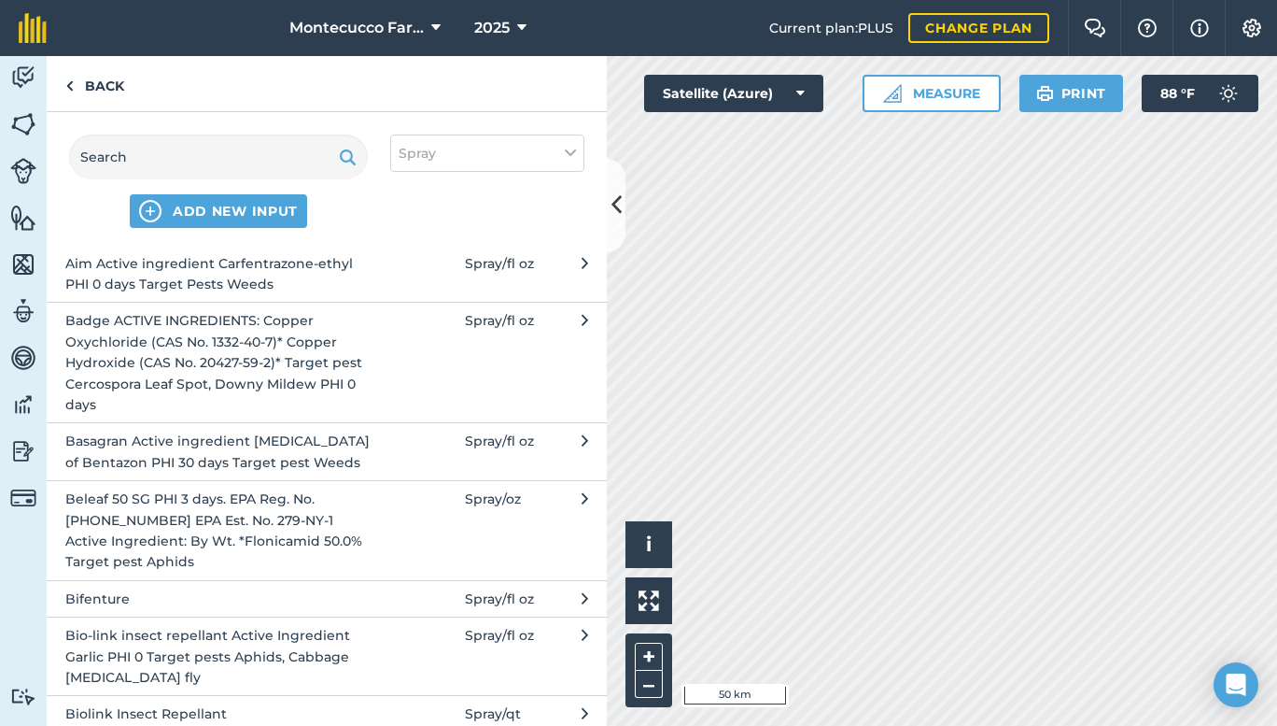
click at [385, 586] on button "Bifenture Spray / fl oz" at bounding box center [327, 598] width 560 height 36
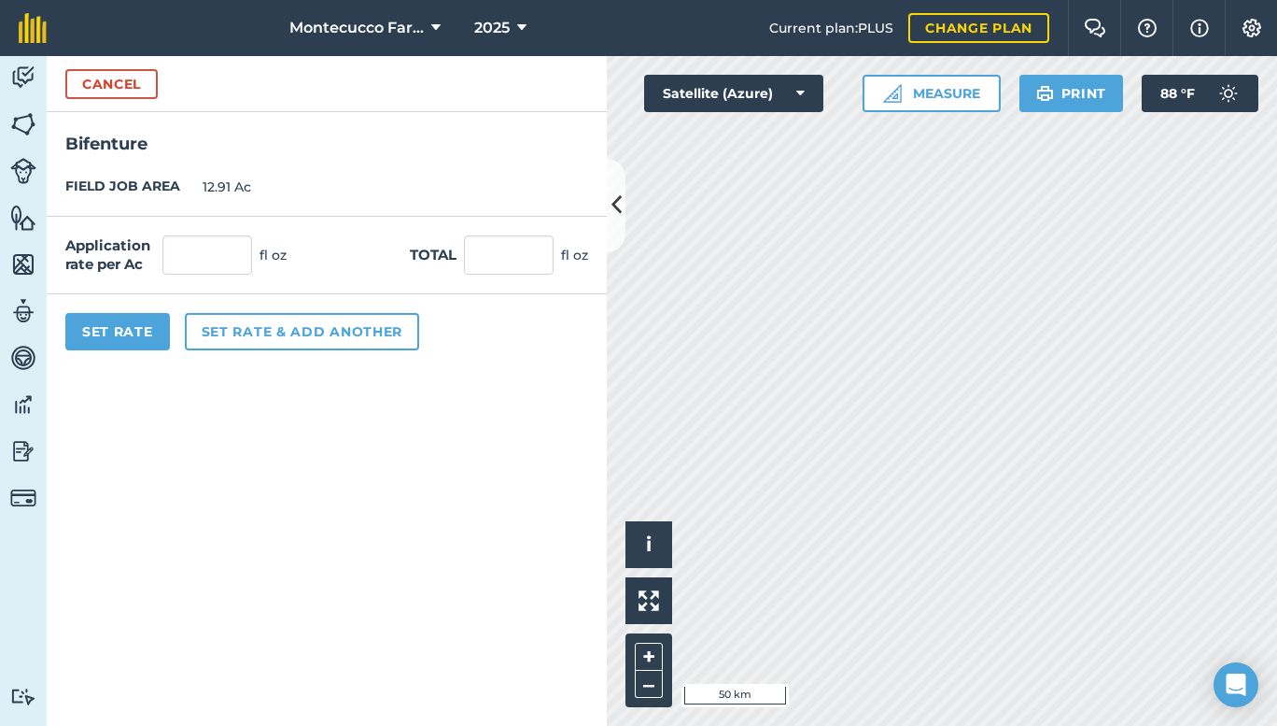
click at [205, 32] on nav "Montecucco Farms 2025" at bounding box center [417, 28] width 704 height 56
click at [122, 76] on button "Cancel" at bounding box center [111, 84] width 92 height 30
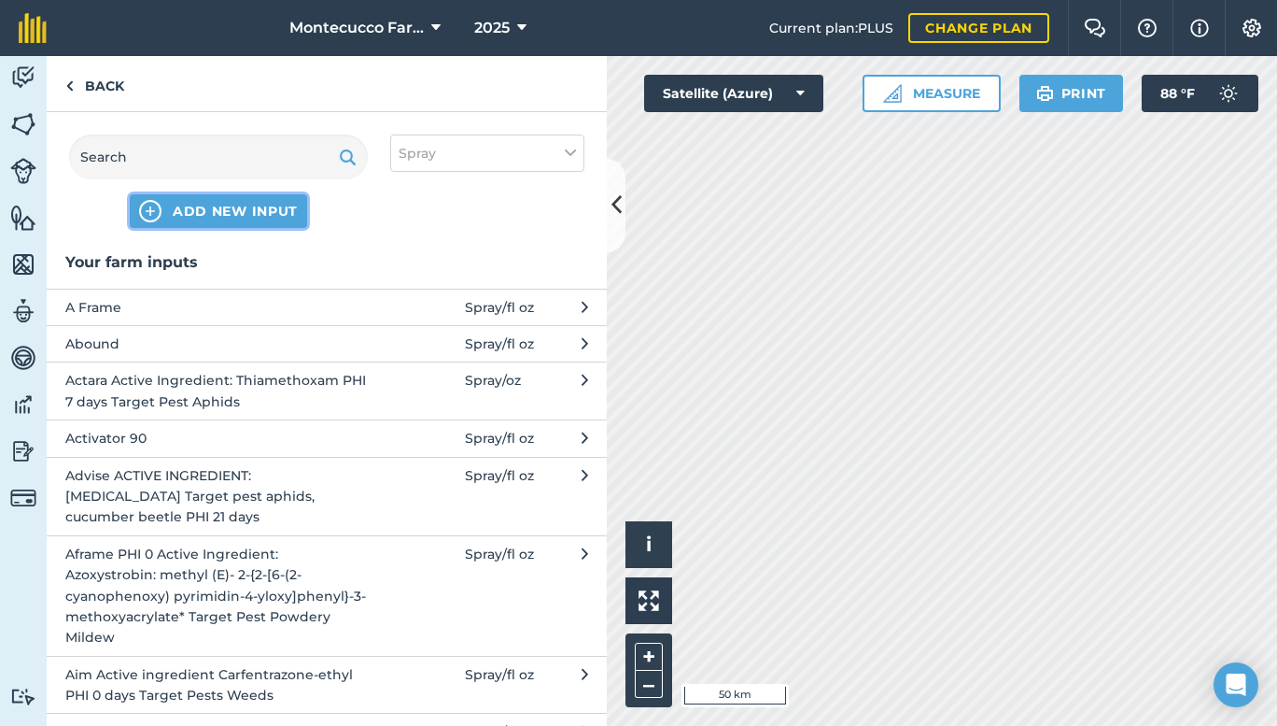
click at [191, 204] on span "ADD NEW INPUT" at bounding box center [235, 211] width 125 height 19
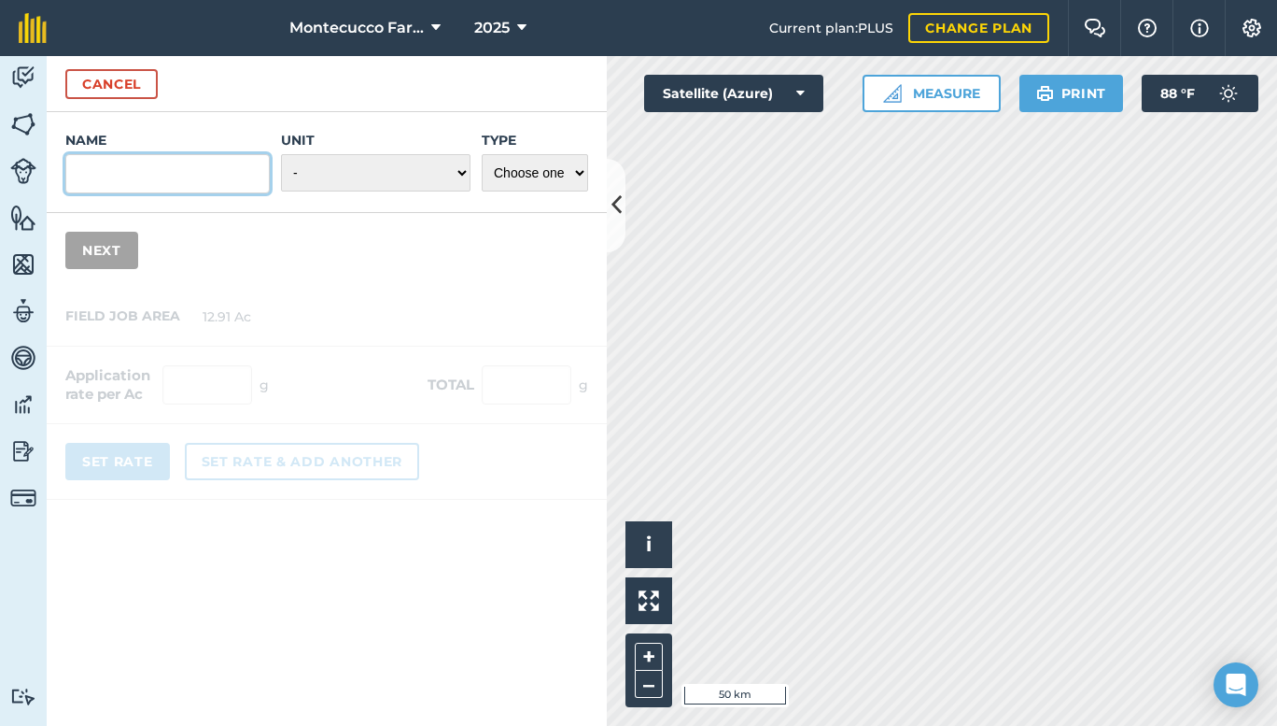
click at [186, 183] on input "Name" at bounding box center [167, 173] width 204 height 39
type input "Bifenture"
click at [455, 173] on select "- Grams/g Kilograms/kg Metric tonnes/t Millilitres/ml Litres/L Ounces/oz Pounds…" at bounding box center [376, 172] width 190 height 37
select select "FLUID_OUNCES"
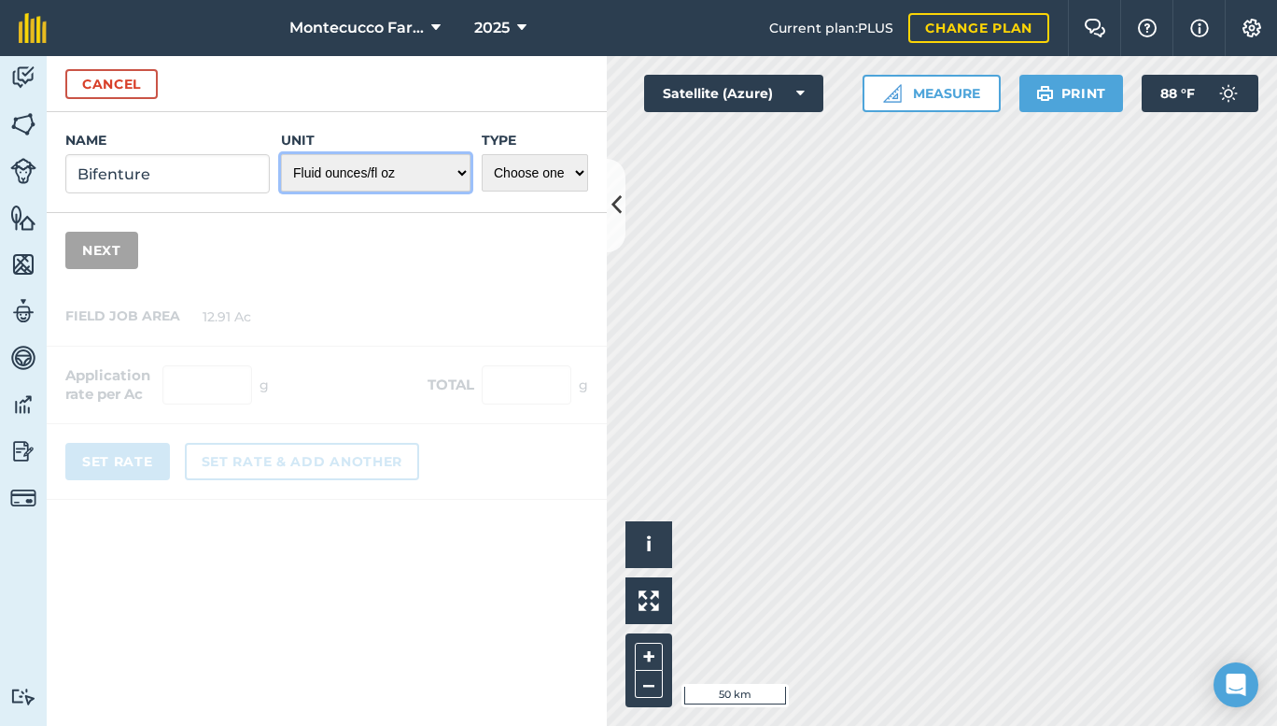
click at [281, 154] on select "- Grams/g Kilograms/kg Metric tonnes/t Millilitres/ml Litres/L Ounces/oz Pounds…" at bounding box center [376, 172] width 190 height 37
click at [571, 171] on select "Choose one Fertilizer Seed Spray Fuel Other" at bounding box center [535, 172] width 106 height 37
select select "SPRAY"
click at [482, 154] on select "Choose one Fertilizer Seed Spray Fuel Other" at bounding box center [535, 172] width 106 height 37
click at [94, 249] on button "Next" at bounding box center [101, 250] width 73 height 37
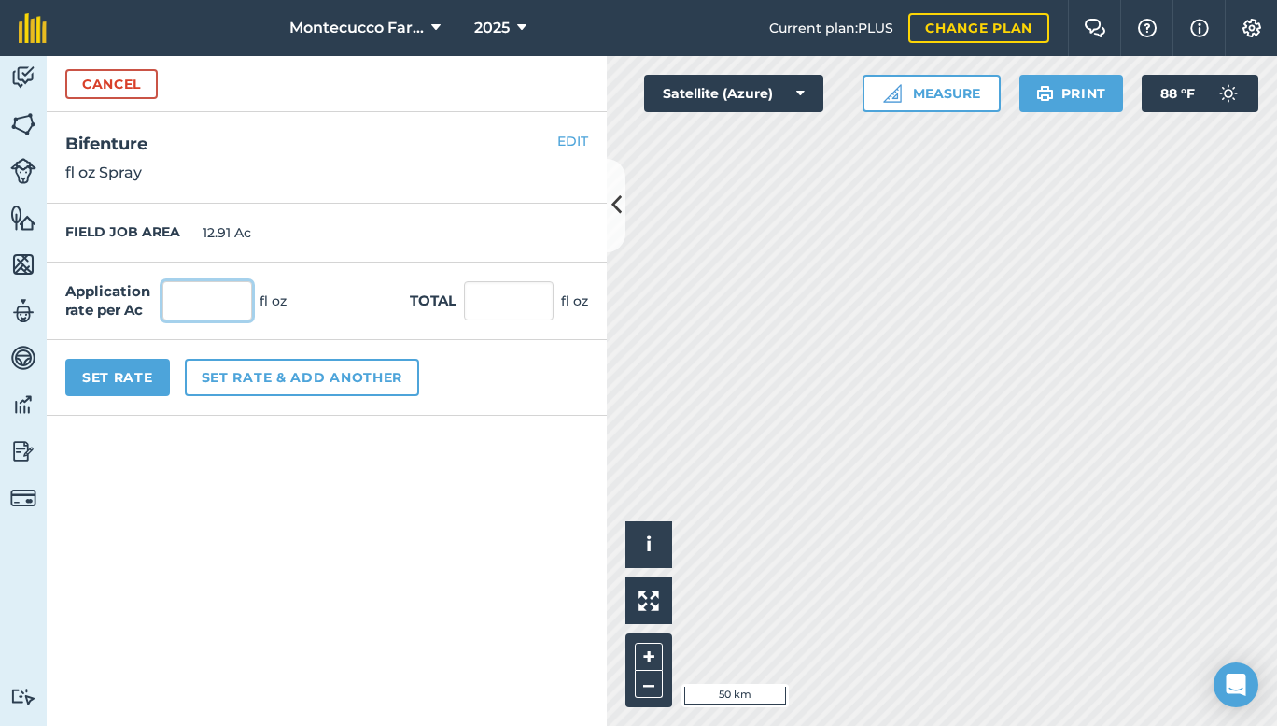
click at [177, 304] on input "text" at bounding box center [207, 300] width 90 height 39
type input "6"
type input "77.46"
click at [563, 138] on button "EDIT" at bounding box center [572, 141] width 31 height 21
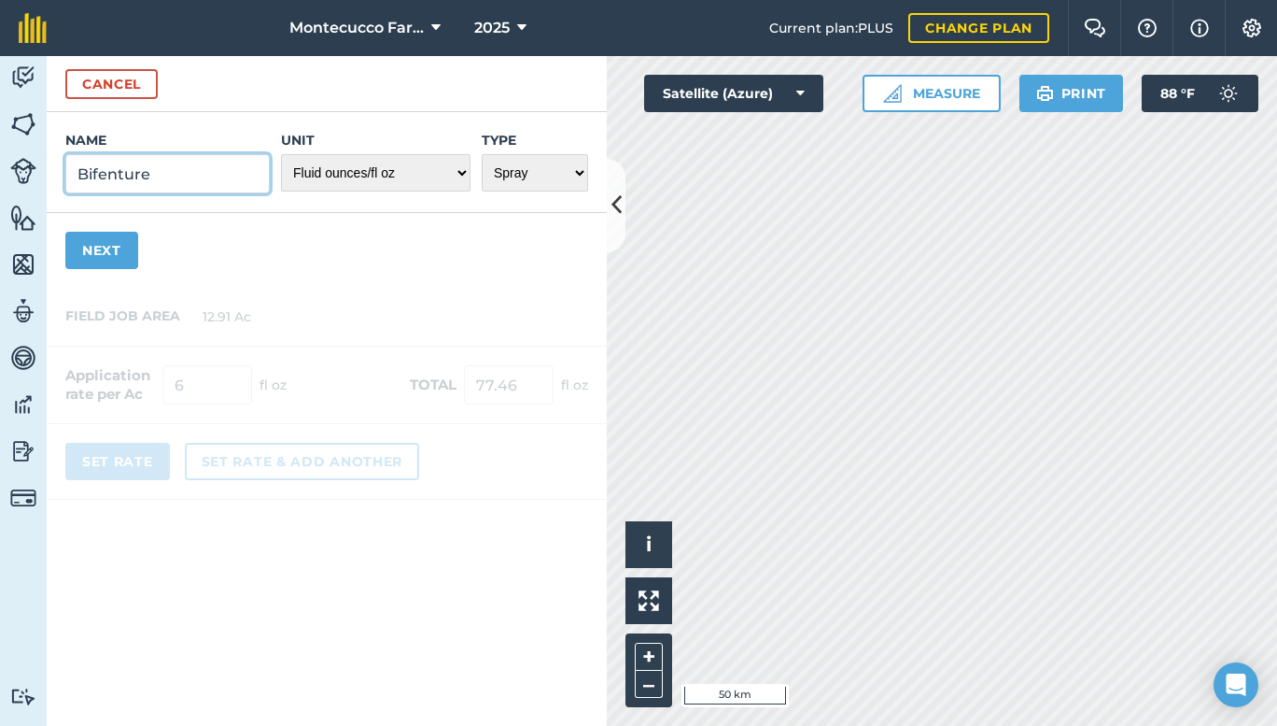
click at [200, 177] on input "Bifenture" at bounding box center [167, 173] width 204 height 39
paste input "Aphids Beet Armyworm Celery Leaf Tier Corn Earworm Cross-striped Cabbageworm Cu…"
click at [152, 172] on input "Bifenture Target Pests Aphids Beet Armyworm Celery Leaf Tier Corn Earworm Cross…" at bounding box center [167, 173] width 204 height 39
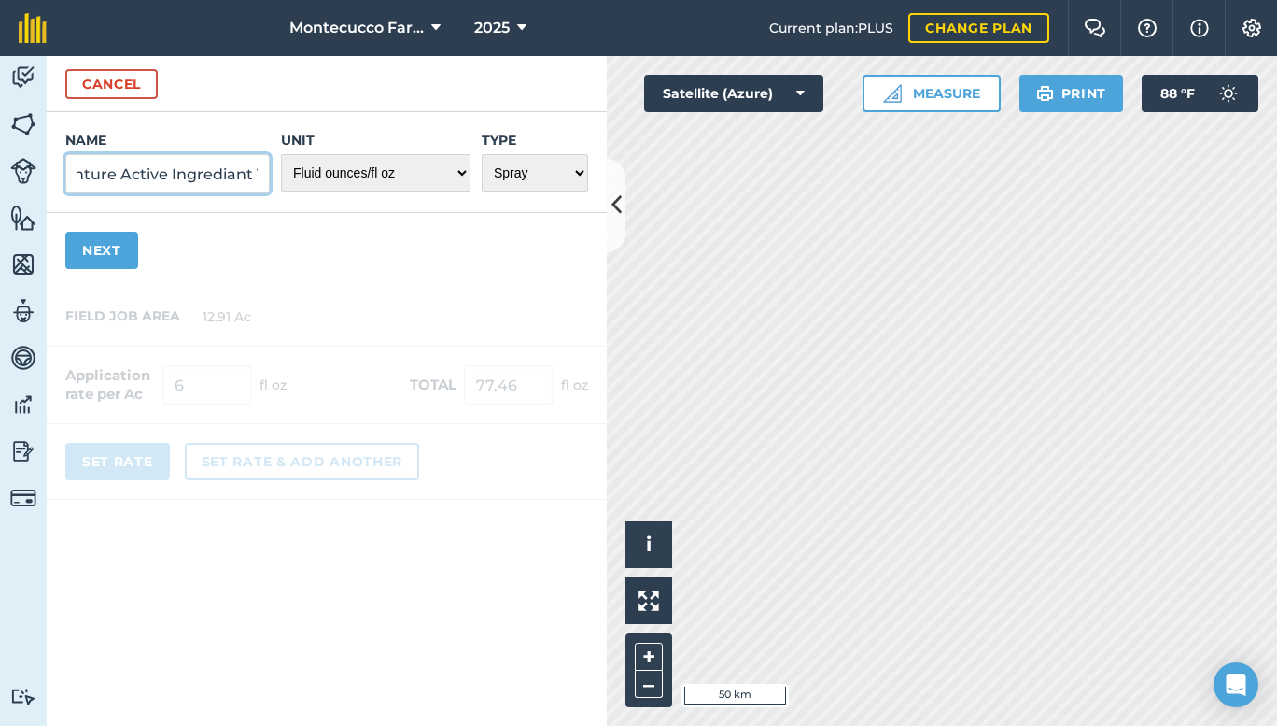
paste input "Bifenthrin* (2 methyl[1,1'-biphenyl]-3-yl) methyl 3-(2-chloro-3,3,3-trifluoro-1…"
click at [157, 175] on input "Bifenture Active Ingrediant Bifenthrin* (2 methyl[1,1'-biphenyl]-3-yl) methyl 3…" at bounding box center [167, 173] width 204 height 39
paste input "EPA Reg. No. 70506-57"
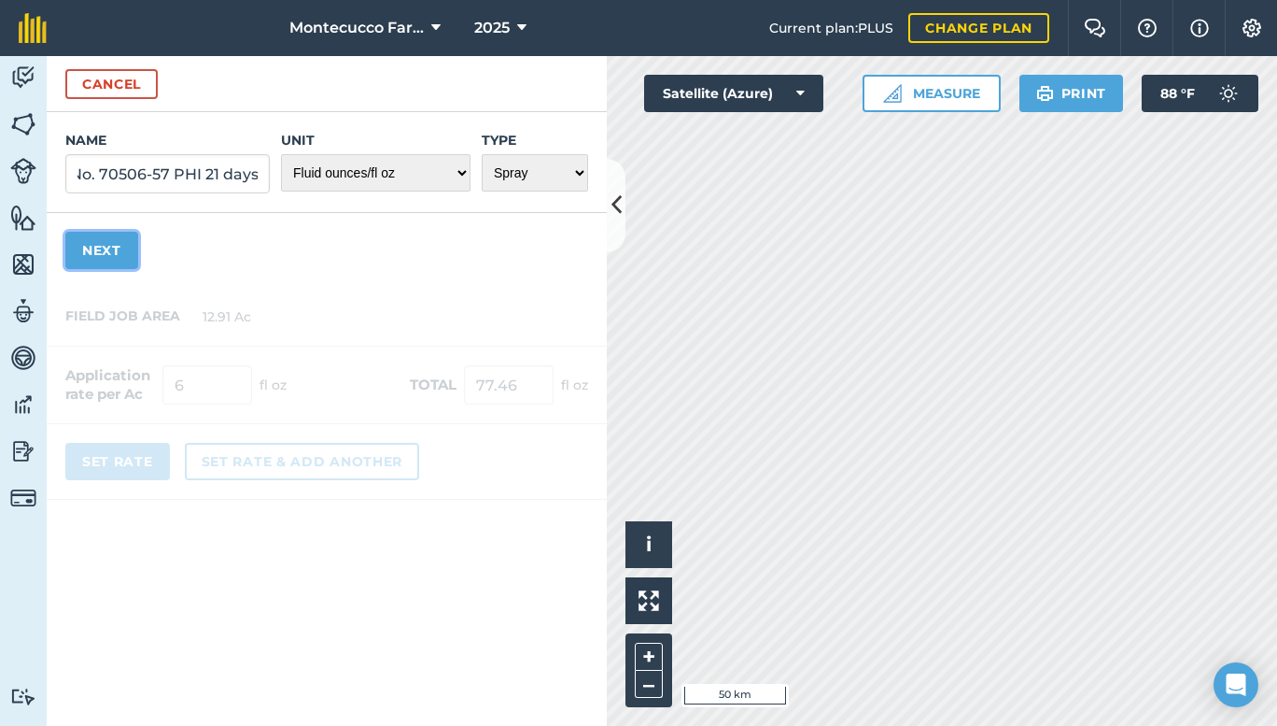
click at [89, 253] on button "Next" at bounding box center [101, 250] width 73 height 37
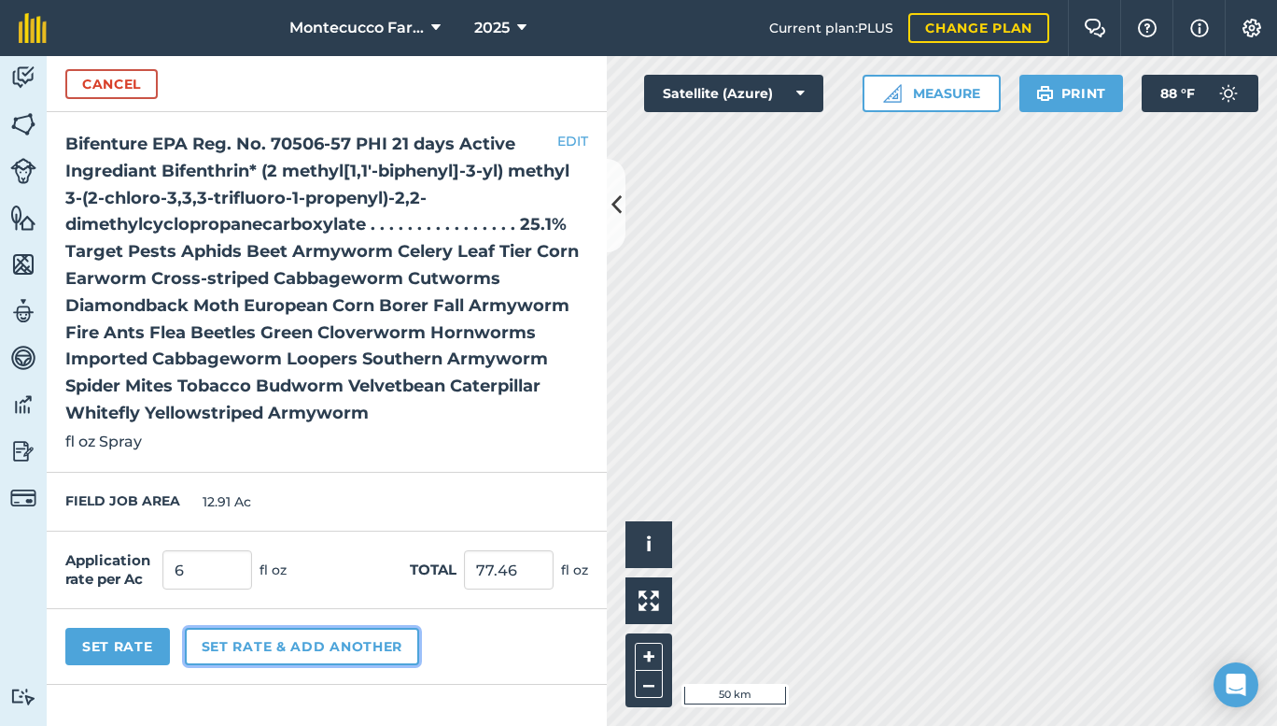
click at [257, 646] on button "Set rate & add another" at bounding box center [302, 645] width 234 height 37
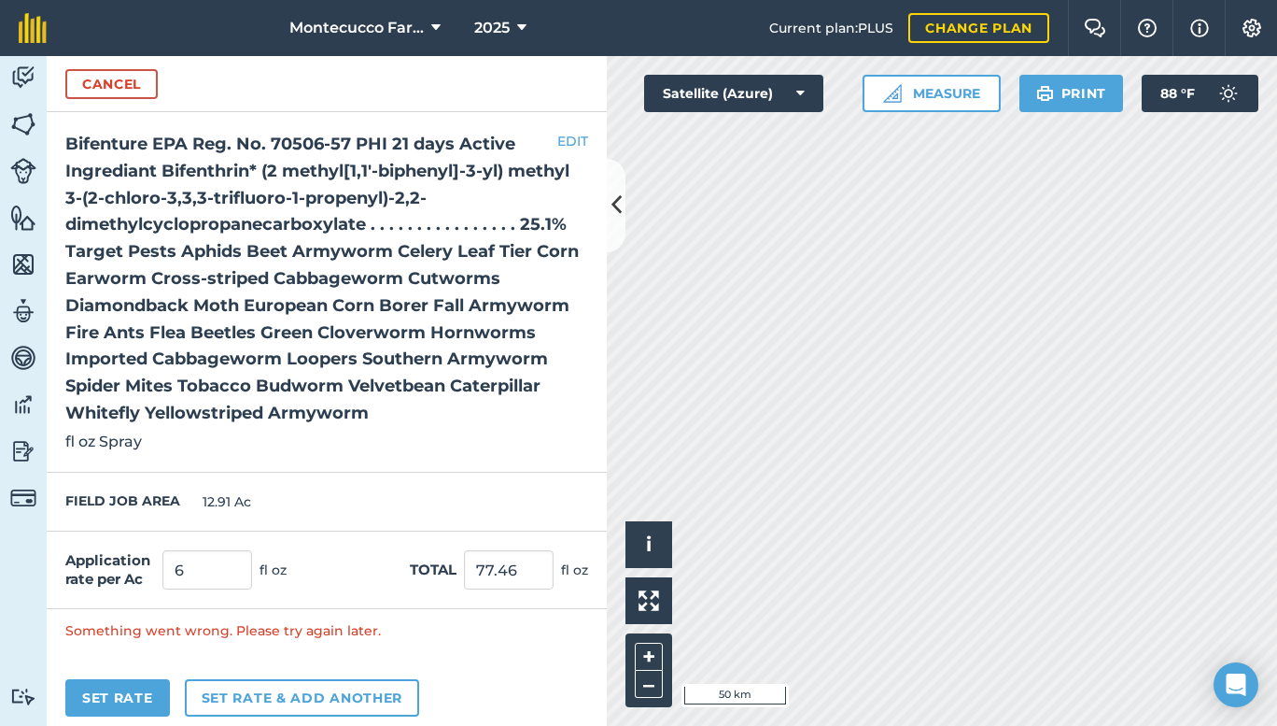
scroll to position [9, 0]
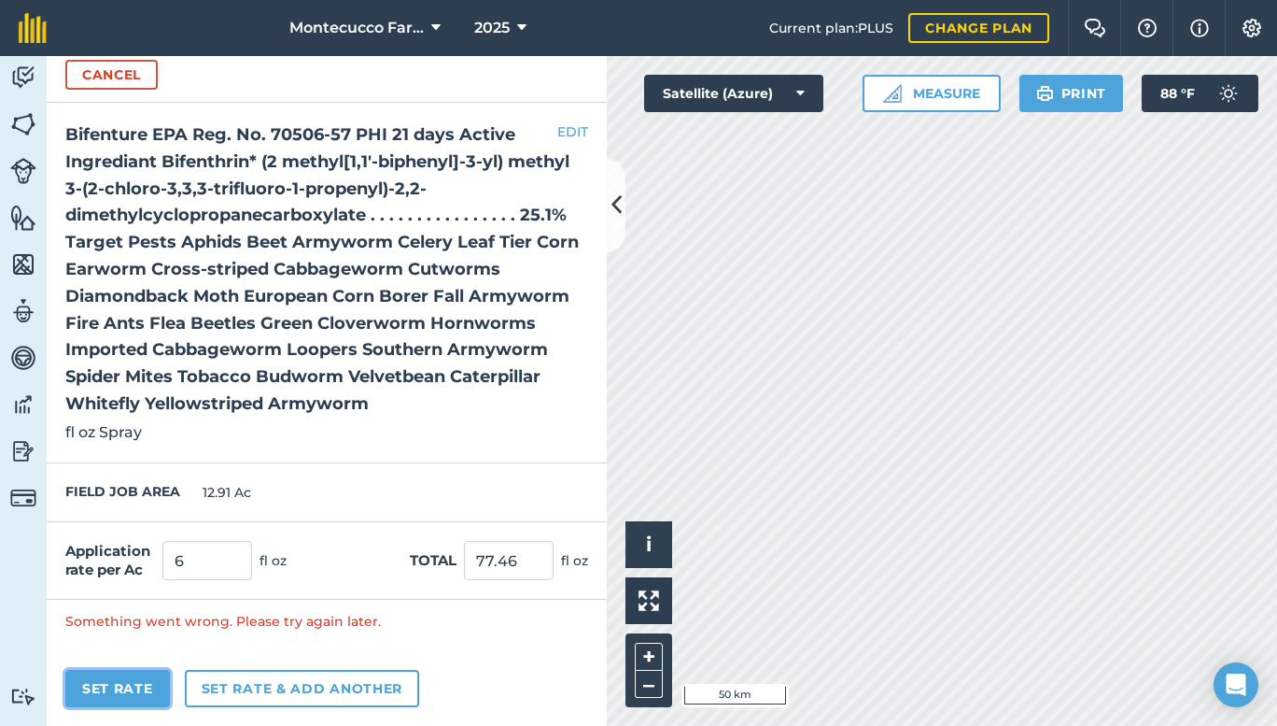
click at [104, 678] on button "Set Rate" at bounding box center [117, 687] width 105 height 37
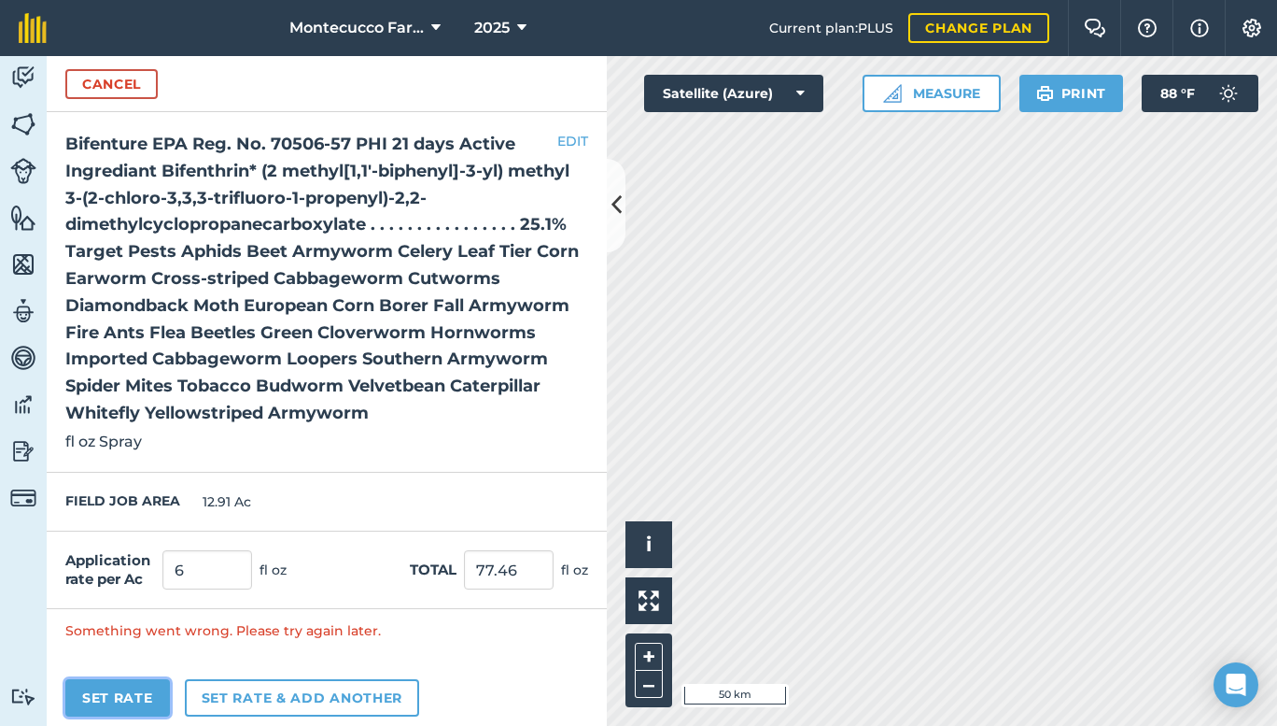
click at [102, 697] on button "Set Rate" at bounding box center [117, 697] width 105 height 37
click at [106, 695] on button "Set Rate" at bounding box center [117, 697] width 105 height 37
click at [106, 691] on button "Set Rate" at bounding box center [117, 697] width 105 height 37
click at [557, 140] on button "EDIT" at bounding box center [572, 141] width 31 height 21
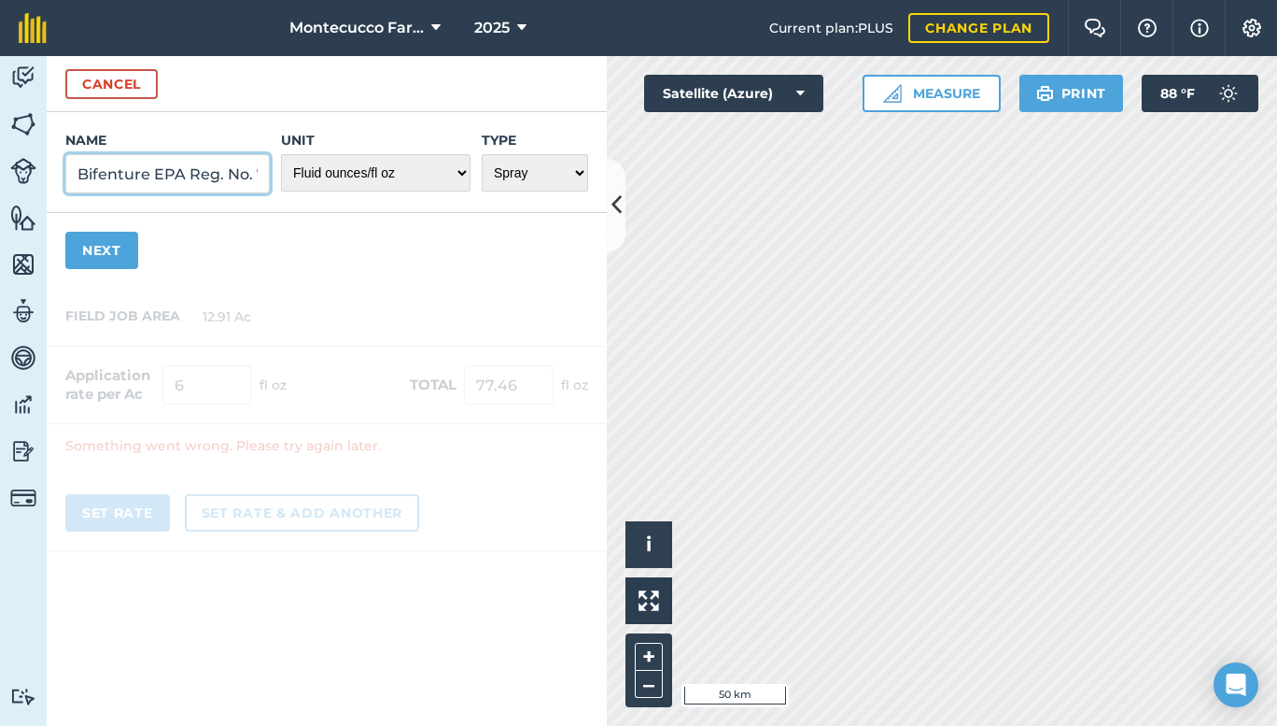
click at [261, 173] on input "Bifenture EPA Reg. No. 70506-57 PHI 21 days Active Ingrediant Bifenthrin* (2 me…" at bounding box center [167, 173] width 204 height 39
click at [228, 173] on input "Bifenture EPA Reg. No. 70506-57 PHI 21 days Active Ingrediant Bifenthrin* (2 me…" at bounding box center [167, 173] width 204 height 39
type input "Bifenture EPA Reg. No. 70506-57 PHI 21 days Active Ingrediant Bifenthrin* (2 me…"
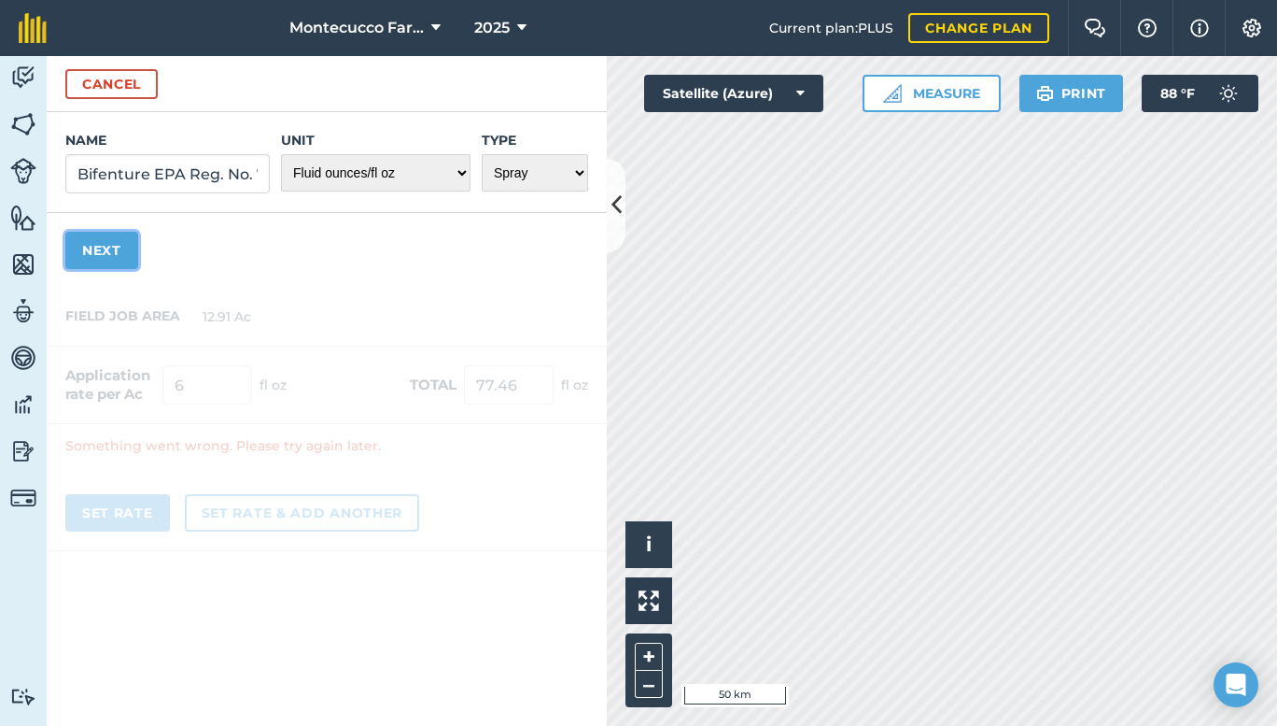
click at [98, 238] on button "Next" at bounding box center [101, 250] width 73 height 37
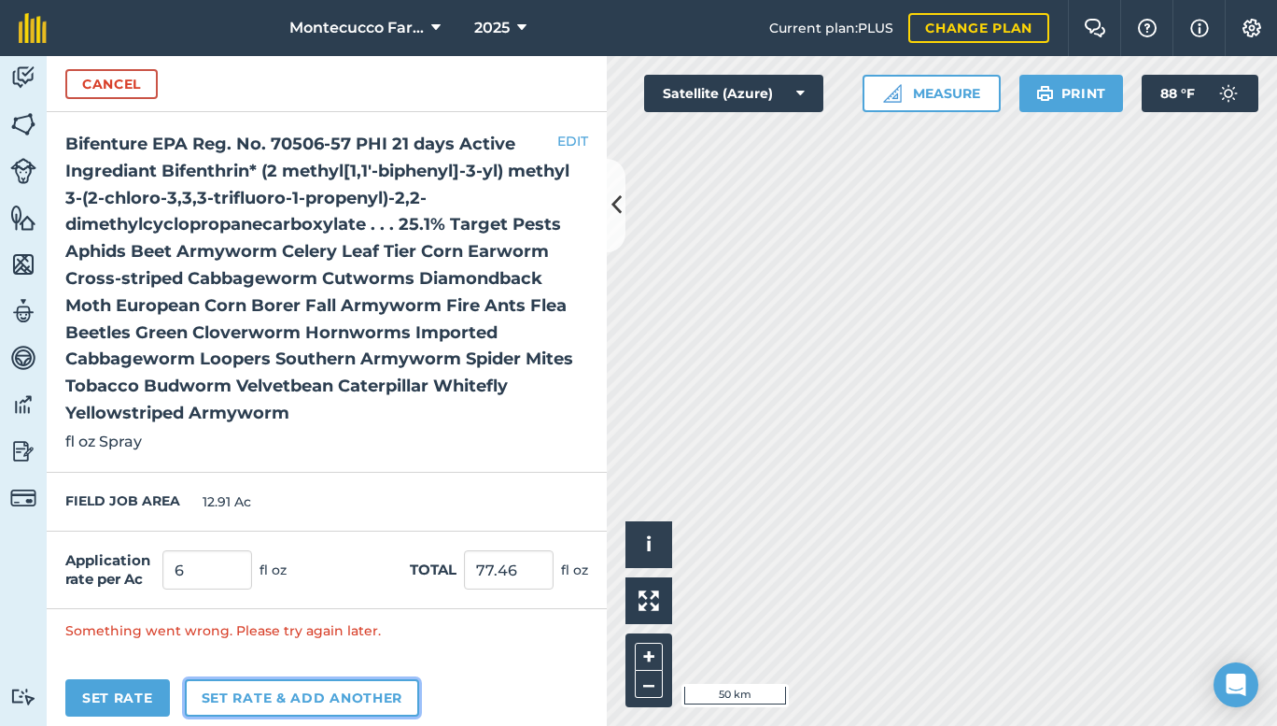
click at [250, 697] on button "Set rate & add another" at bounding box center [302, 697] width 234 height 37
click at [101, 83] on button "Cancel" at bounding box center [111, 84] width 92 height 30
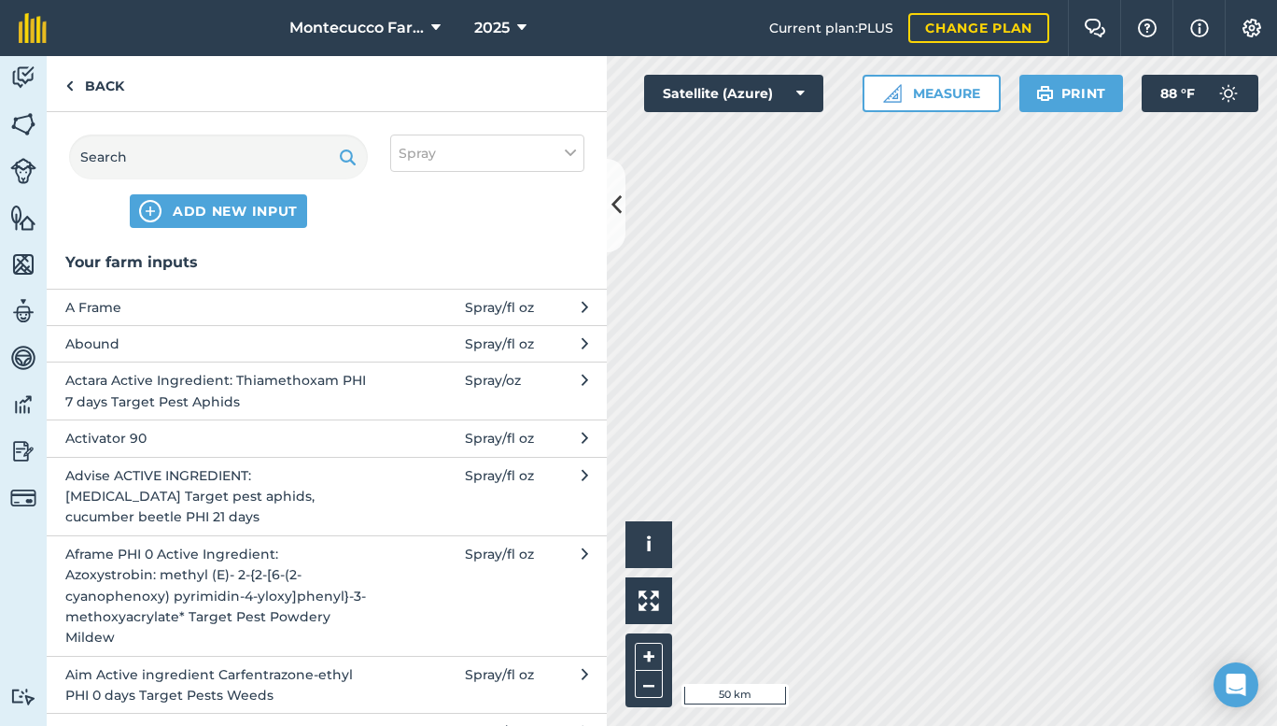
scroll to position [416, 0]
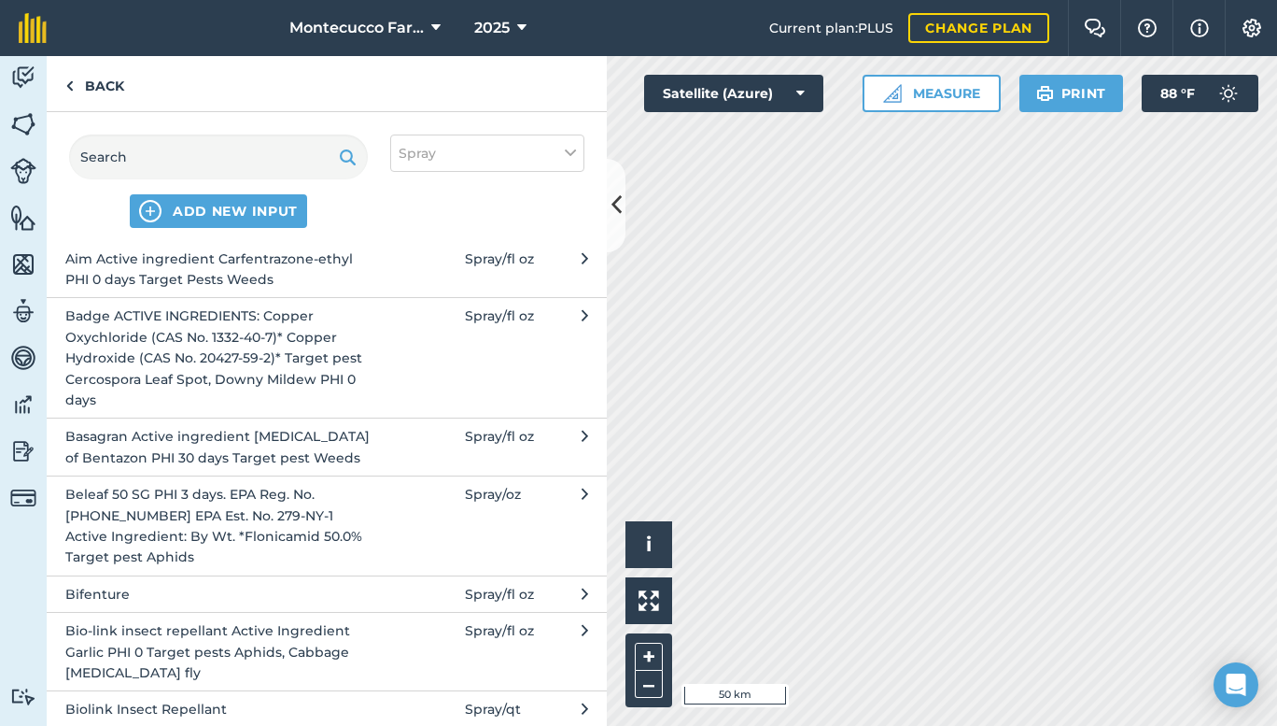
click at [444, 598] on button "Bifenture Spray / fl oz" at bounding box center [327, 593] width 560 height 36
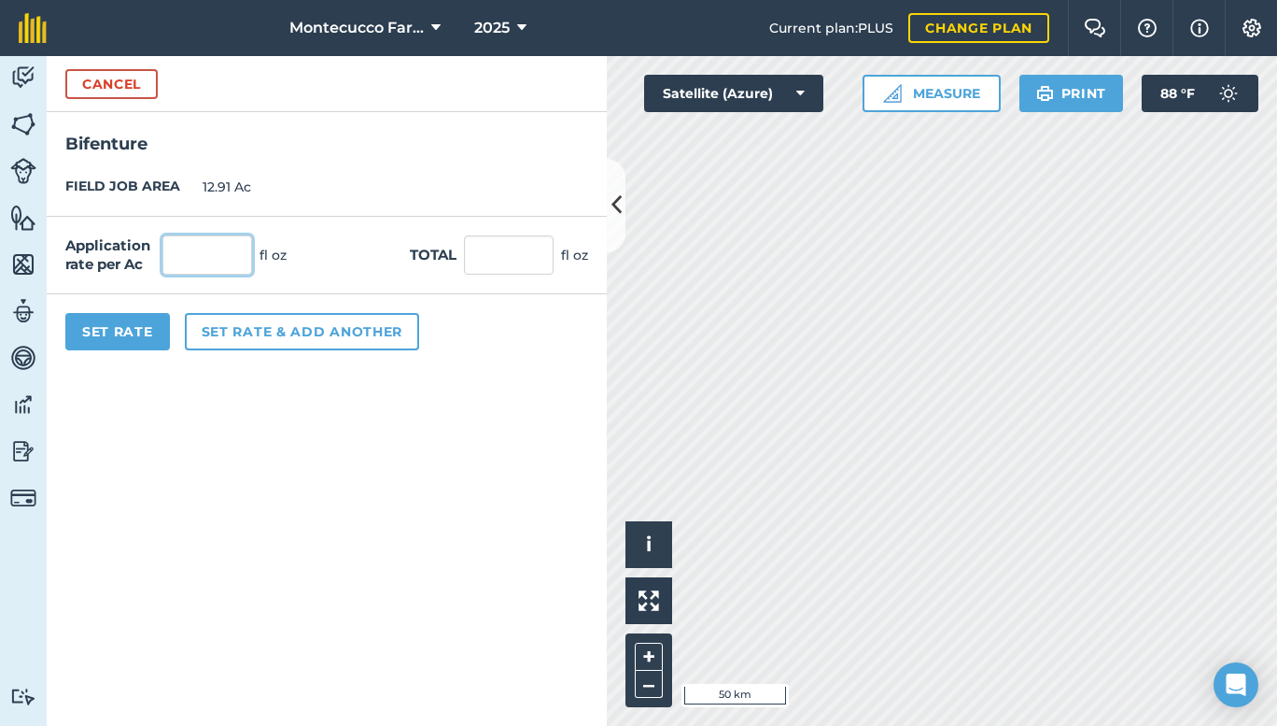
click at [189, 255] on input "text" at bounding box center [207, 254] width 90 height 39
type input "6"
type input "77.46"
click at [228, 344] on button "Set rate & add another" at bounding box center [302, 331] width 234 height 37
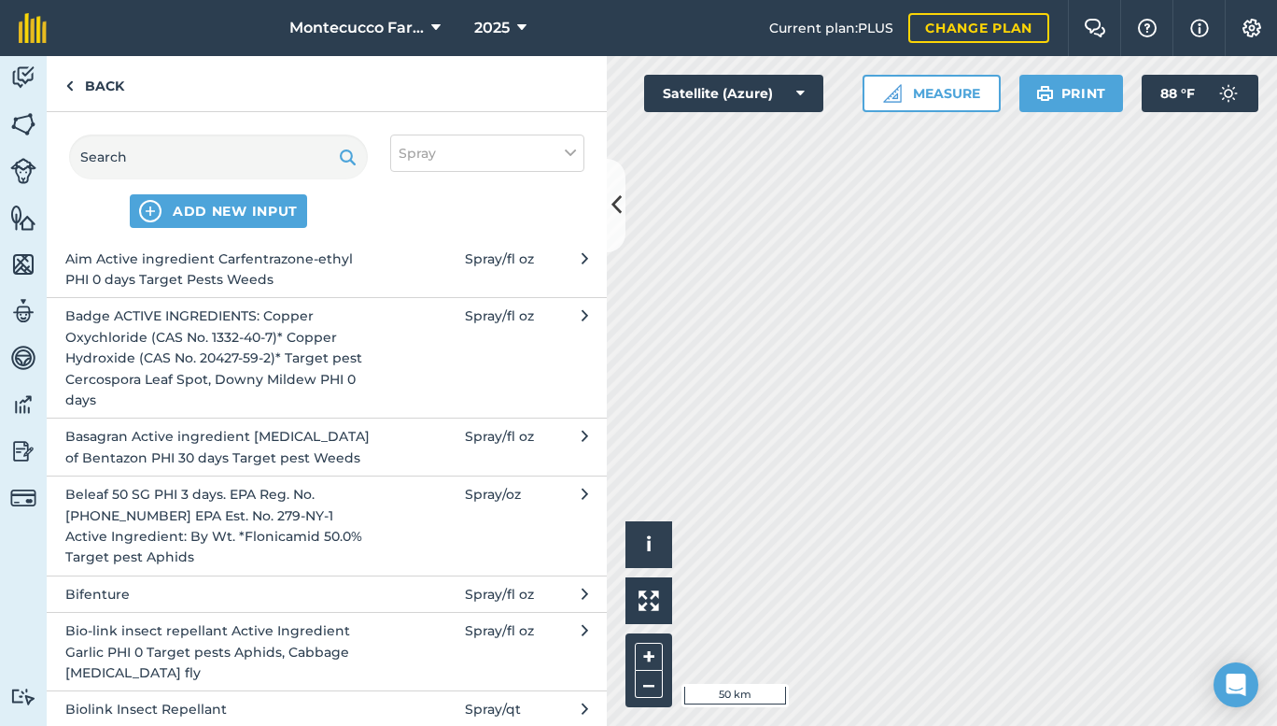
click at [416, 645] on button "Bio-link insect repellant Active Ingredient Garlic PHI 0 Target pests Aphids, C…" at bounding box center [327, 651] width 560 height 78
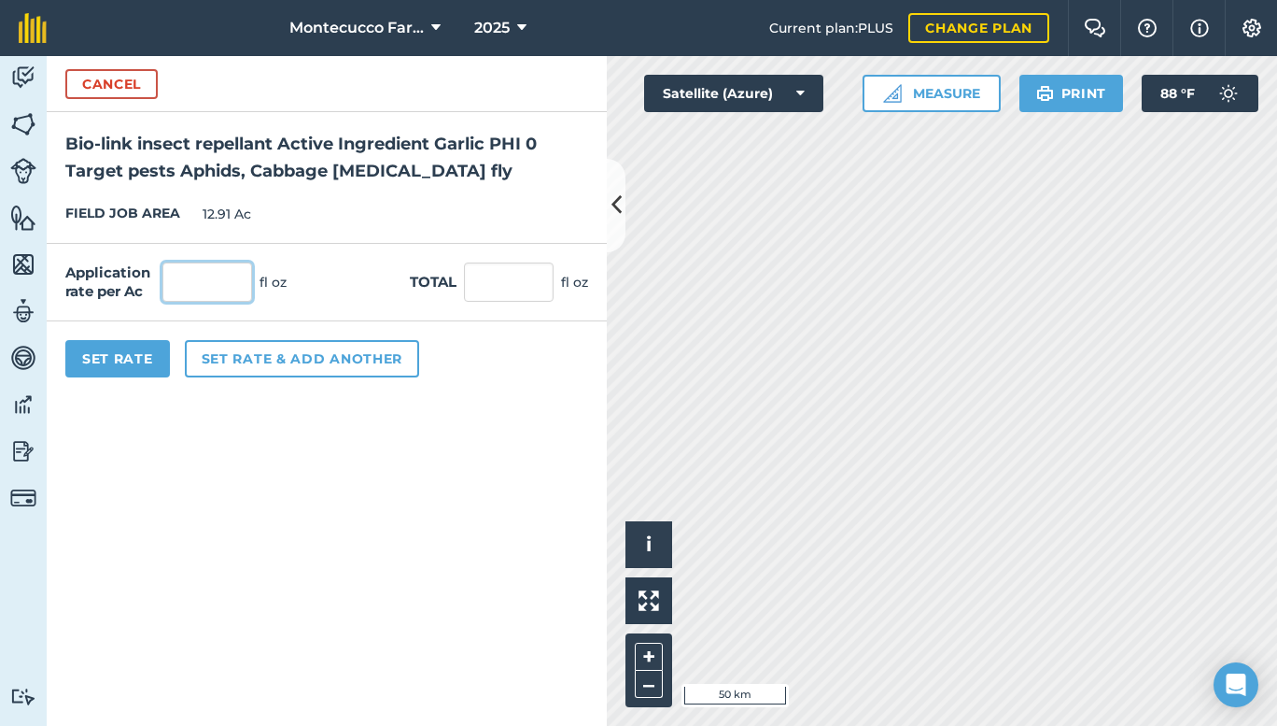
click at [228, 288] on input "text" at bounding box center [207, 281] width 90 height 39
type input "32"
type input "413.12"
click at [286, 354] on button "Set rate & add another" at bounding box center [302, 358] width 234 height 37
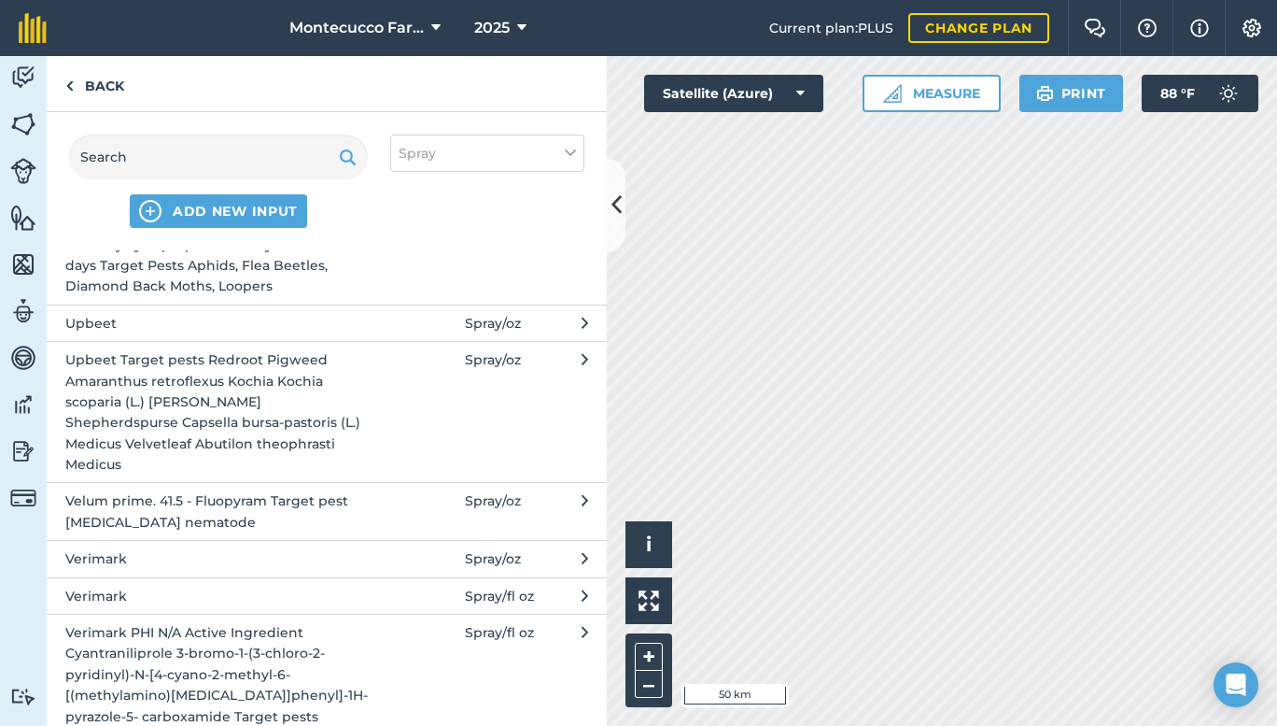
scroll to position [5040, 0]
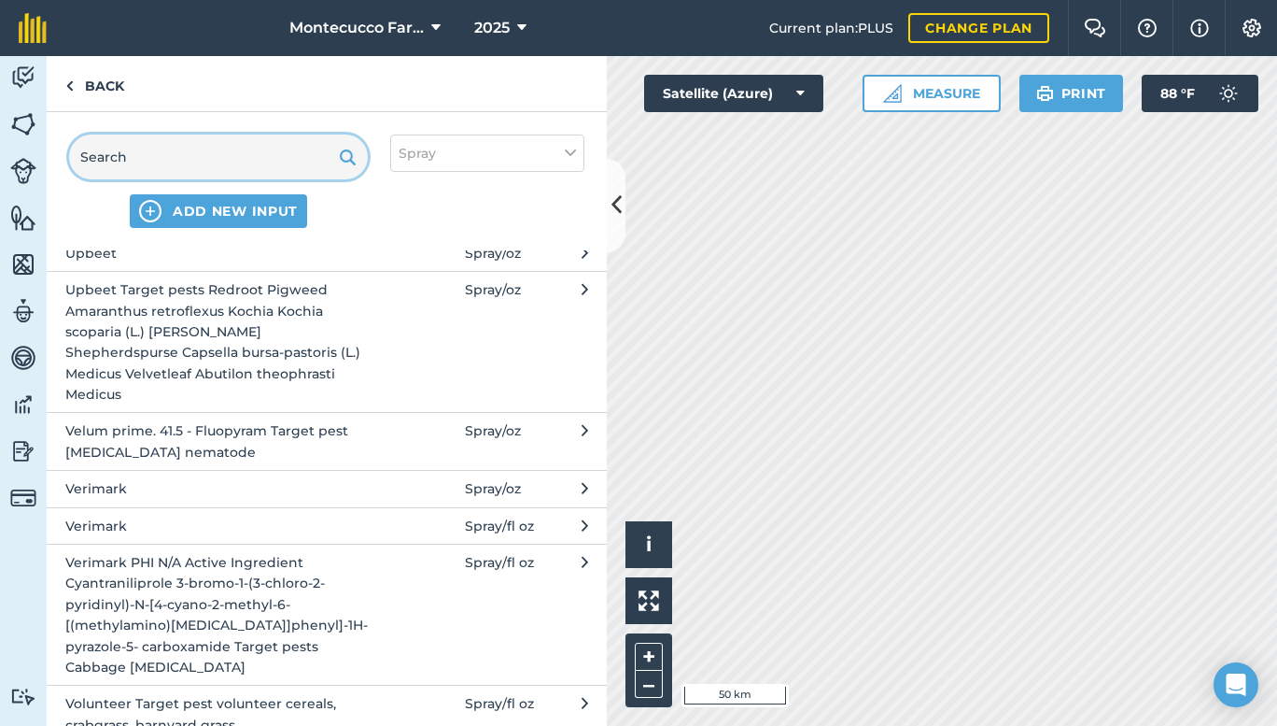
click at [281, 166] on input "text" at bounding box center [218, 156] width 299 height 45
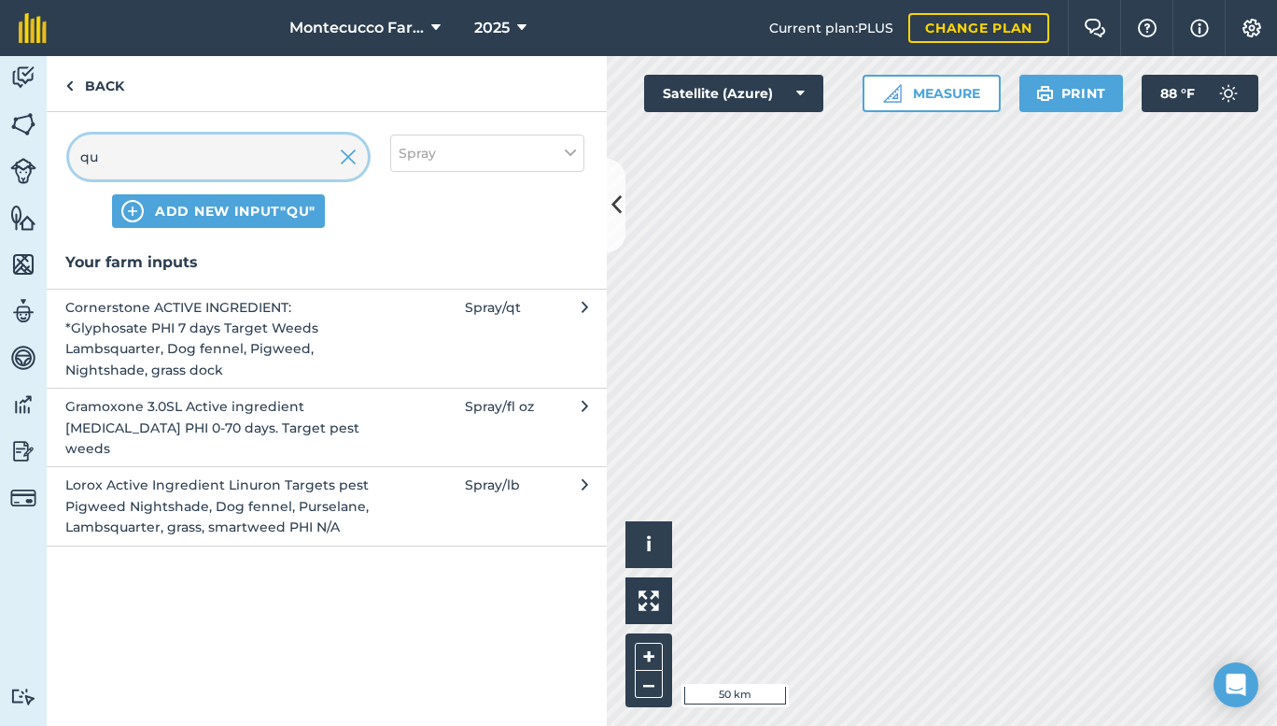
type input "q"
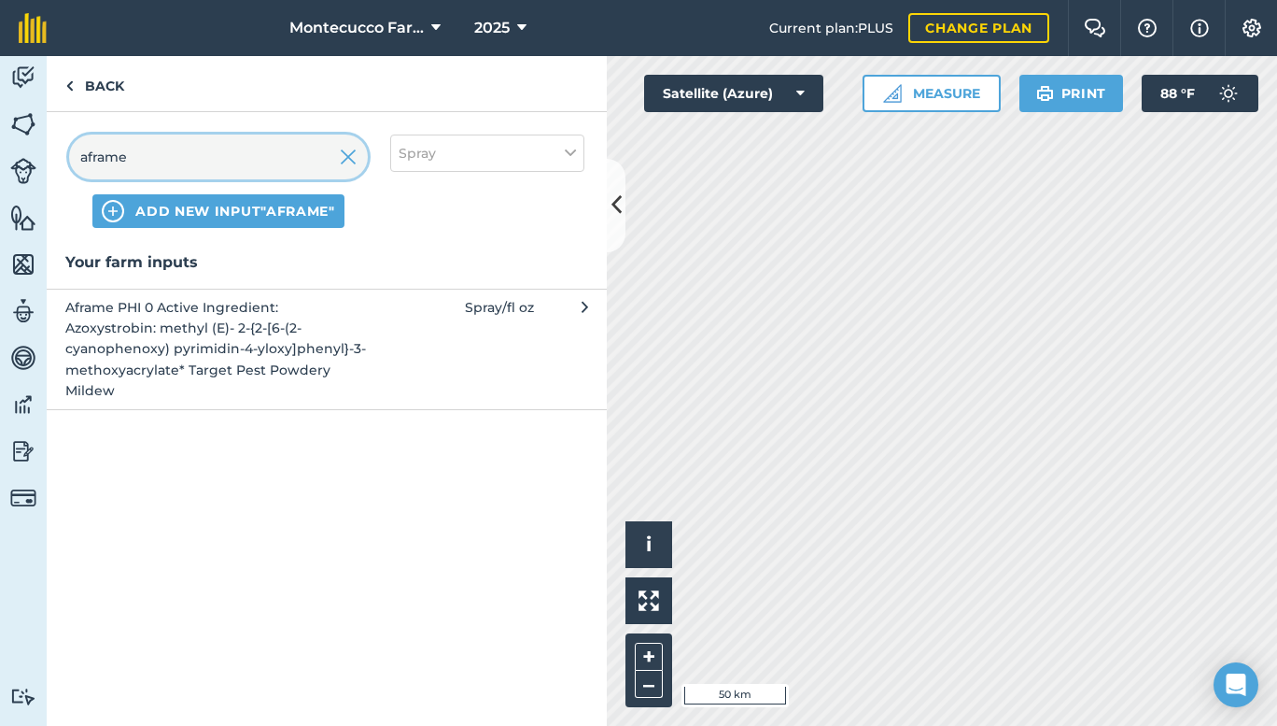
type input "aframe"
click at [143, 359] on span "Aframe PHI 0 Active Ingredient: Azoxystrobin: methyl (E)- 2-{2-[6-(2-cyanopheno…" at bounding box center [217, 349] width 305 height 105
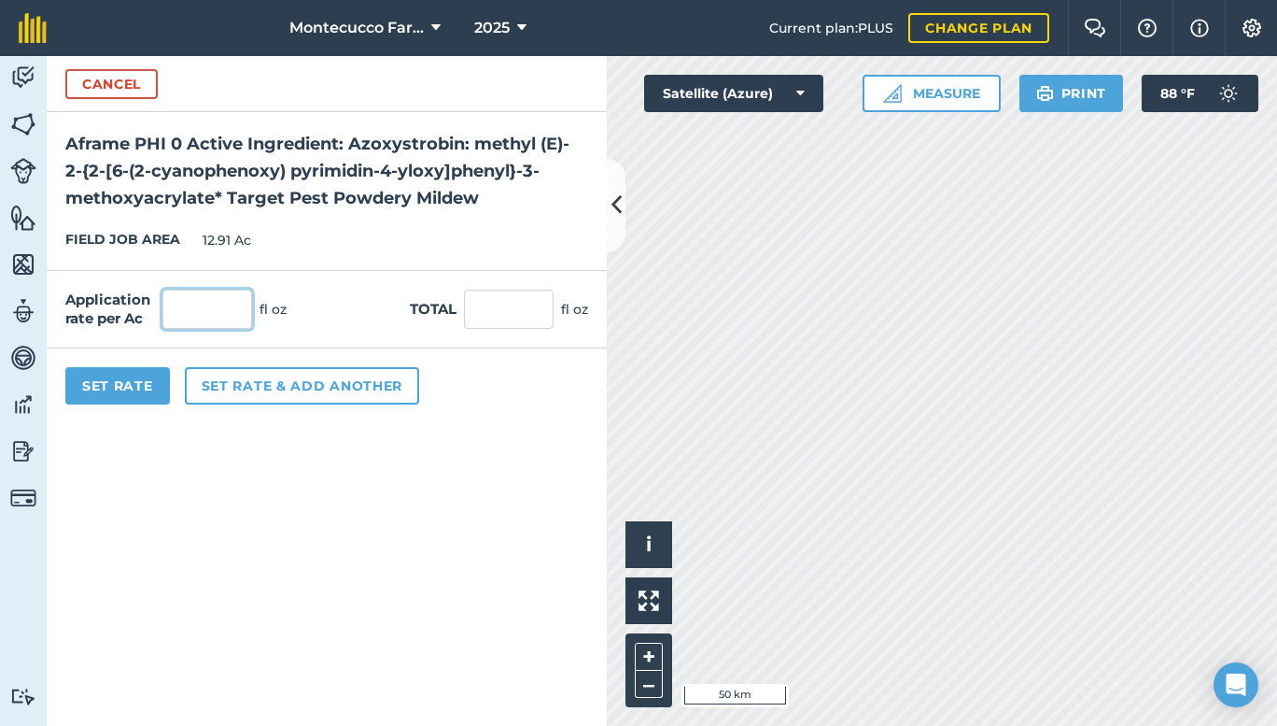
click at [194, 298] on input "text" at bounding box center [207, 308] width 90 height 39
type input "15"
type input "193.65"
click at [126, 395] on button "Set Rate" at bounding box center [117, 385] width 105 height 37
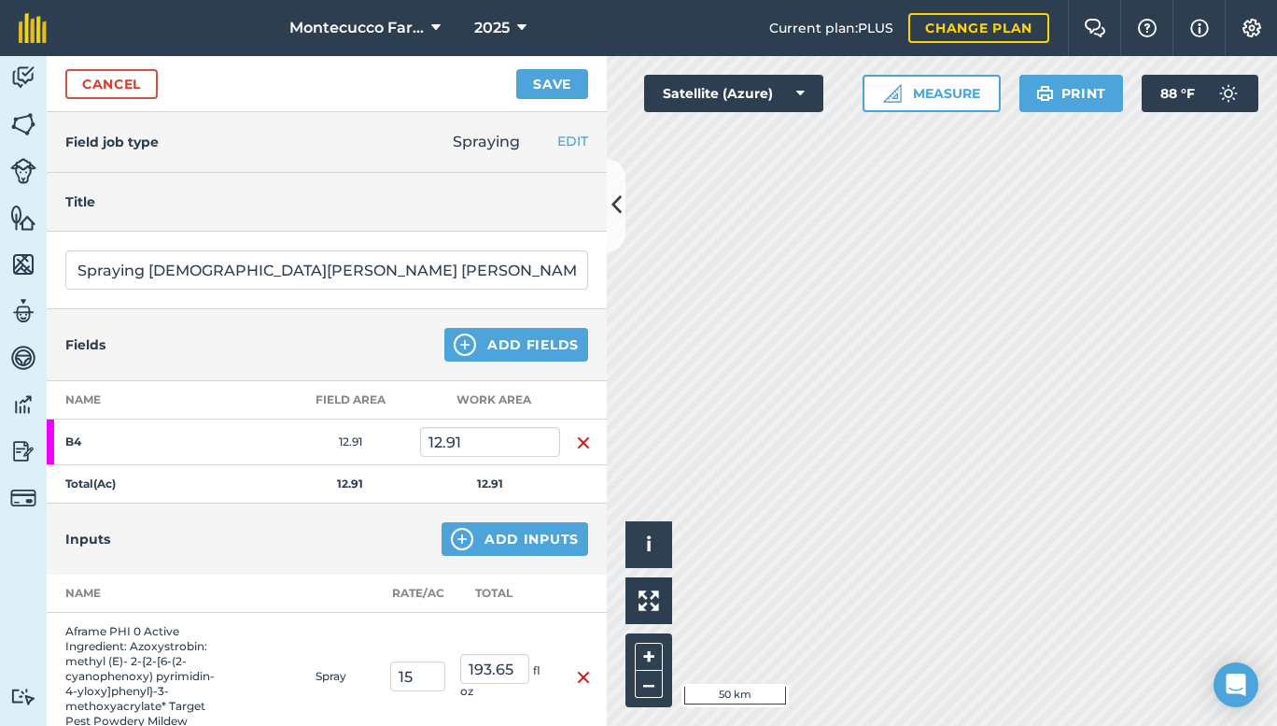
scroll to position [464, 0]
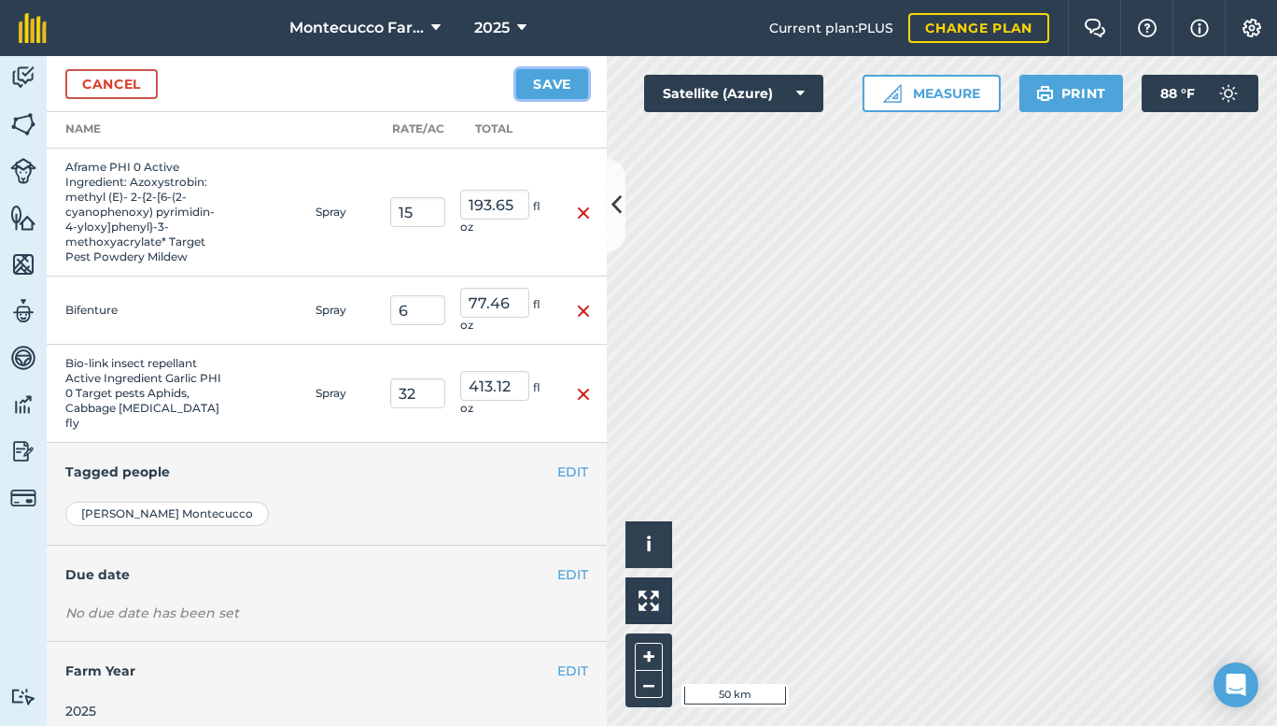
click at [540, 77] on button "Save" at bounding box center [552, 84] width 72 height 30
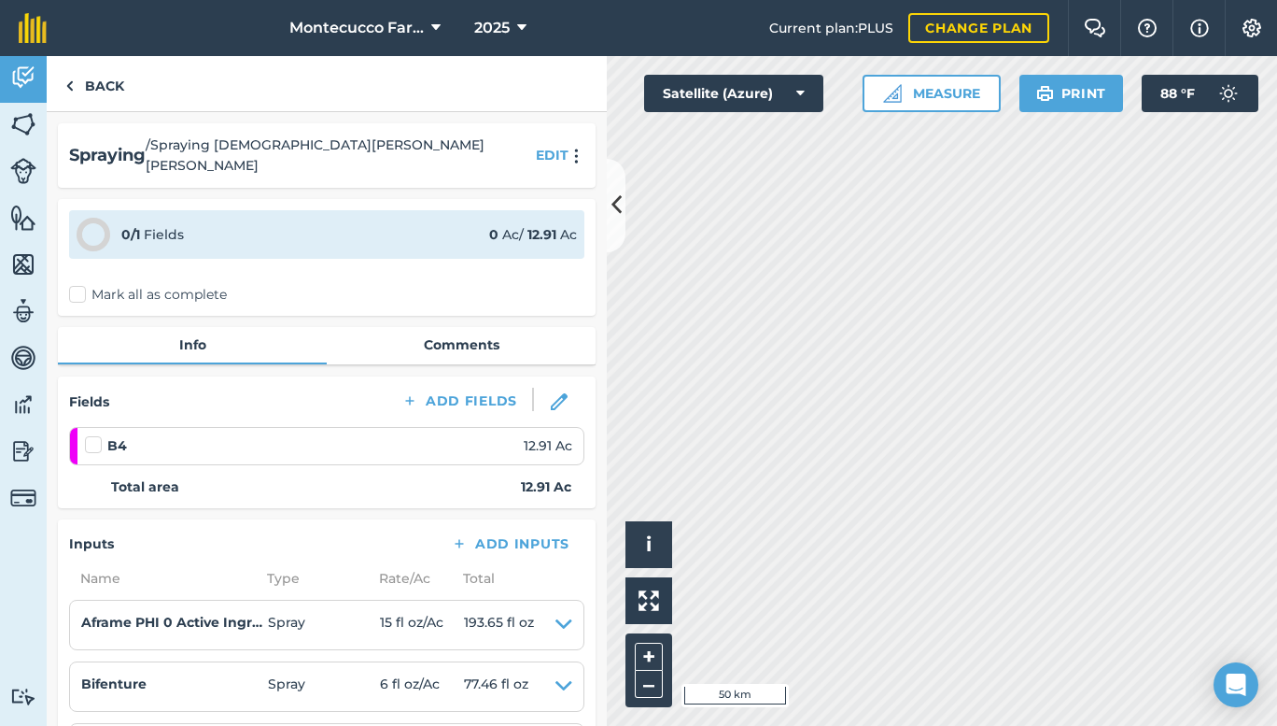
click at [79, 285] on label "Mark all as complete" at bounding box center [148, 295] width 158 height 20
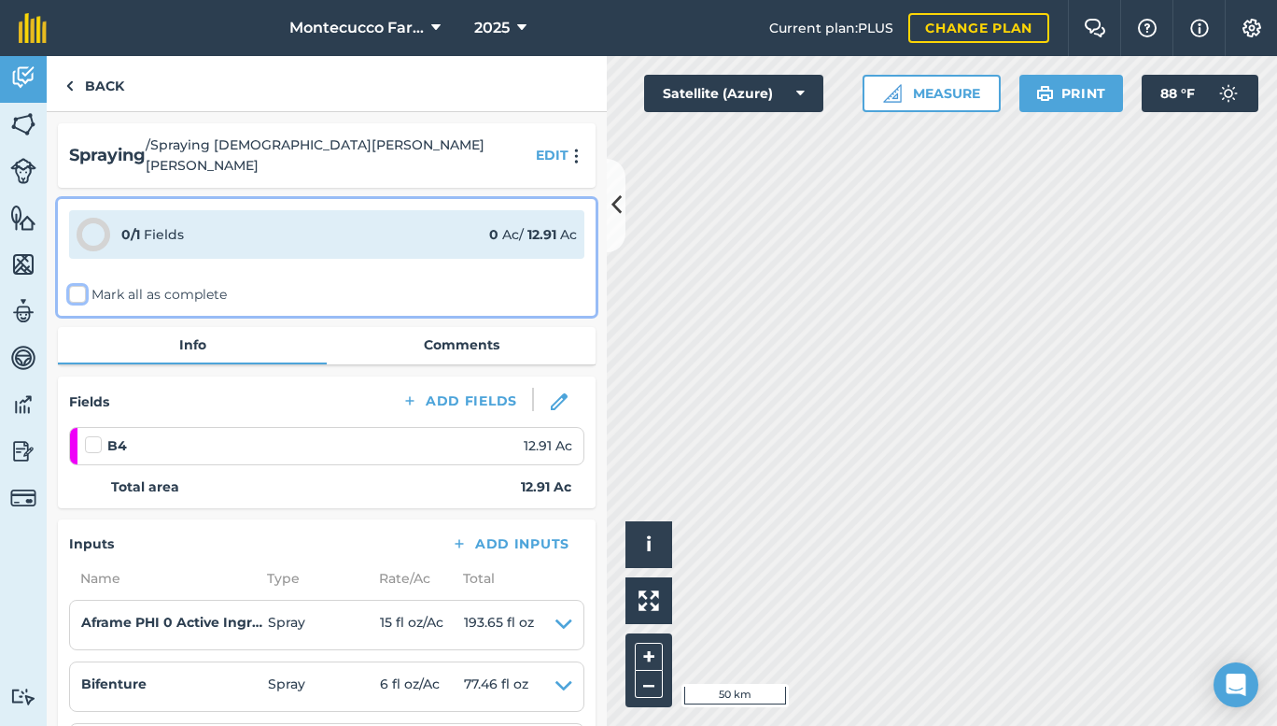
click at [79, 285] on input "Mark all as complete" at bounding box center [75, 291] width 12 height 12
checkbox input "false"
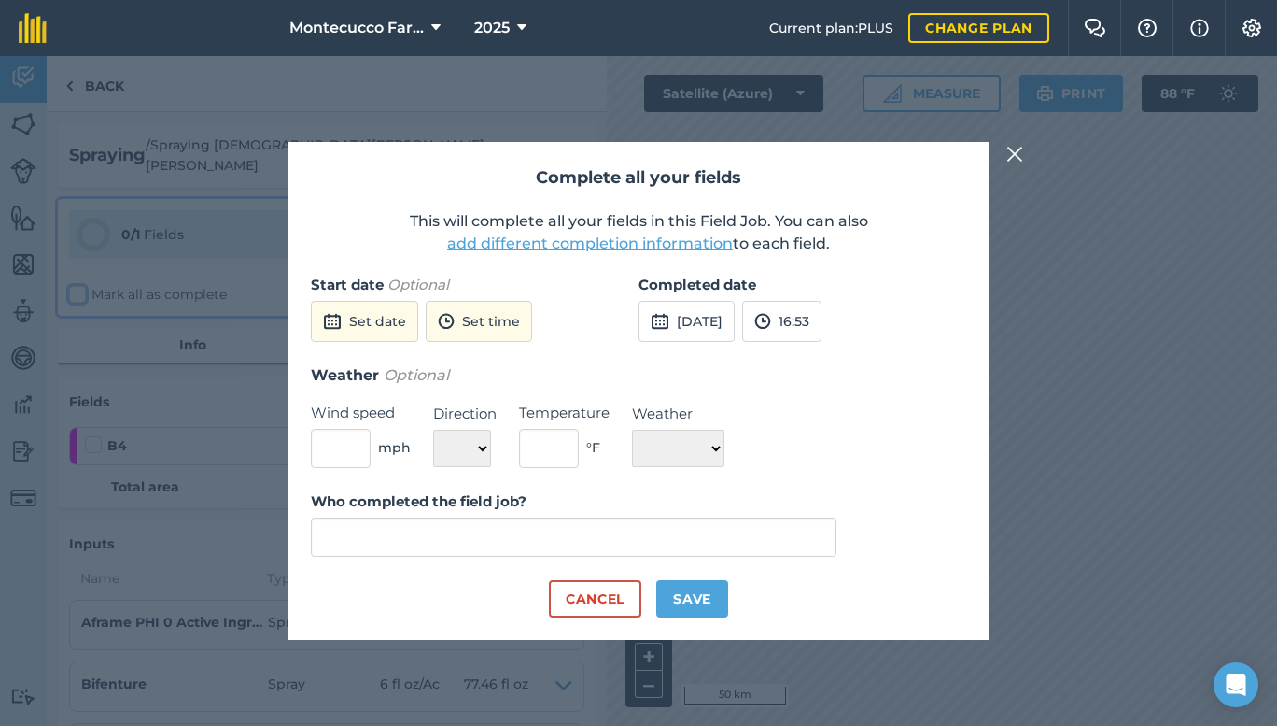
type input "[PERSON_NAME]"
click at [668, 326] on img at bounding box center [660, 321] width 19 height 22
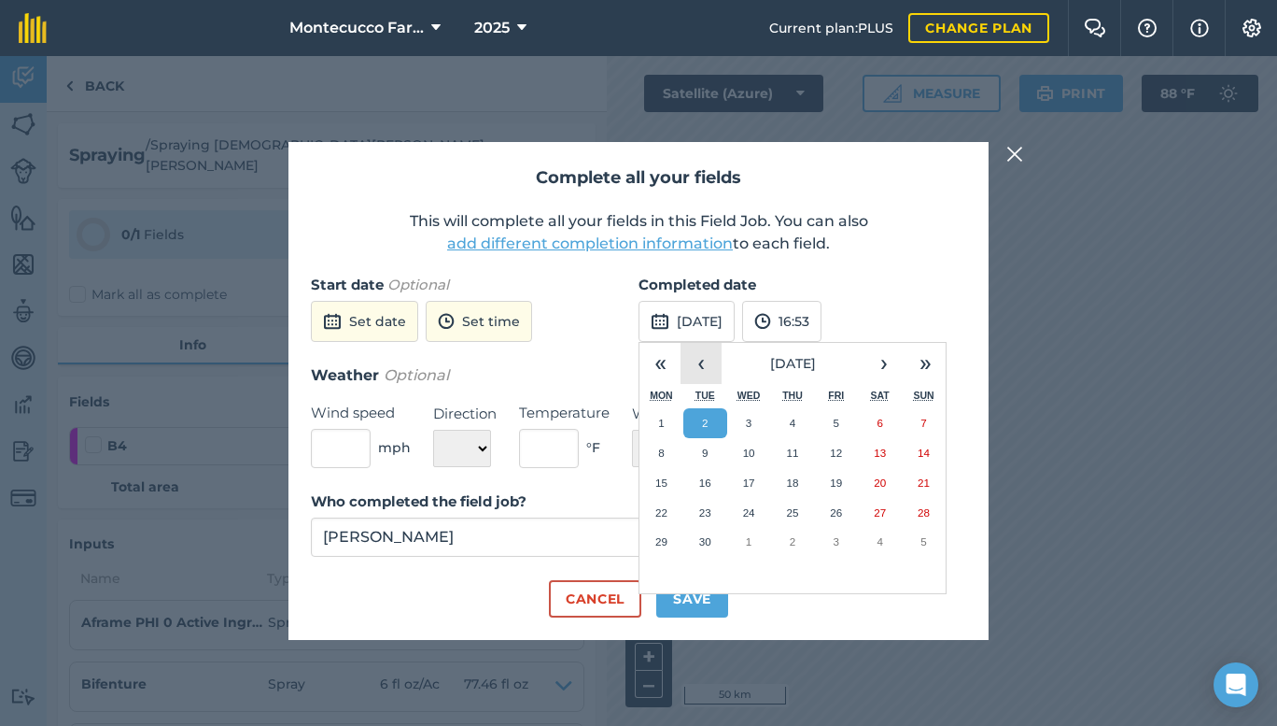
click at [707, 355] on button "‹" at bounding box center [701, 363] width 41 height 41
click at [836, 418] on abbr "1" at bounding box center [837, 422] width 6 height 12
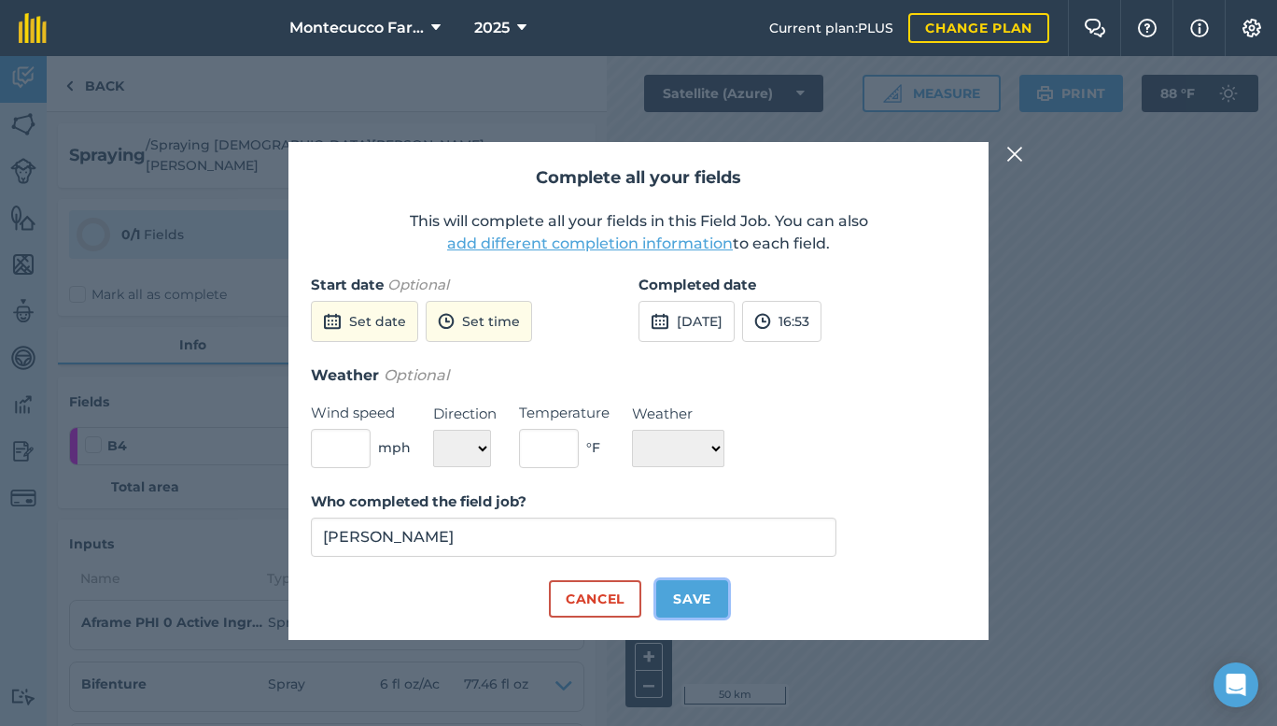
click at [704, 603] on button "Save" at bounding box center [692, 598] width 72 height 37
checkbox input "true"
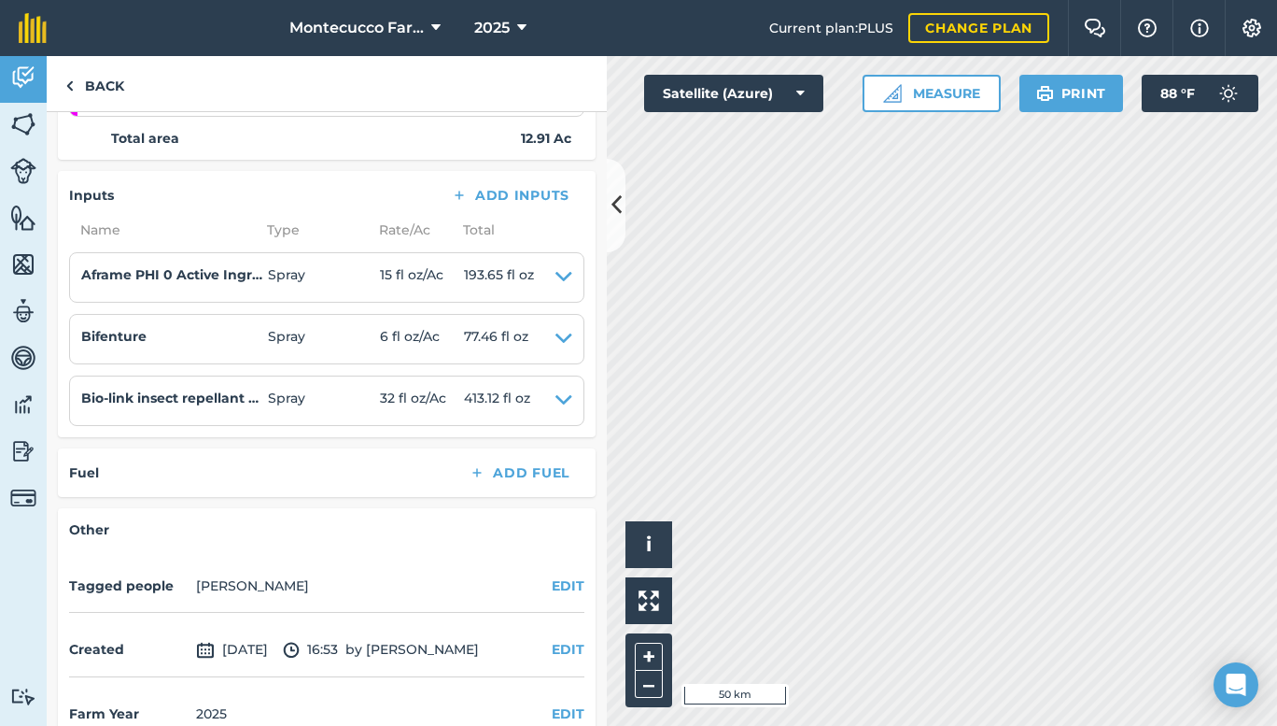
scroll to position [379, 0]
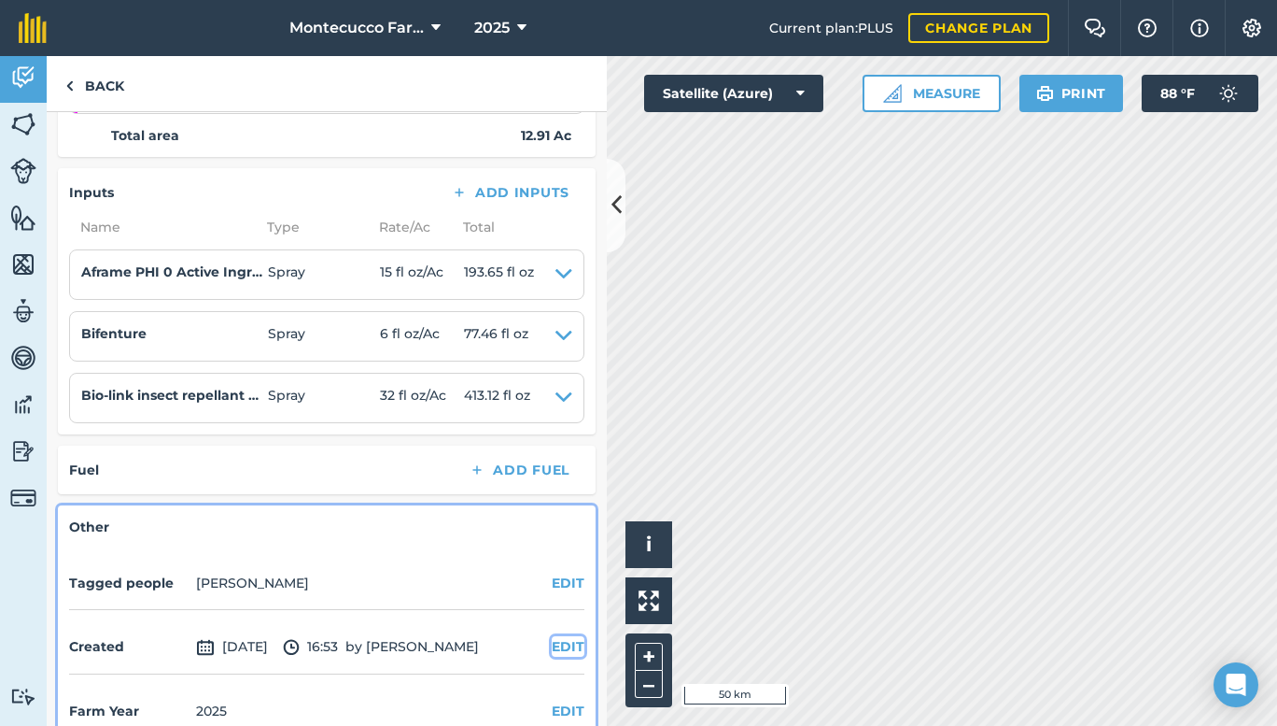
click at [553, 636] on button "EDIT" at bounding box center [568, 646] width 33 height 21
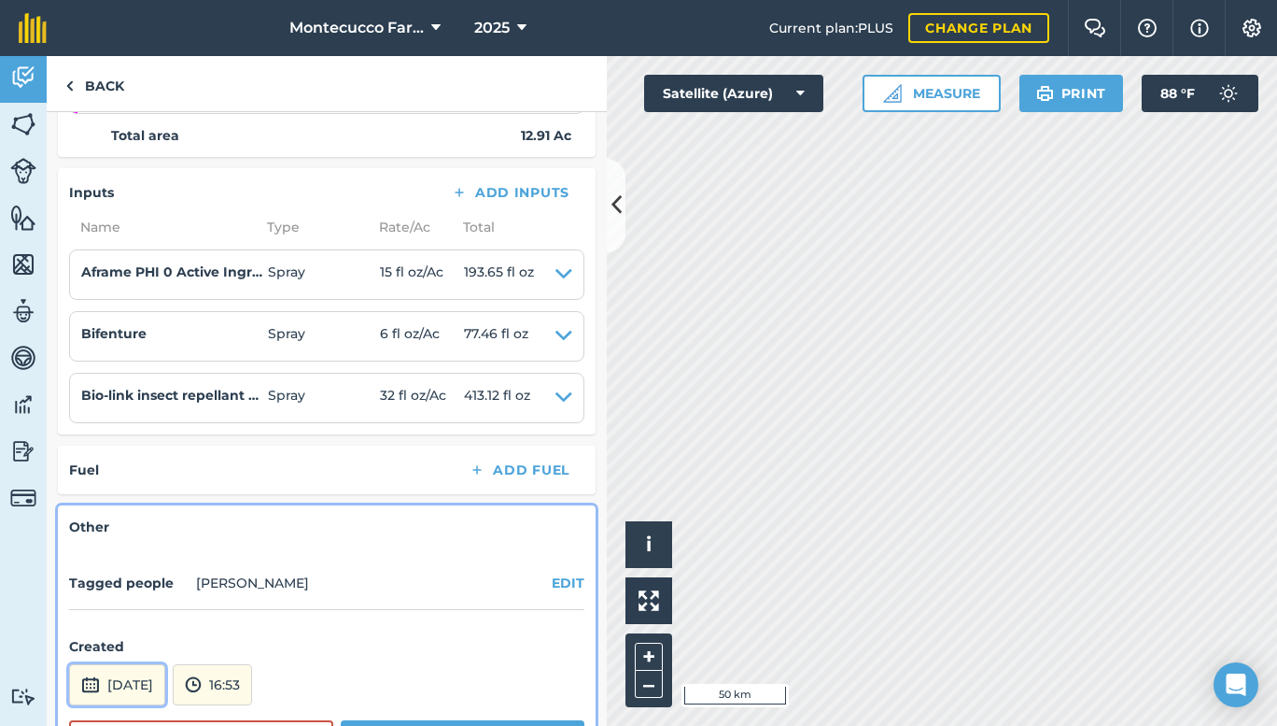
click at [165, 670] on button "[DATE]" at bounding box center [117, 684] width 96 height 41
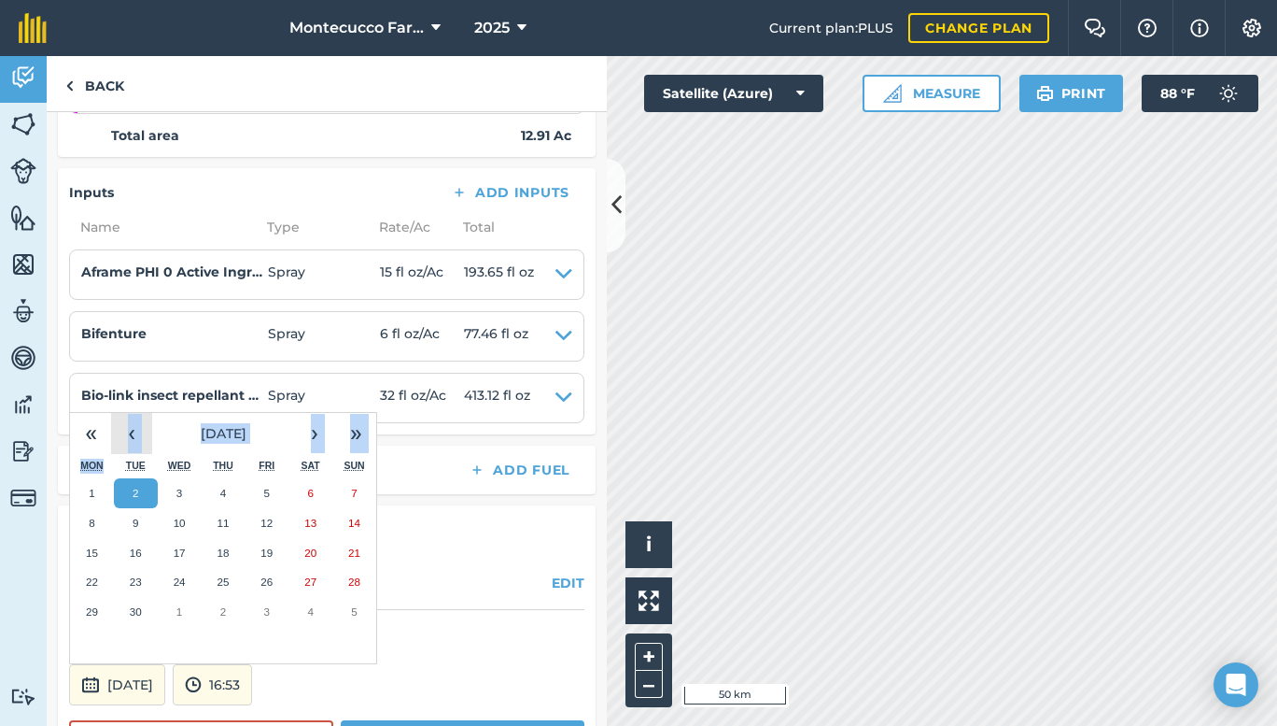
drag, startPoint x: 116, startPoint y: 439, endPoint x: 127, endPoint y: 417, distance: 24.2
click at [127, 417] on div "« ‹ [DATE] › » Mon Tue Wed Thu Fri Sat Sun 1 2 3 4 5 6 7 8 9 10 11 12 13 14 15 …" at bounding box center [223, 538] width 308 height 252
click at [127, 417] on button "‹" at bounding box center [131, 433] width 41 height 41
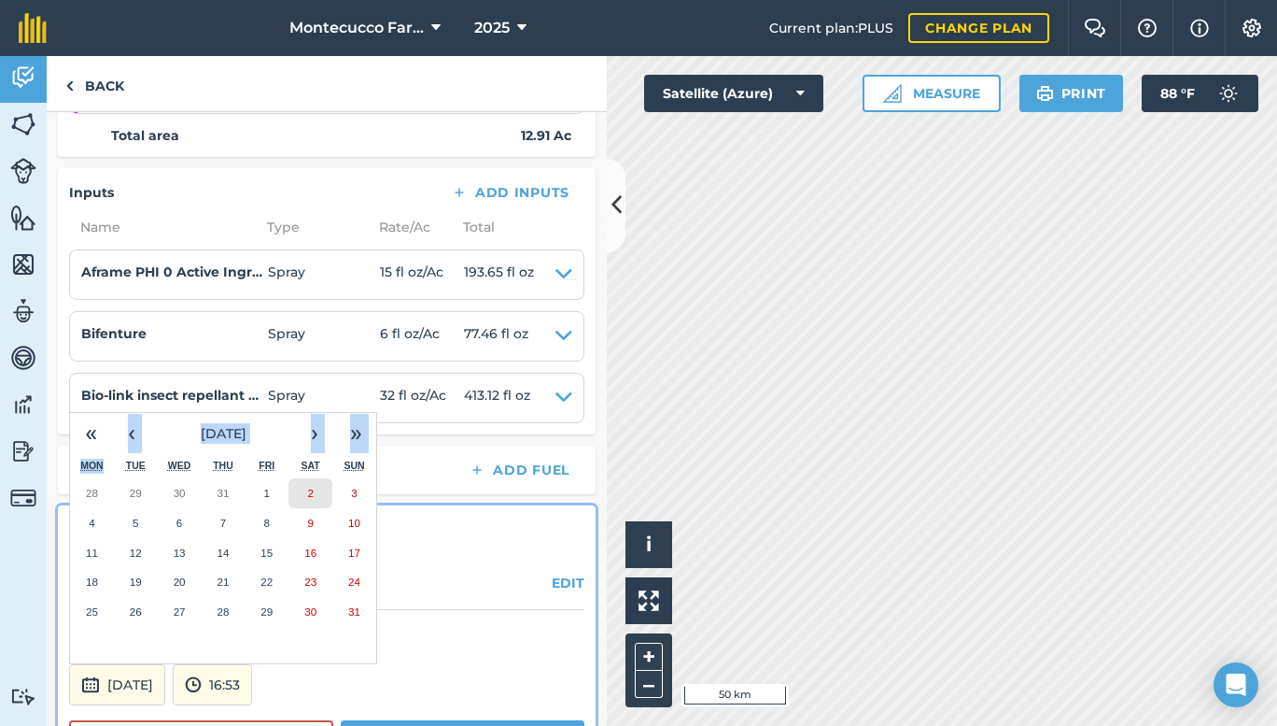
click at [307, 486] on abbr "2" at bounding box center [310, 492] width 6 height 12
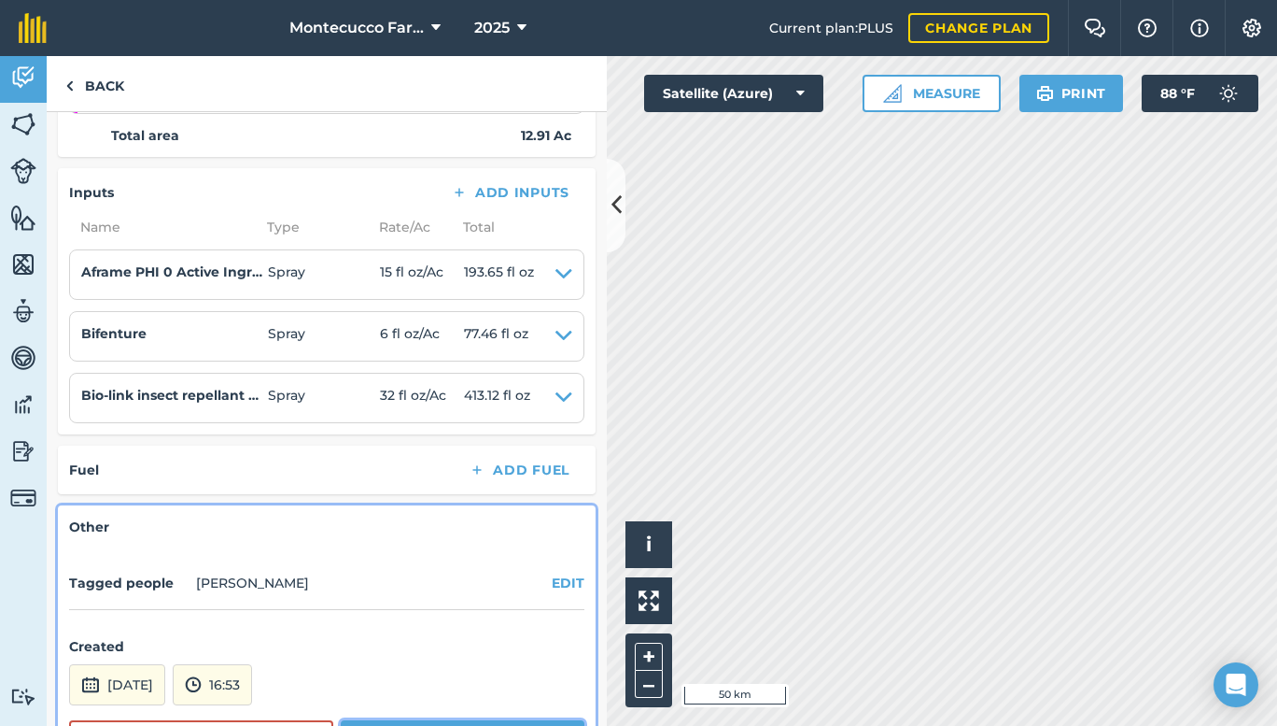
click at [447, 720] on button "Save" at bounding box center [463, 738] width 244 height 37
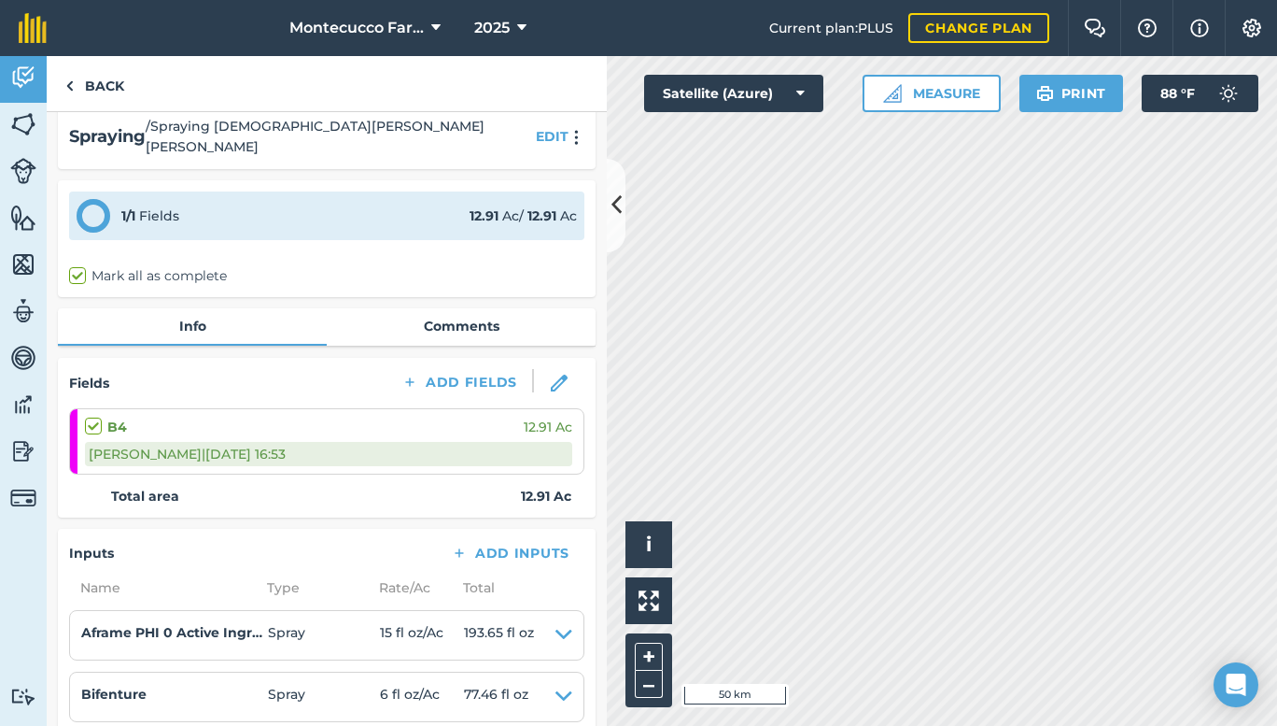
scroll to position [0, 0]
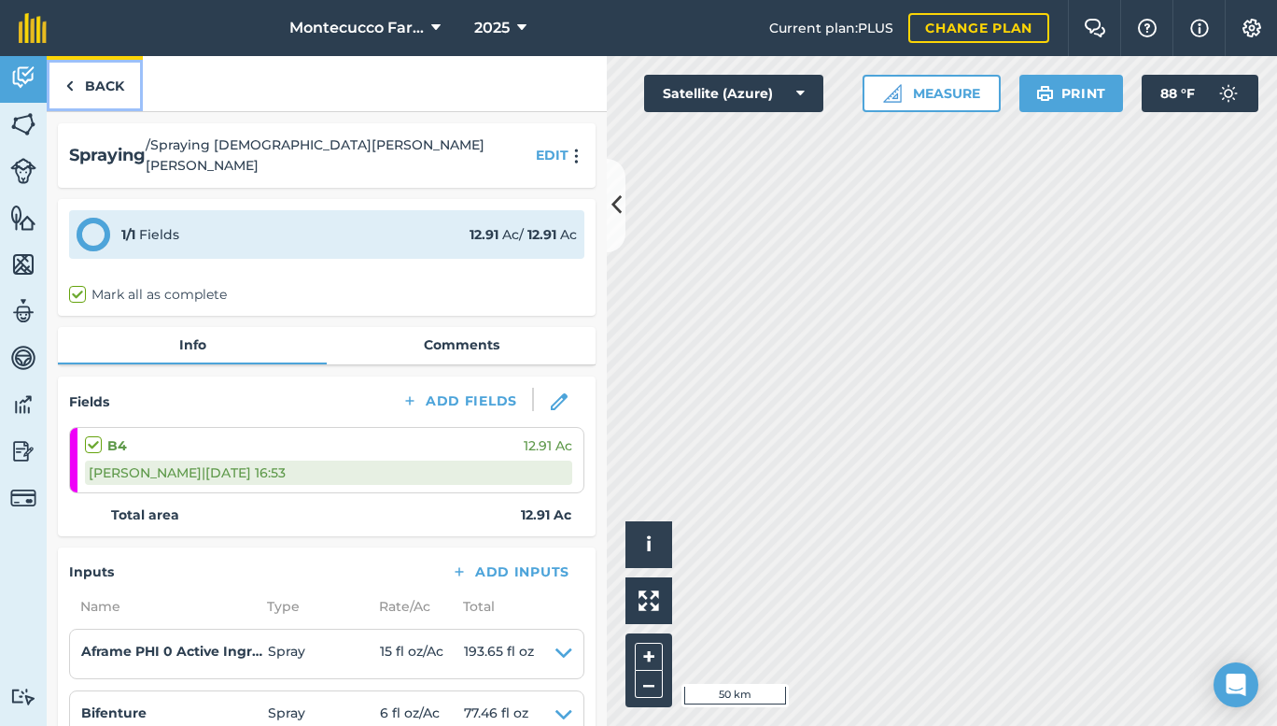
click at [109, 77] on link "Back" at bounding box center [95, 83] width 96 height 55
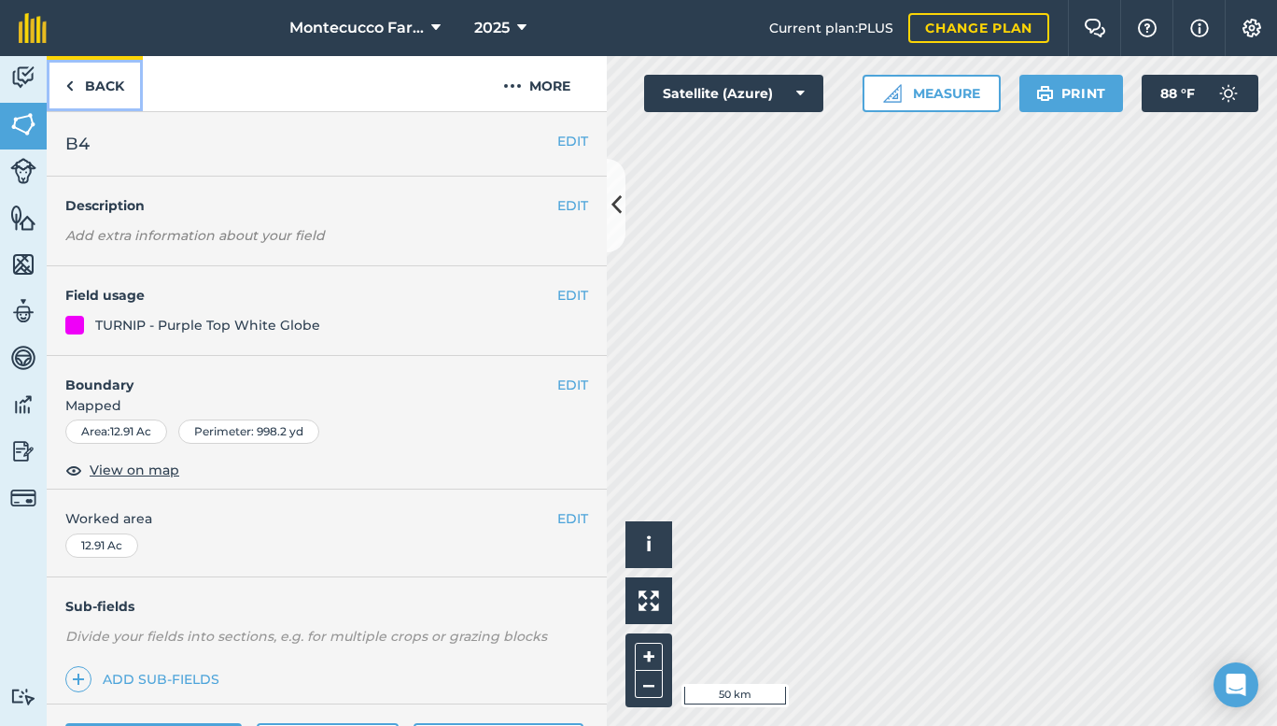
click at [87, 92] on link "Back" at bounding box center [95, 83] width 96 height 55
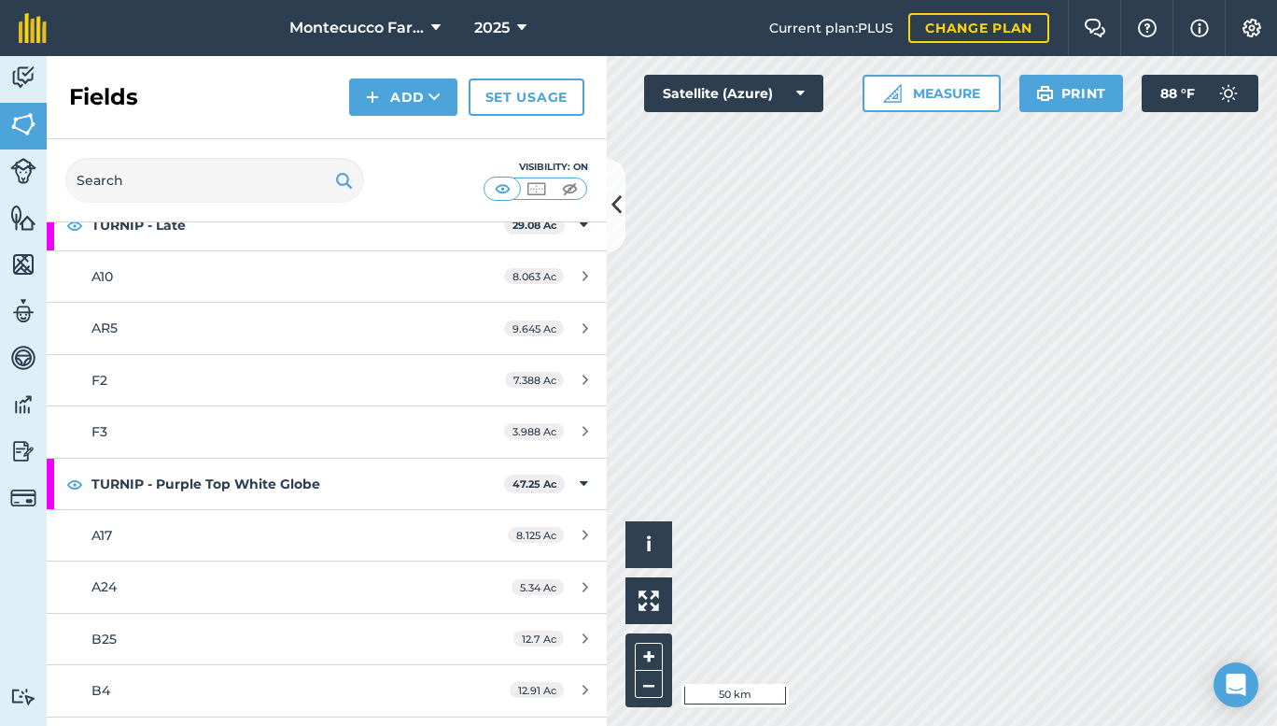
scroll to position [3925, 0]
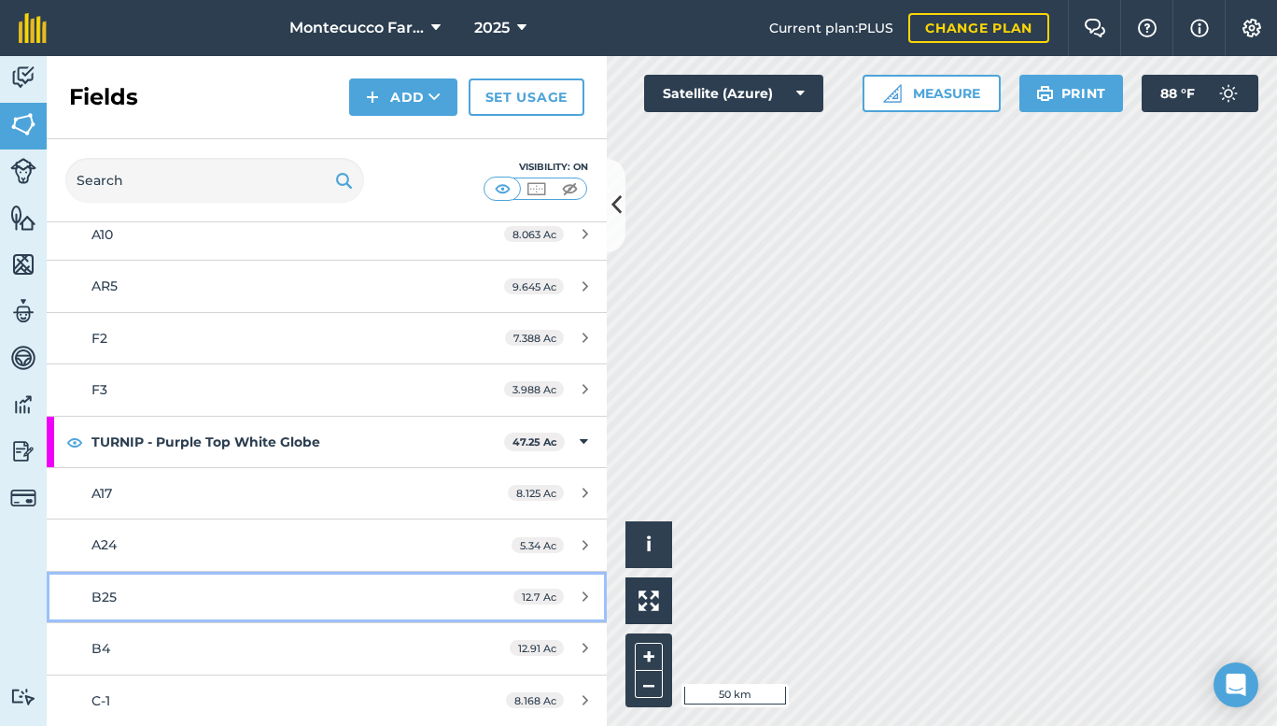
click at [289, 585] on link "B25 12.7 Ac" at bounding box center [327, 596] width 560 height 50
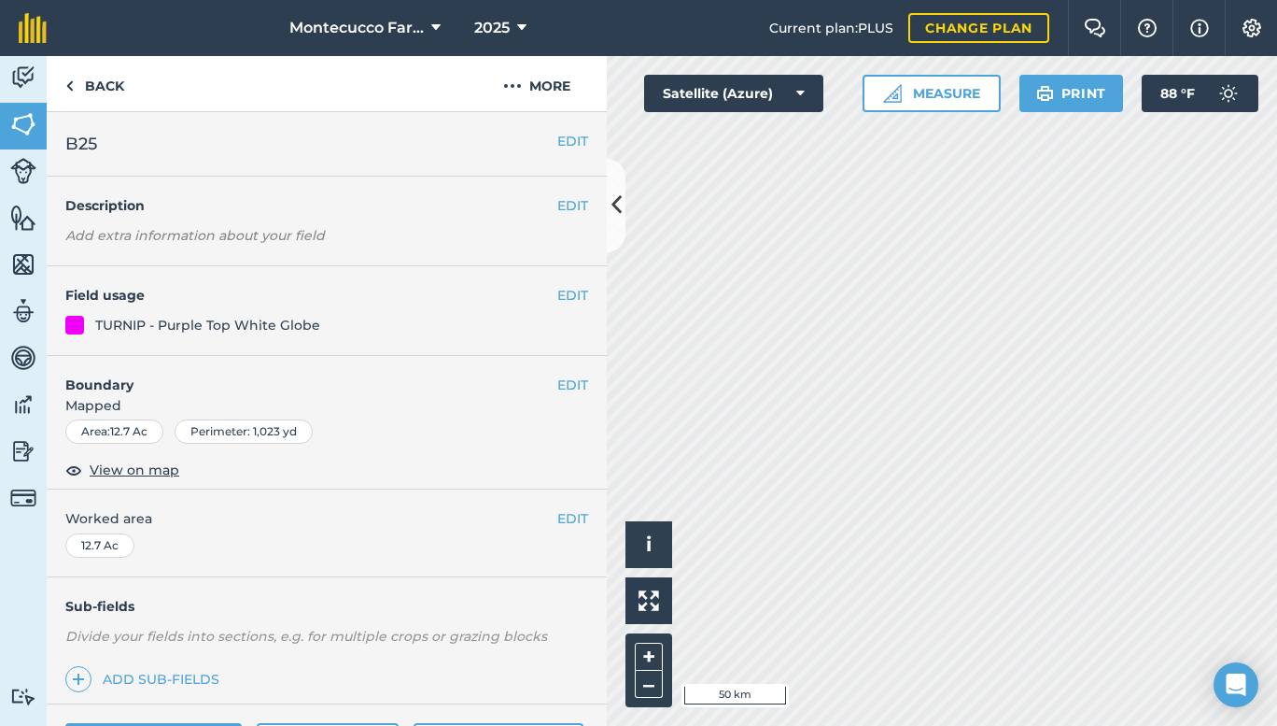
scroll to position [205, 0]
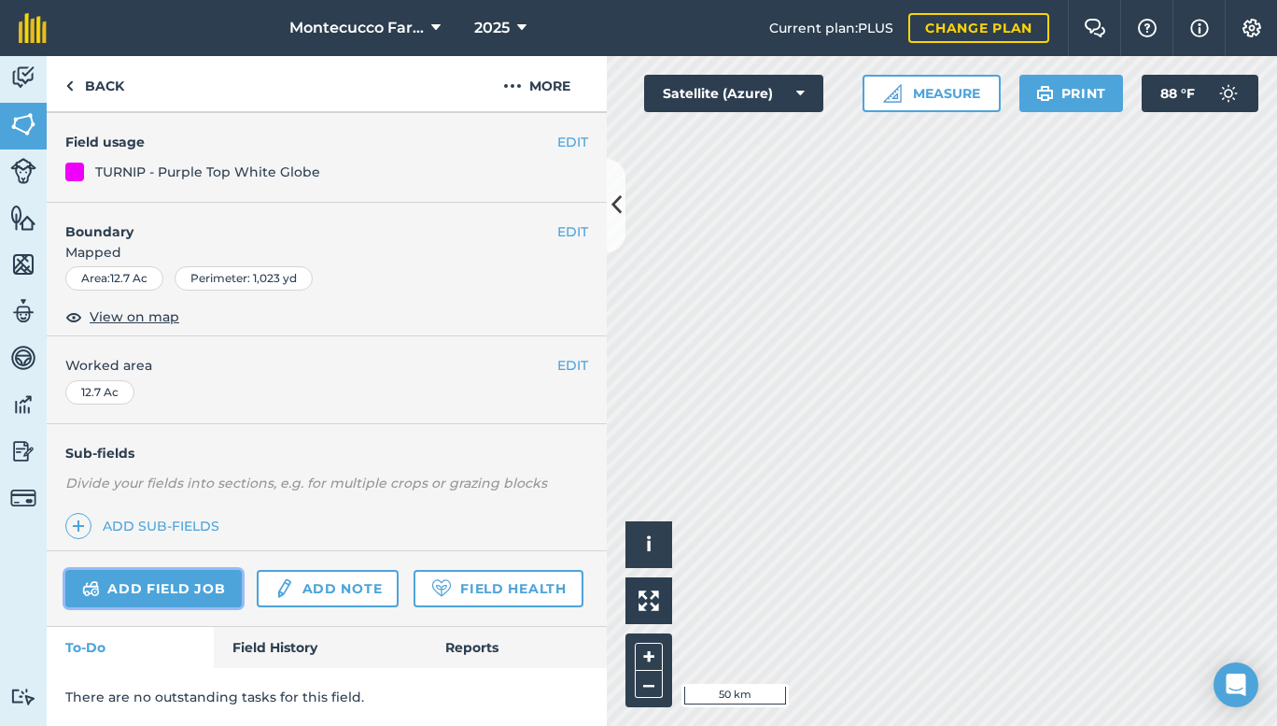
click at [162, 570] on link "Add field job" at bounding box center [153, 588] width 176 height 37
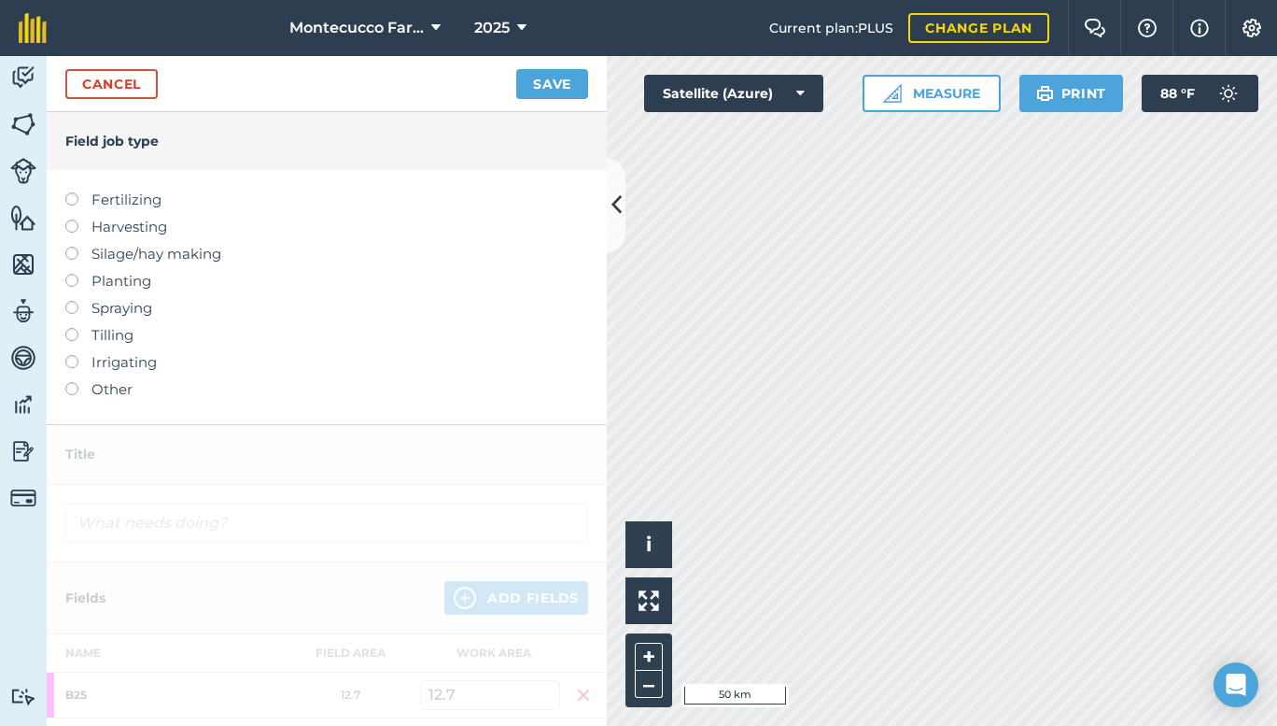
click at [75, 301] on label at bounding box center [78, 301] width 26 height 0
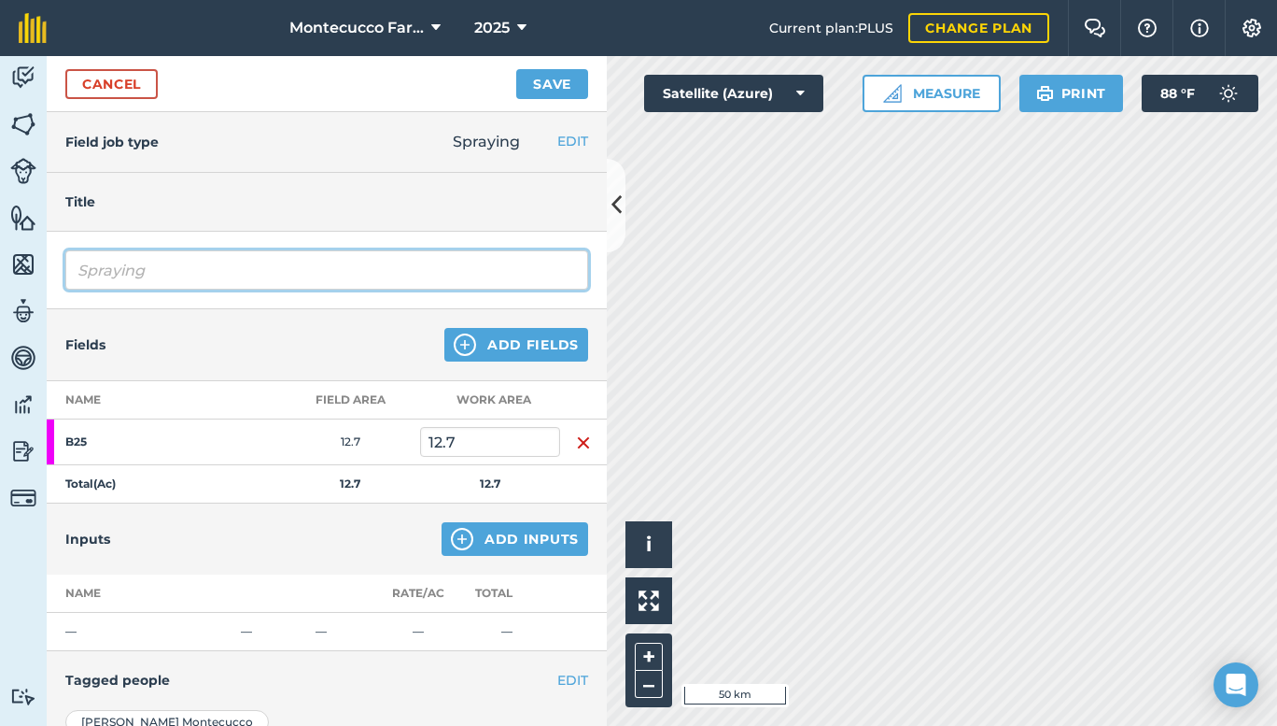
click at [203, 256] on input "Spraying" at bounding box center [326, 269] width 523 height 39
type input "Spraying [DEMOGRAPHIC_DATA][PERSON_NAME] [PERSON_NAME]"
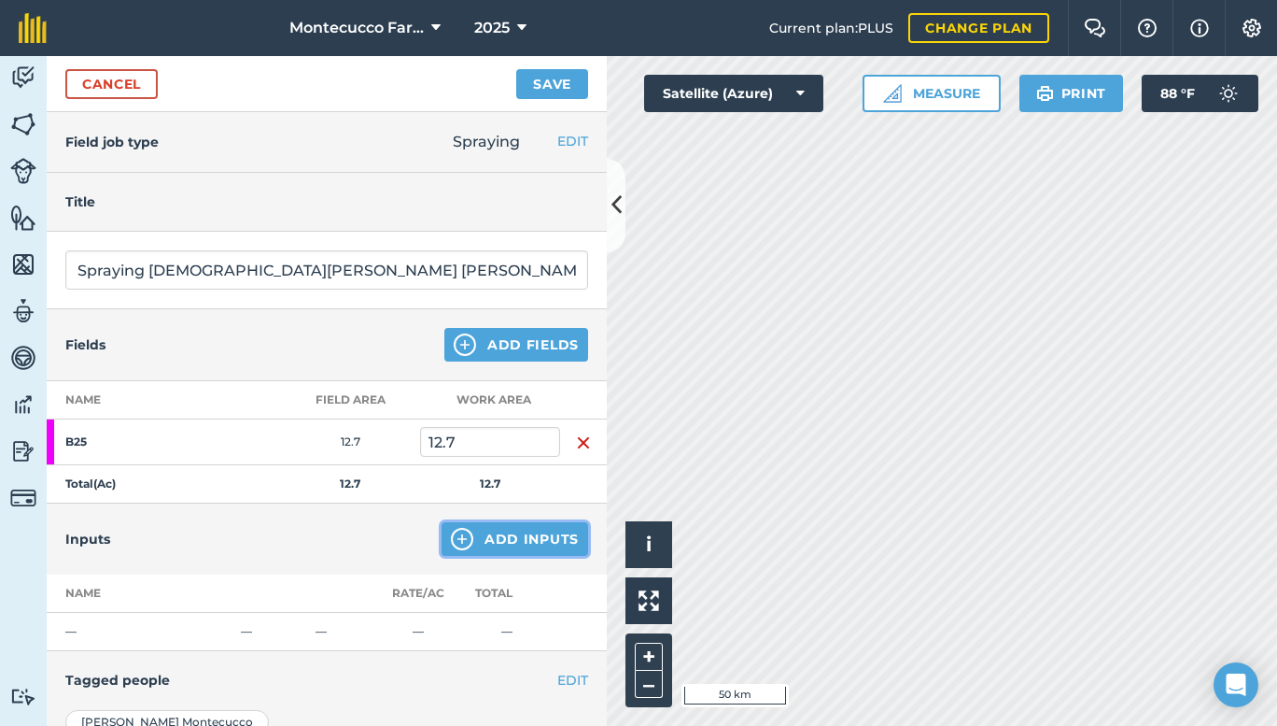
click at [485, 540] on button "Add Inputs" at bounding box center [515, 539] width 147 height 34
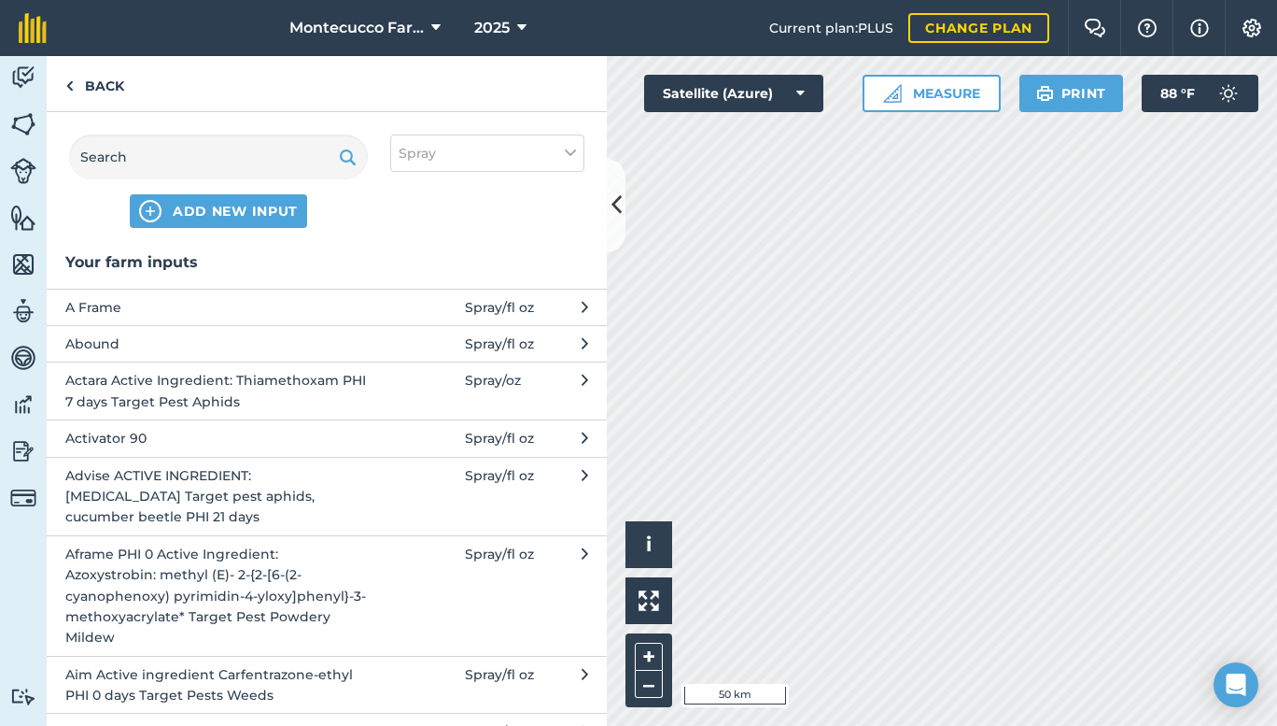
scroll to position [416, 0]
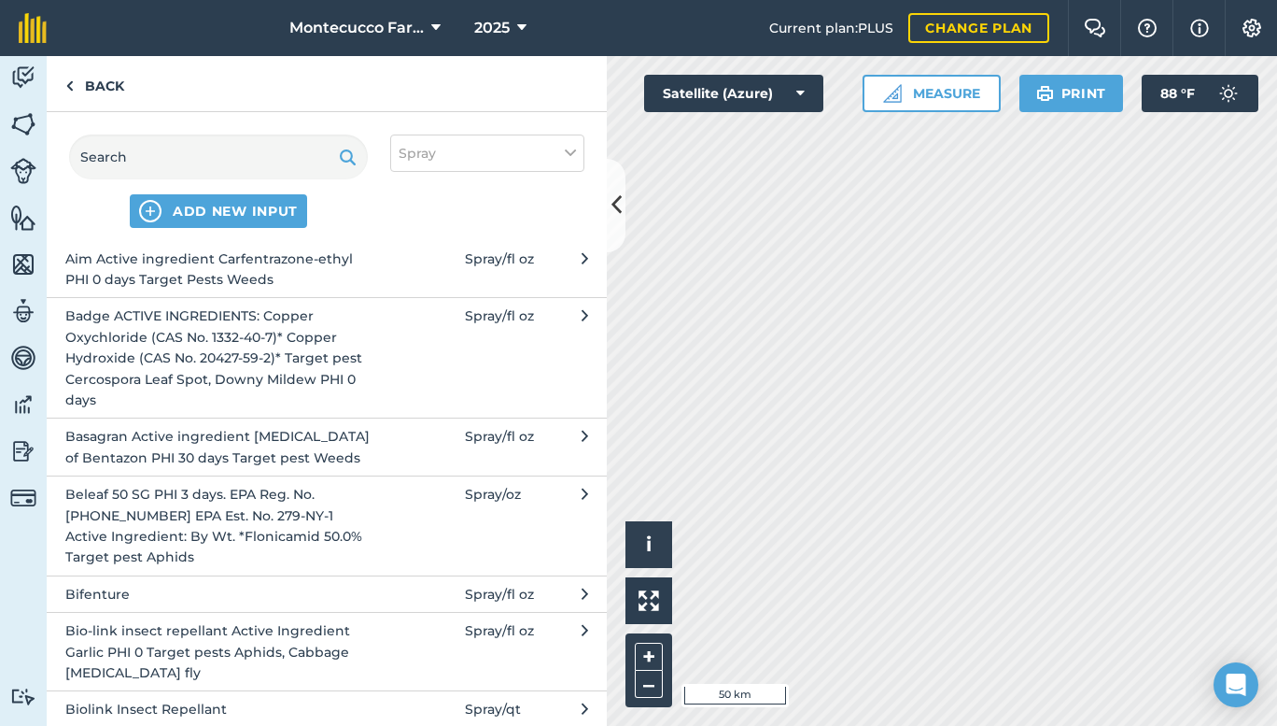
click at [381, 649] on button "Bio-link insect repellant Active Ingredient Garlic PHI 0 Target pests Aphids, C…" at bounding box center [327, 651] width 560 height 78
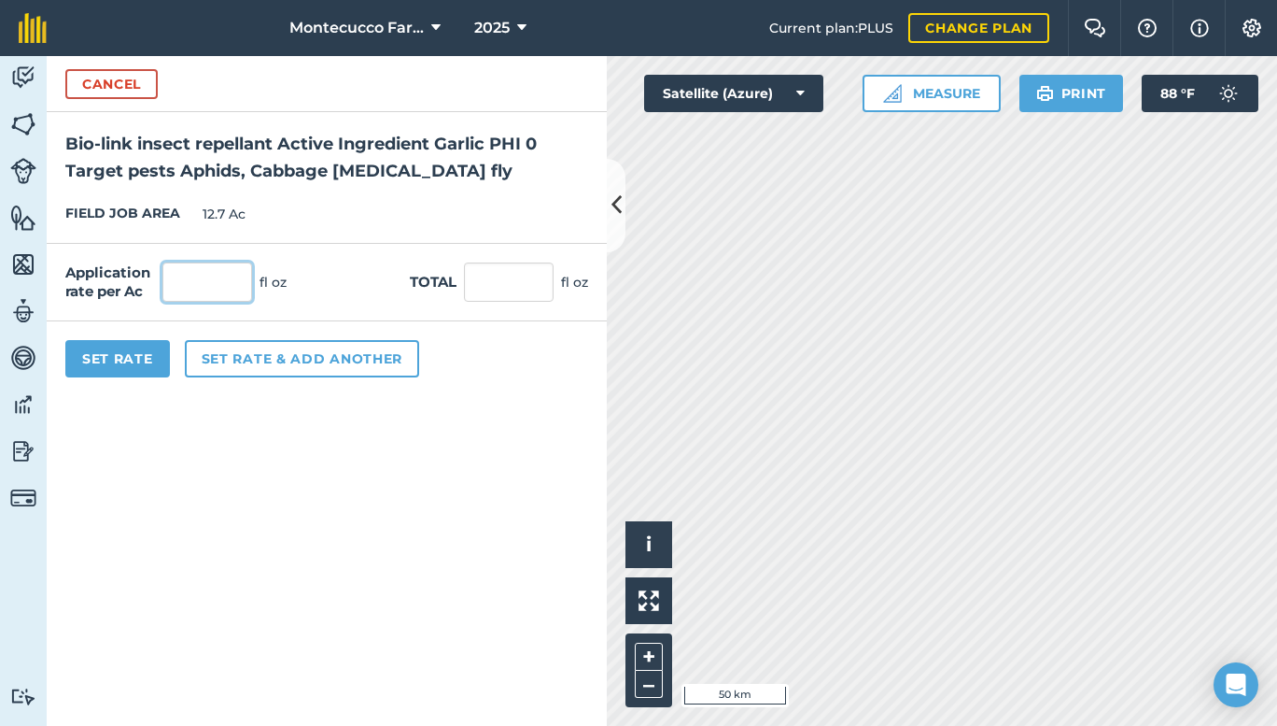
click at [184, 299] on input "text" at bounding box center [207, 281] width 90 height 39
type input "32"
type input "406.4"
click at [217, 359] on button "Set rate & add another" at bounding box center [302, 358] width 234 height 37
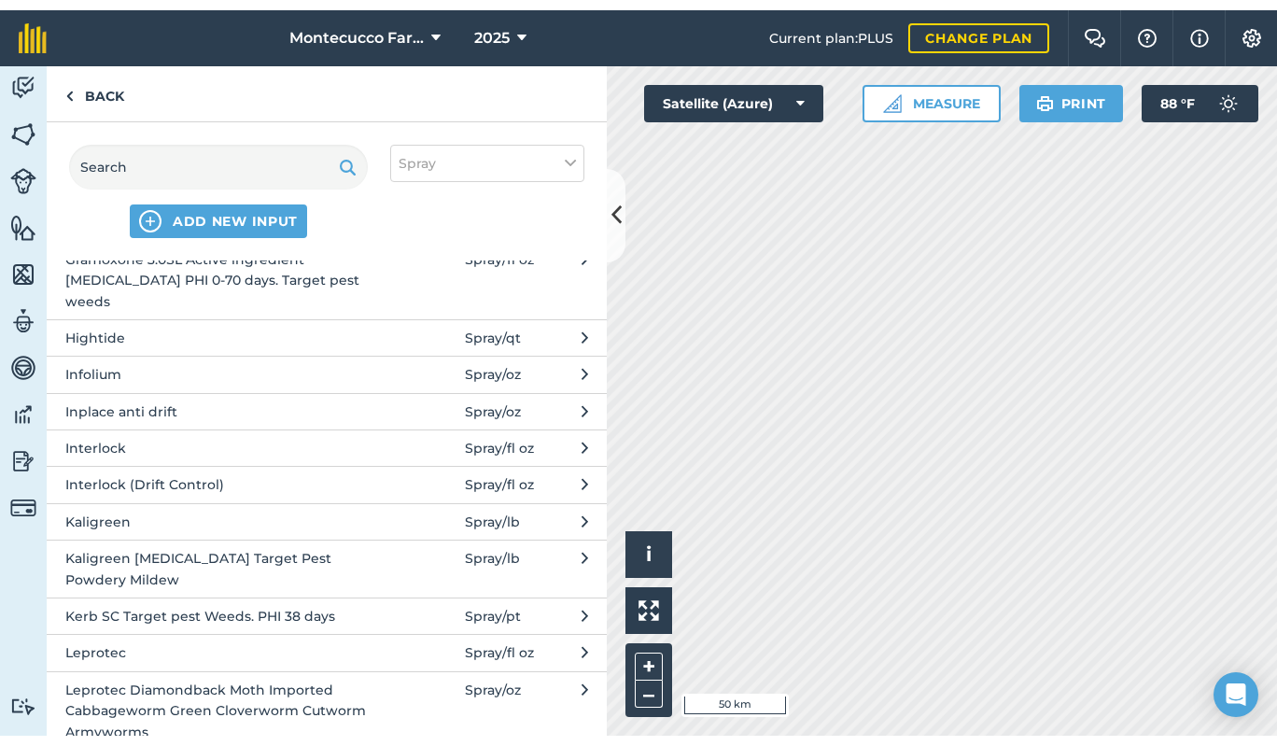
scroll to position [2910, 0]
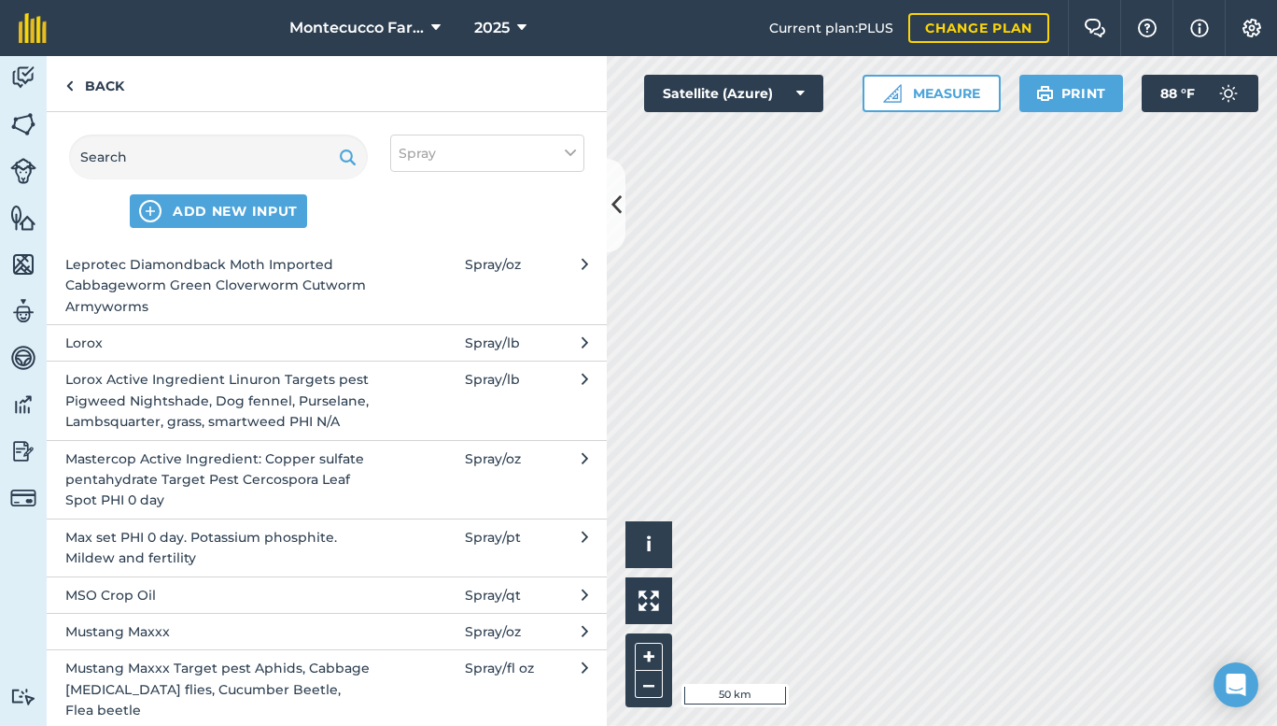
click at [338, 685] on span "Mustang Maxxx Target pest Aphids, Cabbage [MEDICAL_DATA] flies, Cucumber Beetle…" at bounding box center [217, 688] width 305 height 63
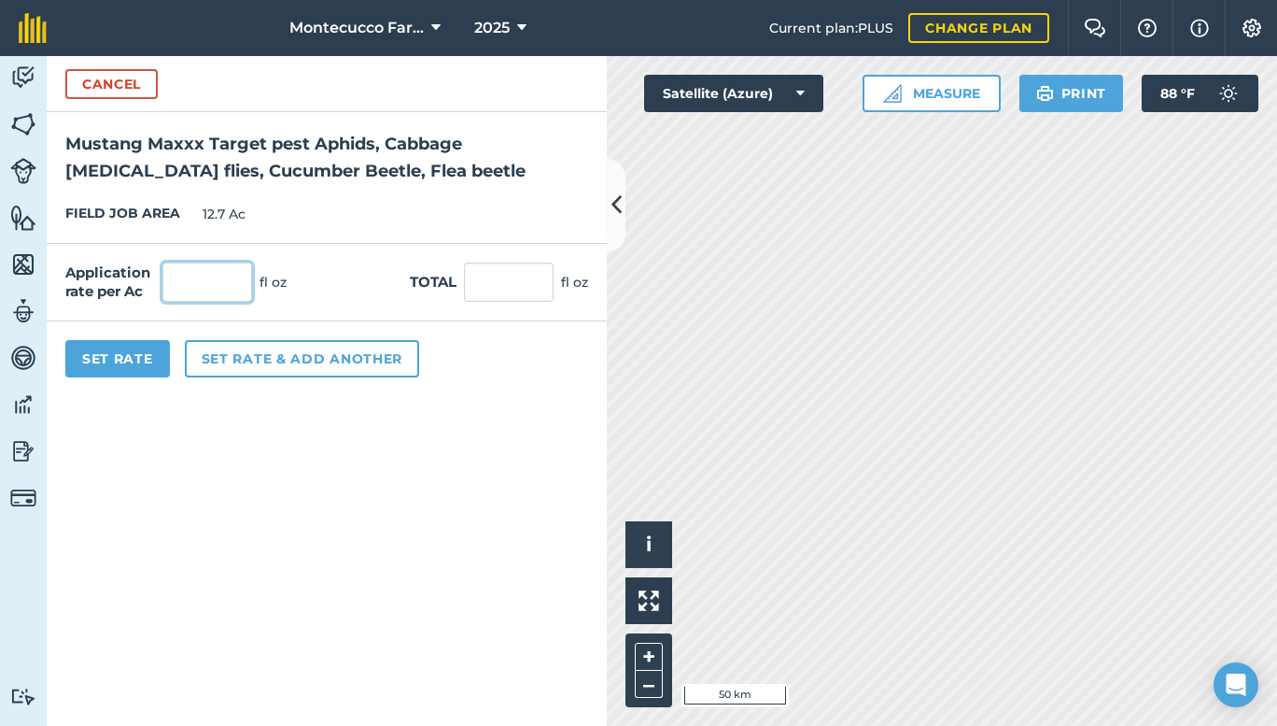
click at [201, 282] on input "text" at bounding box center [207, 281] width 90 height 39
type input "4"
type input "50.8"
click at [255, 358] on button "Set rate & add another" at bounding box center [302, 358] width 234 height 37
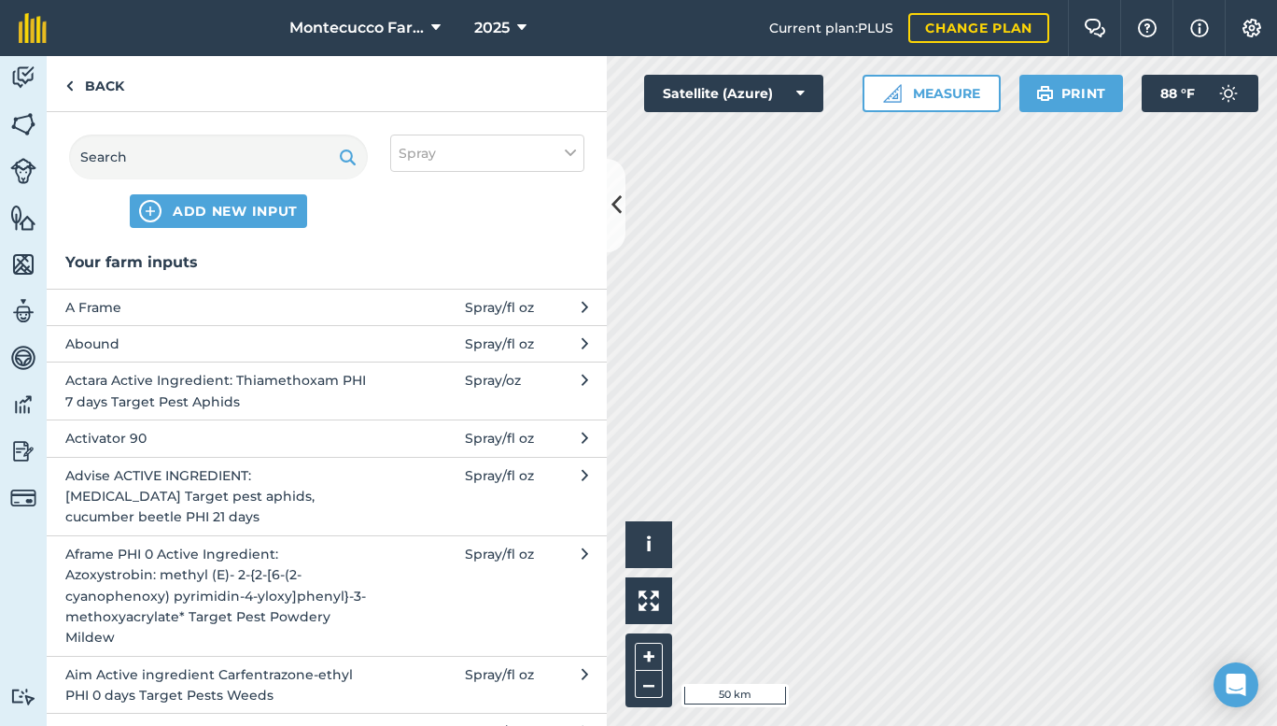
click at [159, 594] on span "Aframe PHI 0 Active Ingredient: Azoxystrobin: methyl (E)- 2-{2-[6-(2-cyanopheno…" at bounding box center [217, 595] width 305 height 105
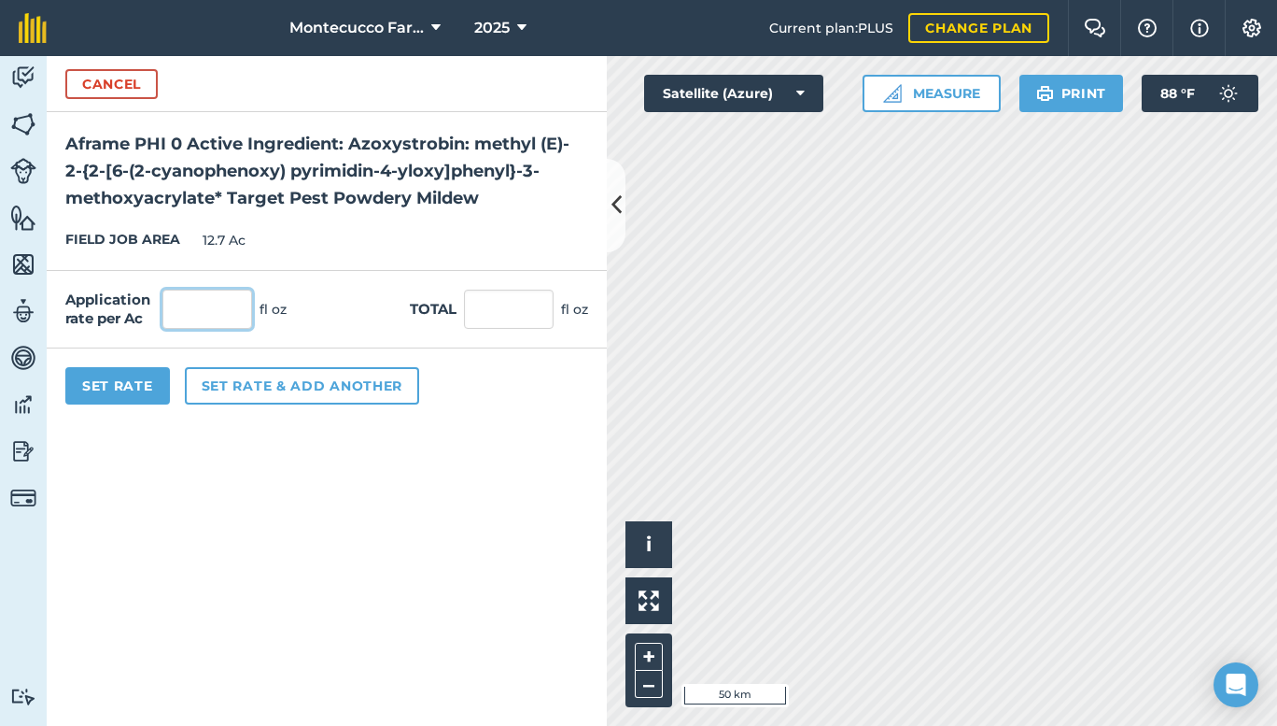
click at [216, 317] on input "text" at bounding box center [207, 308] width 90 height 39
type input "15"
type input "190.5"
click at [138, 387] on button "Set Rate" at bounding box center [117, 385] width 105 height 37
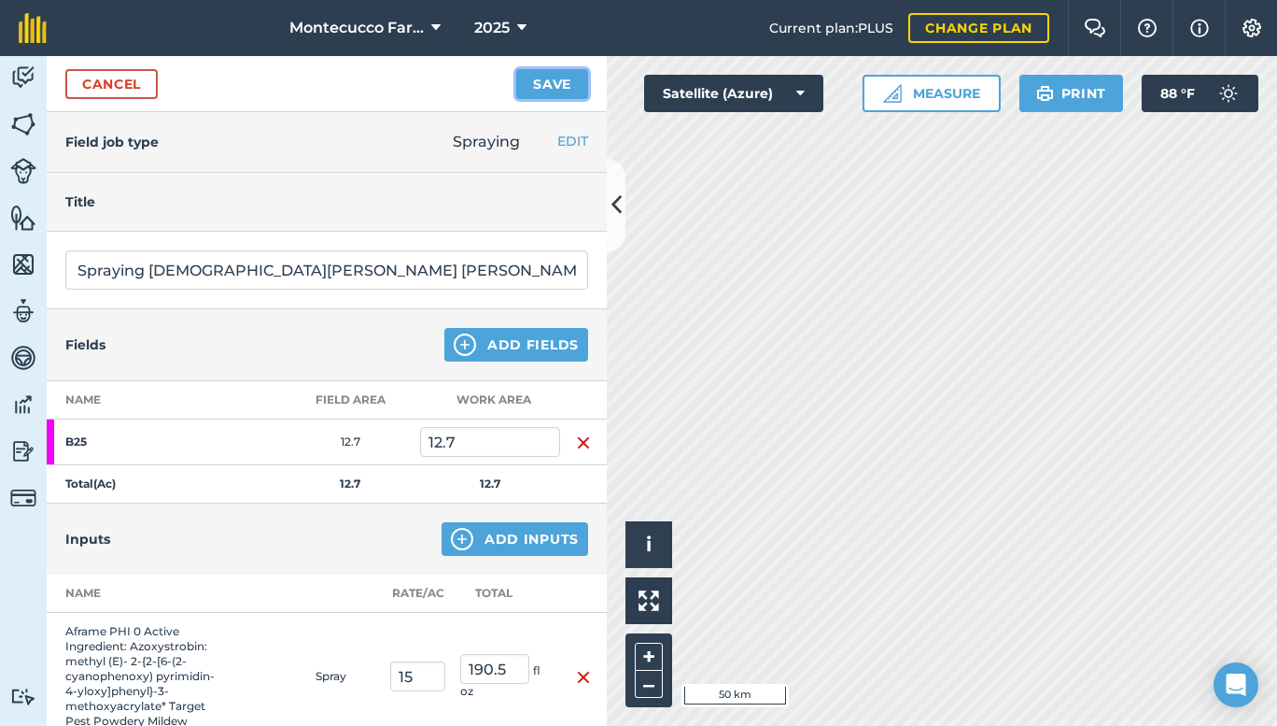
click at [548, 78] on button "Save" at bounding box center [552, 84] width 72 height 30
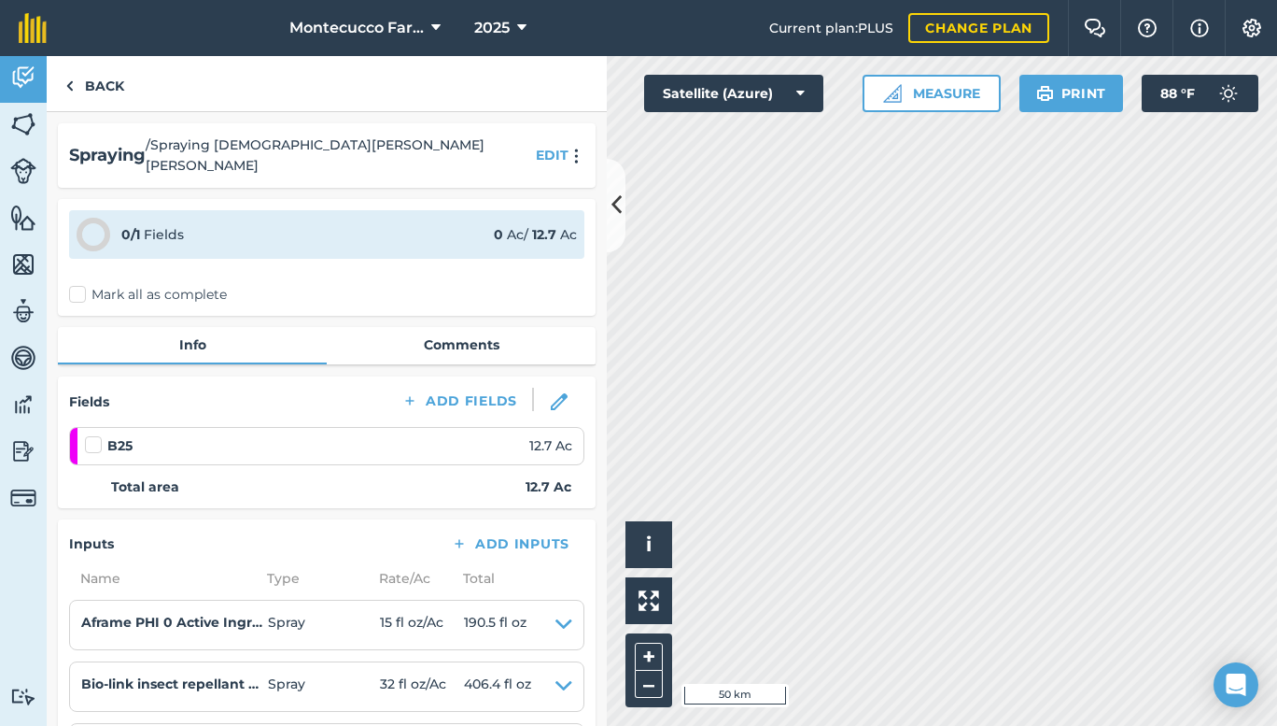
click at [87, 285] on label "Mark all as complete" at bounding box center [148, 295] width 158 height 20
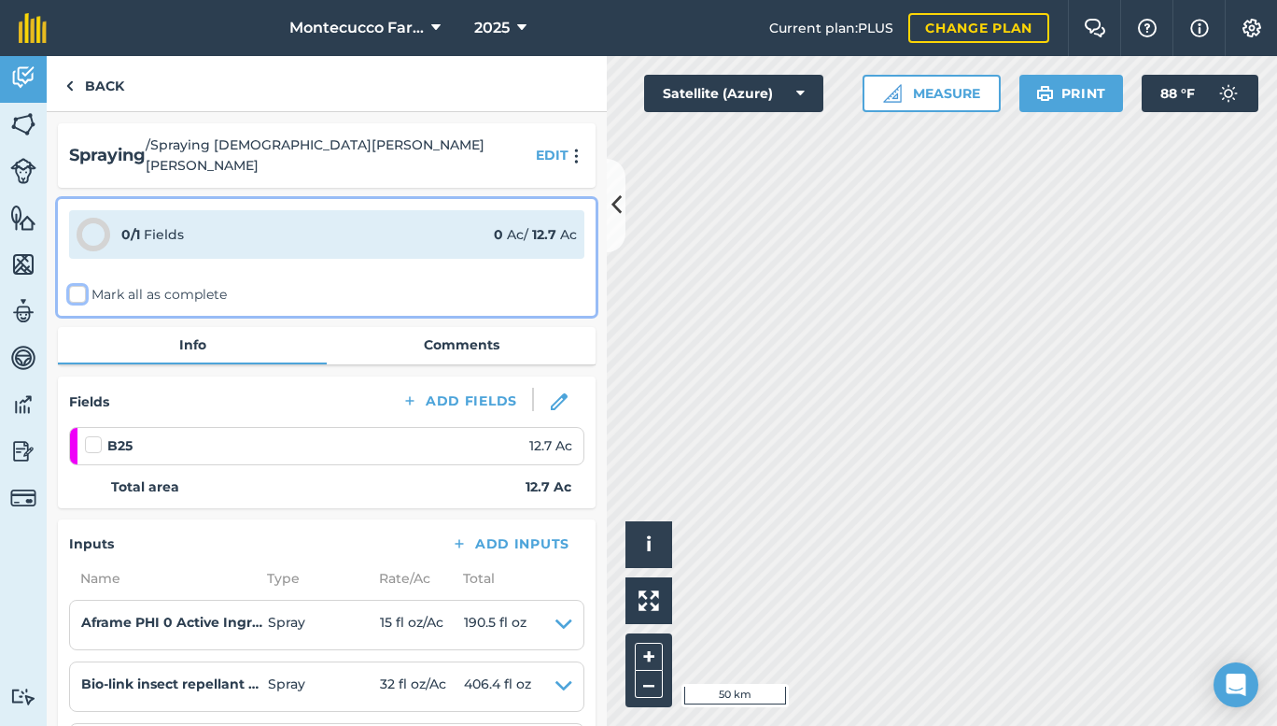
click at [81, 285] on input "Mark all as complete" at bounding box center [75, 291] width 12 height 12
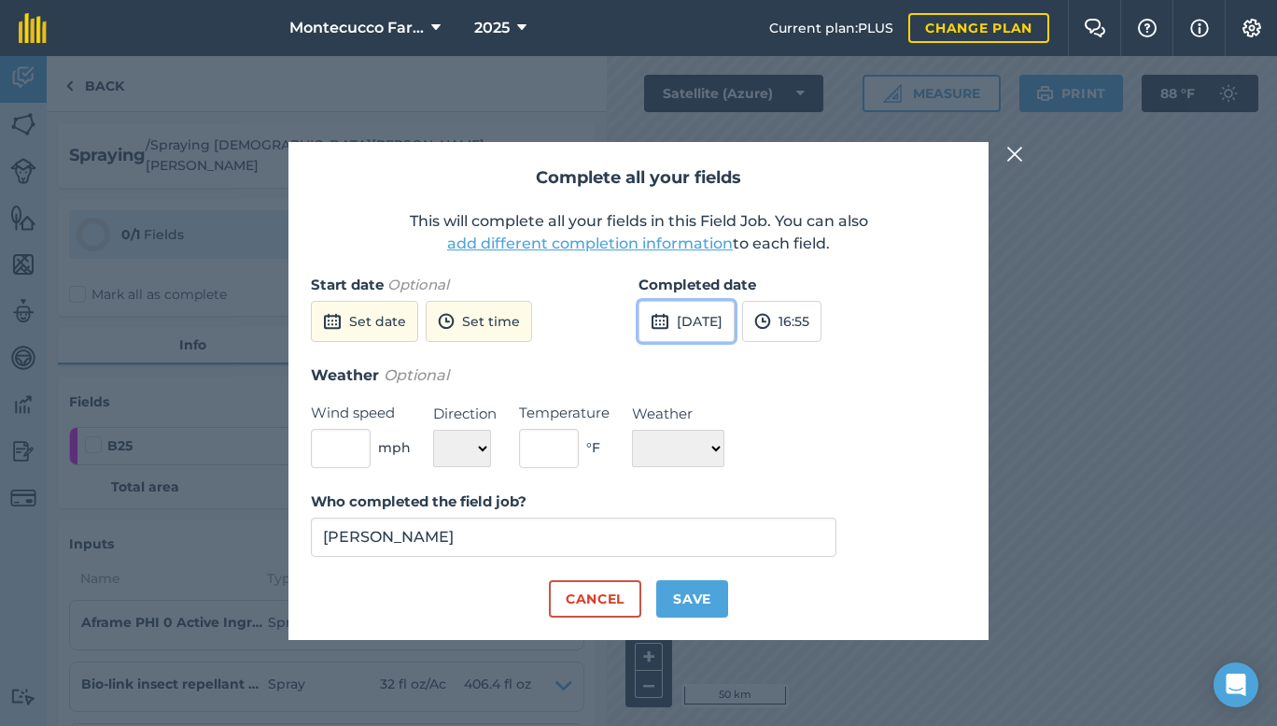
click at [707, 330] on button "[DATE]" at bounding box center [687, 321] width 96 height 41
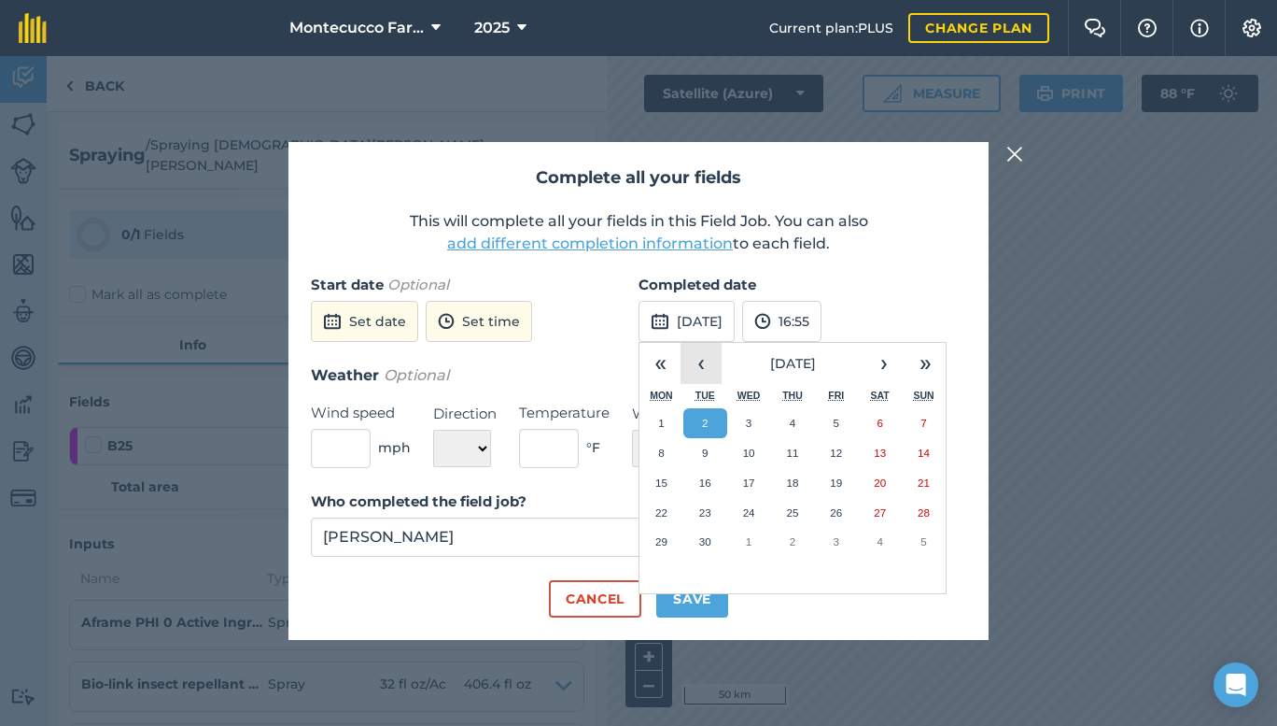
click at [702, 365] on button "‹" at bounding box center [701, 363] width 41 height 41
click at [840, 425] on button "1" at bounding box center [836, 423] width 44 height 30
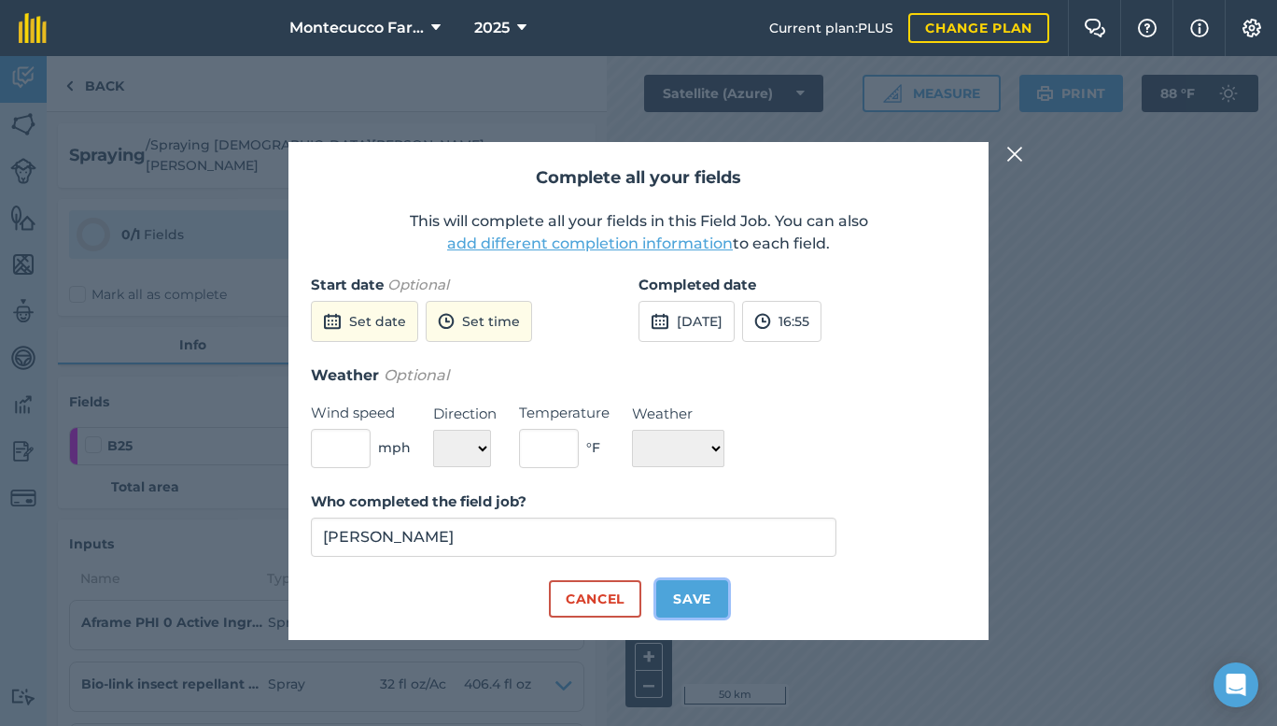
click at [676, 602] on button "Save" at bounding box center [692, 598] width 72 height 37
checkbox input "true"
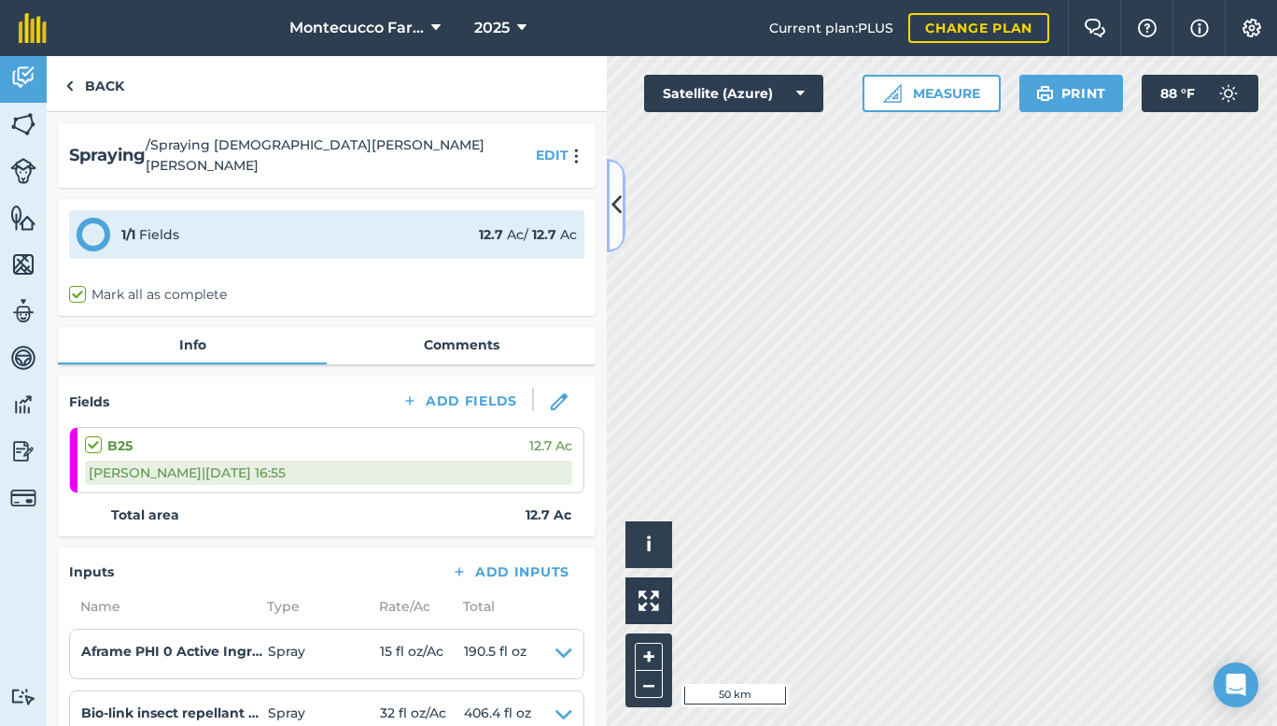
click at [617, 202] on icon at bounding box center [617, 205] width 10 height 33
